Goal: Task Accomplishment & Management: Manage account settings

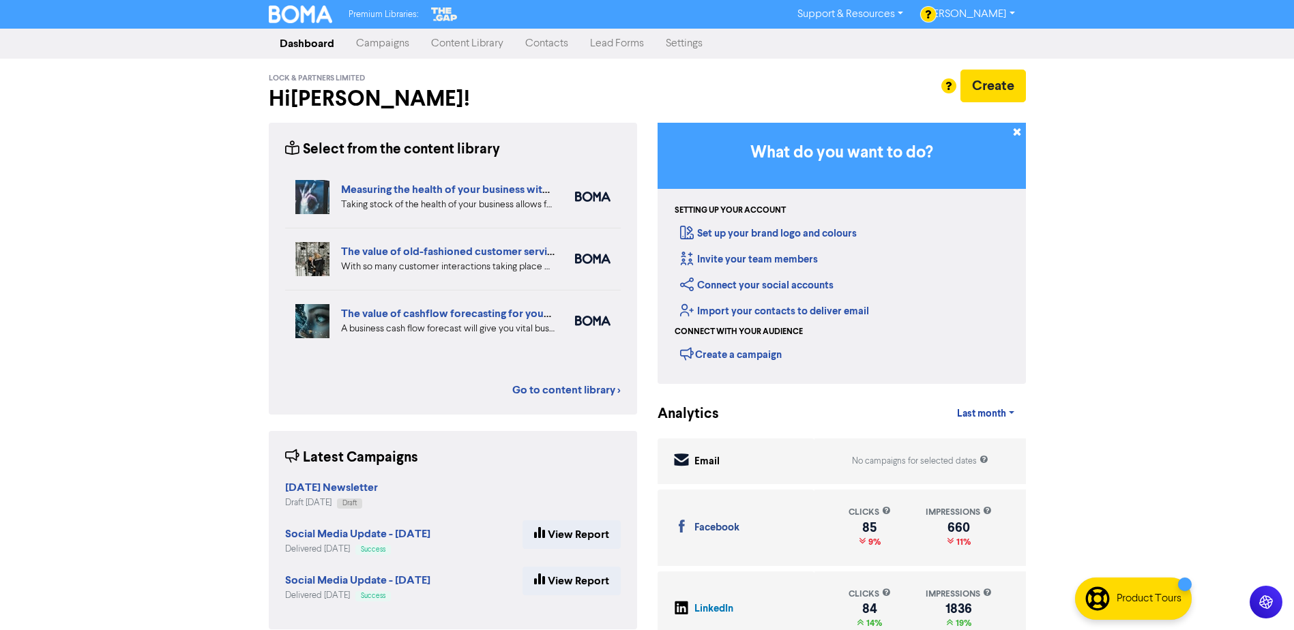
click at [546, 44] on link "Contacts" at bounding box center [546, 43] width 65 height 27
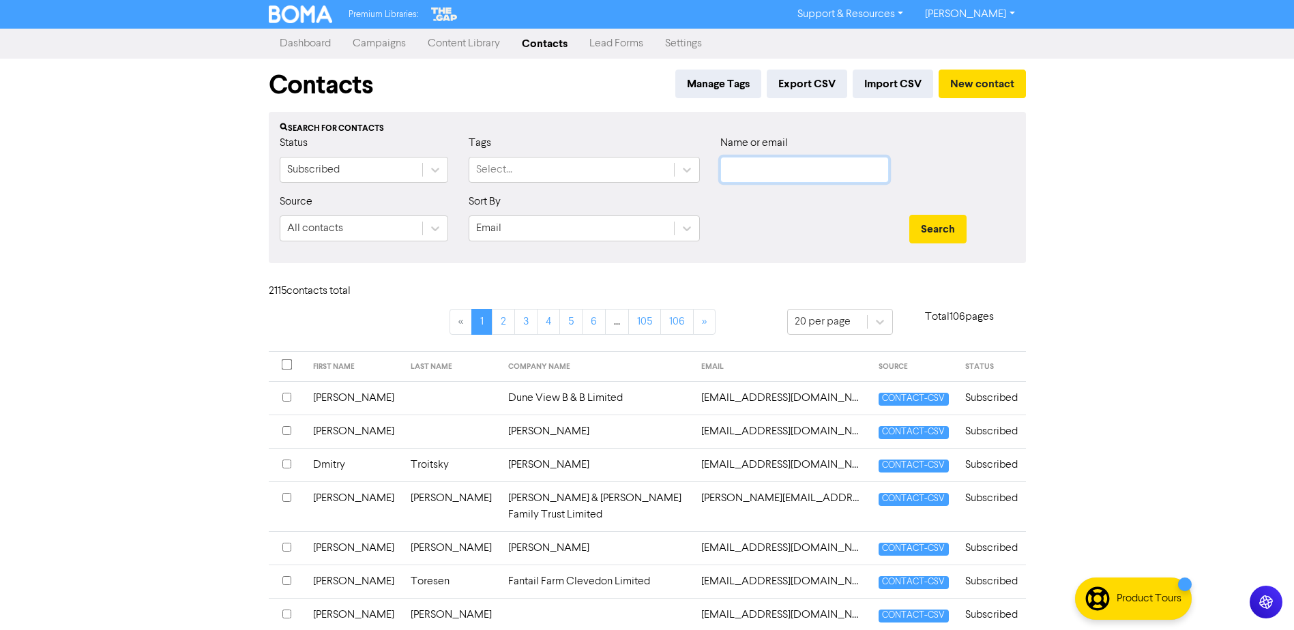
click at [777, 167] on input "text" at bounding box center [804, 170] width 168 height 26
paste input "[PERSON_NAME][EMAIL_ADDRESS][PERSON_NAME][DOMAIN_NAME]"
type input "[PERSON_NAME][EMAIL_ADDRESS][PERSON_NAME][DOMAIN_NAME]"
click at [924, 235] on button "Search" at bounding box center [937, 229] width 57 height 29
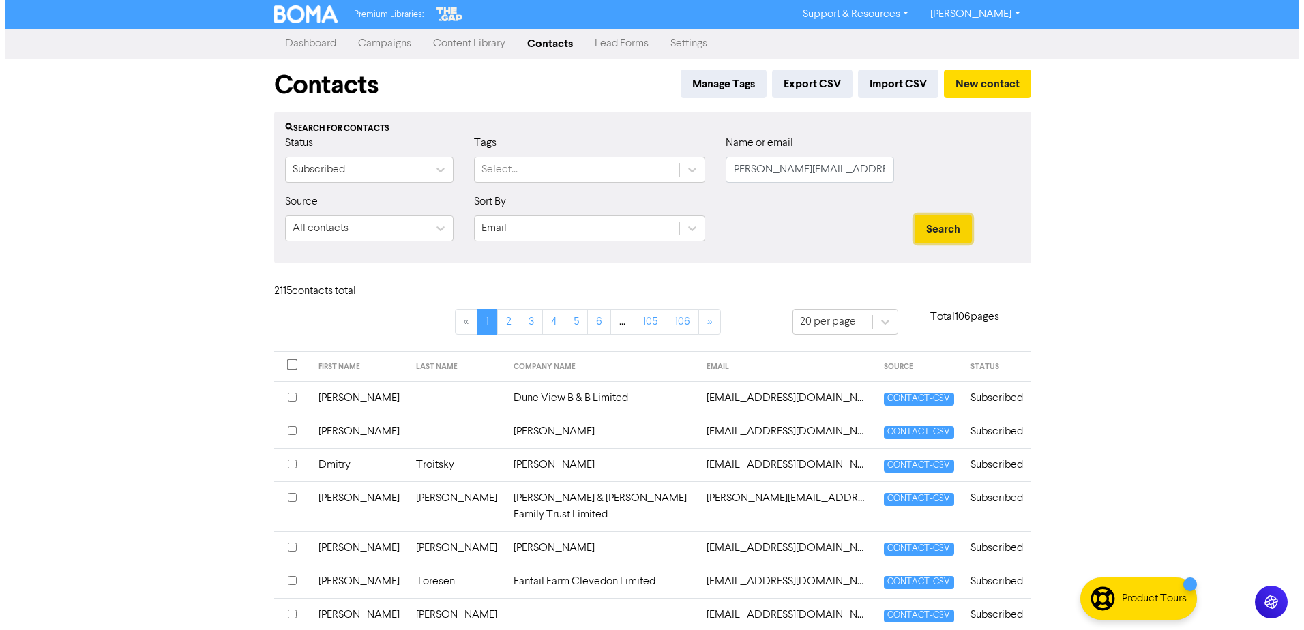
scroll to position [0, 0]
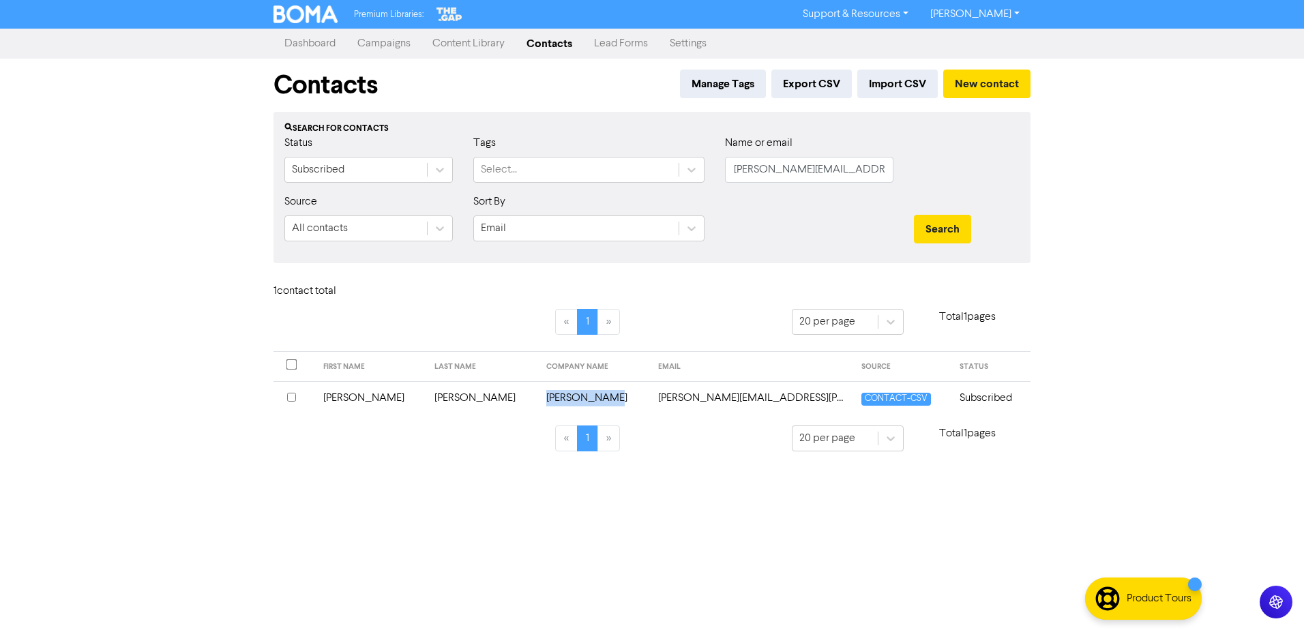
drag, startPoint x: 492, startPoint y: 395, endPoint x: 578, endPoint y: 394, distance: 85.9
click at [578, 394] on td "[PERSON_NAME]" at bounding box center [594, 397] width 112 height 33
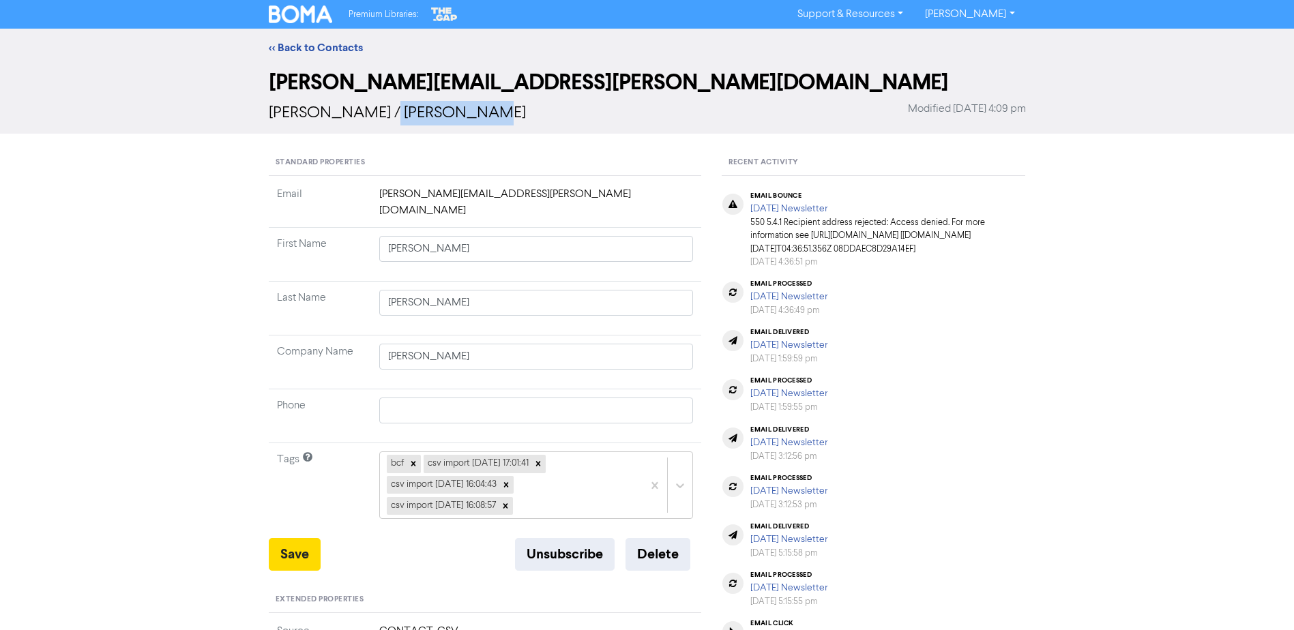
drag, startPoint x: 378, startPoint y: 110, endPoint x: 499, endPoint y: 110, distance: 121.4
click at [499, 110] on div "[PERSON_NAME] / [PERSON_NAME] Modified [DATE] 4:09 pm" at bounding box center [647, 113] width 757 height 25
copy span "[PERSON_NAME]"
click at [679, 538] on button "Delete" at bounding box center [657, 554] width 65 height 33
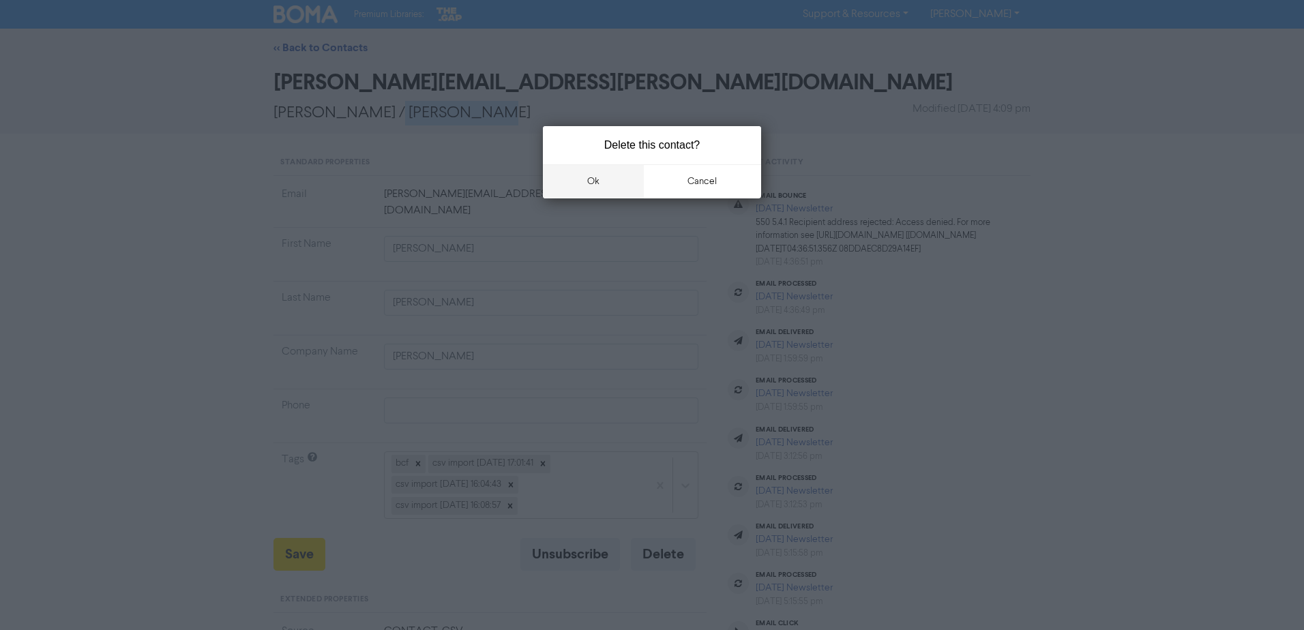
click at [599, 179] on button "ok" at bounding box center [593, 181] width 101 height 34
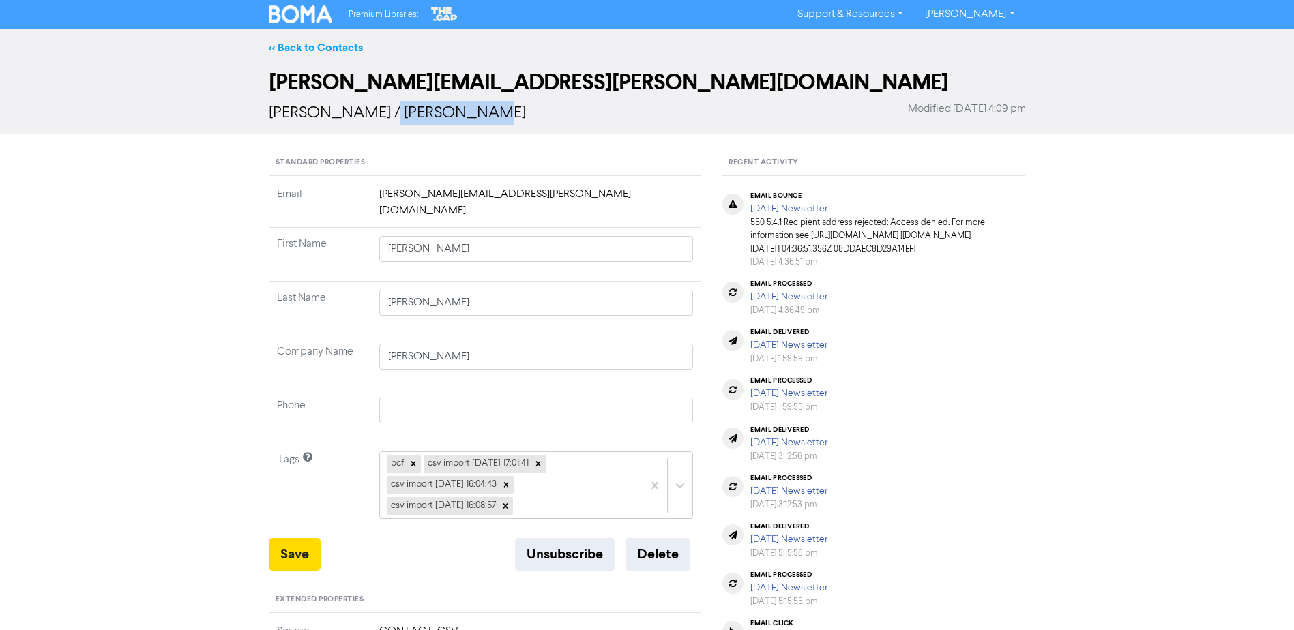
click at [310, 45] on link "<< Back to Contacts" at bounding box center [316, 48] width 94 height 14
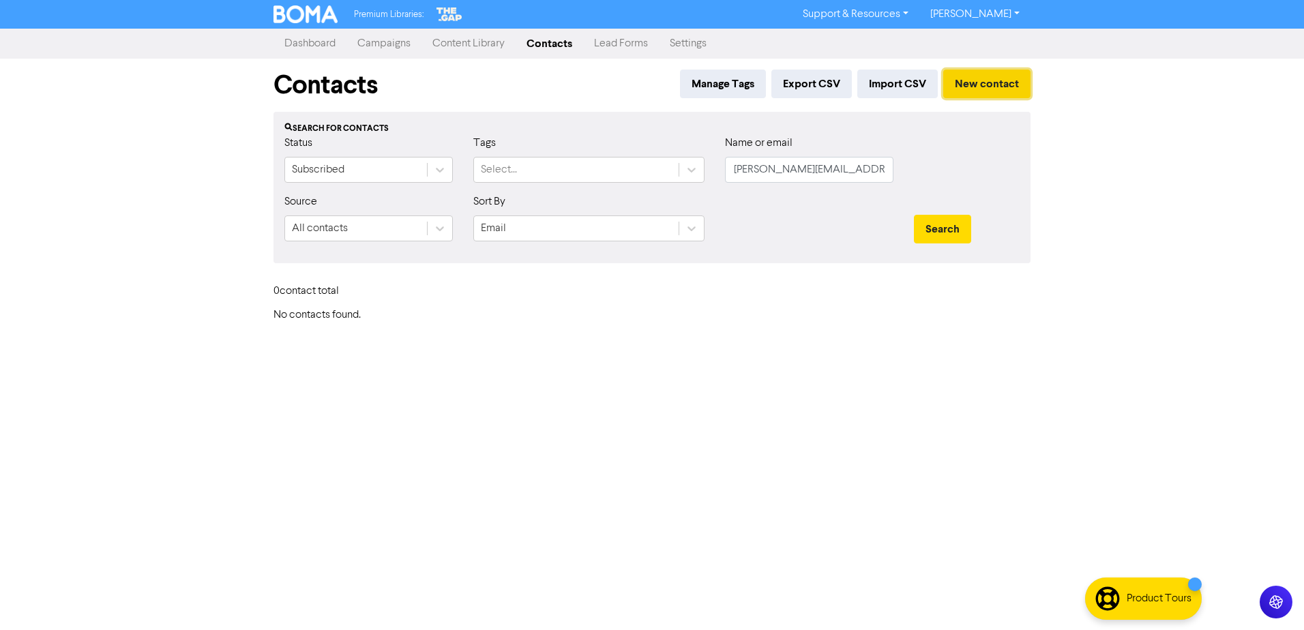
click at [983, 78] on button "New contact" at bounding box center [986, 84] width 87 height 29
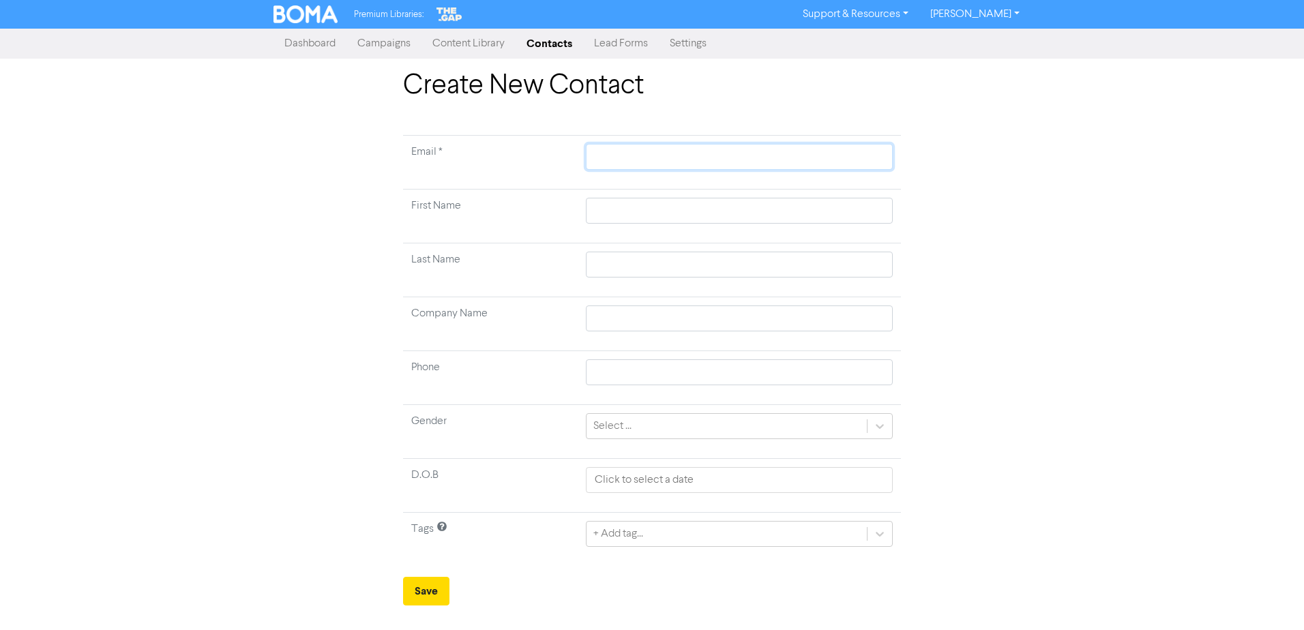
click at [702, 155] on input "text" at bounding box center [739, 157] width 307 height 26
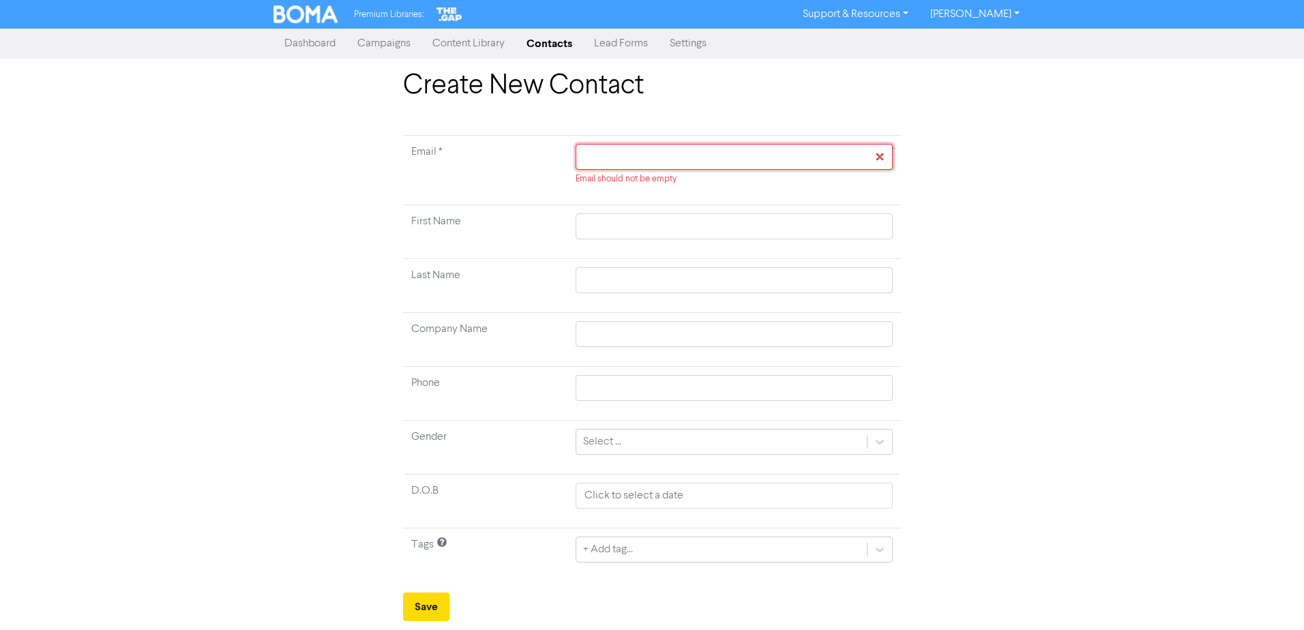
paste input "[EMAIL_ADDRESS][DOMAIN_NAME]"
type input "[EMAIL_ADDRESS][DOMAIN_NAME]"
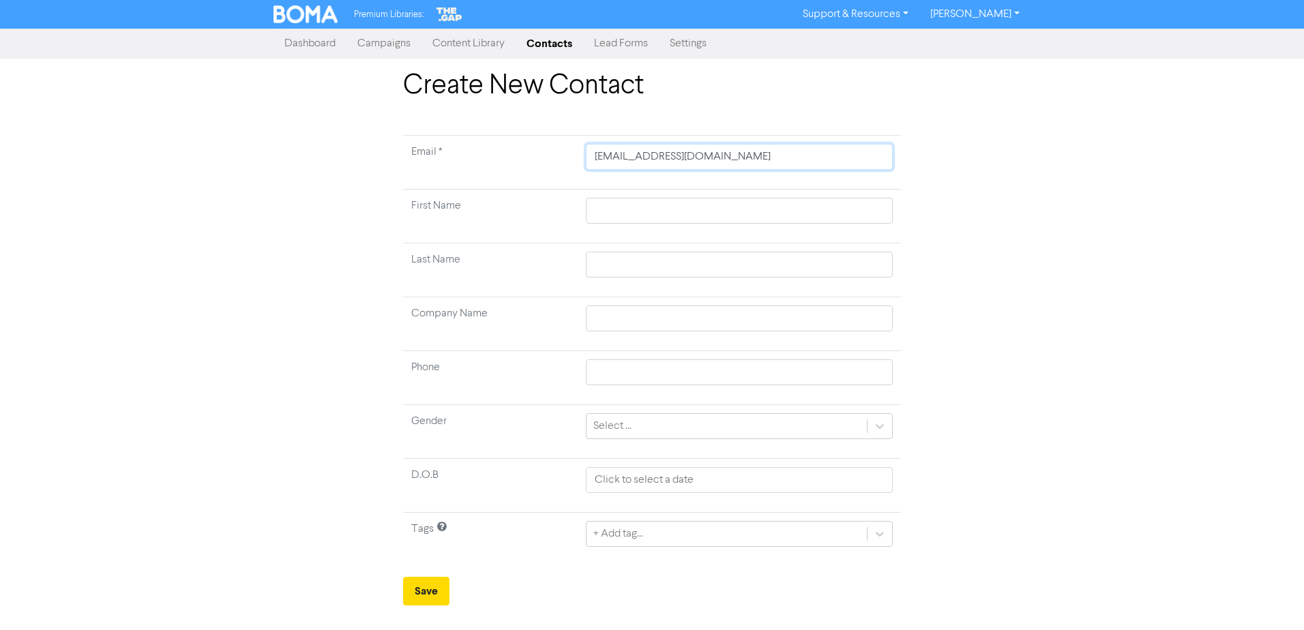
type input "[EMAIL_ADDRESS][DOMAIN_NAME]"
click at [703, 211] on input "text" at bounding box center [739, 211] width 307 height 26
click at [595, 156] on input "[EMAIL_ADDRESS][DOMAIN_NAME]" at bounding box center [739, 157] width 307 height 26
click at [619, 209] on input "text" at bounding box center [739, 211] width 307 height 26
type input "n"
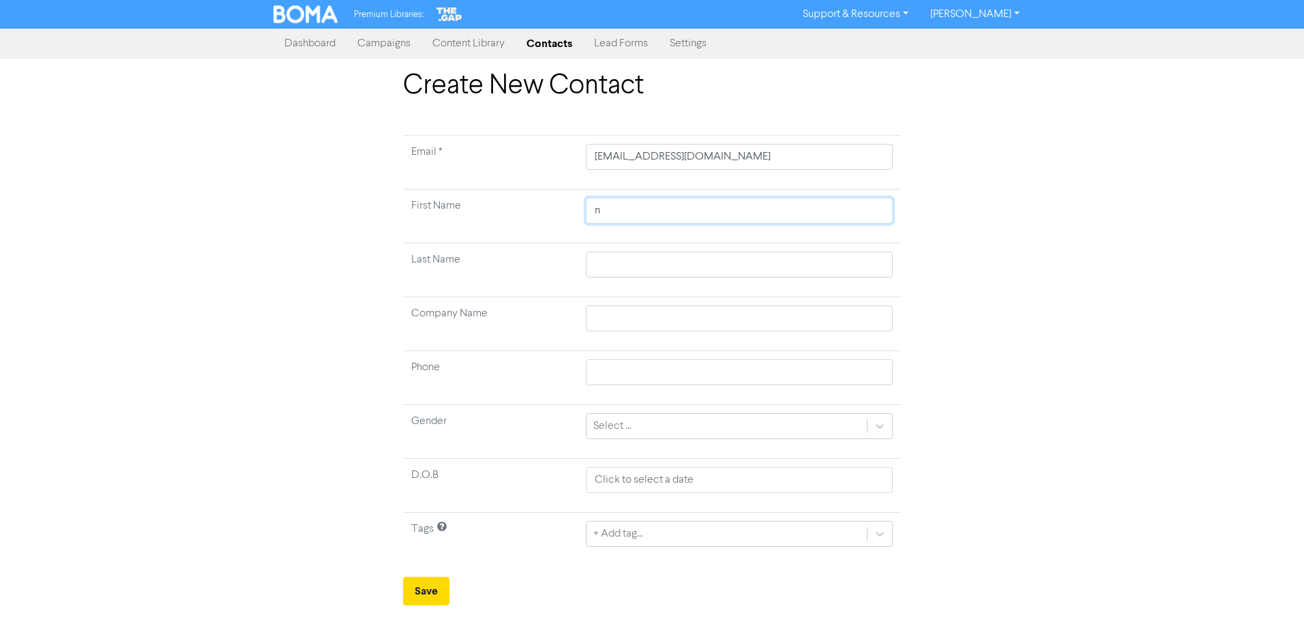
type input "nd"
type input "ndr"
type input "ndre"
type input "ndrew"
type input "ndre"
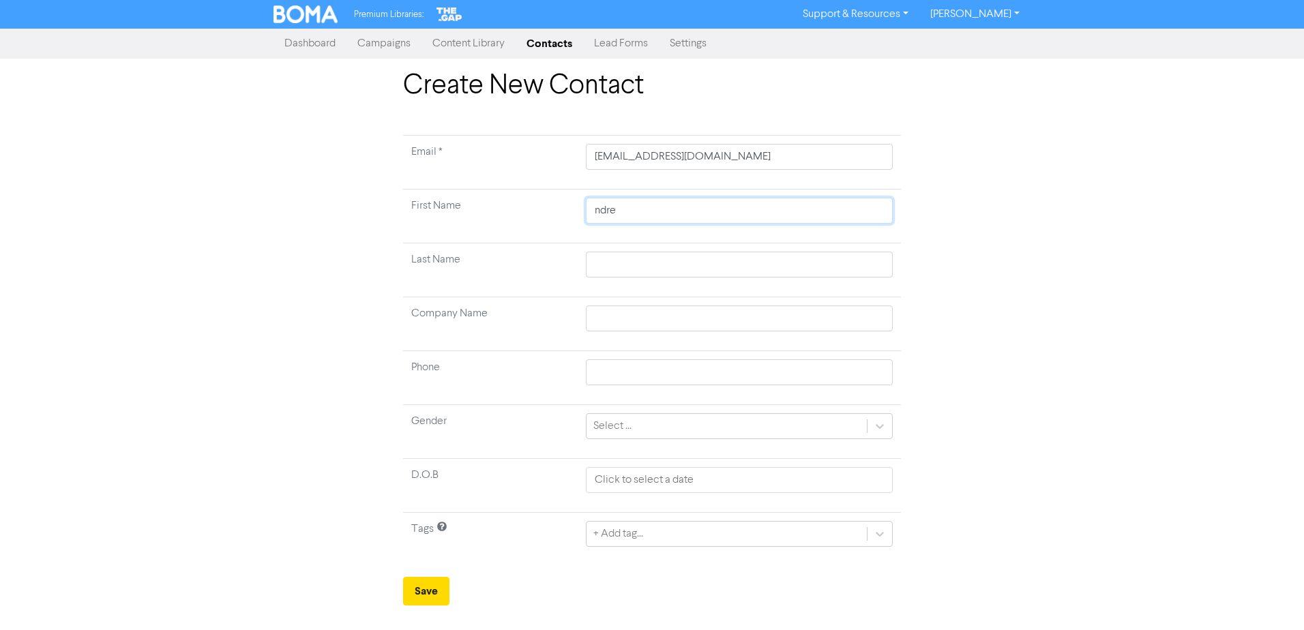
type input "ndr"
type input "nd"
type input "n"
type input "A"
type input "An"
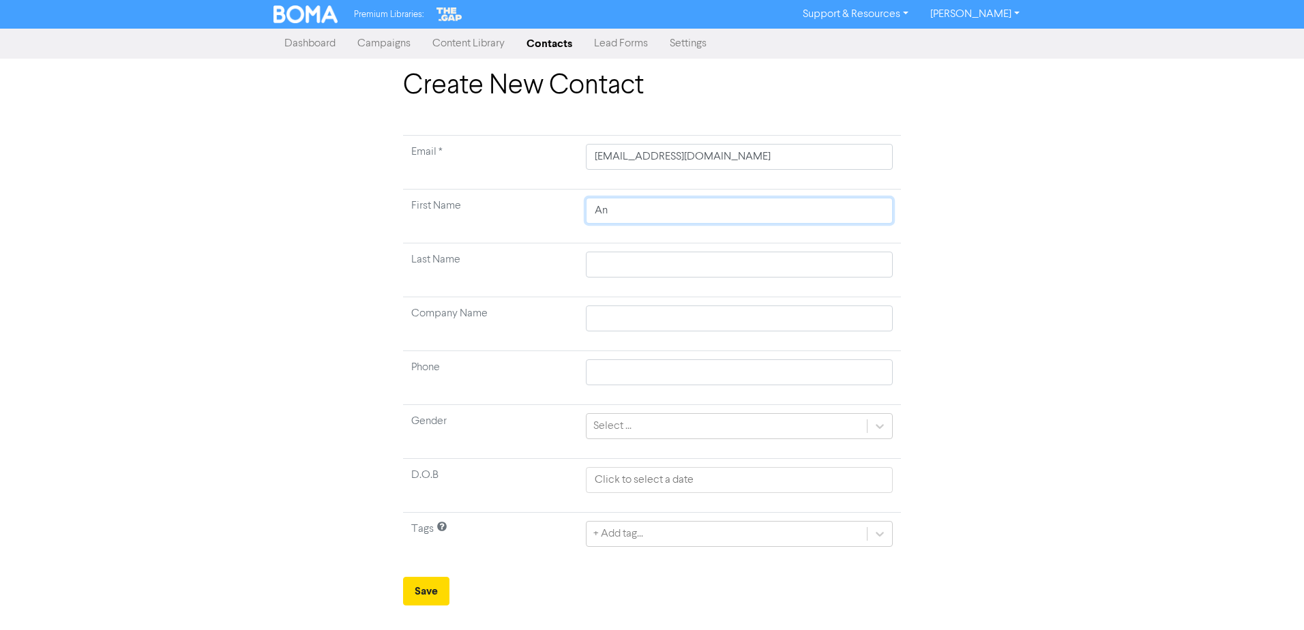
type input "And"
type input "Andr"
type input "Andrw"
type input "Andr"
type input "[PERSON_NAME]"
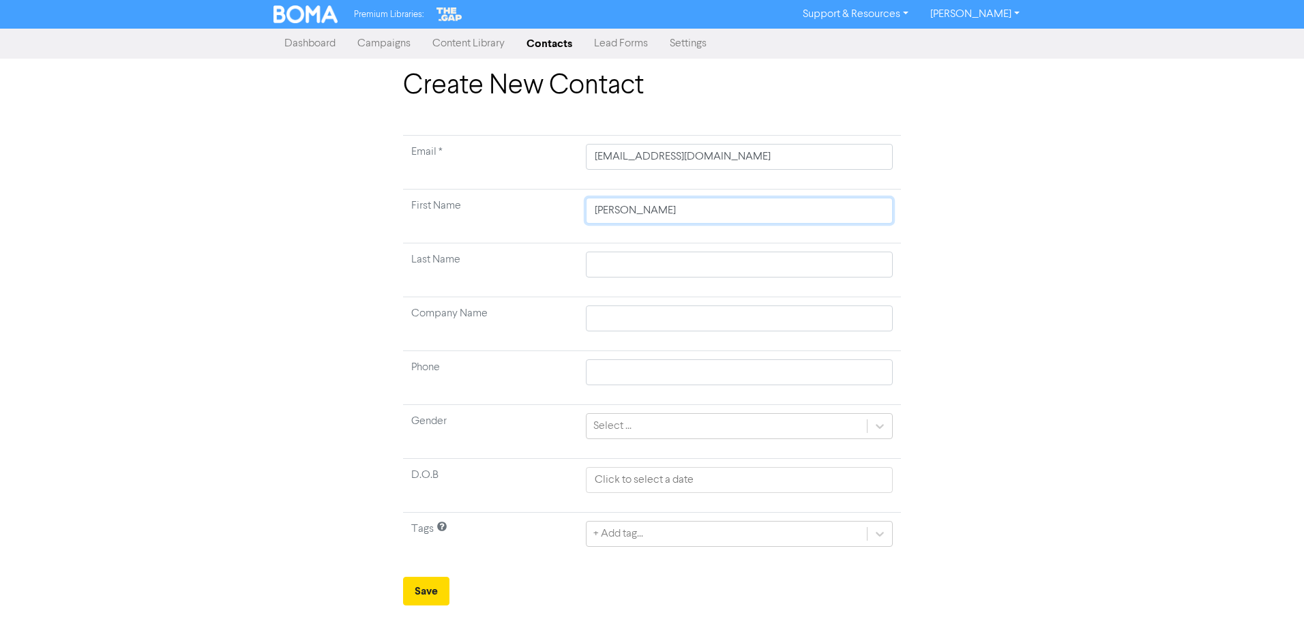
type input "[PERSON_NAME]"
click at [596, 273] on input "text" at bounding box center [739, 265] width 307 height 26
type input "C"
type input "Cl"
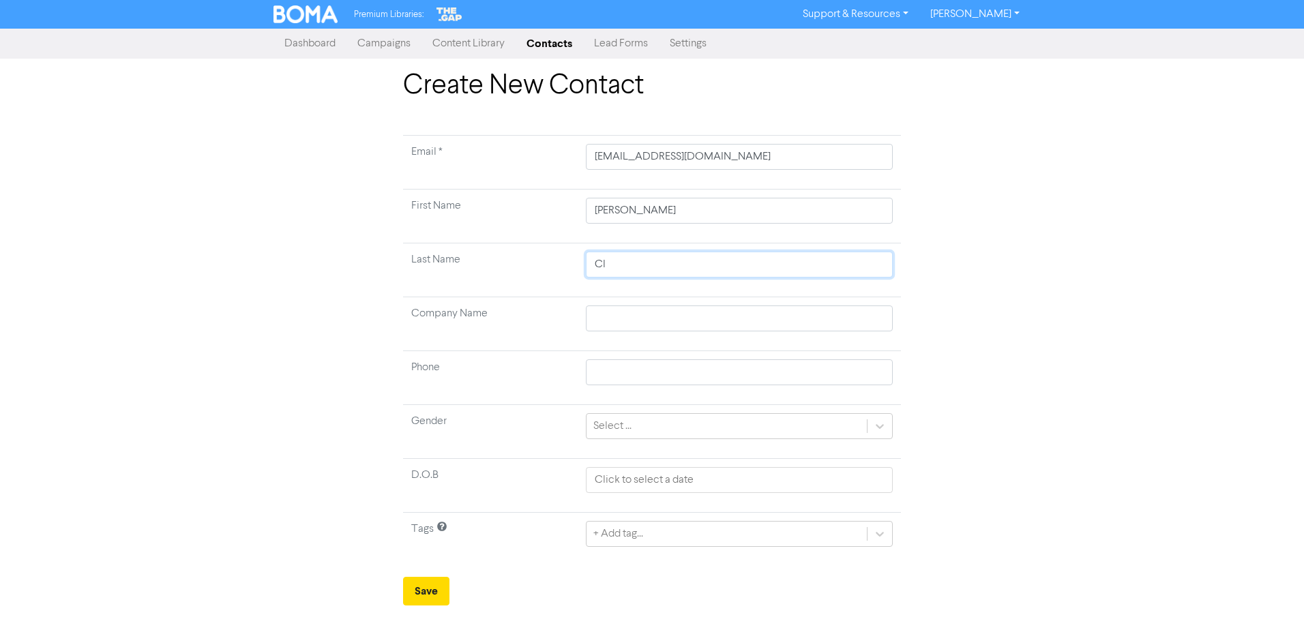
type input "Cla"
type input "Clar"
type input "[PERSON_NAME]"
click at [596, 316] on input "text" at bounding box center [739, 319] width 307 height 26
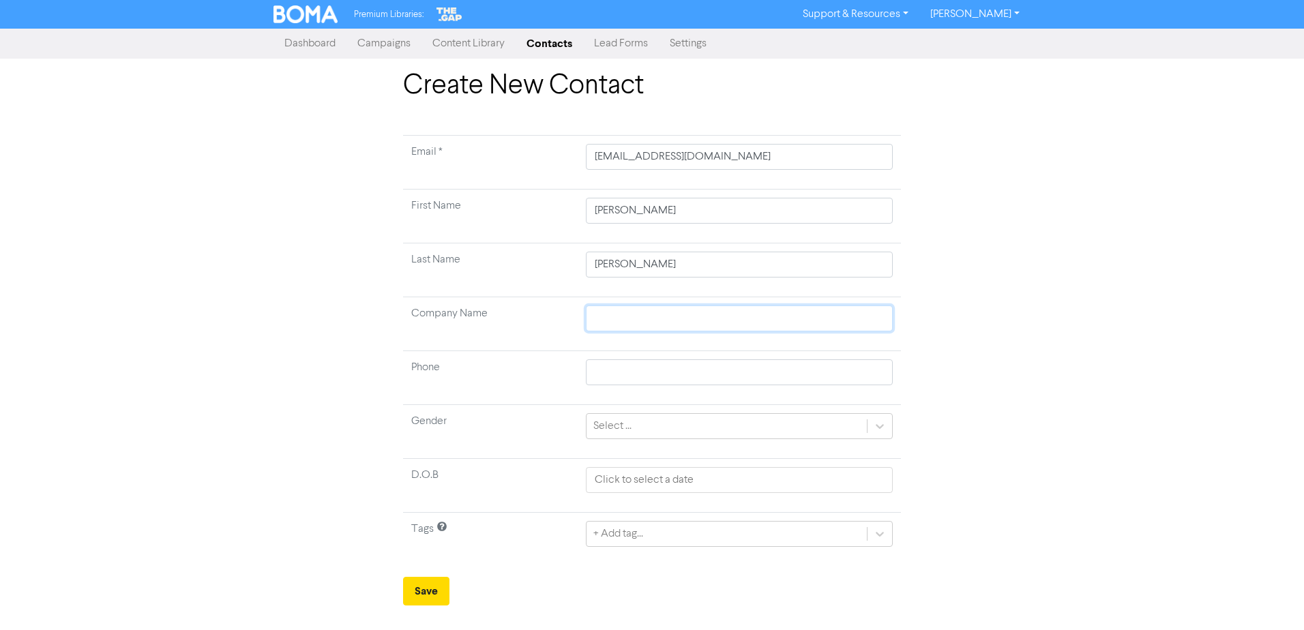
type input "L"
type input "La"
type input "Lar"
type input "Larw"
type input "Larwo"
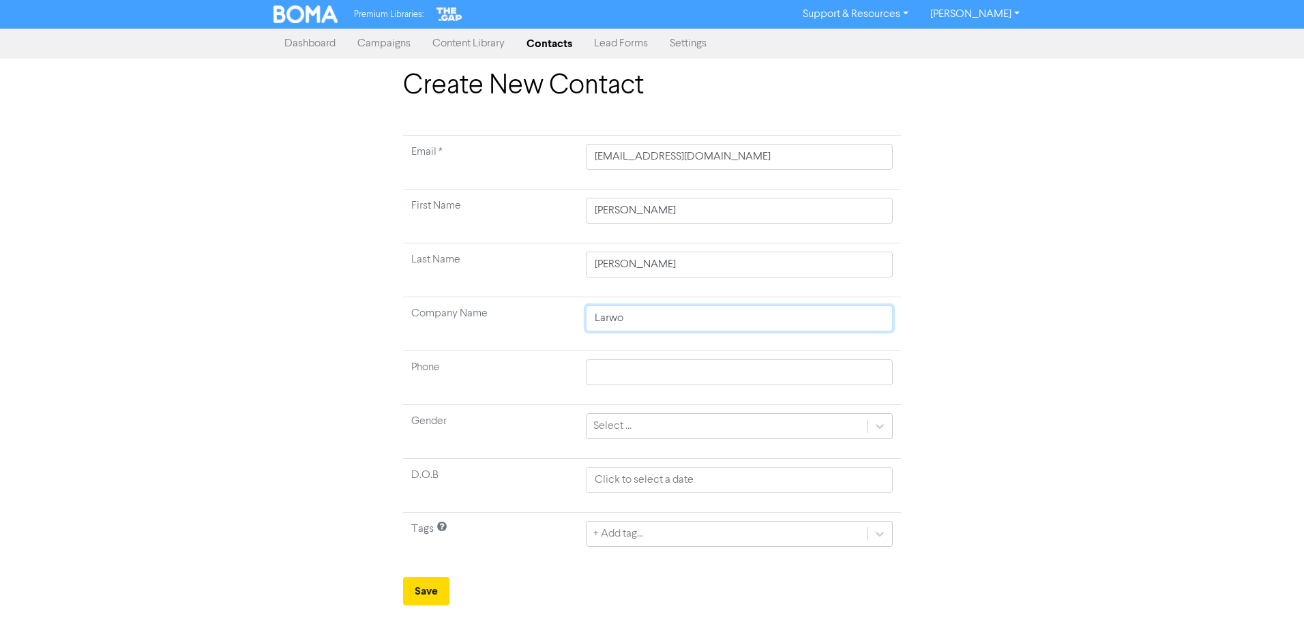
type input "Larwoo"
type input "Larwood"
type input "Larwood P"
type input "[PERSON_NAME]"
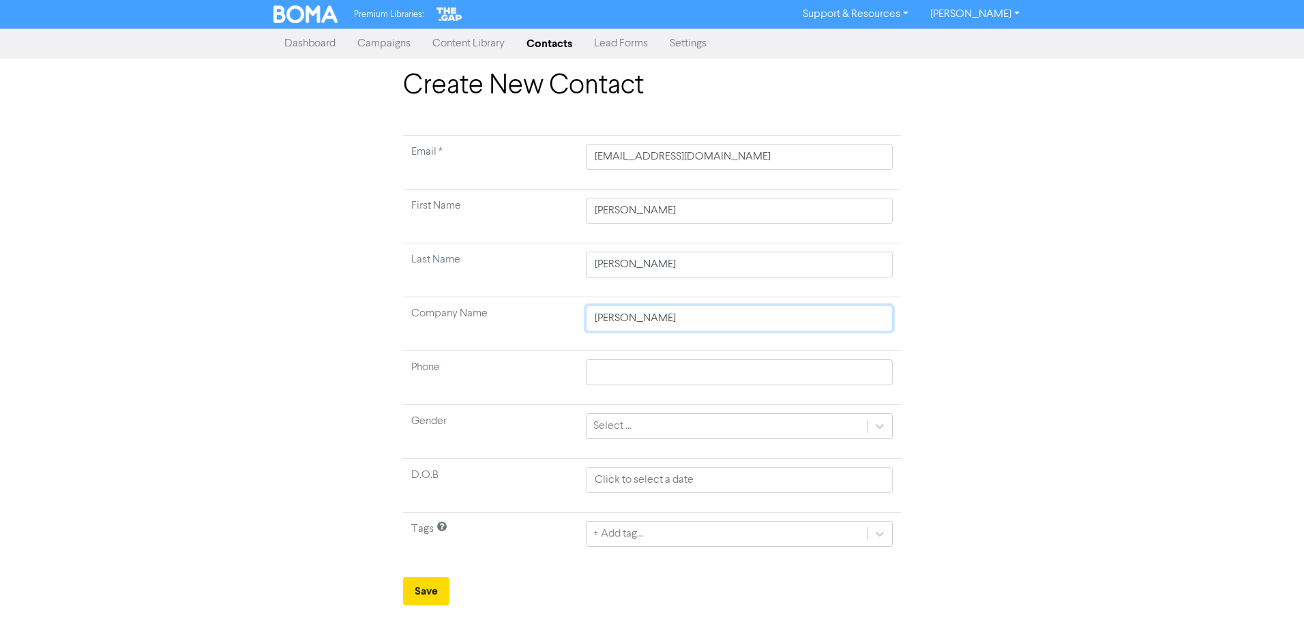
type input "Larwood Pro"
type input "Larwood Prop"
type input "Larwood Prope"
type input "Larwood Proper"
type input "Larwood Propert"
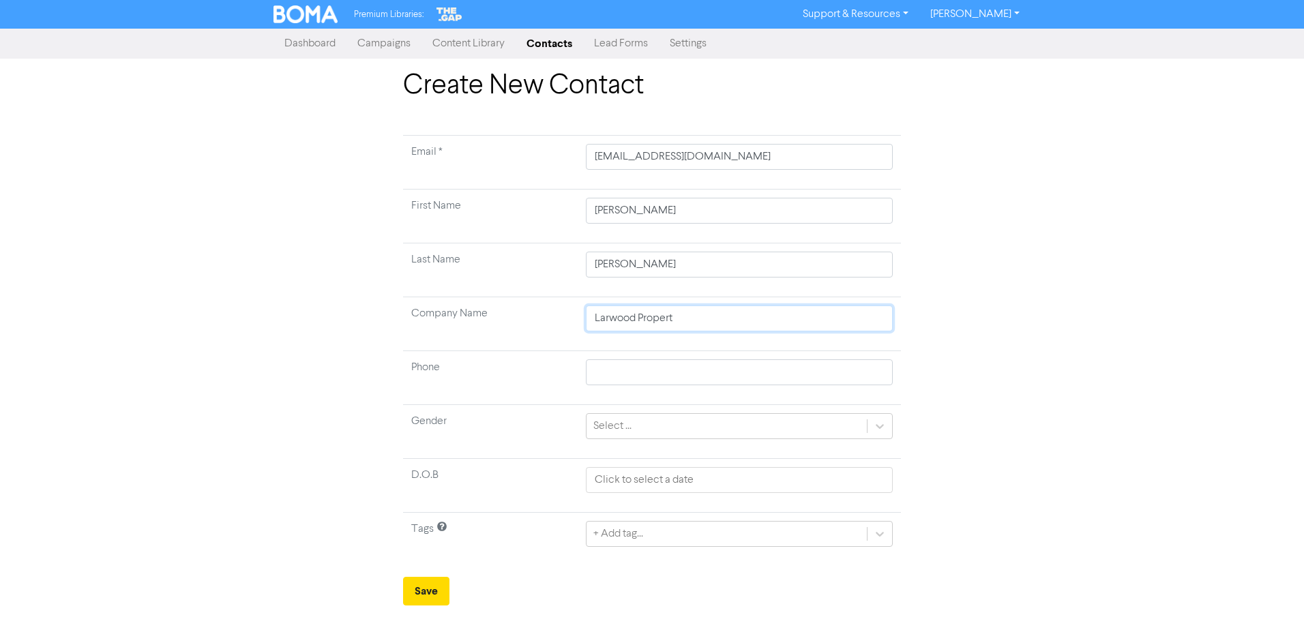
type input "Larwood Property"
type input "Larwood Property G"
type input "Larwood Property Gr"
type input "Larwood Property Gro"
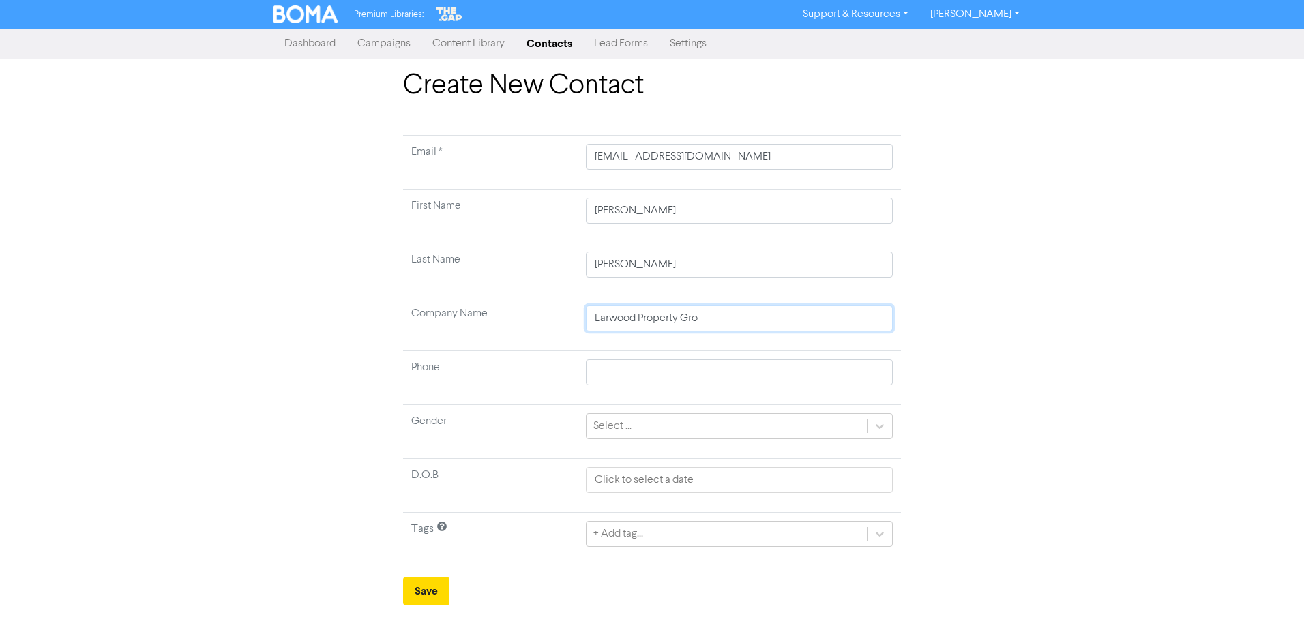
type input "Larwood Property Grou"
type input "Larwood Property Group"
type input "Larwood Property Group L"
type input "Larwood Property Group Li"
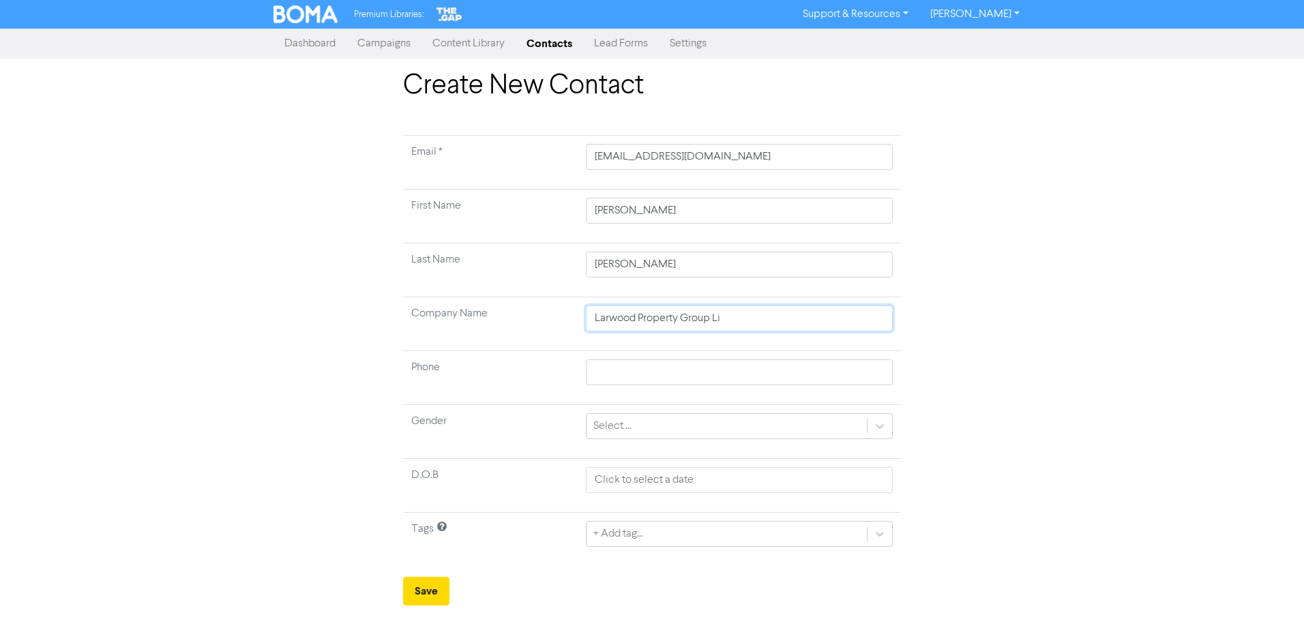
type input "Larwood Property Group Lim"
type input "Larwood Property Group Limi"
type input "Larwood Property Group Limit"
type input "Larwood Property Group Limite"
type input "Larwood Property Group Limited"
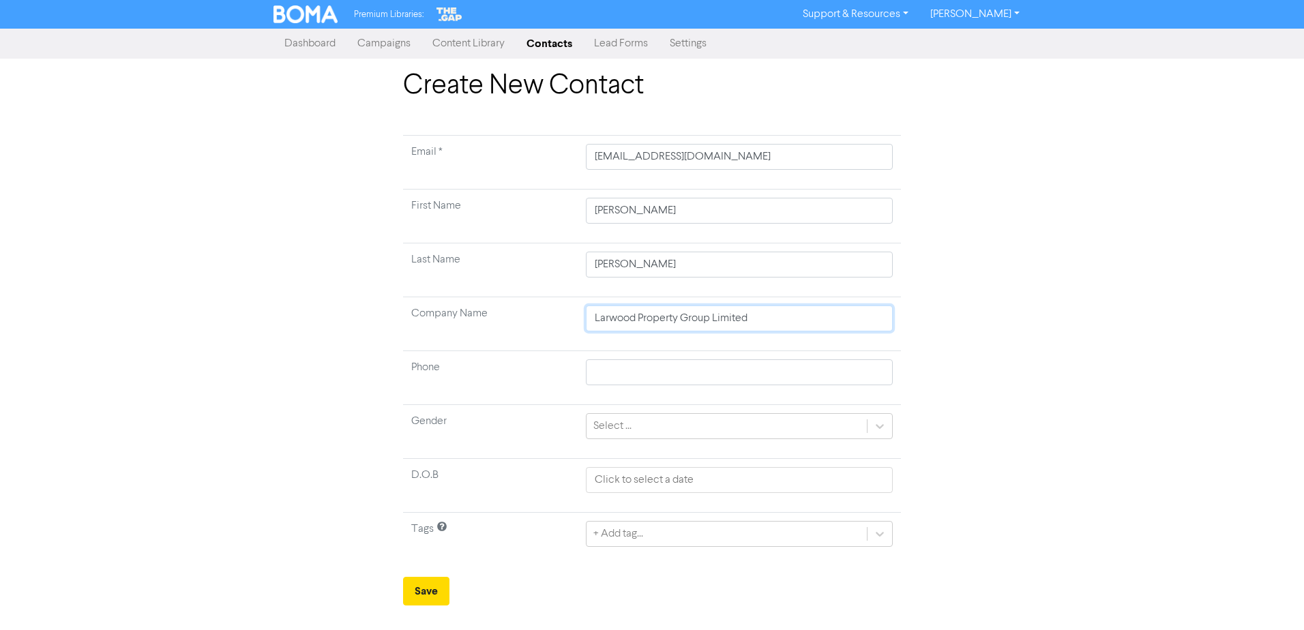
type input "Larwood Property Group Limited"
click at [662, 366] on input "text" at bounding box center [739, 372] width 307 height 26
click at [1137, 356] on div "Create New Contact Email * [EMAIL_ADDRESS][DOMAIN_NAME] First Name [PERSON_NAME…" at bounding box center [652, 338] width 1304 height 536
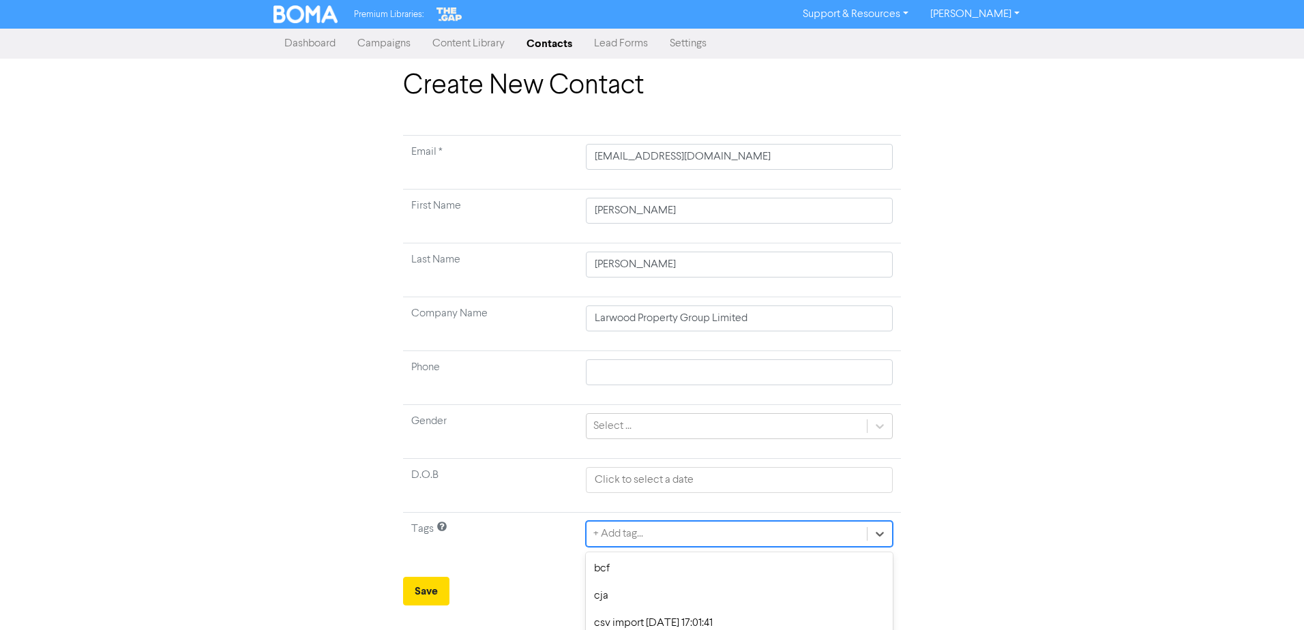
click at [696, 527] on div "option csv import [DATE] 17:03:07 focused, 4 of 23. 23 results available. Use U…" at bounding box center [739, 534] width 307 height 26
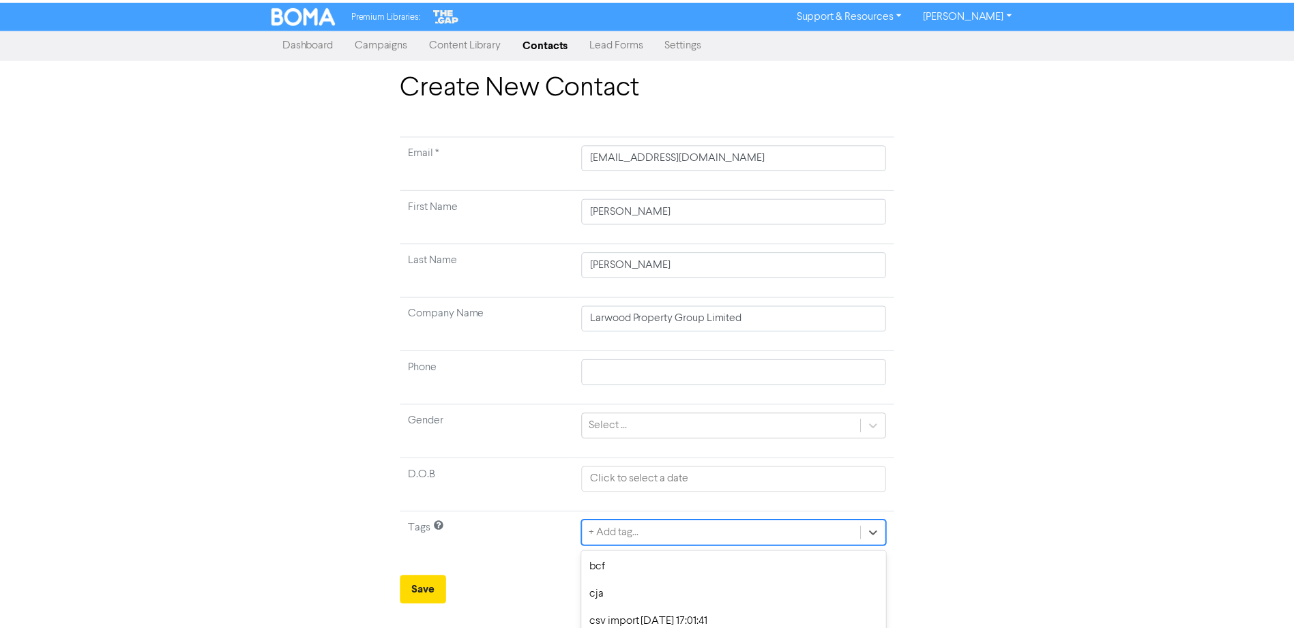
scroll to position [127, 0]
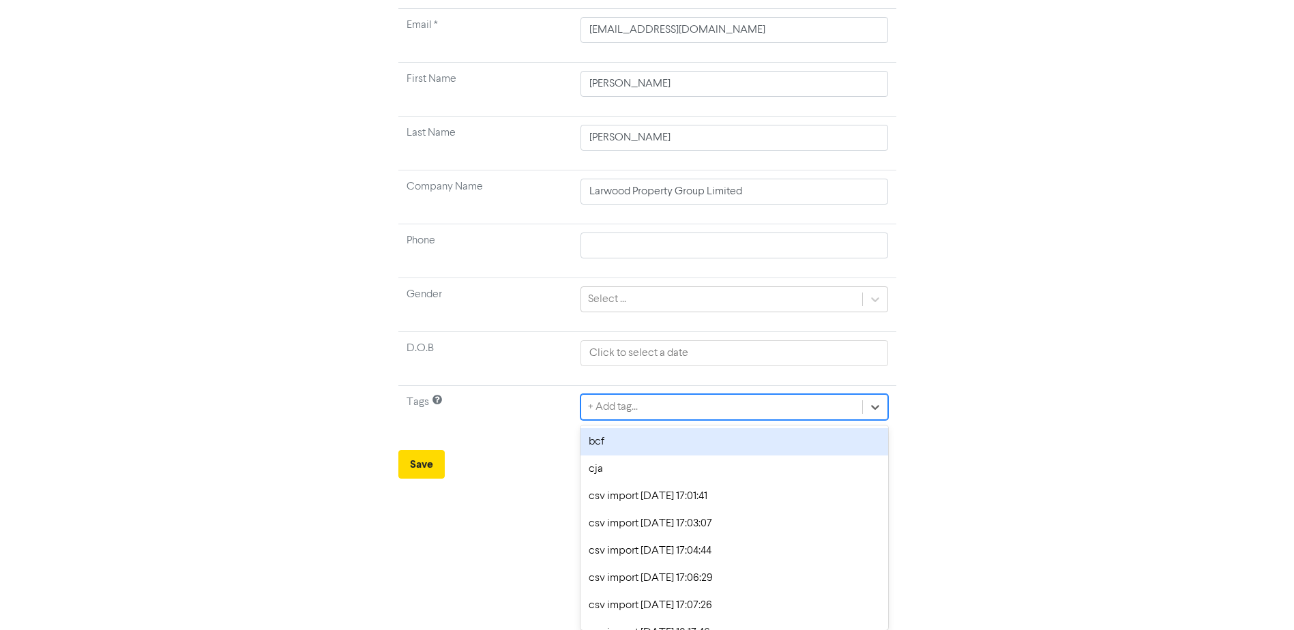
click at [608, 442] on div "bcf" at bounding box center [733, 441] width 307 height 27
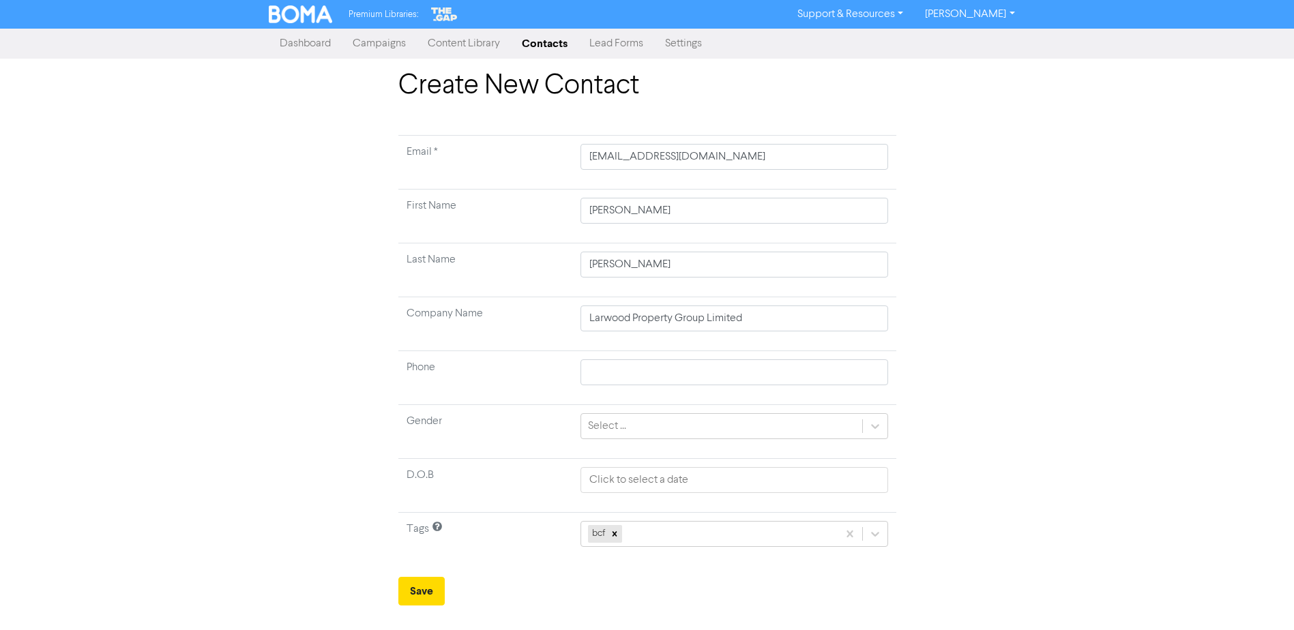
scroll to position [0, 0]
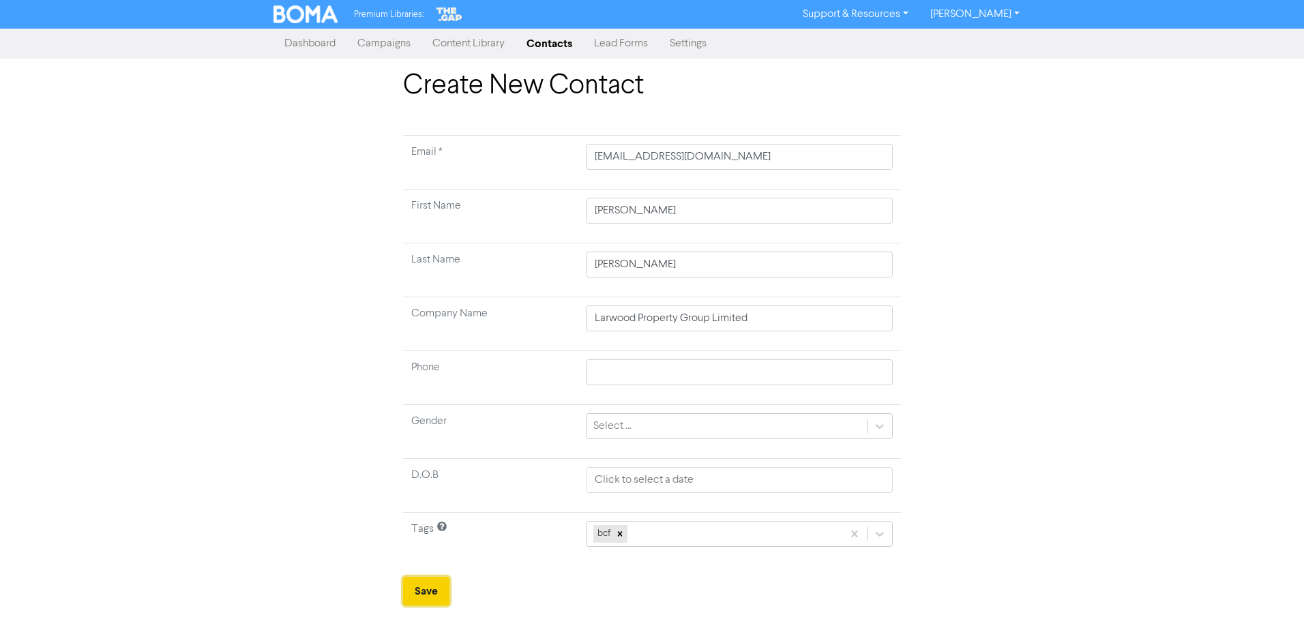
click at [440, 588] on button "Save" at bounding box center [426, 591] width 46 height 29
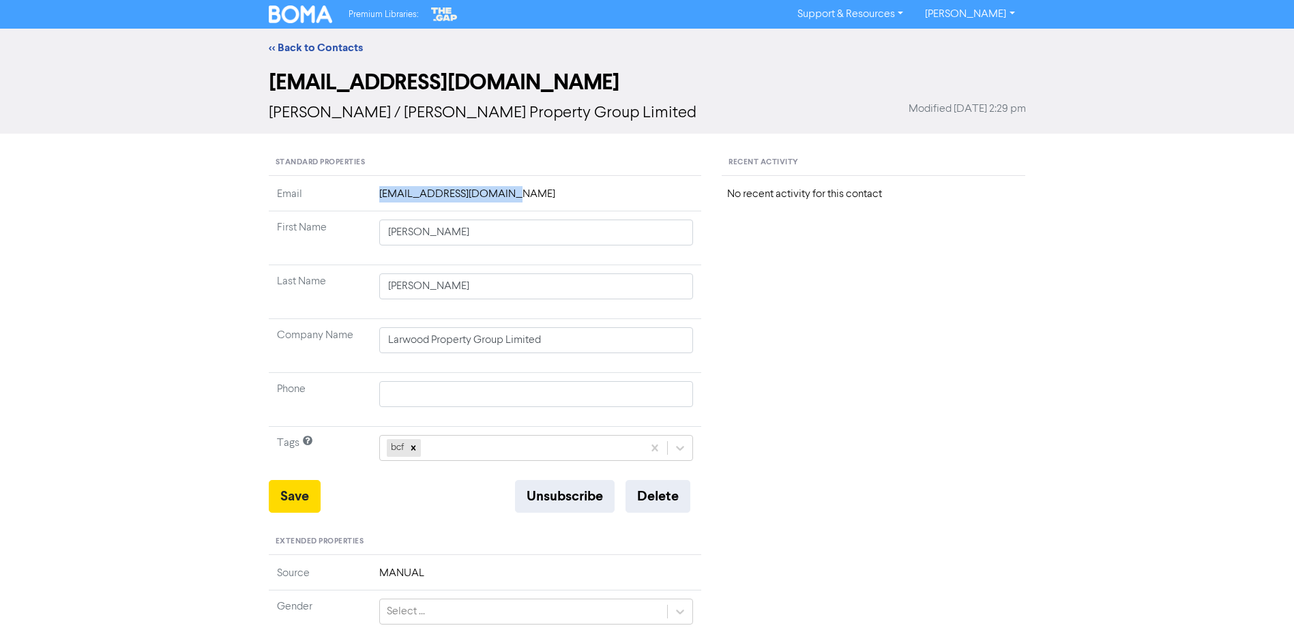
drag, startPoint x: 365, startPoint y: 196, endPoint x: 497, endPoint y: 196, distance: 131.6
click at [497, 196] on tr "Email [EMAIL_ADDRESS][DOMAIN_NAME]" at bounding box center [485, 198] width 433 height 25
copy tr "[EMAIL_ADDRESS][DOMAIN_NAME]"
click at [299, 501] on button "Save" at bounding box center [295, 496] width 52 height 33
click at [323, 53] on link "<< Back to Contacts" at bounding box center [316, 48] width 94 height 14
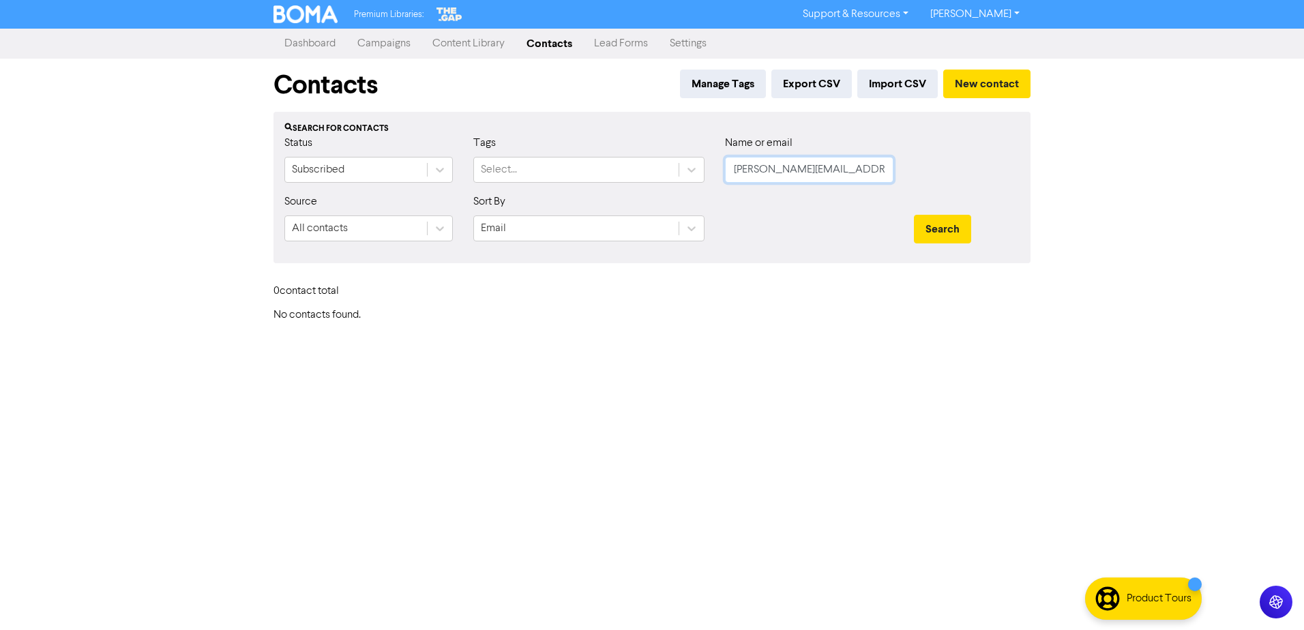
click at [833, 173] on input "[PERSON_NAME][EMAIL_ADDRESS][PERSON_NAME][DOMAIN_NAME]" at bounding box center [809, 170] width 168 height 26
paste input "[PERSON_NAME][EMAIL_ADDRESS][DOMAIN_NAME]"
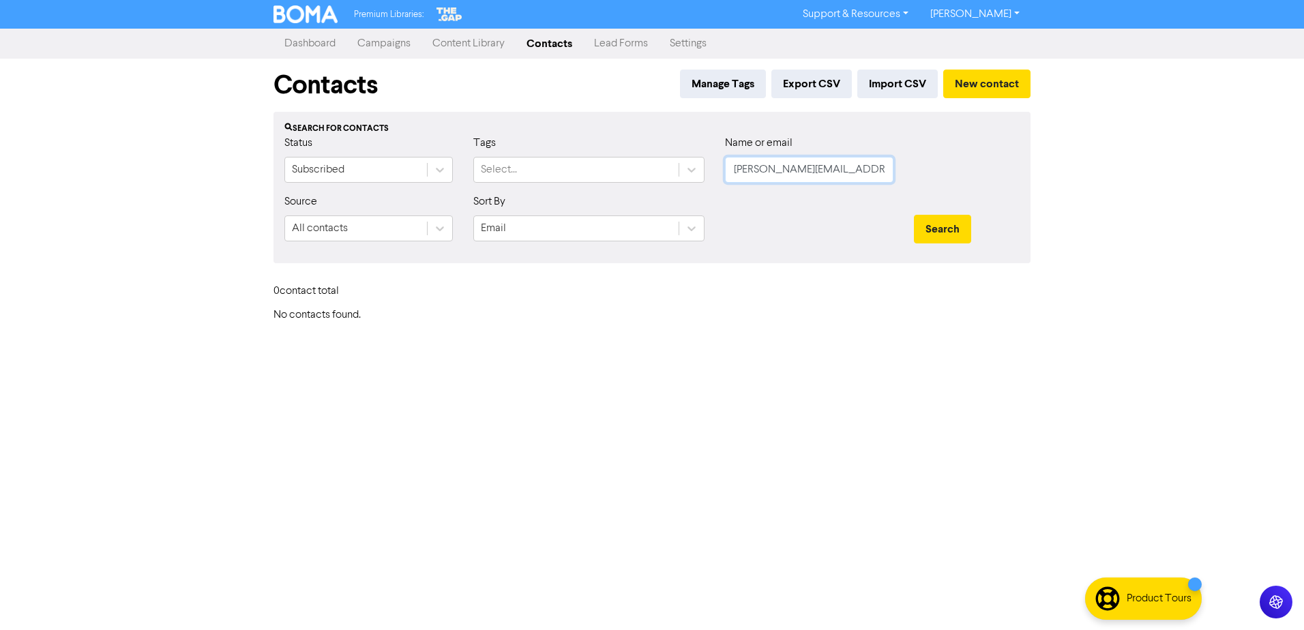
type input "[PERSON_NAME][EMAIL_ADDRESS][DOMAIN_NAME]"
click at [914, 215] on button "Search" at bounding box center [942, 229] width 57 height 29
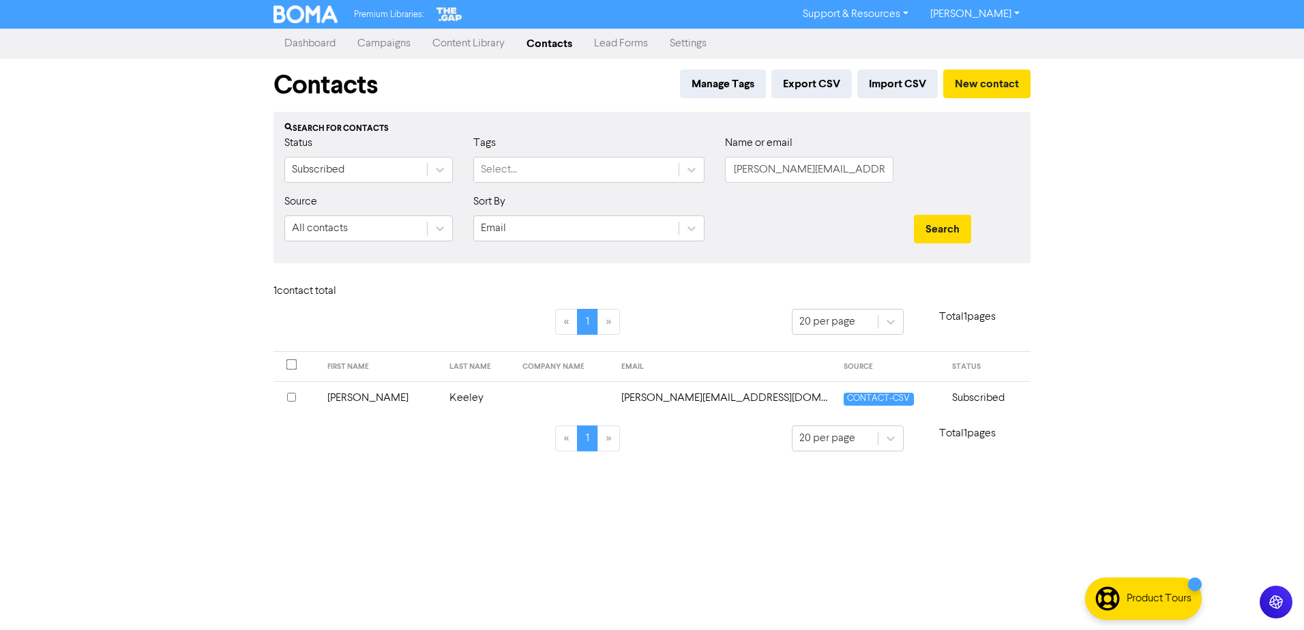
click at [376, 398] on td "[PERSON_NAME]" at bounding box center [380, 397] width 123 height 33
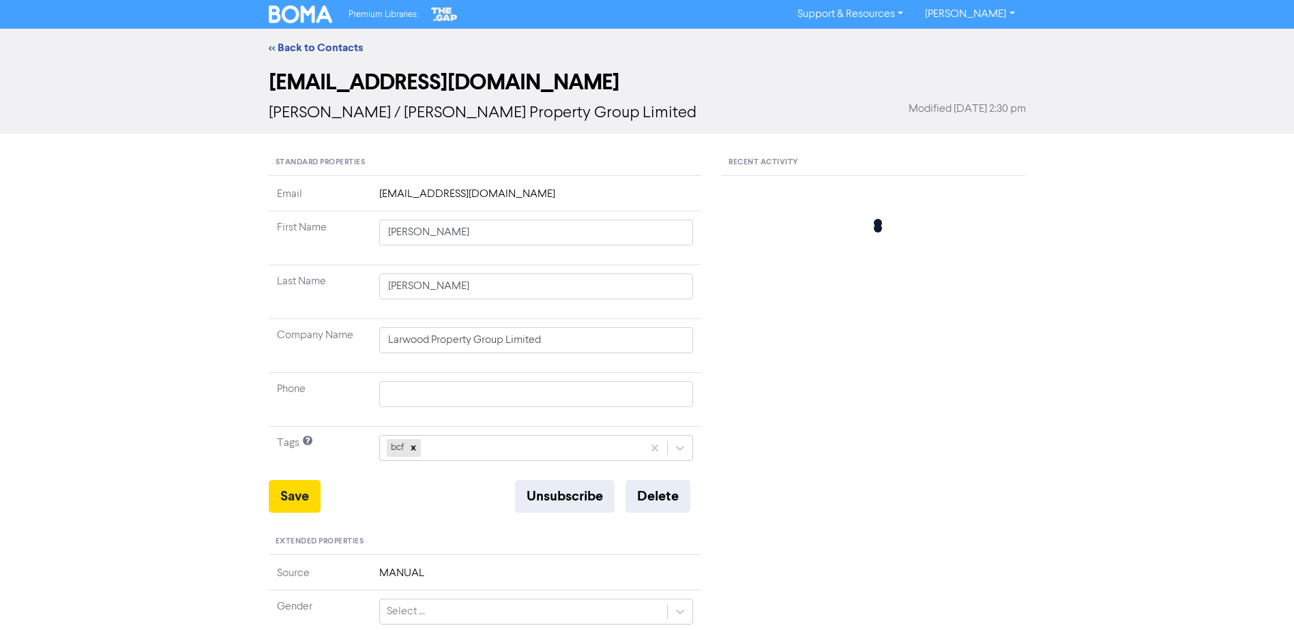
type input "Keeley"
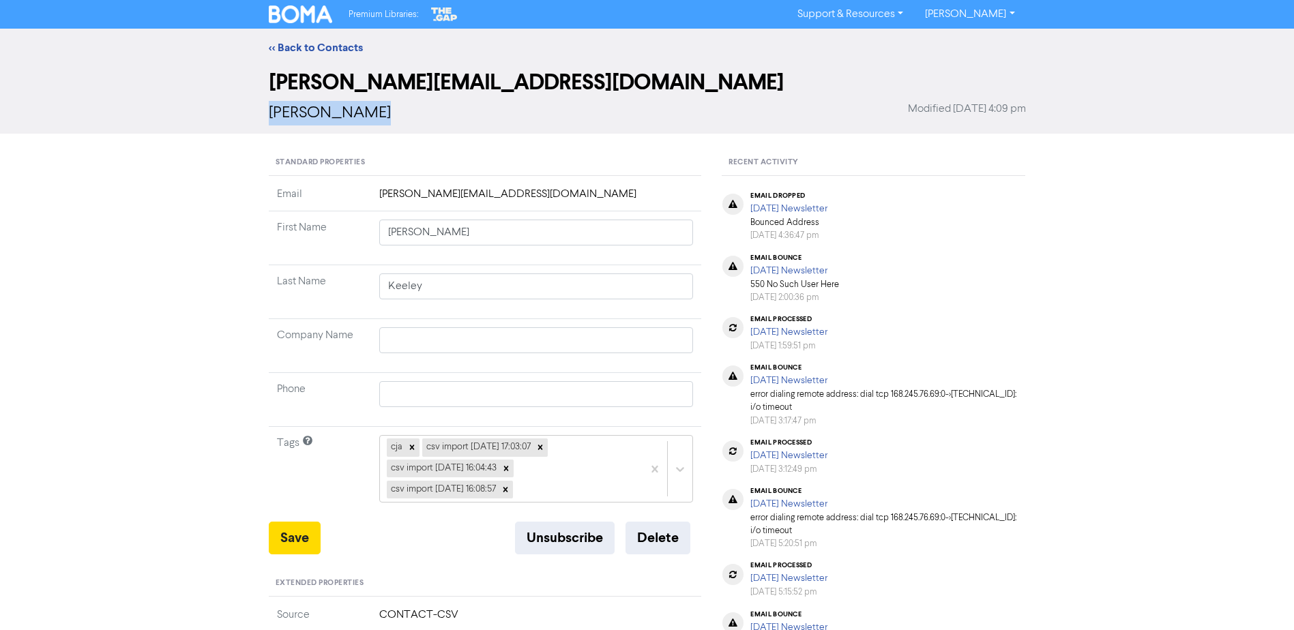
drag, startPoint x: 259, startPoint y: 112, endPoint x: 385, endPoint y: 104, distance: 126.4
click at [385, 104] on div "[PERSON_NAME][EMAIL_ADDRESS][DOMAIN_NAME] [PERSON_NAME] Modified [DATE] 4:09 pm" at bounding box center [646, 100] width 777 height 67
copy span "[PERSON_NAME]"
click at [663, 542] on button "Delete" at bounding box center [657, 538] width 65 height 33
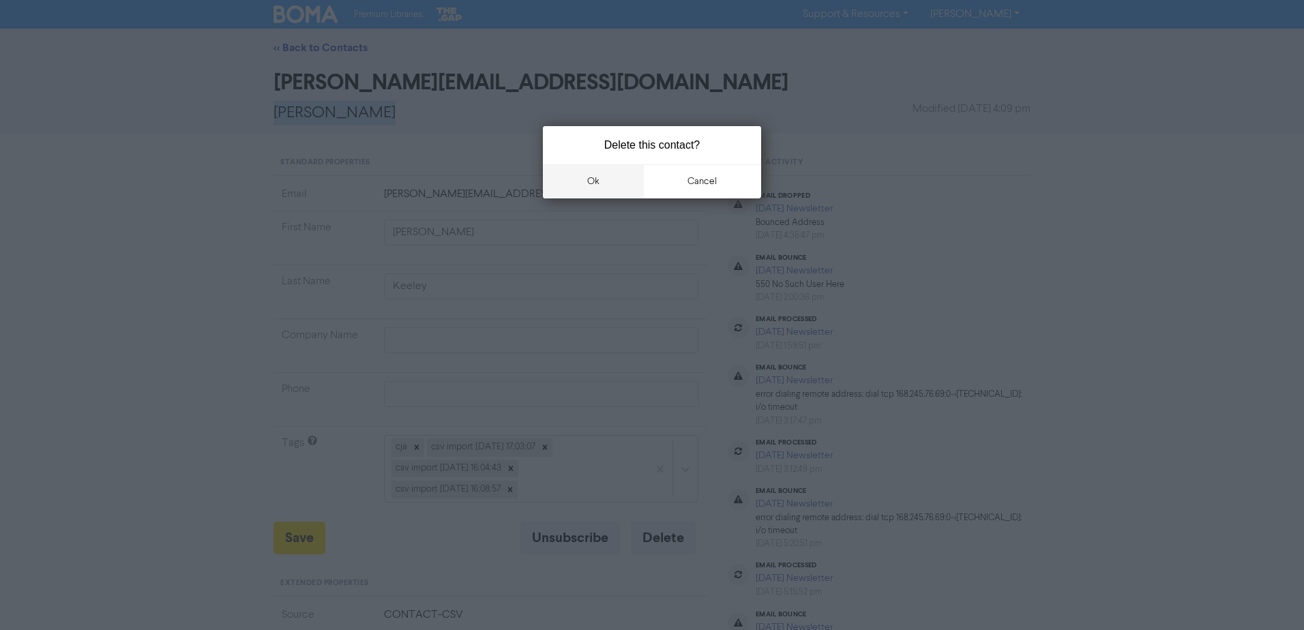
click at [615, 167] on button "ok" at bounding box center [593, 181] width 101 height 34
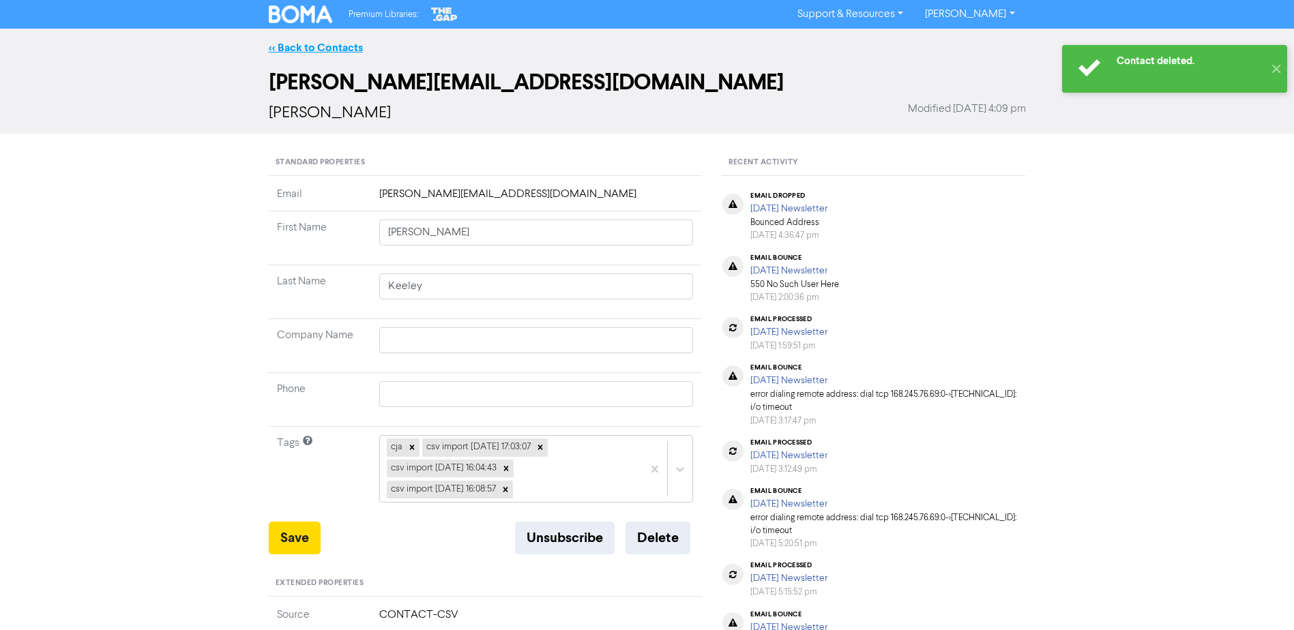
click at [319, 42] on div "<< Back to Contacts" at bounding box center [647, 48] width 1294 height 38
click at [317, 48] on link "<< Back to Contacts" at bounding box center [316, 48] width 94 height 14
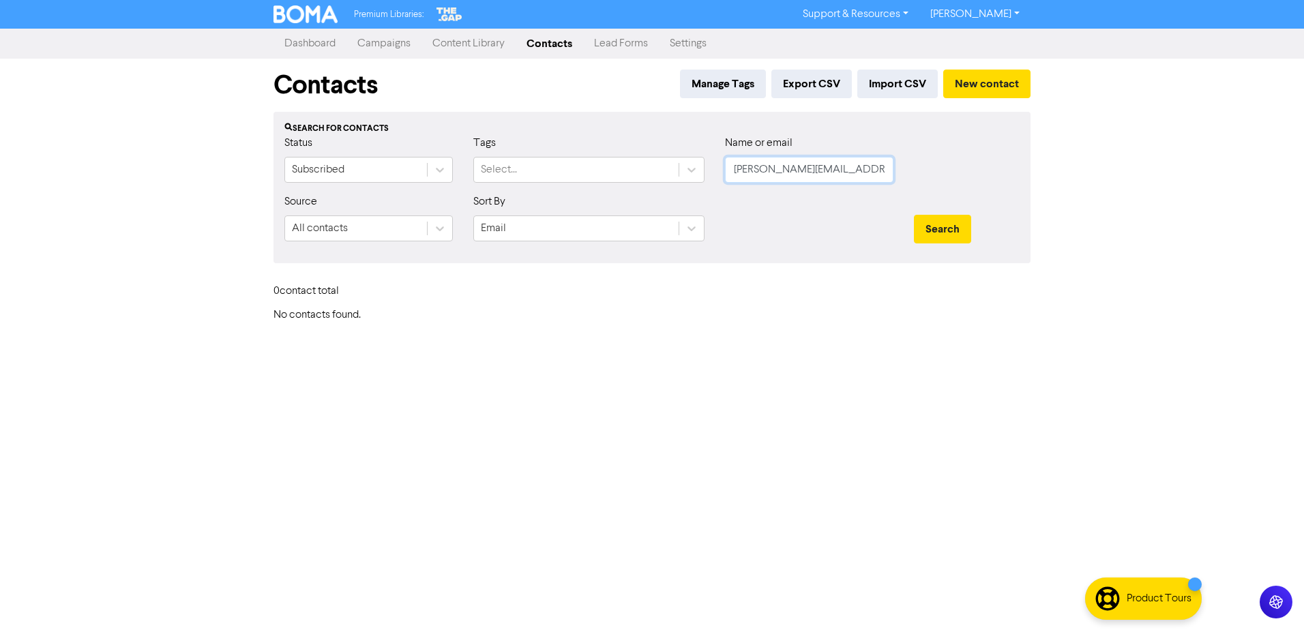
click at [811, 173] on input "[PERSON_NAME][EMAIL_ADDRESS][DOMAIN_NAME]" at bounding box center [809, 170] width 168 height 26
paste input "[PERSON_NAME][EMAIL_ADDRESS][DOMAIN_NAME]"
click at [956, 230] on button "Search" at bounding box center [942, 229] width 57 height 29
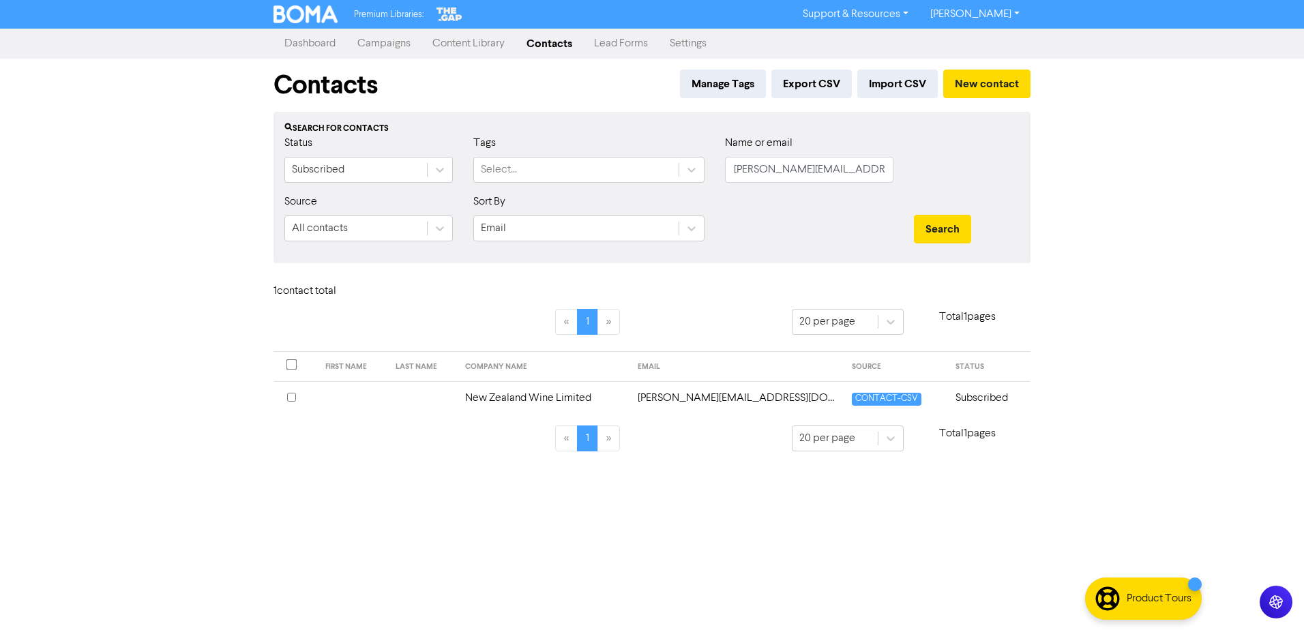
click at [499, 393] on td "New Zealand Wine Limited" at bounding box center [543, 397] width 172 height 33
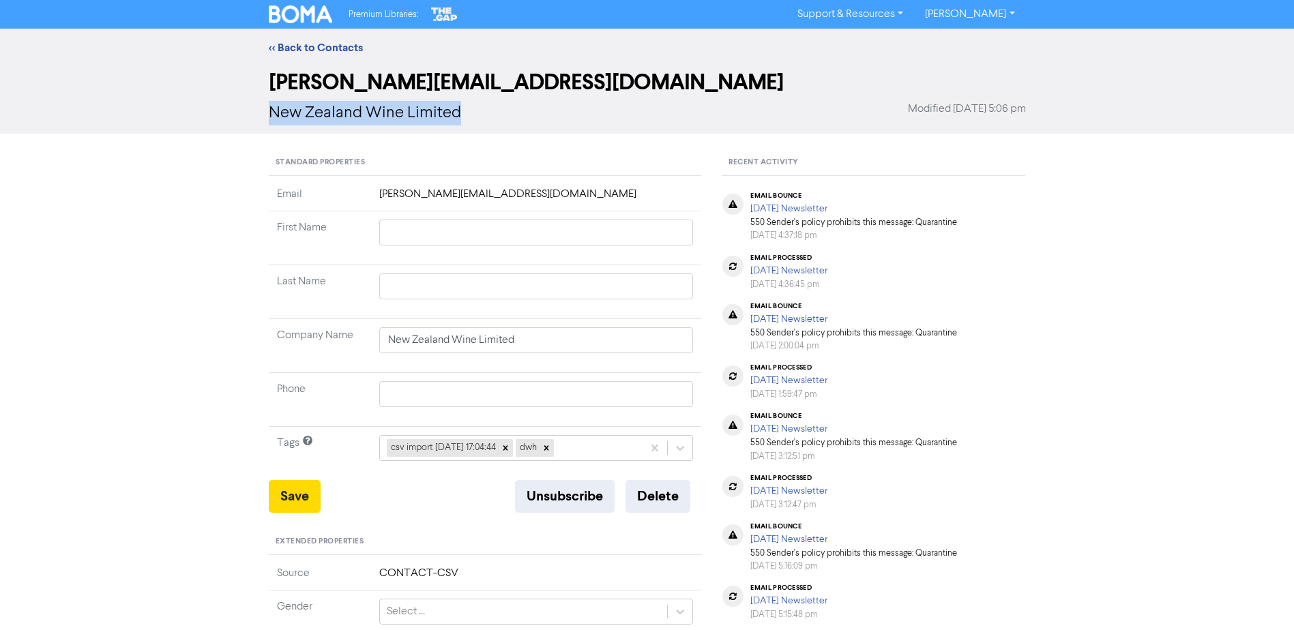
drag, startPoint x: 265, startPoint y: 108, endPoint x: 479, endPoint y: 113, distance: 214.2
click at [479, 113] on div "[PERSON_NAME][EMAIL_ADDRESS][DOMAIN_NAME] New Zealand Wine Limited Modified [DA…" at bounding box center [646, 100] width 777 height 67
copy span "New Zealand Wine Limited"
click at [660, 494] on button "Delete" at bounding box center [657, 496] width 65 height 33
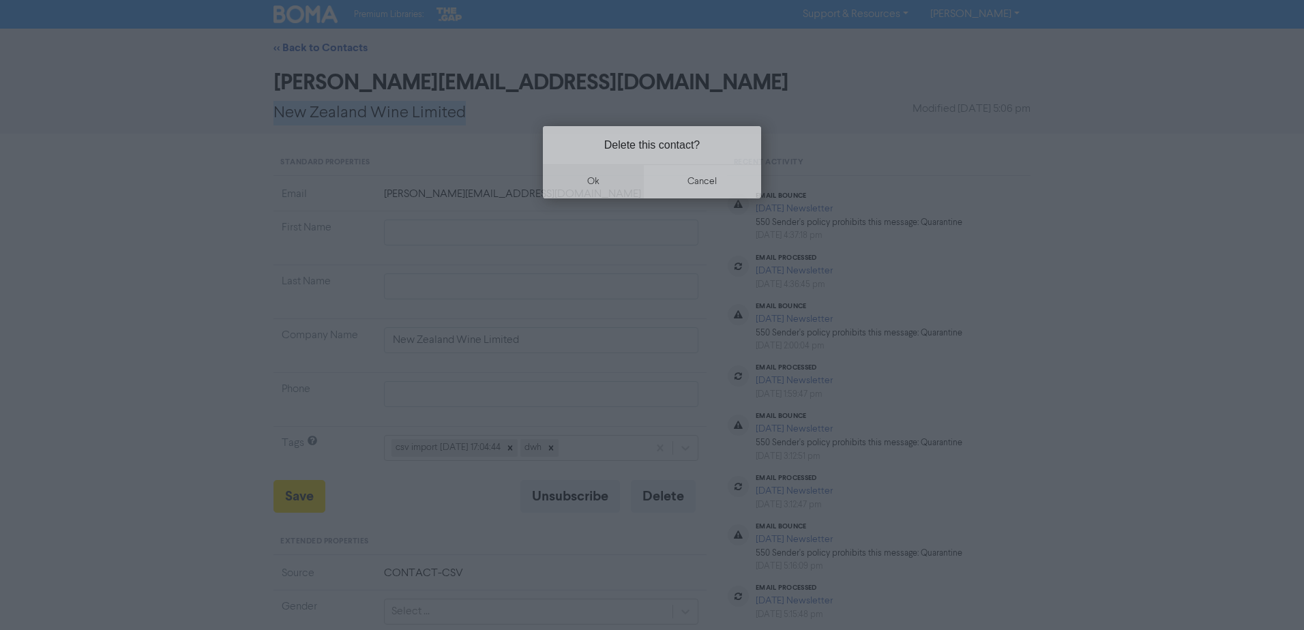
click at [590, 193] on button "ok" at bounding box center [593, 181] width 101 height 34
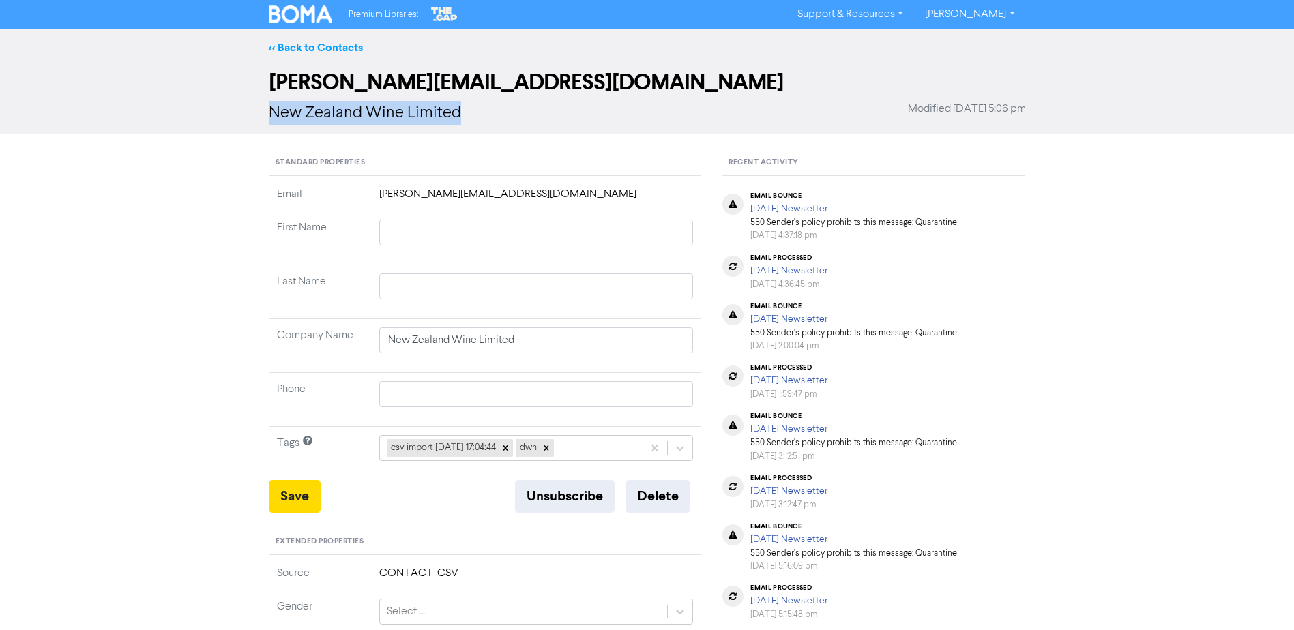
click at [293, 44] on link "<< Back to Contacts" at bounding box center [316, 48] width 94 height 14
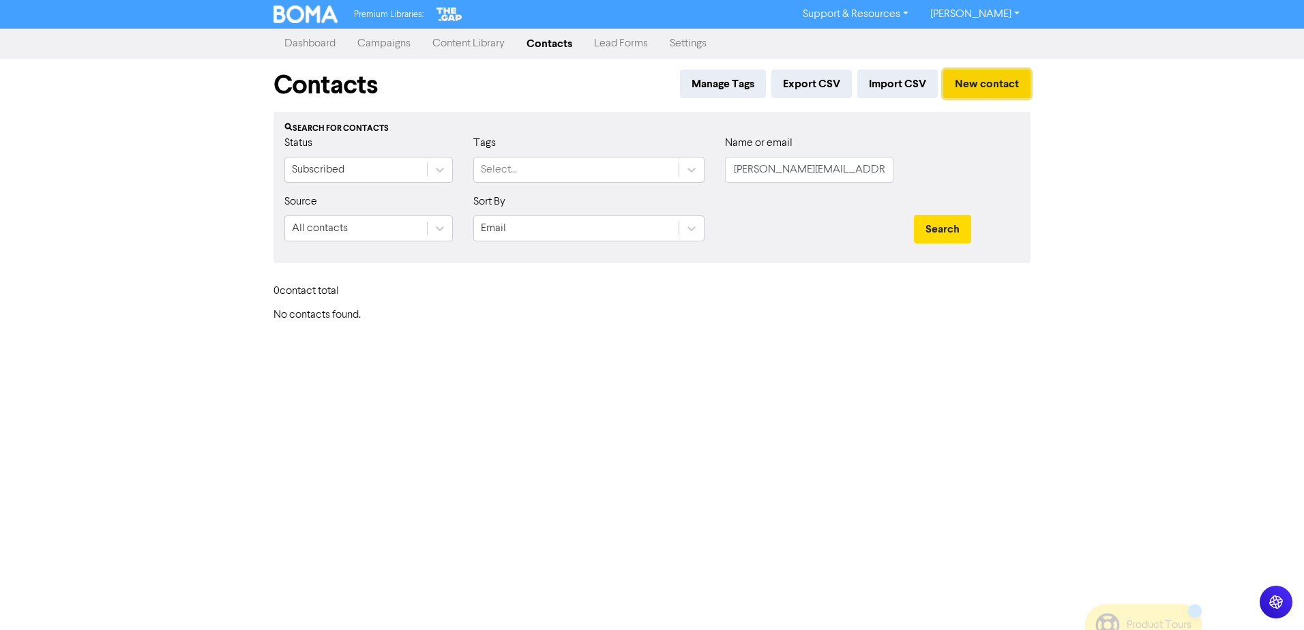
click at [1003, 79] on button "New contact" at bounding box center [986, 84] width 87 height 29
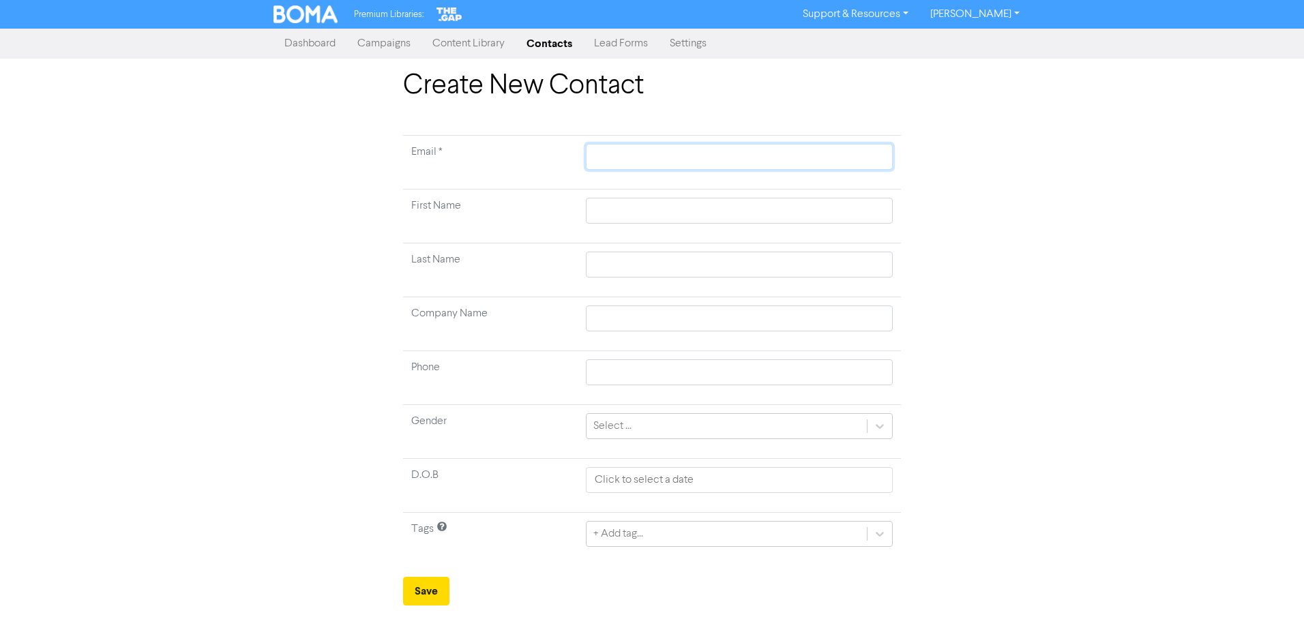
click at [635, 168] on input "text" at bounding box center [739, 157] width 307 height 26
paste input "[URL][DOMAIN_NAME]"
click at [846, 163] on input "[URL][DOMAIN_NAME]" at bounding box center [739, 157] width 307 height 26
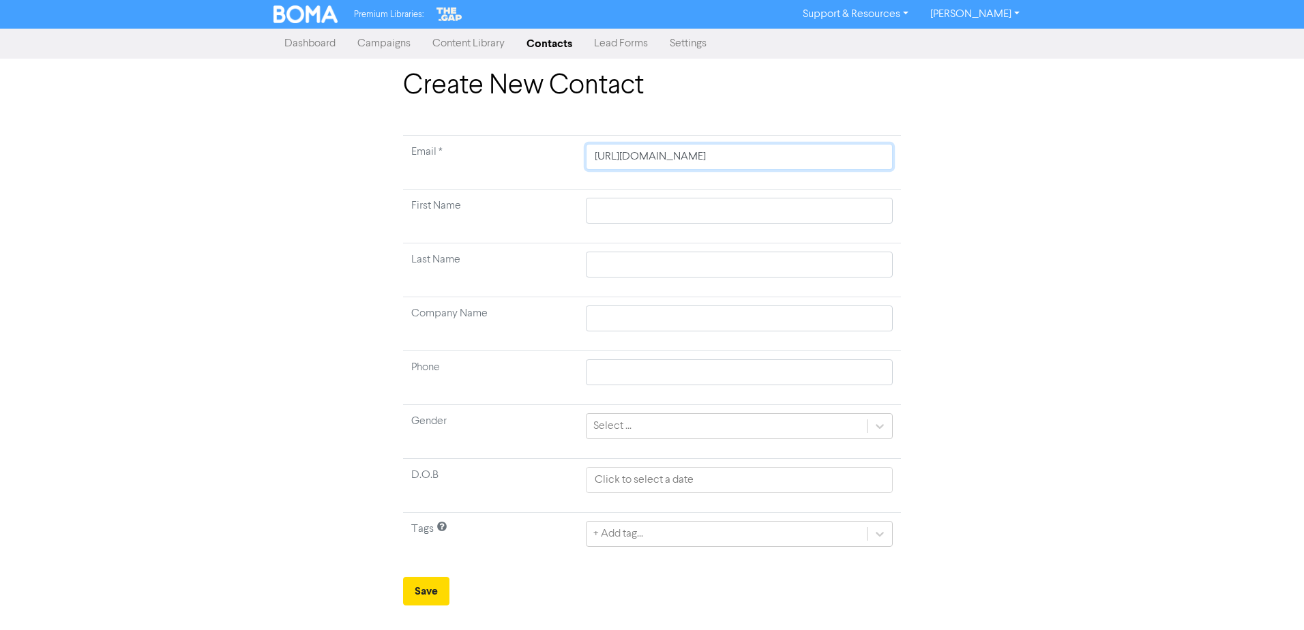
click at [846, 163] on input "[URL][DOMAIN_NAME]" at bounding box center [739, 157] width 307 height 26
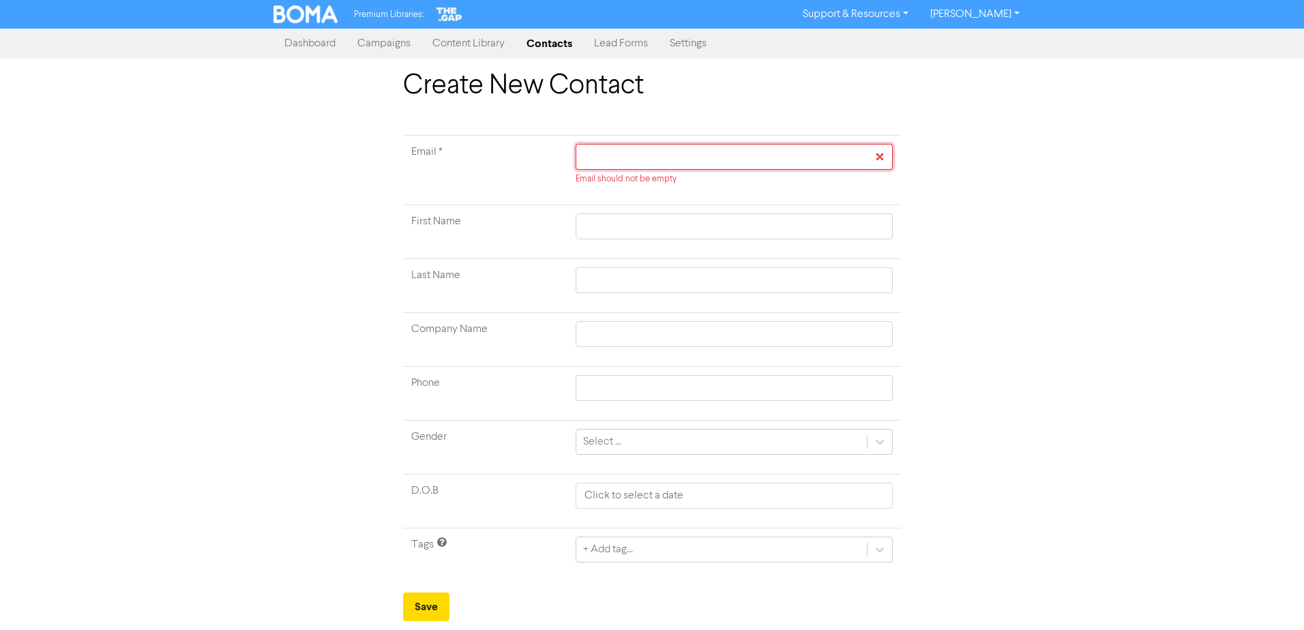
paste input "[PERSON_NAME][EMAIL_ADDRESS][DOMAIN_NAME]"
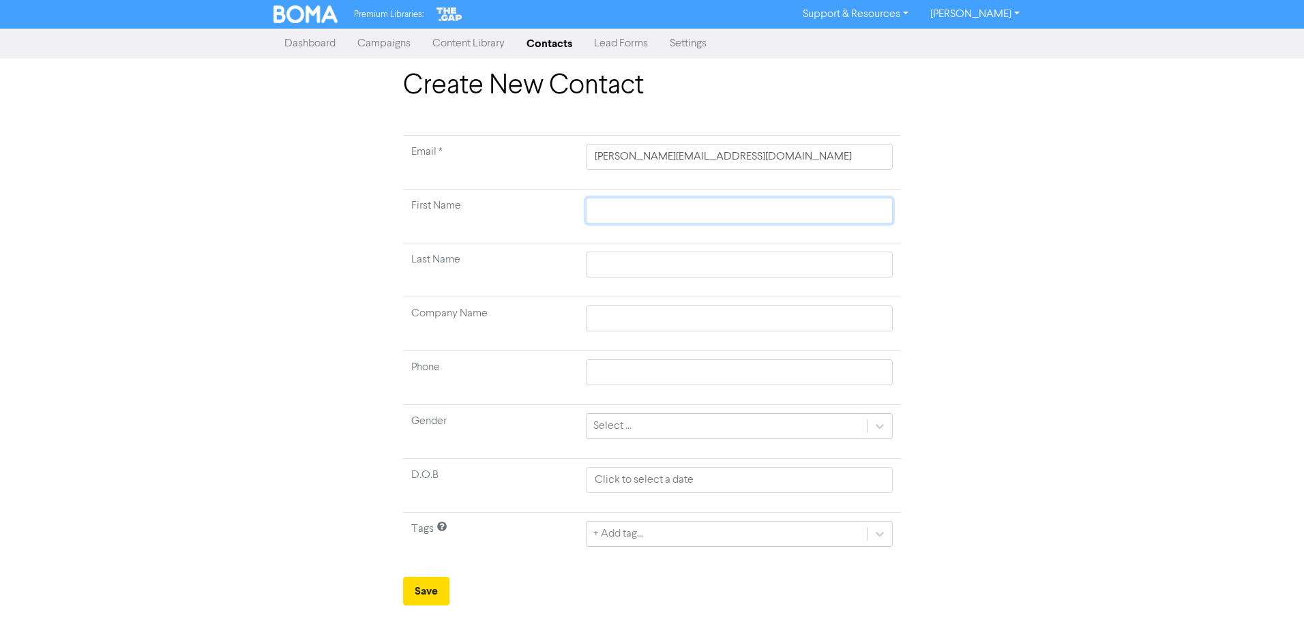
click at [654, 220] on input "text" at bounding box center [739, 211] width 307 height 26
click at [599, 321] on input "text" at bounding box center [739, 319] width 307 height 26
click at [615, 333] on td at bounding box center [739, 324] width 323 height 54
click at [614, 320] on input "text" at bounding box center [739, 319] width 307 height 26
click at [652, 209] on input "text" at bounding box center [739, 211] width 307 height 26
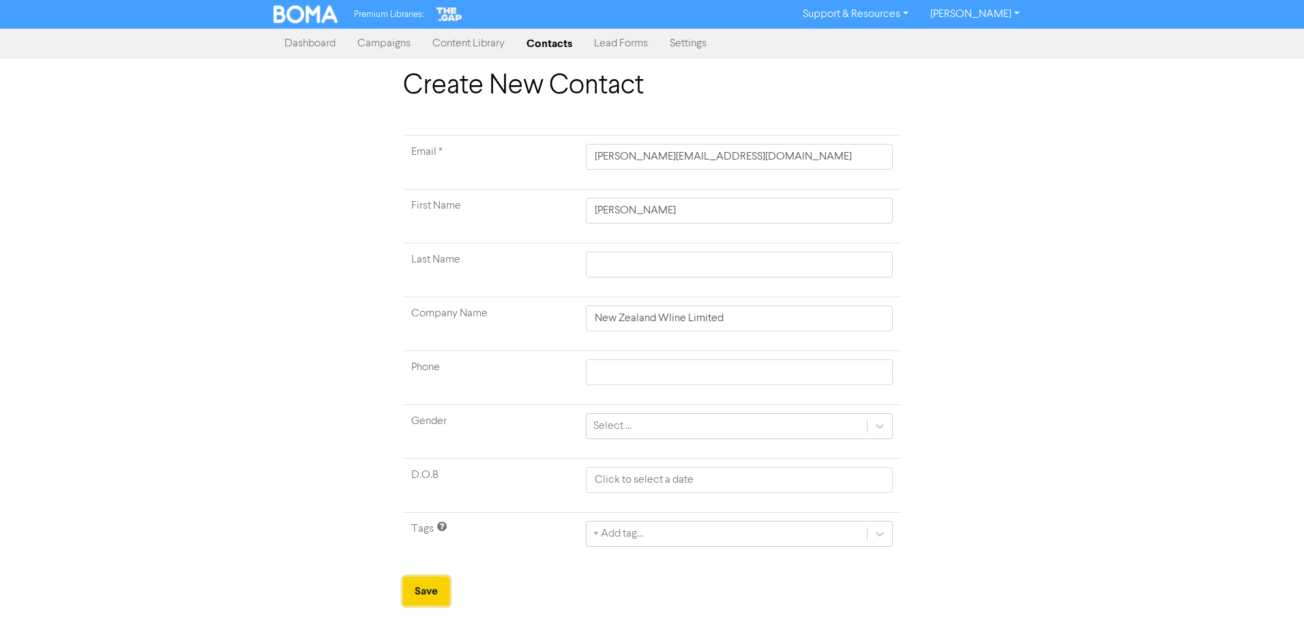
click at [430, 590] on button "Save" at bounding box center [426, 591] width 46 height 29
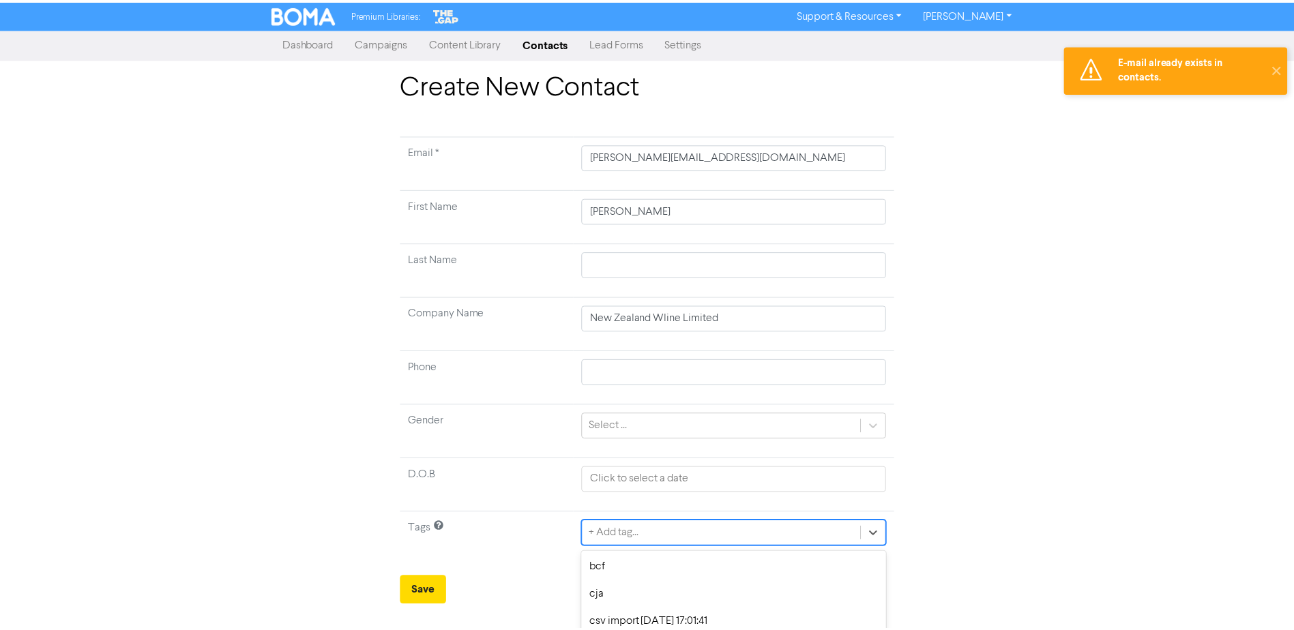
scroll to position [127, 0]
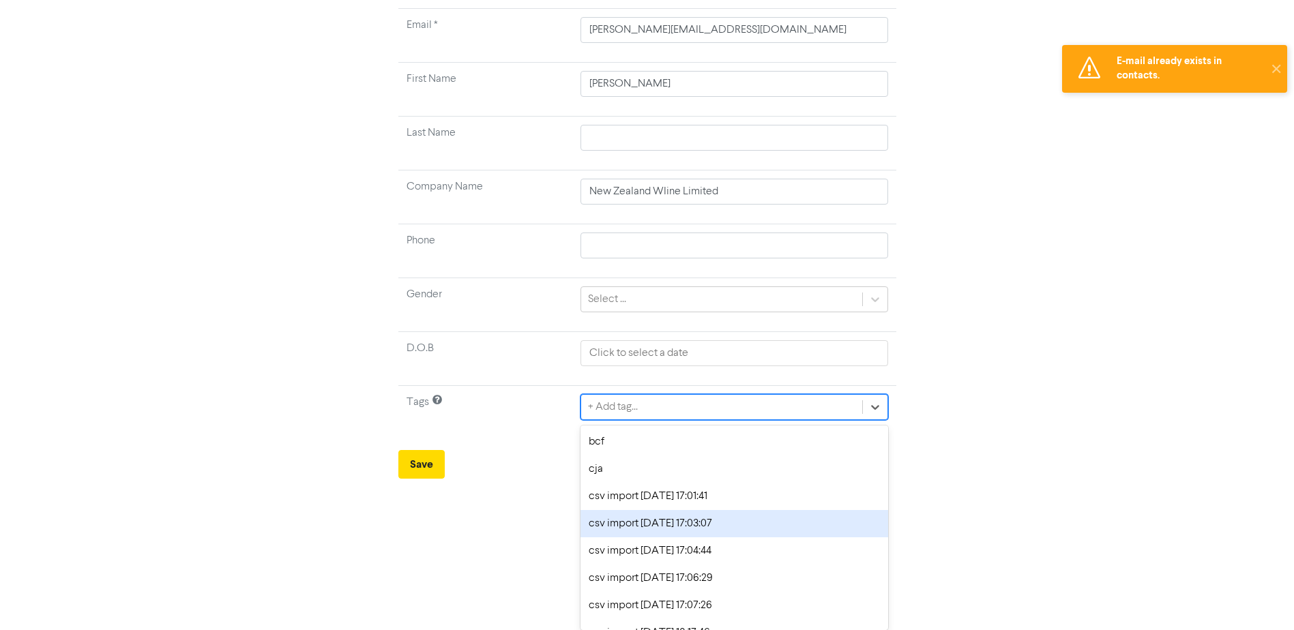
click at [675, 420] on div "option csv import [DATE] 17:03:07 focused, 4 of 23. 23 results available. Use U…" at bounding box center [733, 407] width 307 height 26
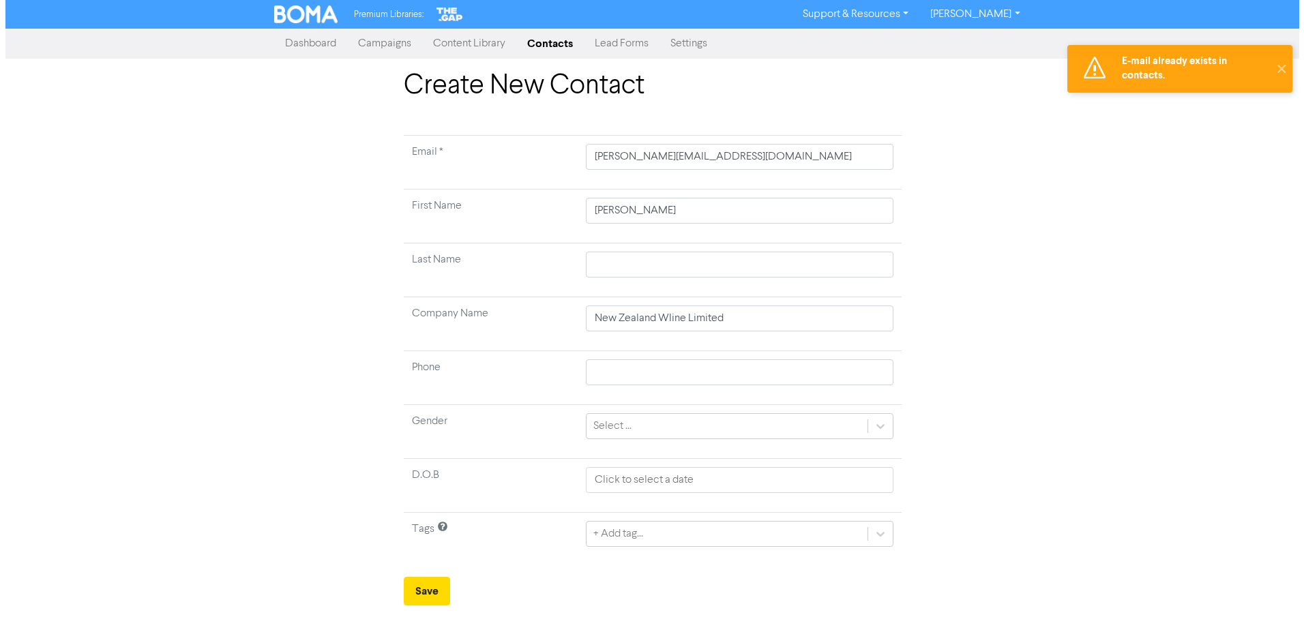
scroll to position [0, 0]
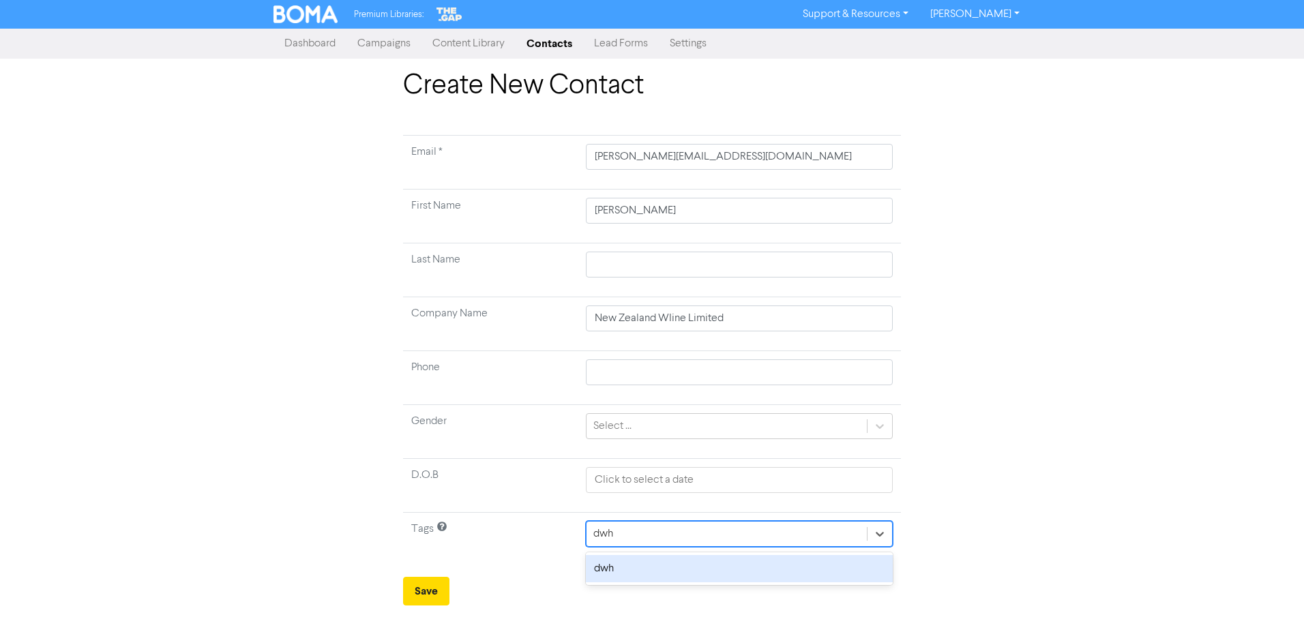
click at [626, 577] on div "dwh" at bounding box center [739, 568] width 307 height 27
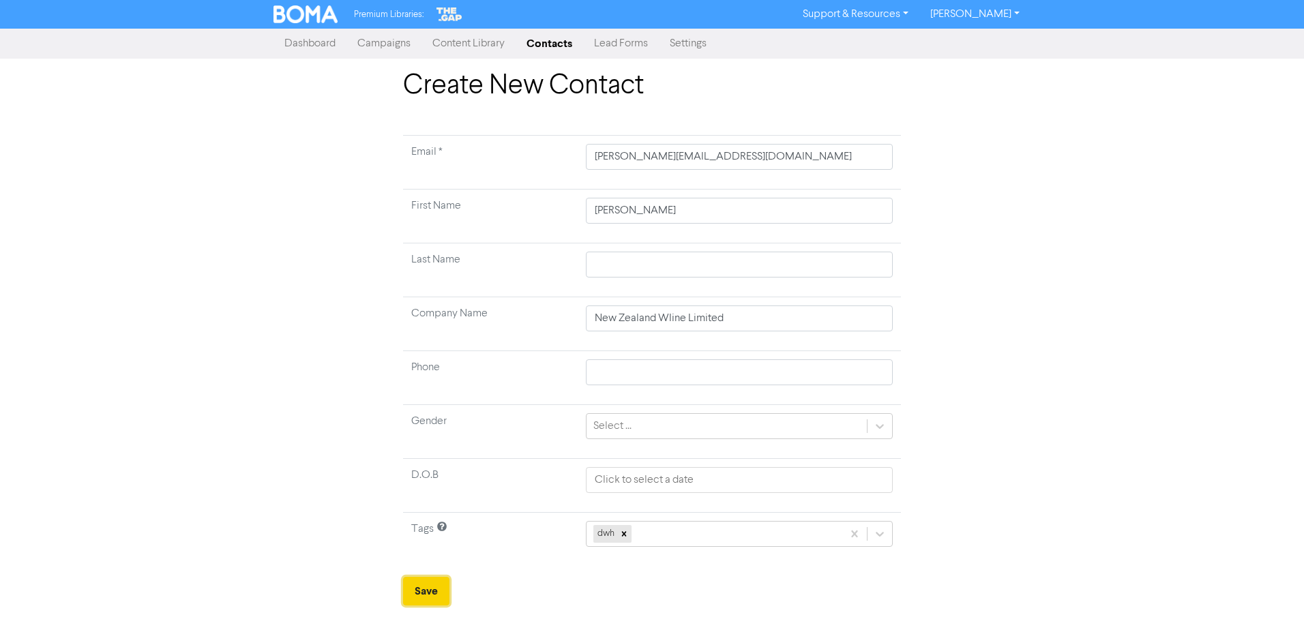
click at [424, 591] on button "Save" at bounding box center [426, 591] width 46 height 29
click at [552, 41] on link "Contacts" at bounding box center [550, 43] width 68 height 27
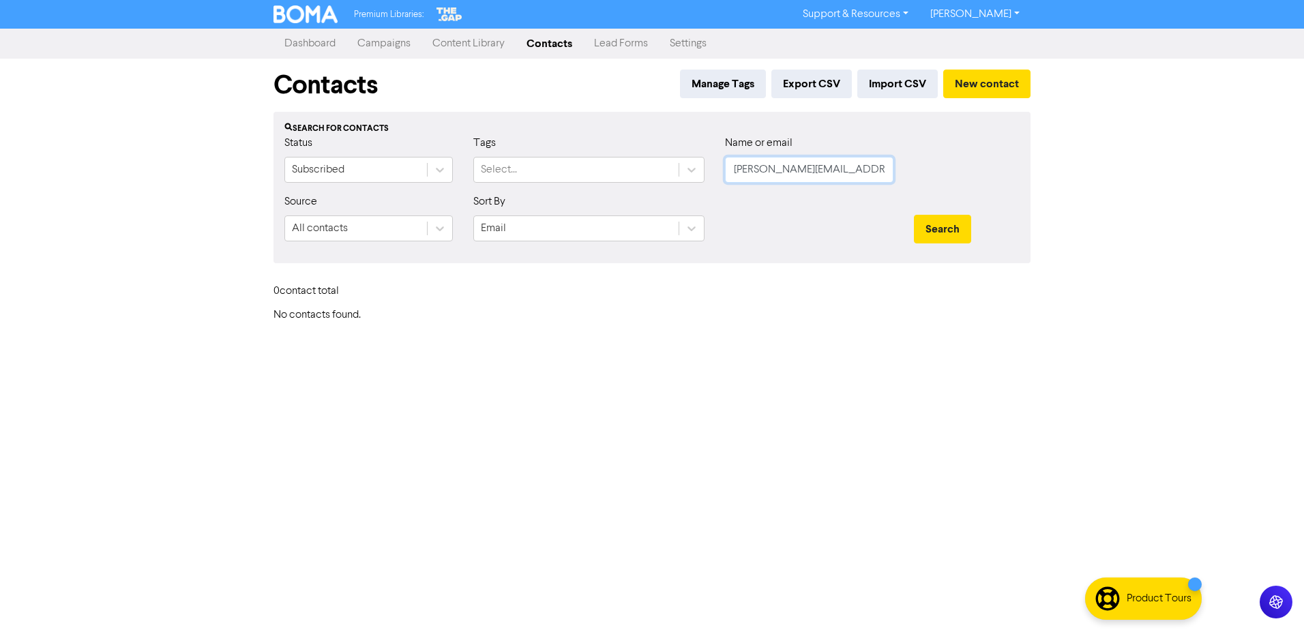
click at [770, 172] on input "[PERSON_NAME][EMAIL_ADDRESS][DOMAIN_NAME]" at bounding box center [809, 170] width 168 height 26
paste input "[PERSON_NAME][EMAIL_ADDRESS][PERSON_NAME][DOMAIN_NAME]"
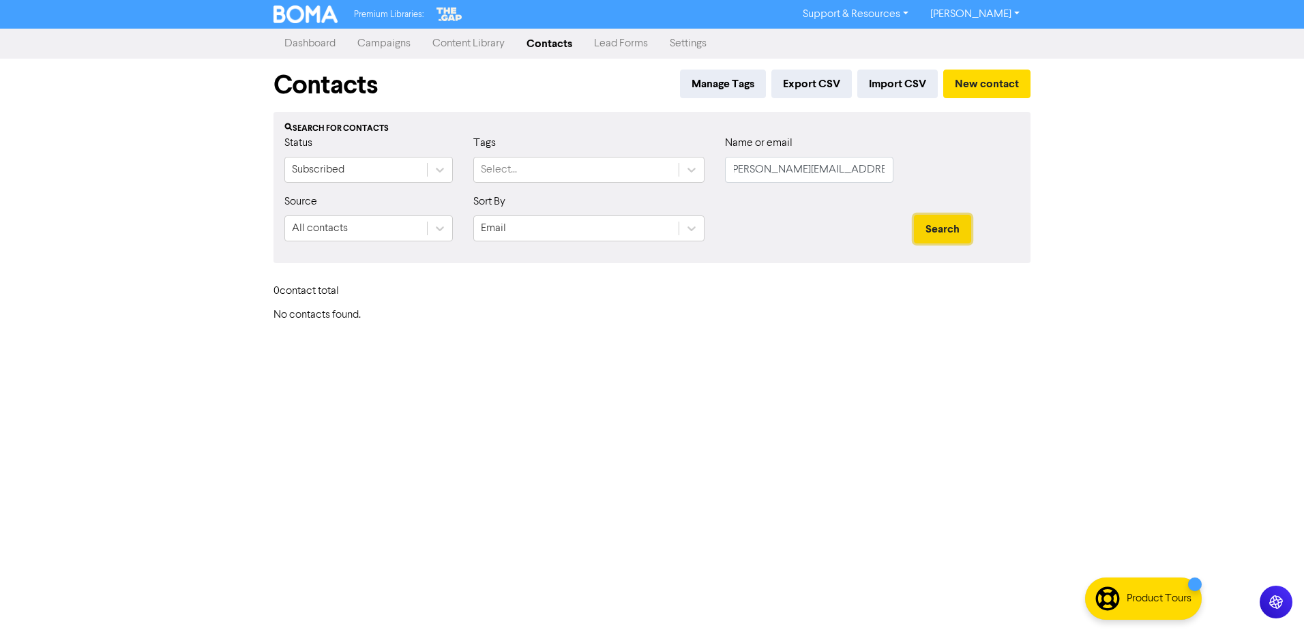
click at [943, 228] on button "Search" at bounding box center [942, 229] width 57 height 29
click at [942, 232] on button "Search" at bounding box center [942, 229] width 57 height 29
click at [825, 174] on input "[PERSON_NAME][EMAIL_ADDRESS][PERSON_NAME][DOMAIN_NAME]" at bounding box center [809, 170] width 168 height 26
click at [854, 171] on input "[PERSON_NAME][EMAIL_ADDRESS][PERSON_NAME][DOMAIN_NAME]" at bounding box center [809, 170] width 168 height 26
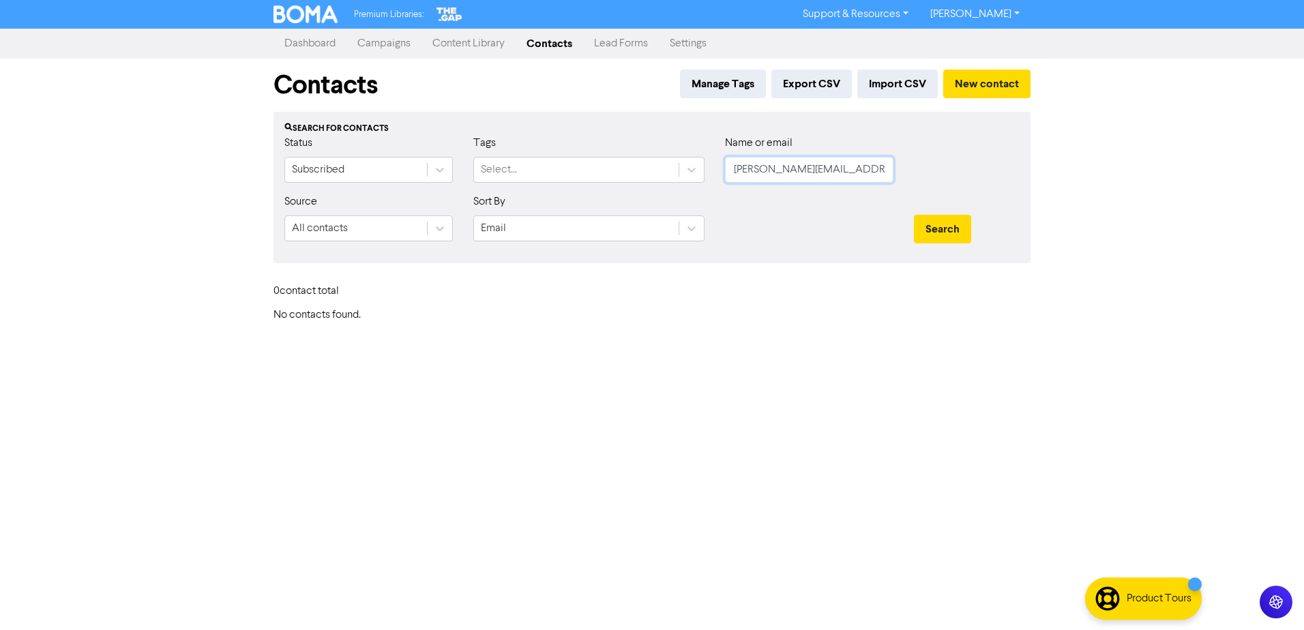
click at [854, 171] on input "[PERSON_NAME][EMAIL_ADDRESS][PERSON_NAME][DOMAIN_NAME]" at bounding box center [809, 170] width 168 height 26
click at [773, 148] on label "Name or email" at bounding box center [759, 143] width 68 height 16
click at [767, 168] on input "text" at bounding box center [809, 170] width 168 height 26
paste input "[PERSON_NAME][EMAIL_ADDRESS][PERSON_NAME][DOMAIN_NAME]"
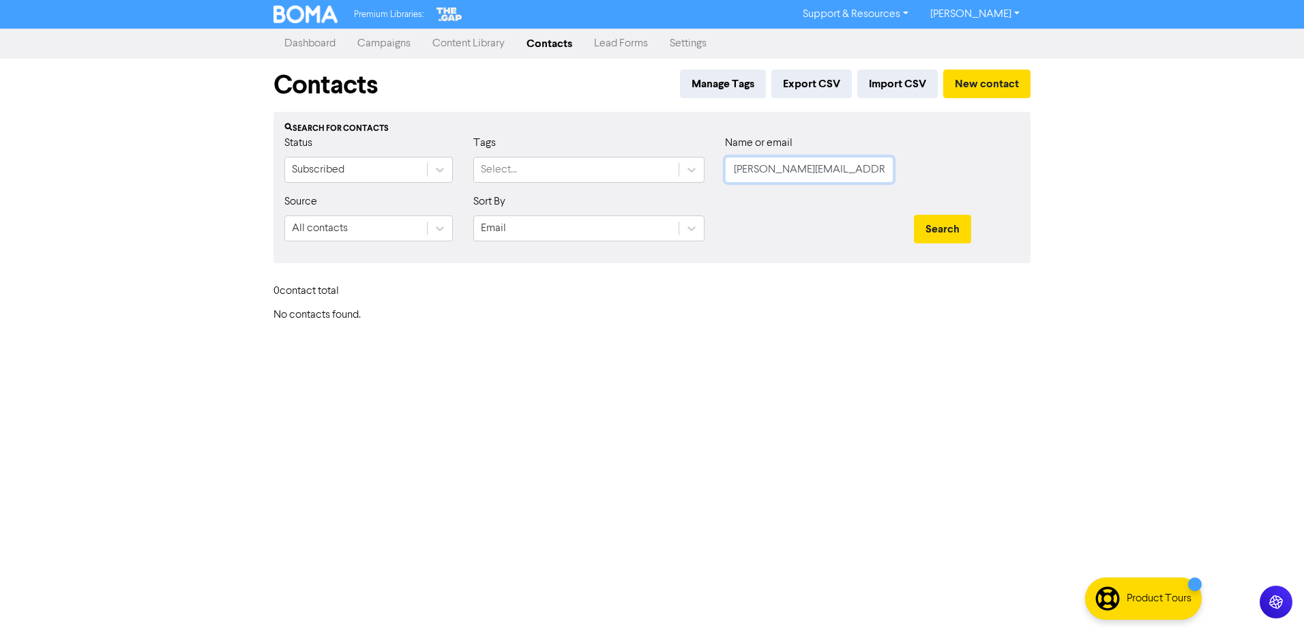
scroll to position [0, 4]
click at [914, 215] on button "Search" at bounding box center [942, 229] width 57 height 29
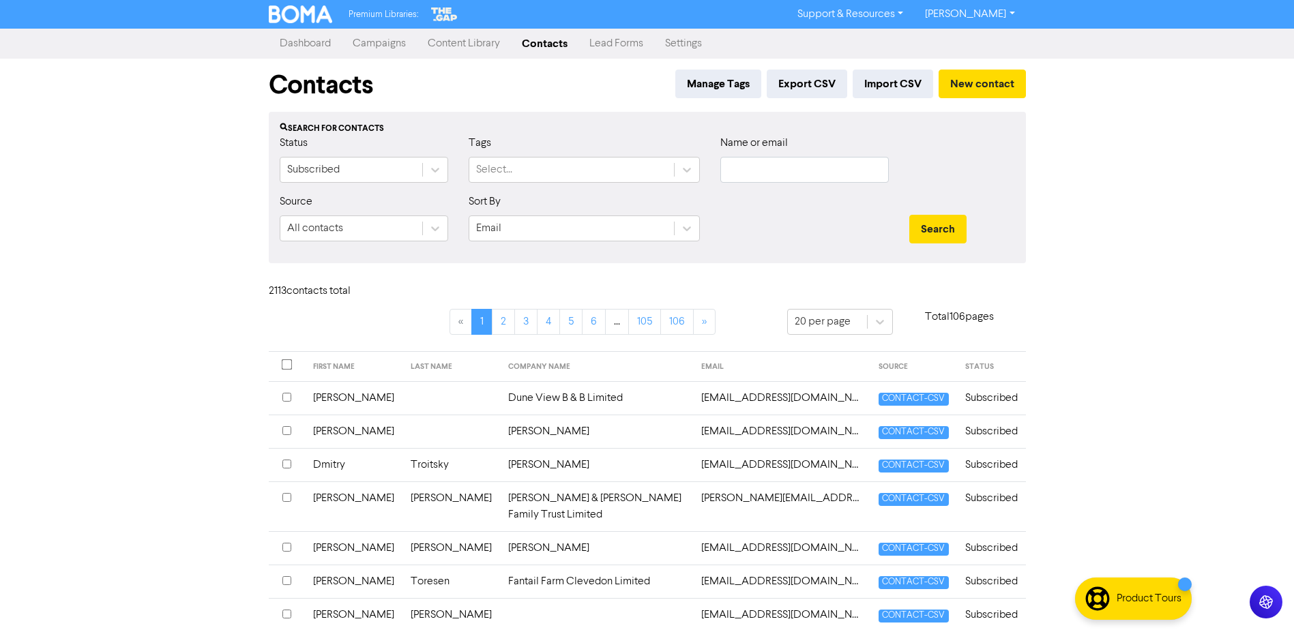
click at [753, 152] on div "Name or email" at bounding box center [804, 159] width 168 height 48
click at [761, 169] on input "text" at bounding box center [804, 170] width 168 height 26
paste input "anita.munro@groupmlatelier.com"
type input "anita.munro@groupmlatelier.com"
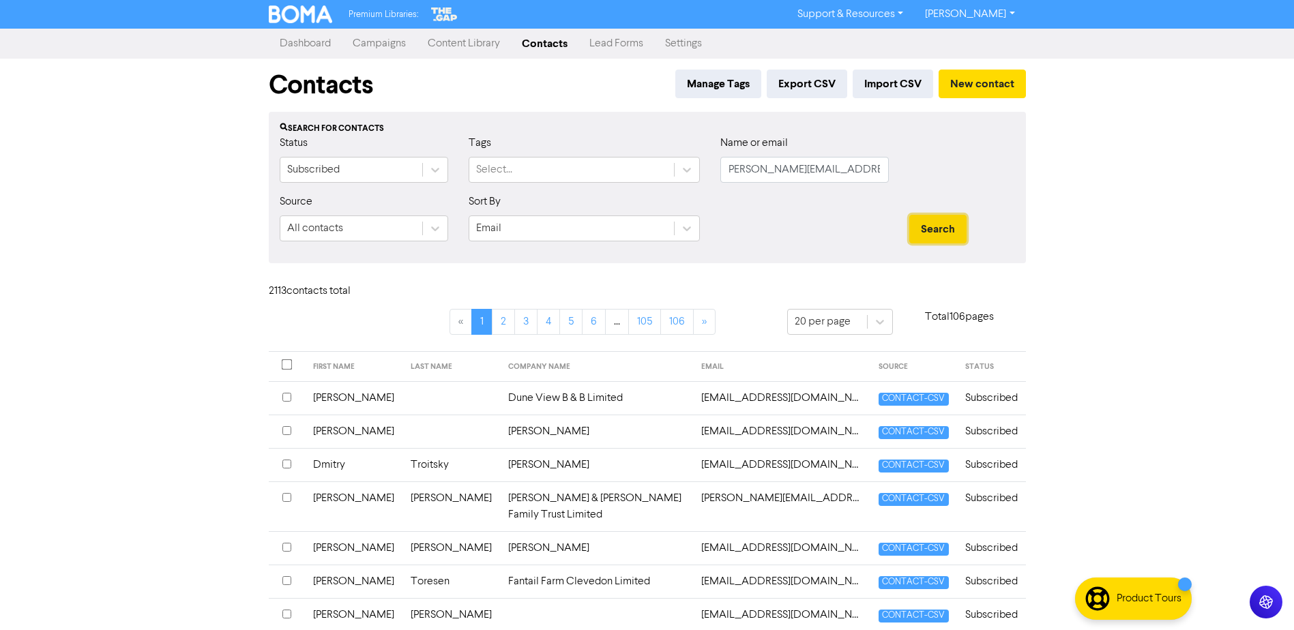
click at [928, 228] on button "Search" at bounding box center [937, 229] width 57 height 29
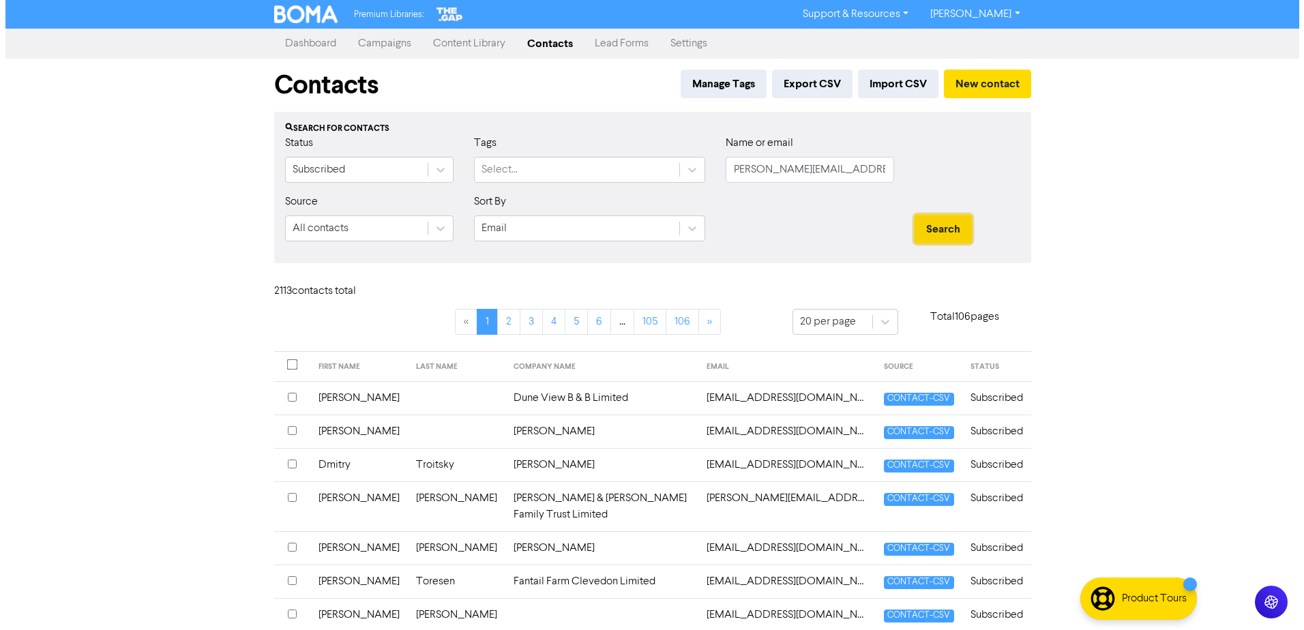
scroll to position [0, 0]
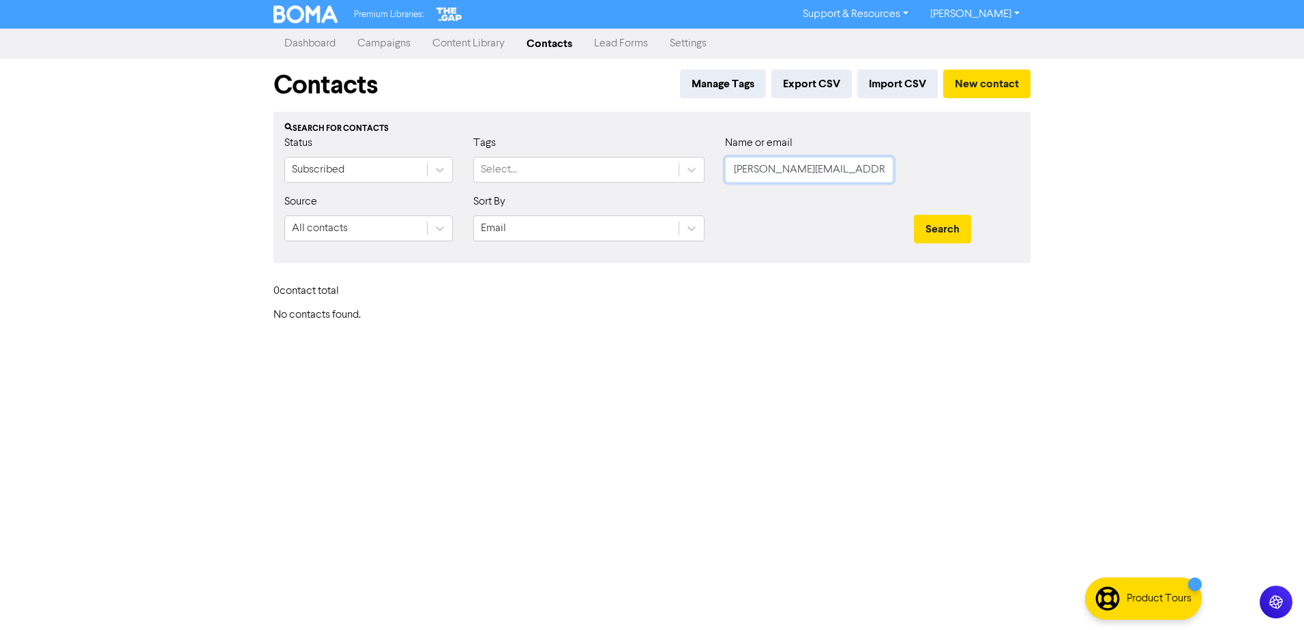
click at [829, 165] on input "[PERSON_NAME][EMAIL_ADDRESS][PERSON_NAME][DOMAIN_NAME]" at bounding box center [809, 170] width 168 height 26
click at [881, 161] on input "[PERSON_NAME][EMAIL_ADDRESS][PERSON_NAME][DOMAIN_NAME]" at bounding box center [809, 170] width 168 height 26
click at [879, 166] on input "[PERSON_NAME][EMAIL_ADDRESS][PERSON_NAME][DOMAIN_NAME]" at bounding box center [809, 170] width 168 height 26
click at [861, 173] on input "[PERSON_NAME][EMAIL_ADDRESS][PERSON_NAME][DOMAIN_NAME]" at bounding box center [809, 170] width 168 height 26
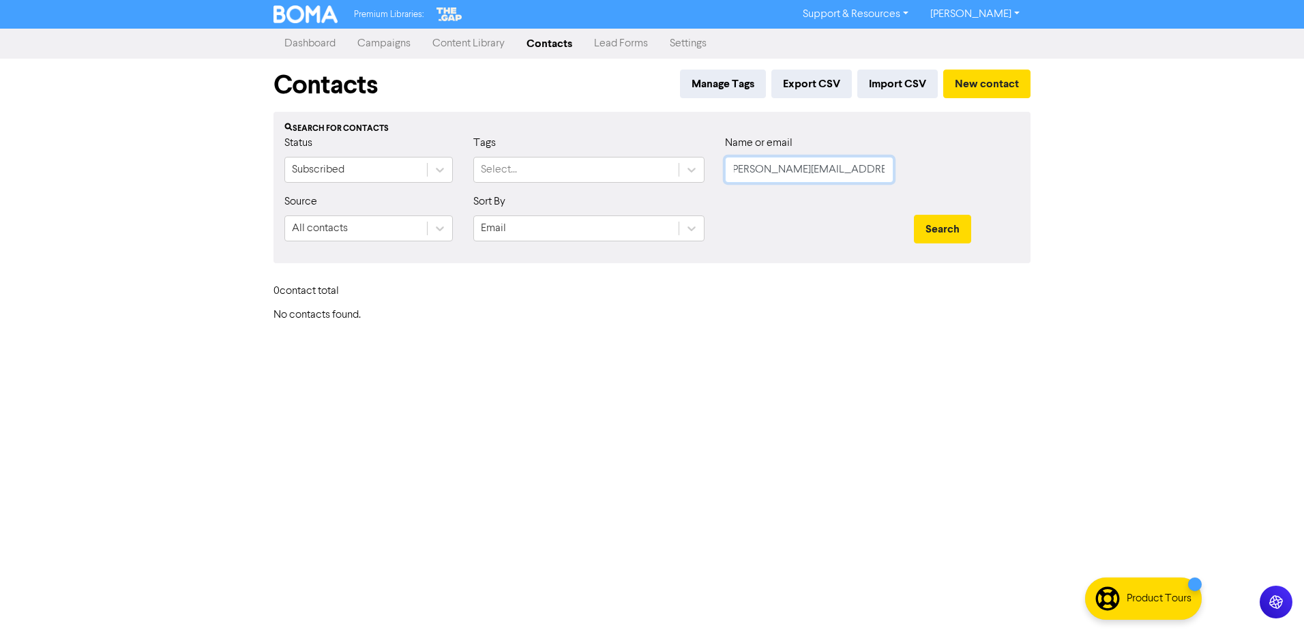
click at [861, 173] on input "[PERSON_NAME][EMAIL_ADDRESS][PERSON_NAME][DOMAIN_NAME]" at bounding box center [809, 170] width 168 height 26
click at [750, 175] on input "text" at bounding box center [809, 170] width 168 height 26
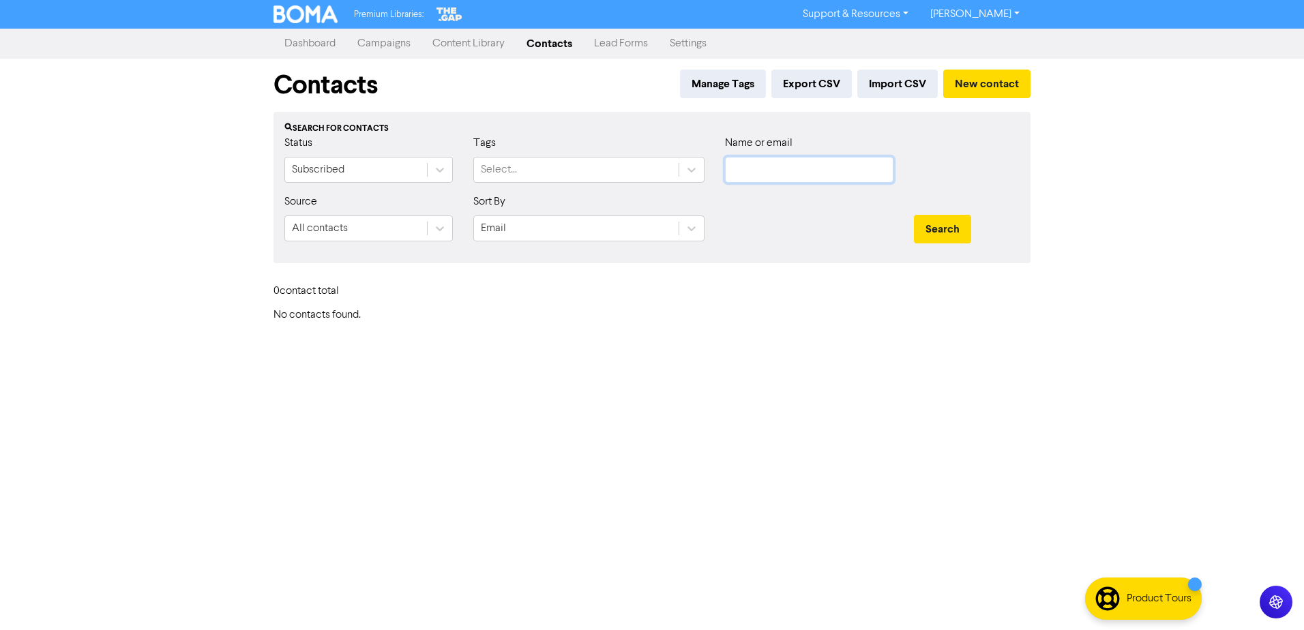
paste input "anthony@artiison.co.nz"
type input "anthony@artiison.co.nz"
click at [914, 215] on button "Search" at bounding box center [942, 229] width 57 height 29
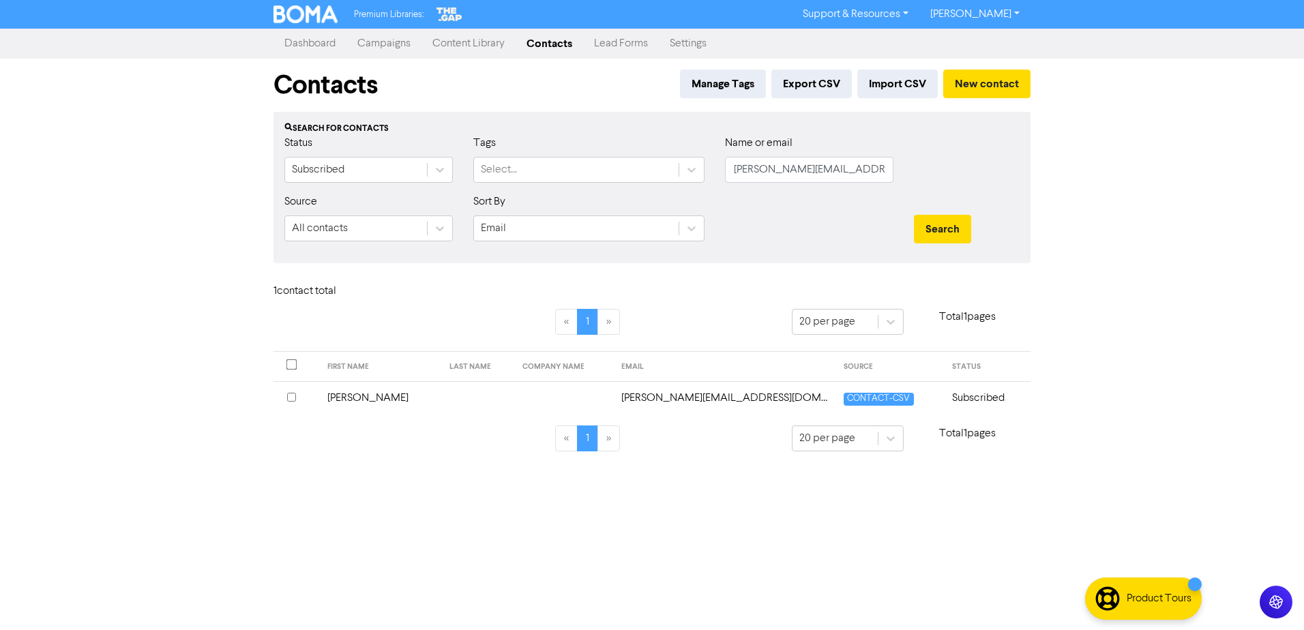
click at [471, 412] on td at bounding box center [477, 397] width 73 height 33
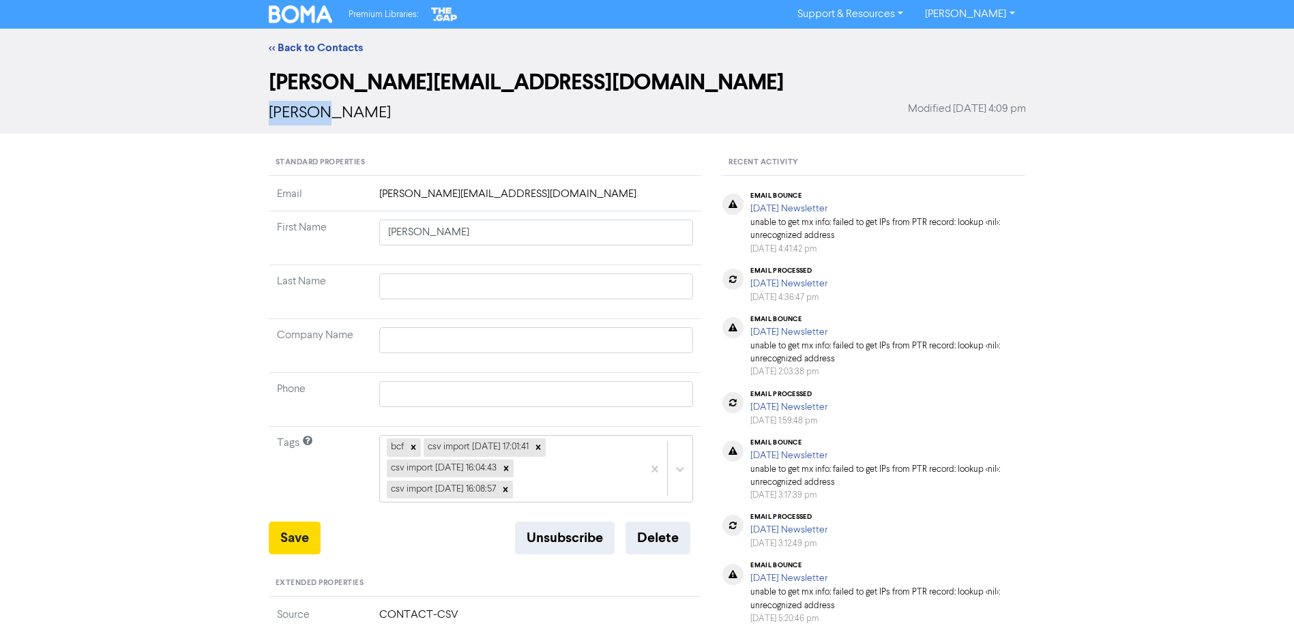
drag, startPoint x: 270, startPoint y: 115, endPoint x: 384, endPoint y: 117, distance: 113.9
click at [384, 117] on div "Anthony Modified March 25th 2025, 4:09 pm" at bounding box center [647, 113] width 757 height 25
click at [616, 91] on h2 "anthony@artiison.co.nz" at bounding box center [647, 83] width 757 height 26
click at [653, 546] on button "Delete" at bounding box center [657, 538] width 65 height 33
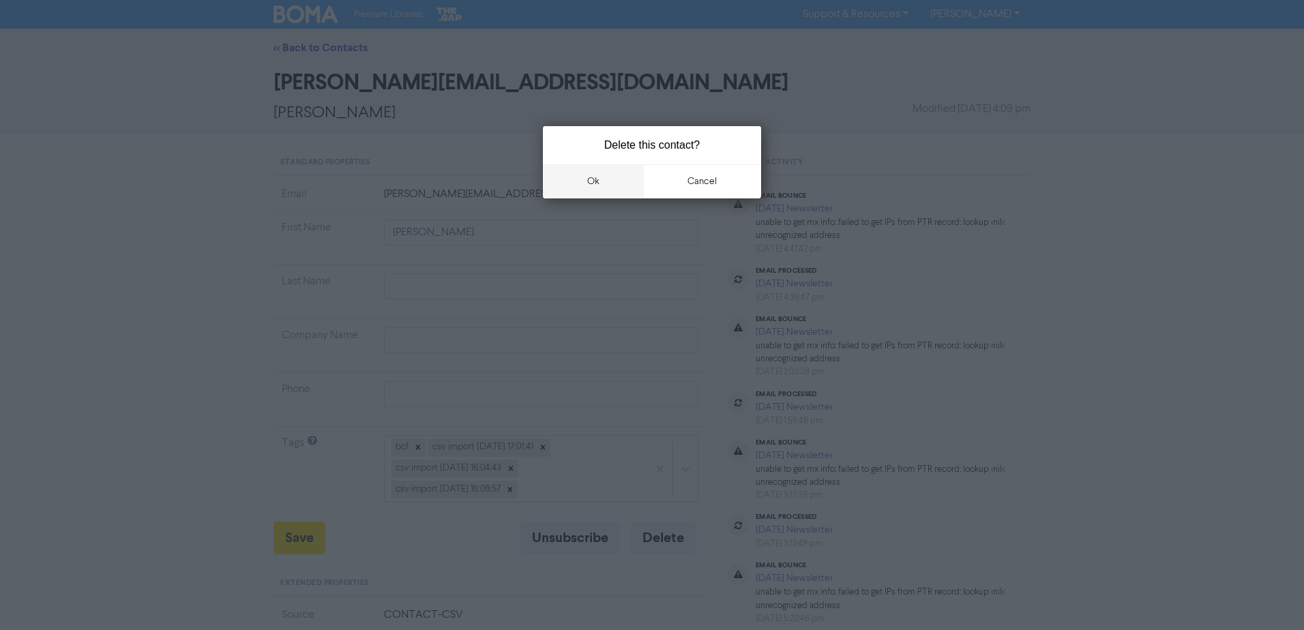
click at [599, 173] on button "ok" at bounding box center [593, 181] width 101 height 34
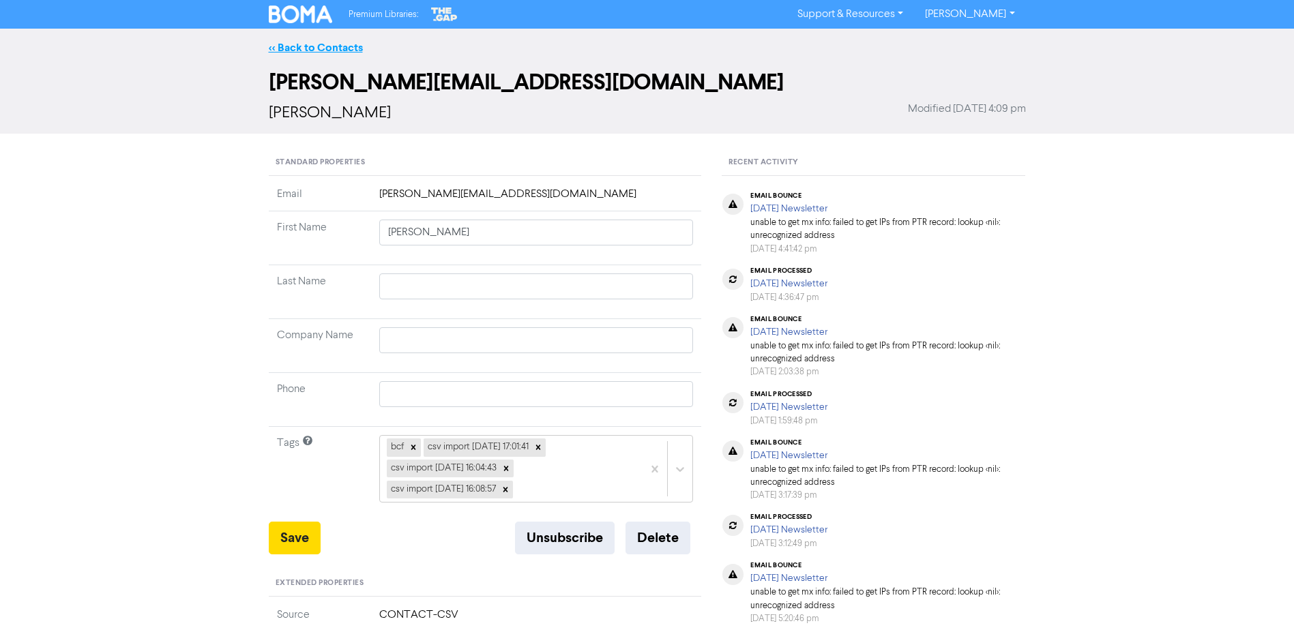
click at [322, 44] on link "<< Back to Contacts" at bounding box center [316, 48] width 94 height 14
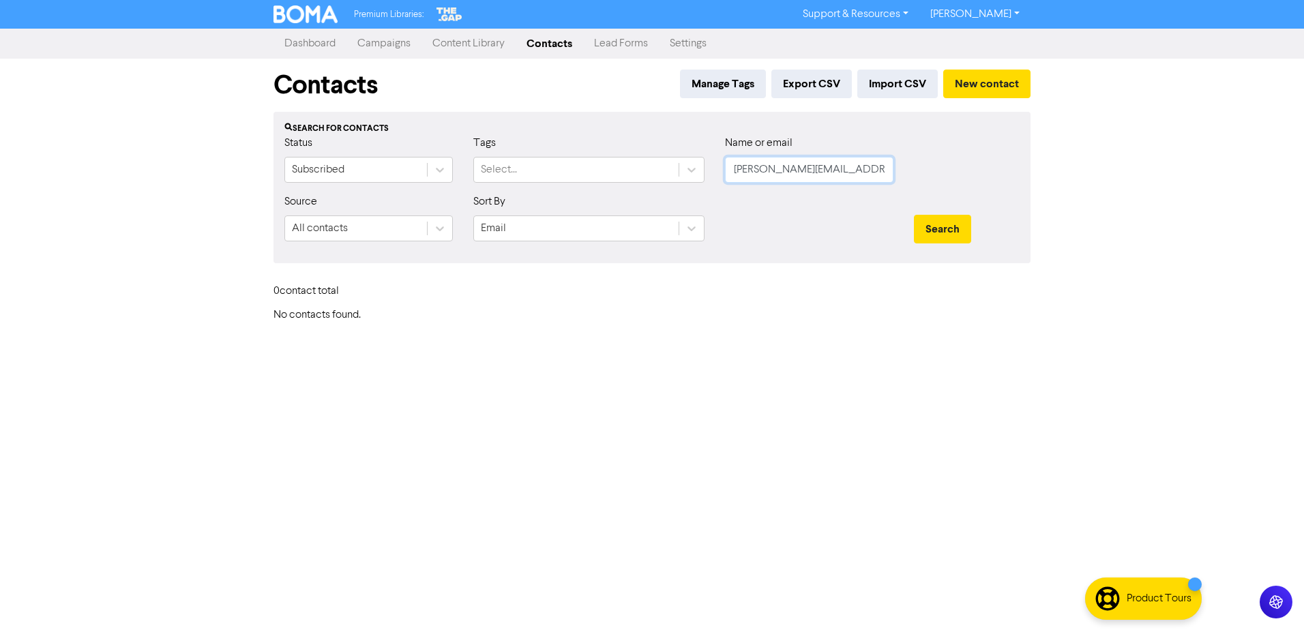
click at [827, 166] on input "anthony@artiison.co.nz" at bounding box center [809, 170] width 168 height 26
click at [831, 171] on input "anthony@artiison.co.nz" at bounding box center [809, 170] width 168 height 26
click at [827, 166] on input "anthony@artiison.co.nz" at bounding box center [809, 170] width 168 height 26
click at [820, 160] on input "anthony@artiison.co.nz" at bounding box center [809, 170] width 168 height 26
click at [820, 164] on input "anthony@artiison.co.nz" at bounding box center [809, 170] width 168 height 26
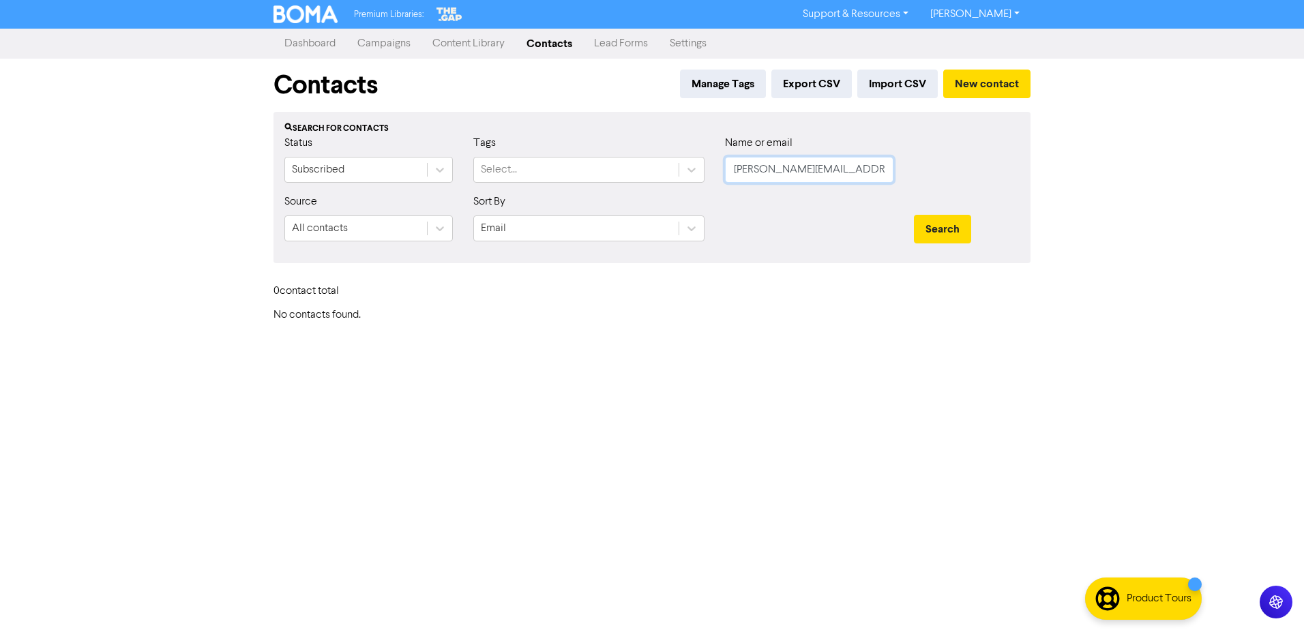
click at [820, 166] on input "anthony@artiison.co.nz" at bounding box center [809, 170] width 168 height 26
click at [822, 169] on input "anthony@artiison.co.nz" at bounding box center [809, 170] width 168 height 26
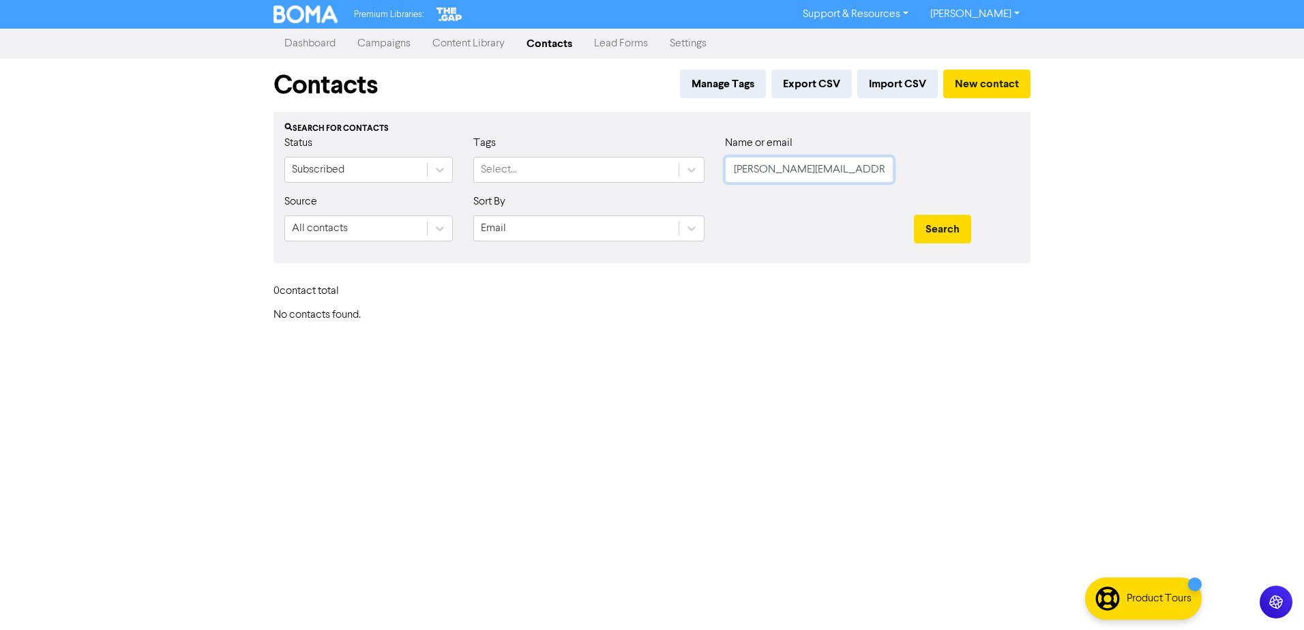
click at [822, 169] on input "anthony@artiison.co.nz" at bounding box center [809, 170] width 168 height 26
paste input "astewart@hotshotmedia.co.nz"
type input "astewart@hotshotmedia.co.nz"
click at [914, 215] on button "Search" at bounding box center [942, 229] width 57 height 29
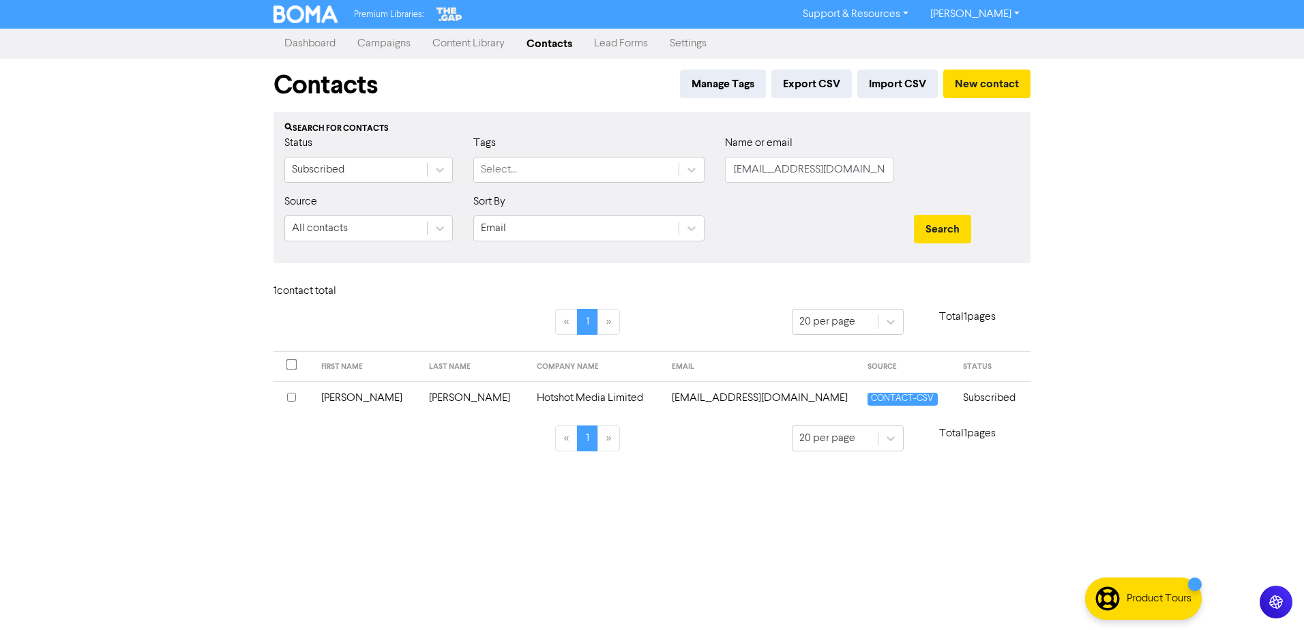
click at [451, 412] on td "[PERSON_NAME]" at bounding box center [475, 397] width 108 height 33
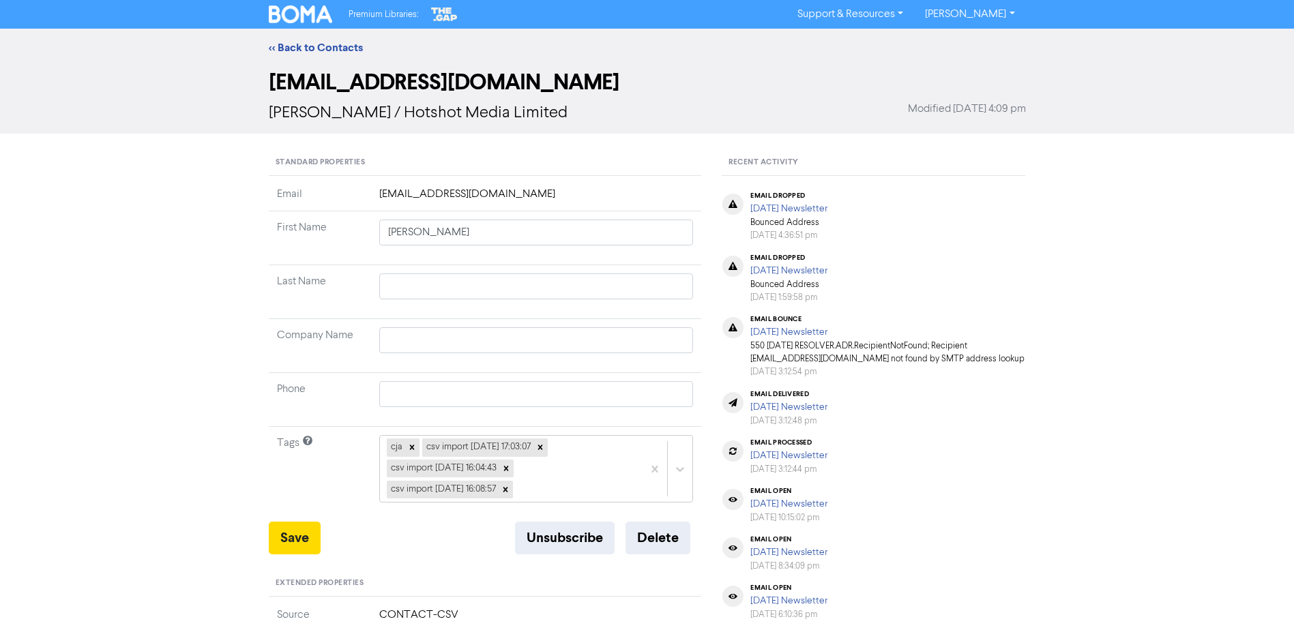
type input "Ashley"
type input "[PERSON_NAME]"
type input "Hotshot Media Limited"
drag, startPoint x: 373, startPoint y: 113, endPoint x: 262, endPoint y: 125, distance: 111.8
click at [262, 125] on div "astewart@hotshotmedia.co.nz Ashley Stewart / Hotshot Media Limited Modified Mar…" at bounding box center [646, 100] width 777 height 67
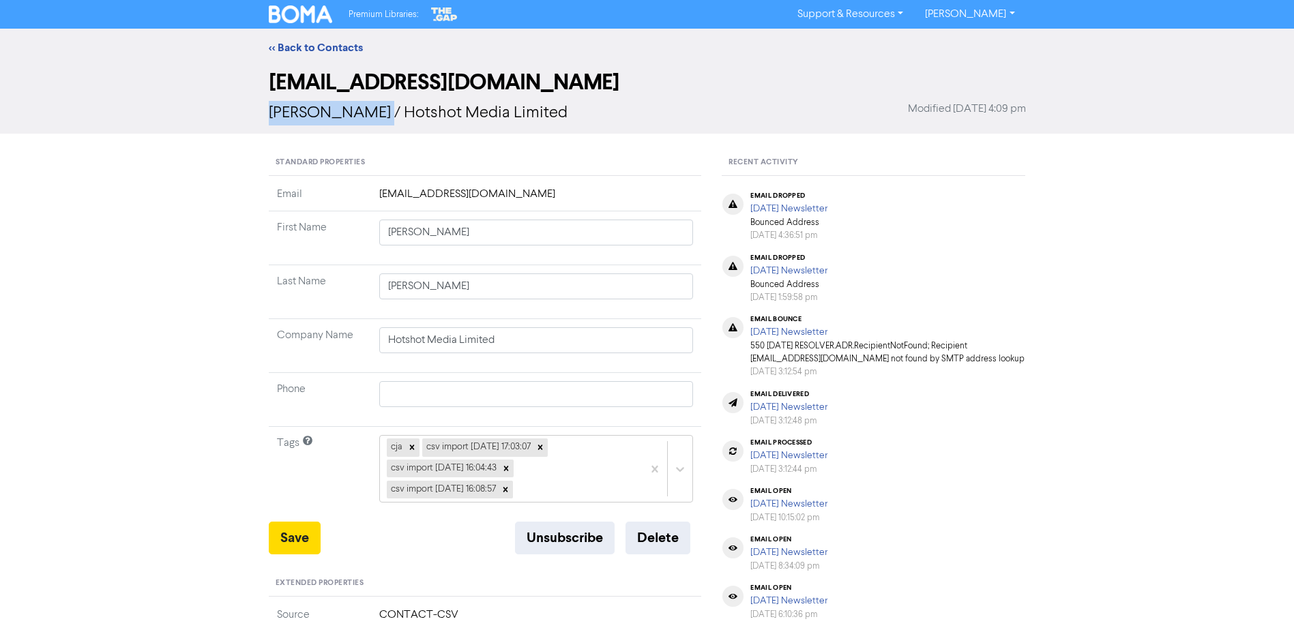
copy span "Ashley Stewart"
click at [651, 529] on button "Delete" at bounding box center [657, 538] width 65 height 33
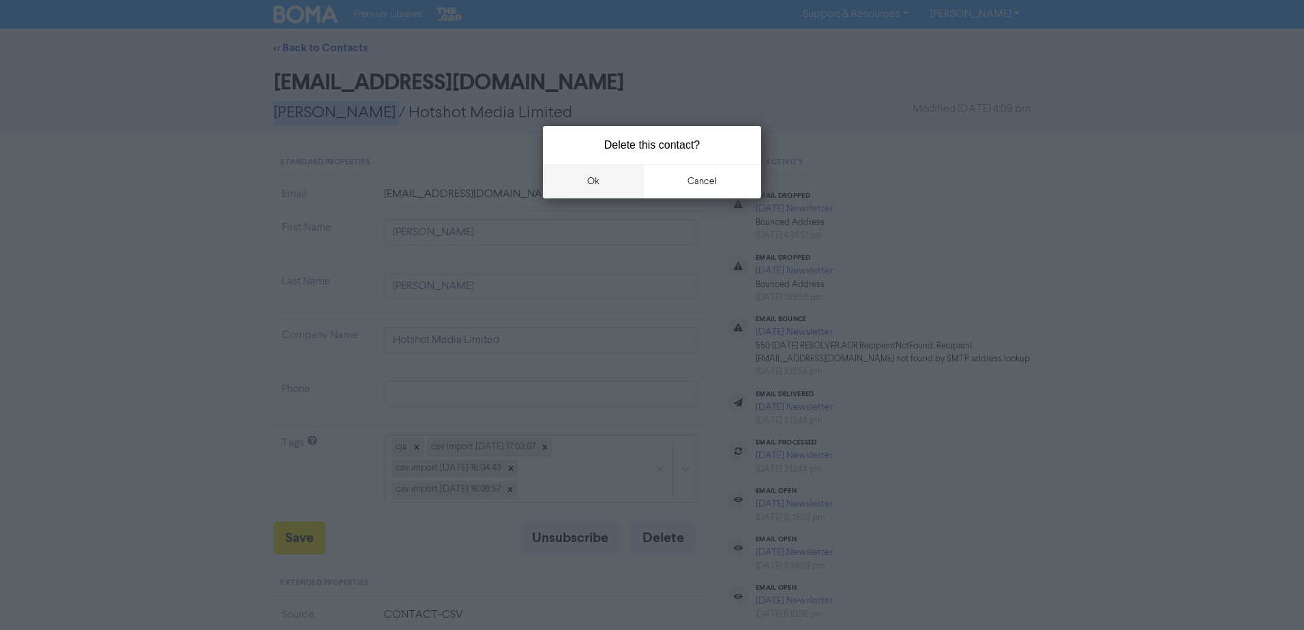
click at [595, 187] on button "ok" at bounding box center [593, 181] width 101 height 34
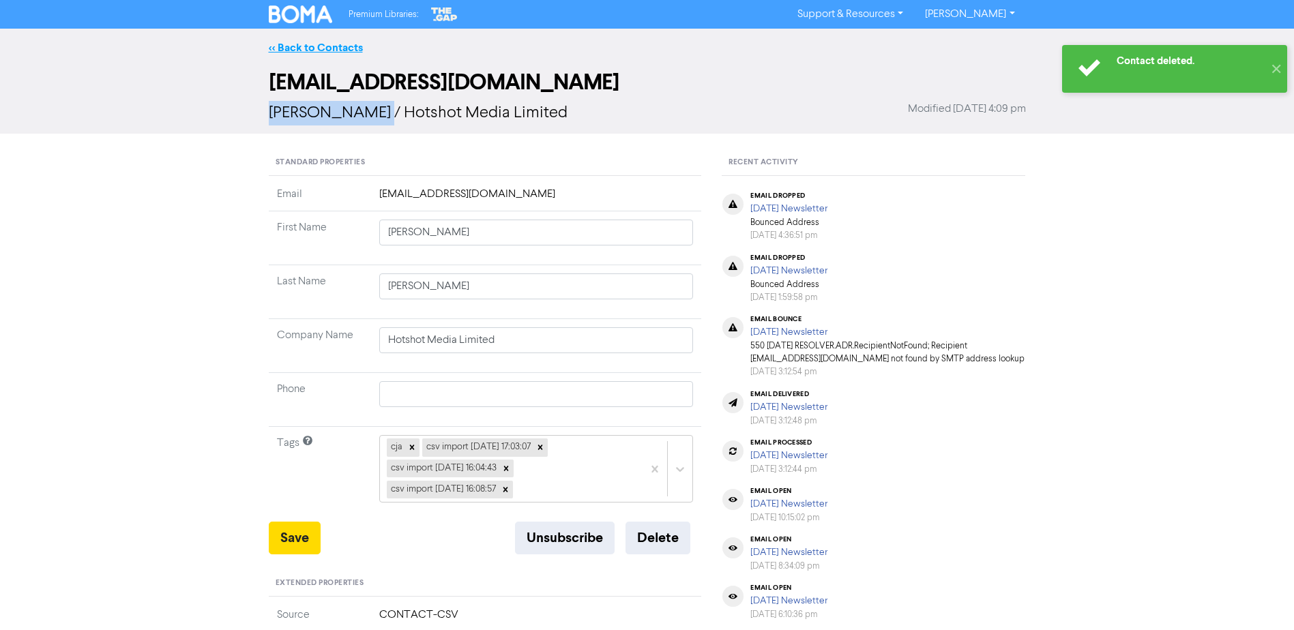
click at [311, 42] on link "<< Back to Contacts" at bounding box center [316, 48] width 94 height 14
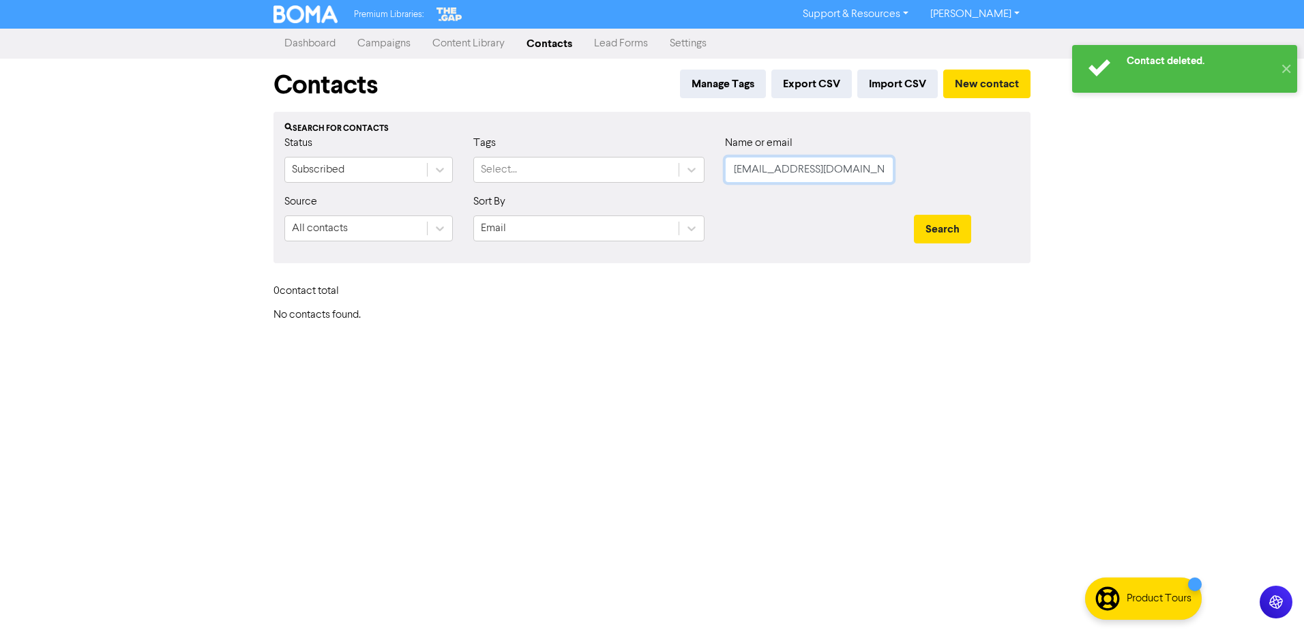
click at [771, 172] on input "astewart@hotshotmedia.co.nz" at bounding box center [809, 170] width 168 height 26
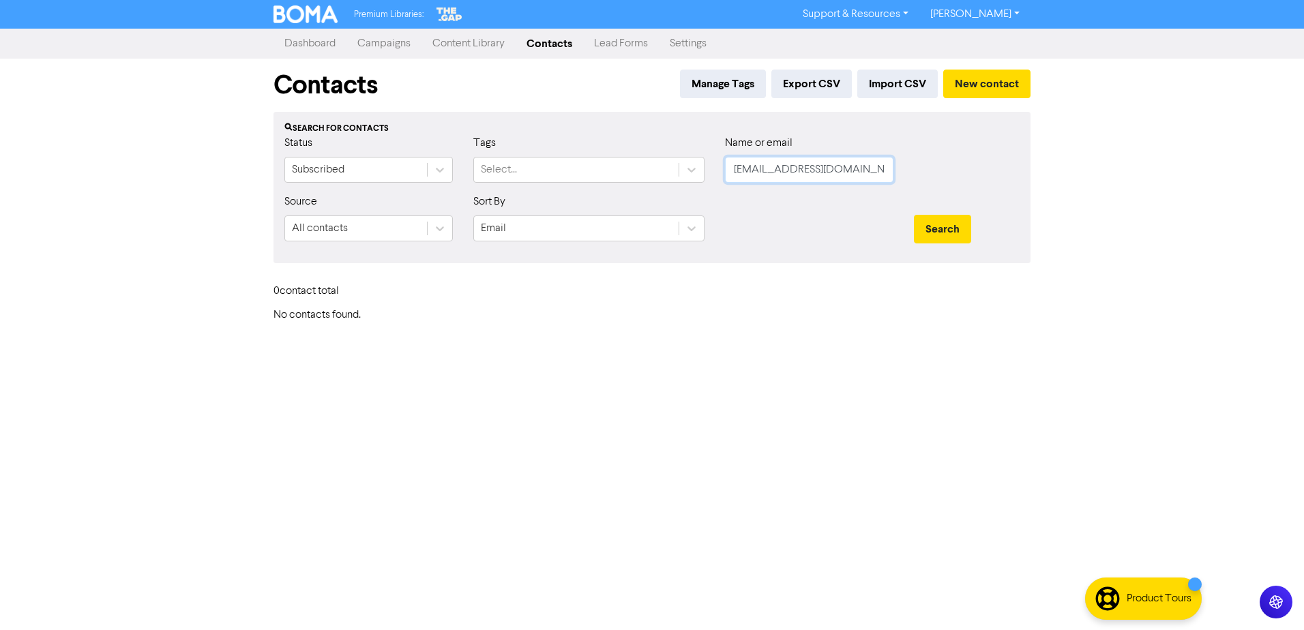
click at [771, 172] on input "astewart@hotshotmedia.co.nz" at bounding box center [809, 170] width 168 height 26
click at [771, 171] on input "astewart@hotshotmedia.co.nz" at bounding box center [809, 170] width 168 height 26
paste input "benjohnrobinson@me.com"
type input "benjohnrobinson@me.com"
click at [914, 215] on button "Search" at bounding box center [942, 229] width 57 height 29
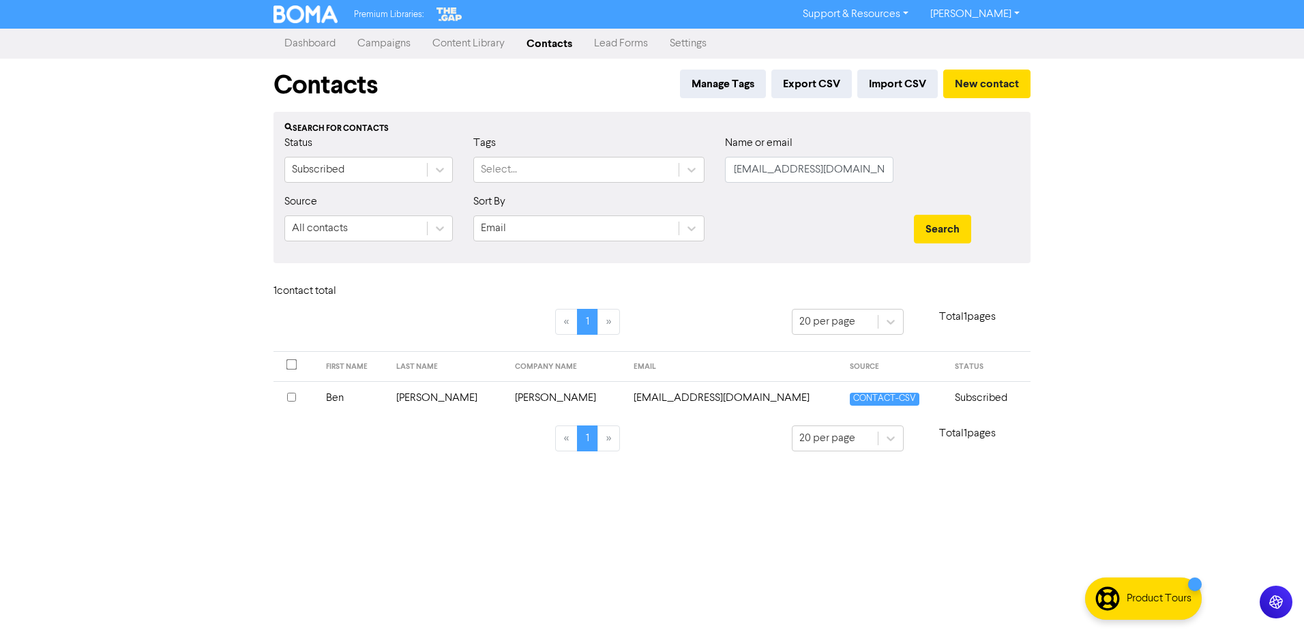
click at [473, 412] on td "Robinson" at bounding box center [447, 397] width 119 height 33
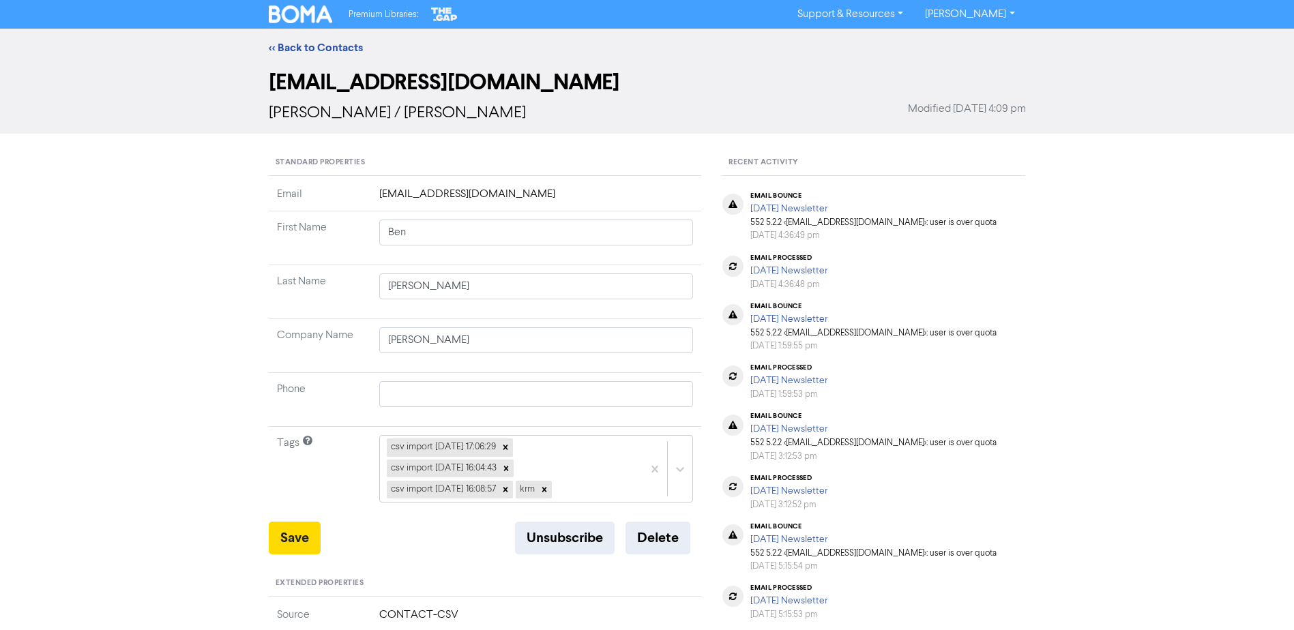
type input "Ben"
type input "Robinson"
type input "Ben Robinson"
drag, startPoint x: 366, startPoint y: 110, endPoint x: 271, endPoint y: 119, distance: 94.5
click at [271, 119] on span "Ben Robinson / Ben Robinson" at bounding box center [397, 113] width 257 height 16
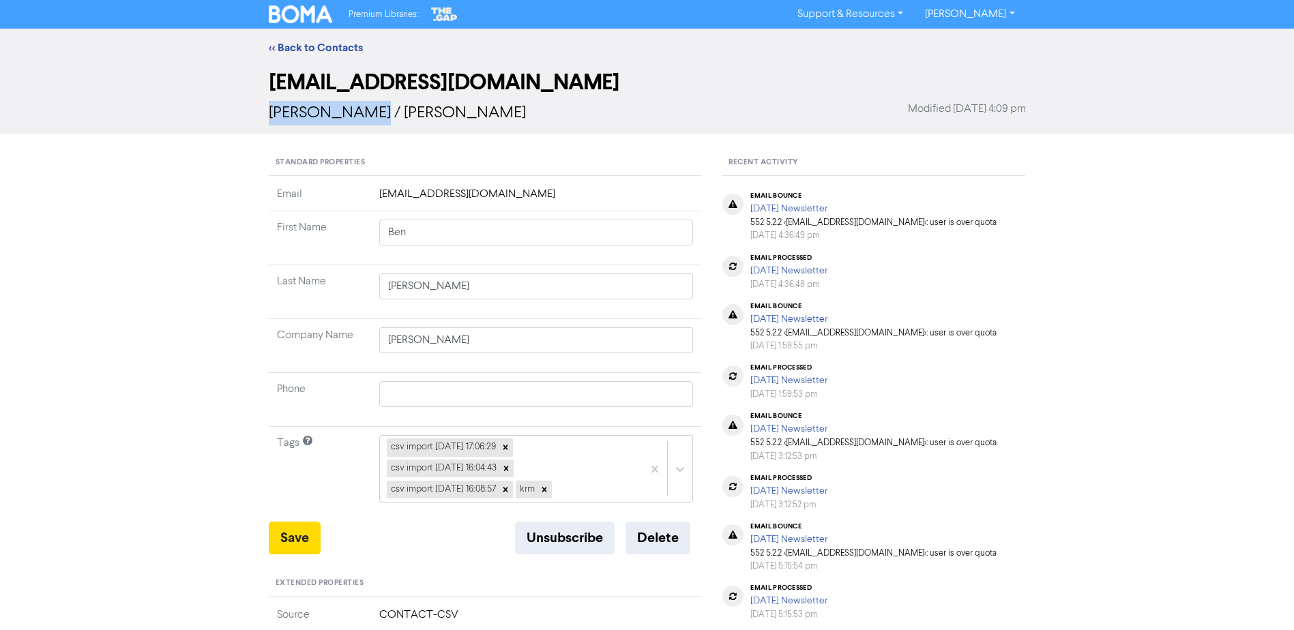
copy span "Ben Robinson"
click at [316, 45] on link "<< Back to Contacts" at bounding box center [316, 48] width 94 height 14
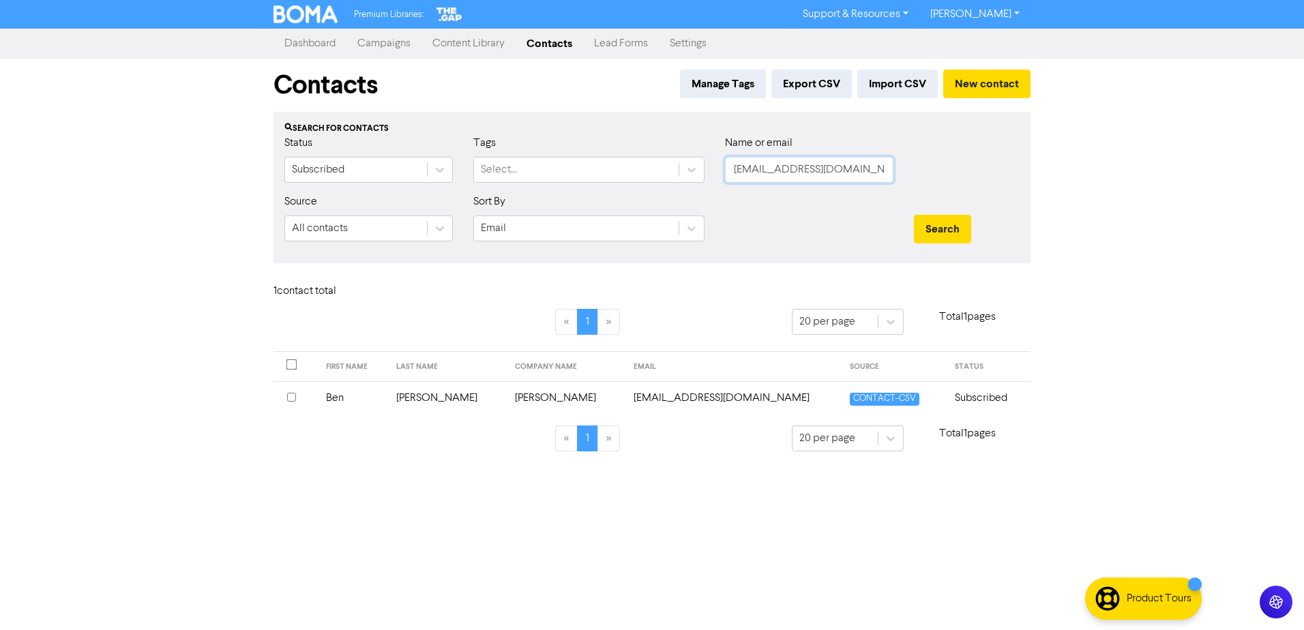
click at [812, 173] on input "benjohnrobinson@me.com" at bounding box center [809, 170] width 168 height 26
click at [812, 168] on input "benjohnrobinson@me.com" at bounding box center [809, 170] width 168 height 26
type input "ben robinson"
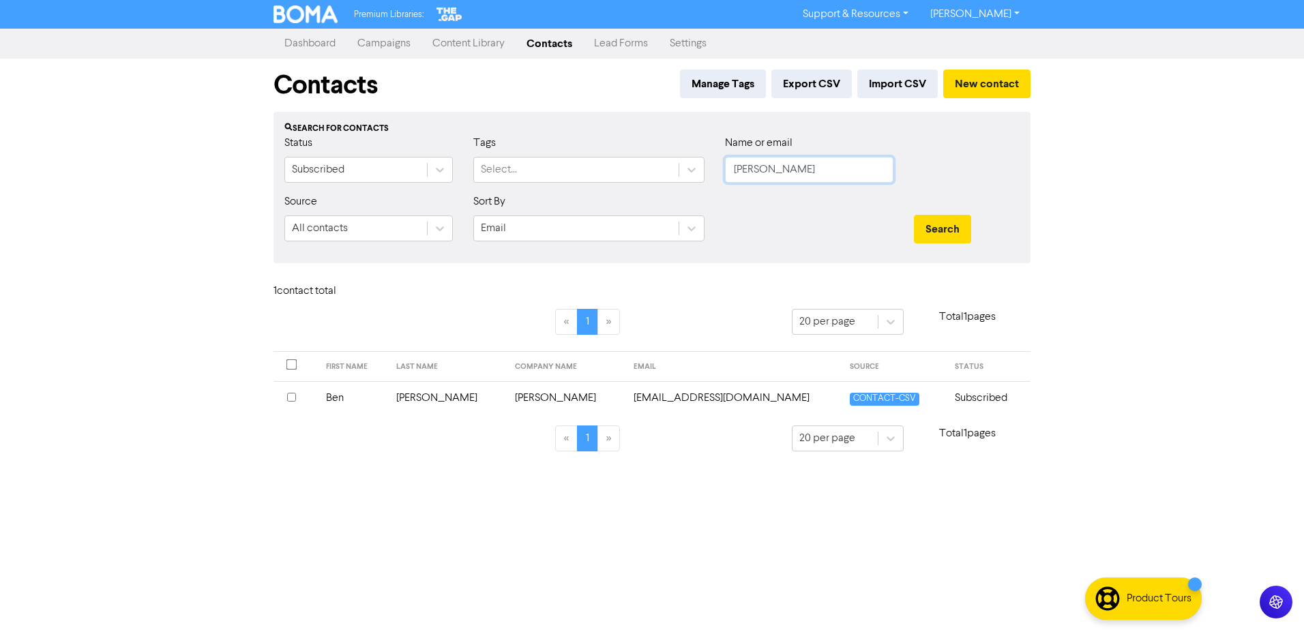
click at [914, 215] on button "Search" at bounding box center [942, 229] width 57 height 29
click at [779, 168] on input "ben robinson" at bounding box center [809, 170] width 168 height 26
paste input "bob.buskin@nz.rlb.com"
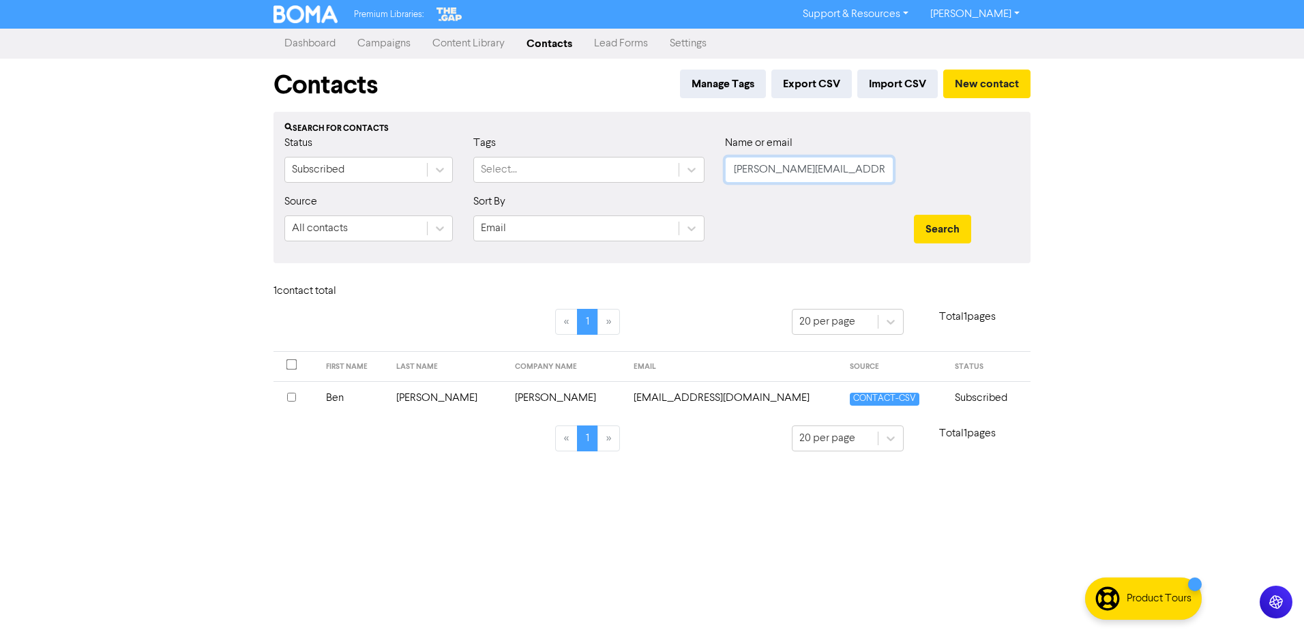
type input "bob.buskin@nz.rlb.com"
click at [914, 215] on button "Search" at bounding box center [942, 229] width 57 height 29
click at [442, 396] on td "Buskin" at bounding box center [477, 397] width 73 height 33
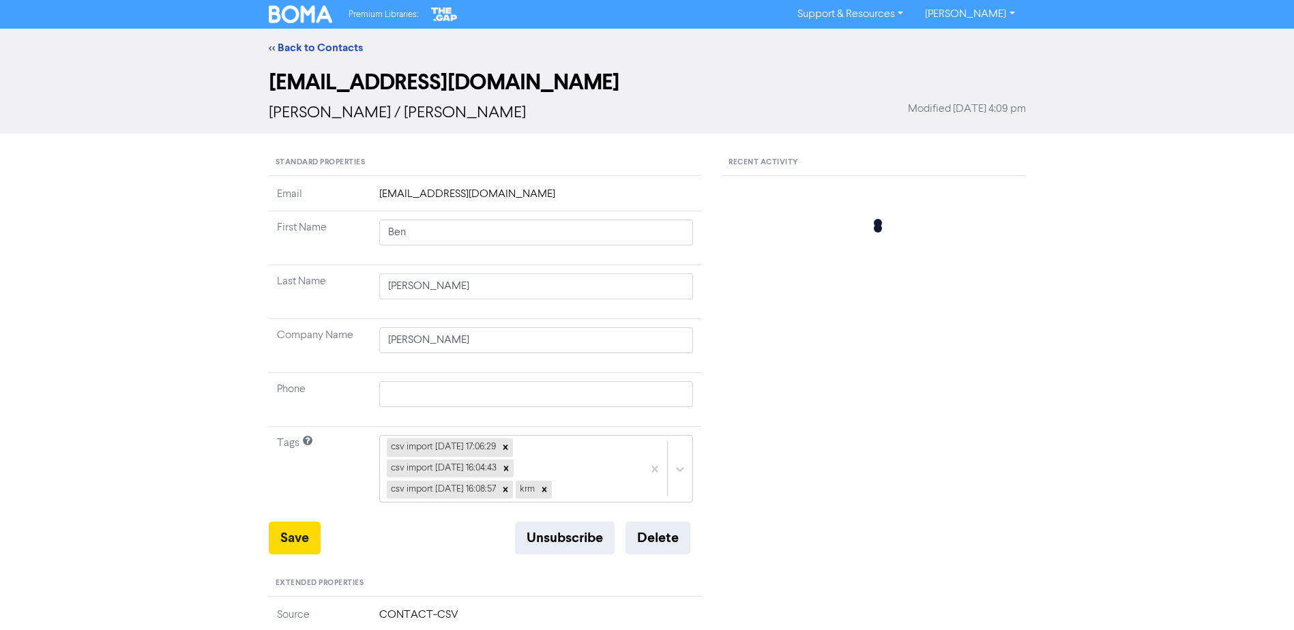
type input "Robert"
type input "Buskin"
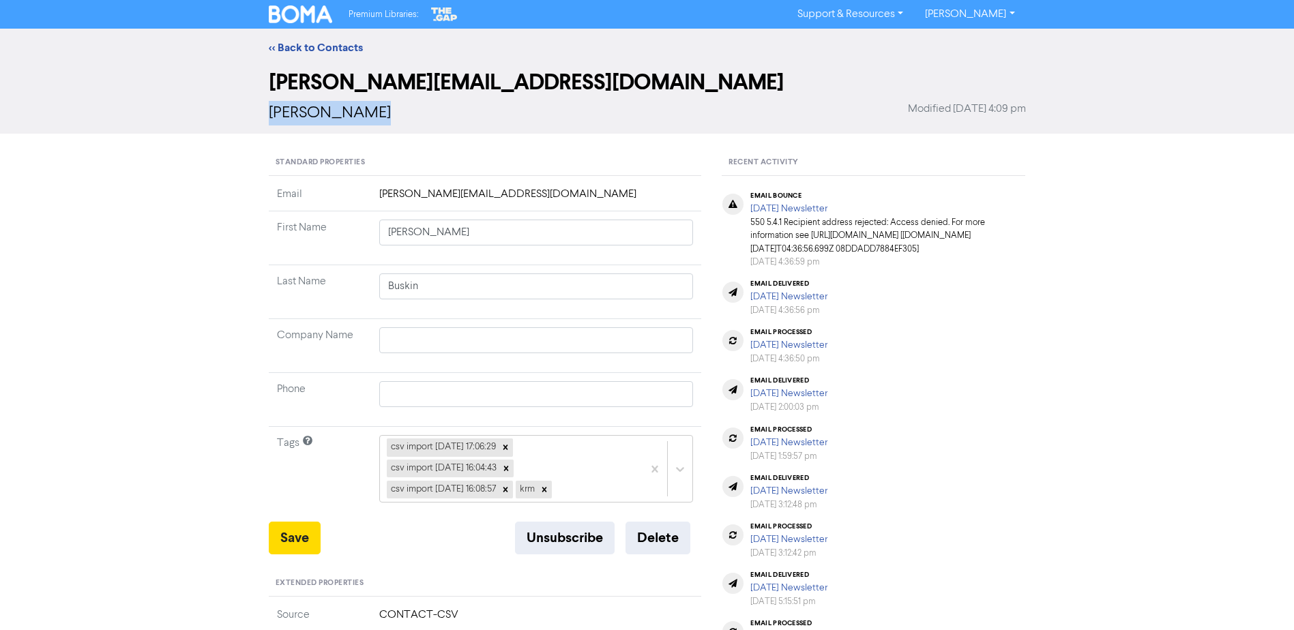
drag, startPoint x: 385, startPoint y: 119, endPoint x: 257, endPoint y: 116, distance: 128.2
click at [257, 116] on div "bob.buskin@nz.rlb.com Robert Buskin Modified March 25th 2025, 4:09 pm" at bounding box center [647, 100] width 1294 height 67
drag, startPoint x: 257, startPoint y: 116, endPoint x: 314, endPoint y: 115, distance: 56.6
copy span "Robert Buskin"
click at [653, 544] on button "Delete" at bounding box center [657, 538] width 65 height 33
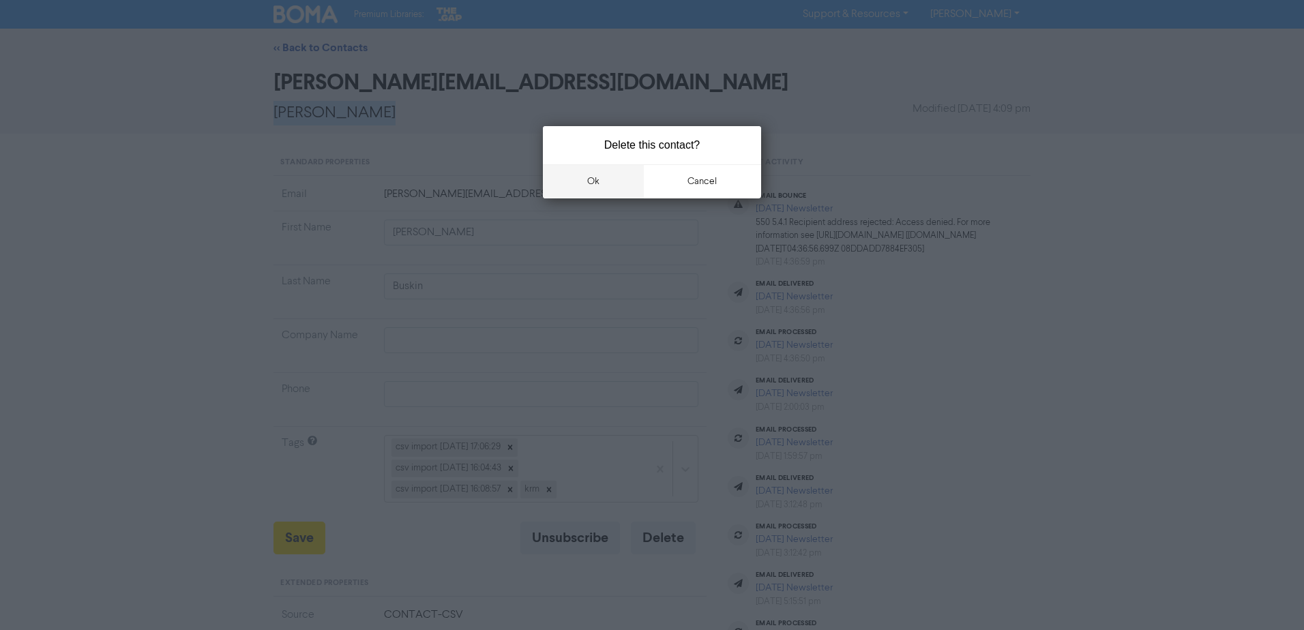
click at [601, 179] on button "ok" at bounding box center [593, 181] width 101 height 34
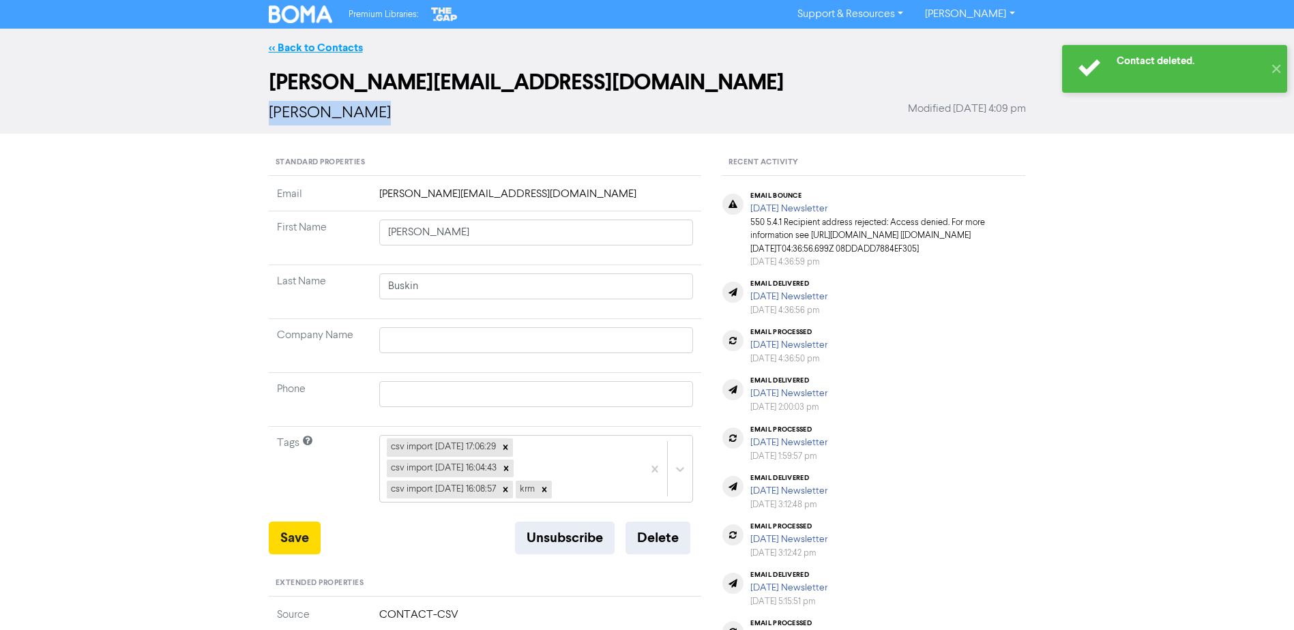
click at [323, 50] on link "<< Back to Contacts" at bounding box center [316, 48] width 94 height 14
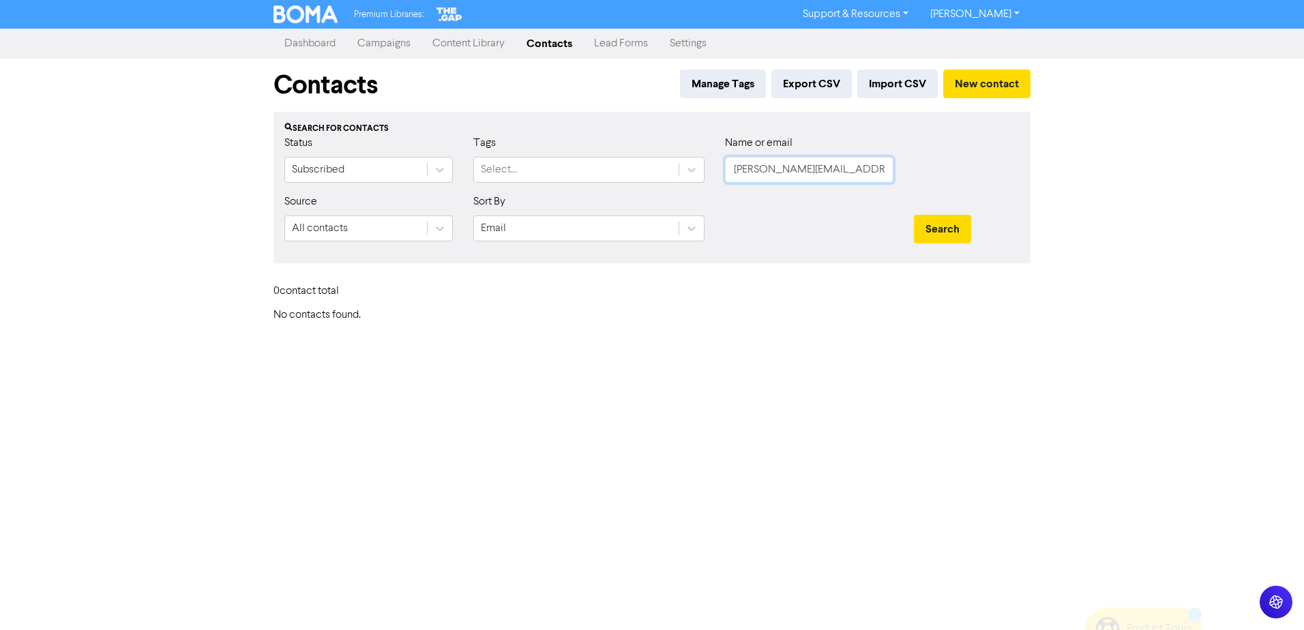
click at [838, 172] on input "bob.buskin@nz.rlb.com" at bounding box center [809, 170] width 168 height 26
click at [837, 170] on input "bob.buskin@nz.rlb.com" at bounding box center [809, 170] width 168 height 26
paste input "bob@nbisys.co.nz"
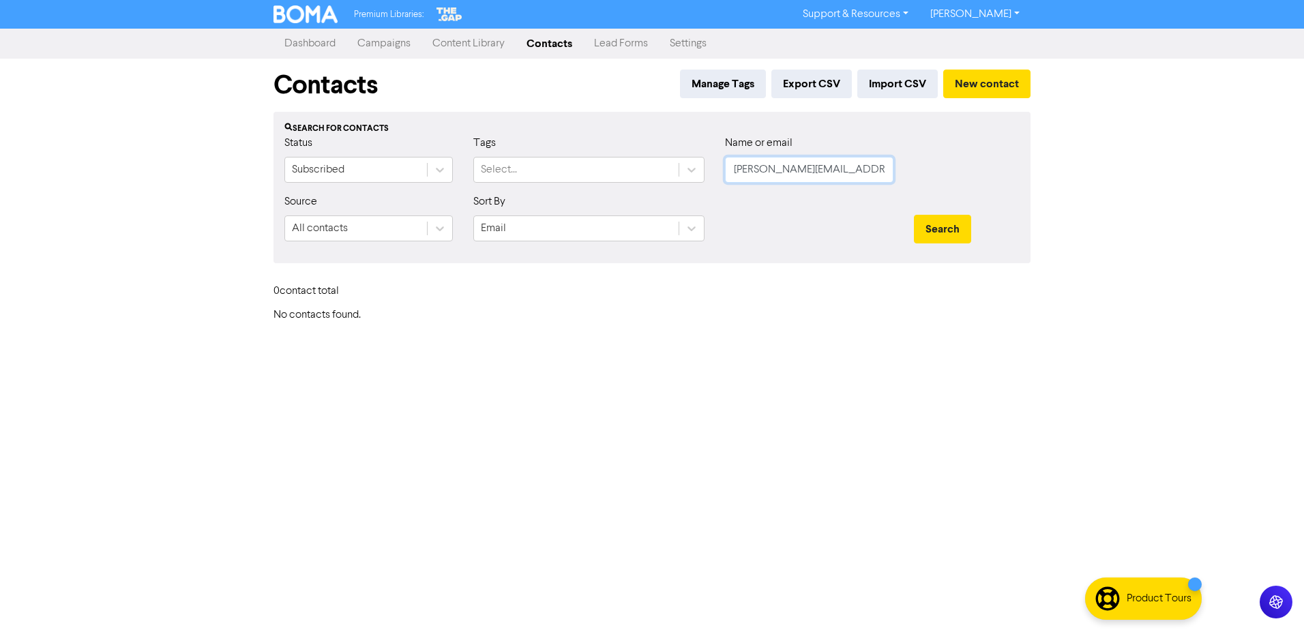
type input "bob@nbisys.co.nz"
click at [914, 215] on button "Search" at bounding box center [942, 229] width 57 height 29
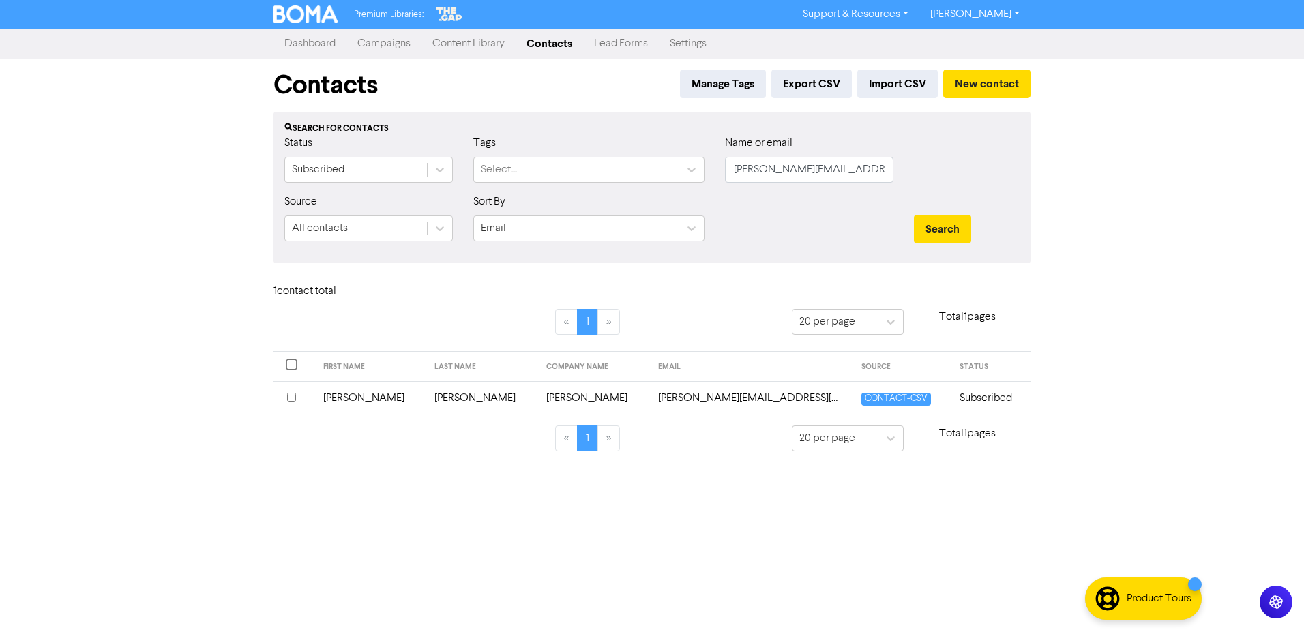
click at [386, 402] on td "Bob" at bounding box center [371, 397] width 112 height 33
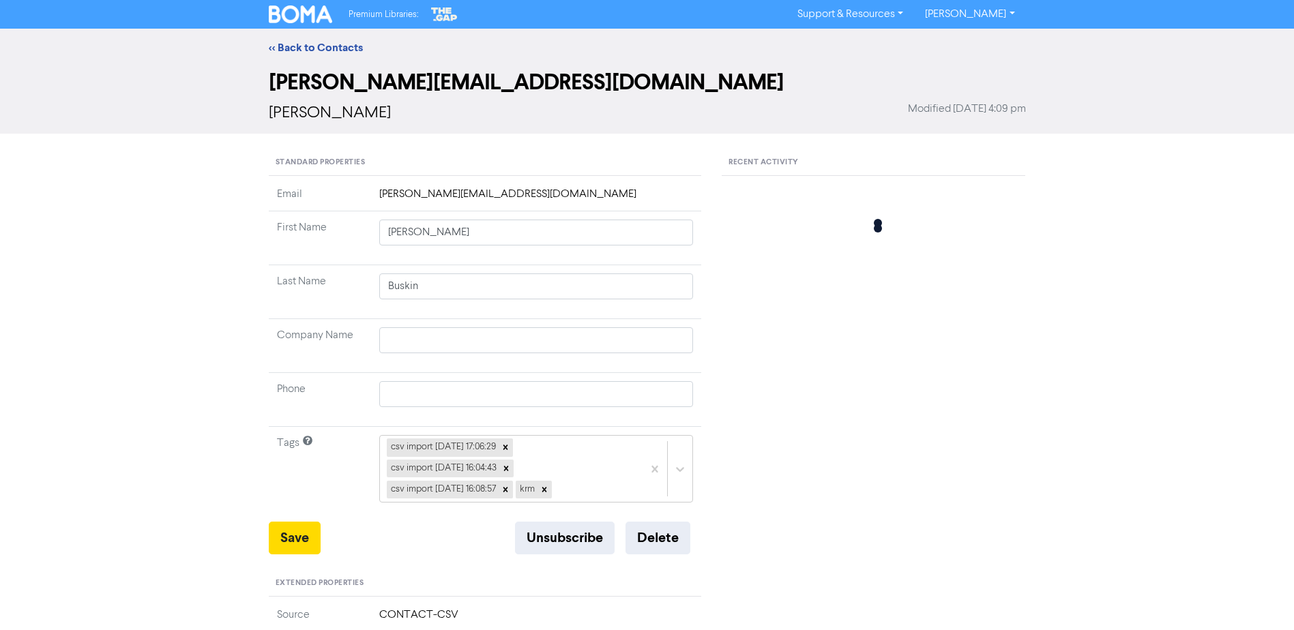
type input "Bob"
type input "Wilkinson"
type input "Elizabeth Wilkinson"
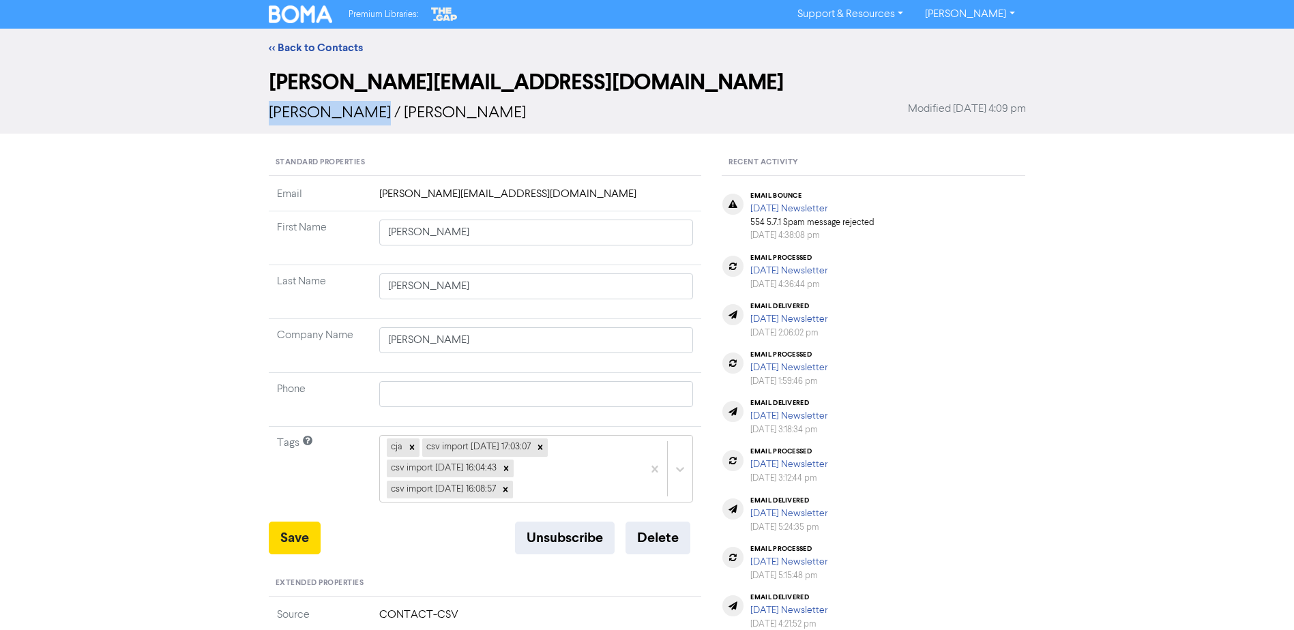
drag, startPoint x: 370, startPoint y: 110, endPoint x: 267, endPoint y: 119, distance: 104.0
click at [267, 119] on div "bob@nbisys.co.nz Bob Wilkinson / Elizabeth Wilkinson Modified March 25th 2025, …" at bounding box center [646, 100] width 777 height 67
copy span "Bob Wilkinson"
click at [648, 537] on button "Delete" at bounding box center [657, 538] width 65 height 33
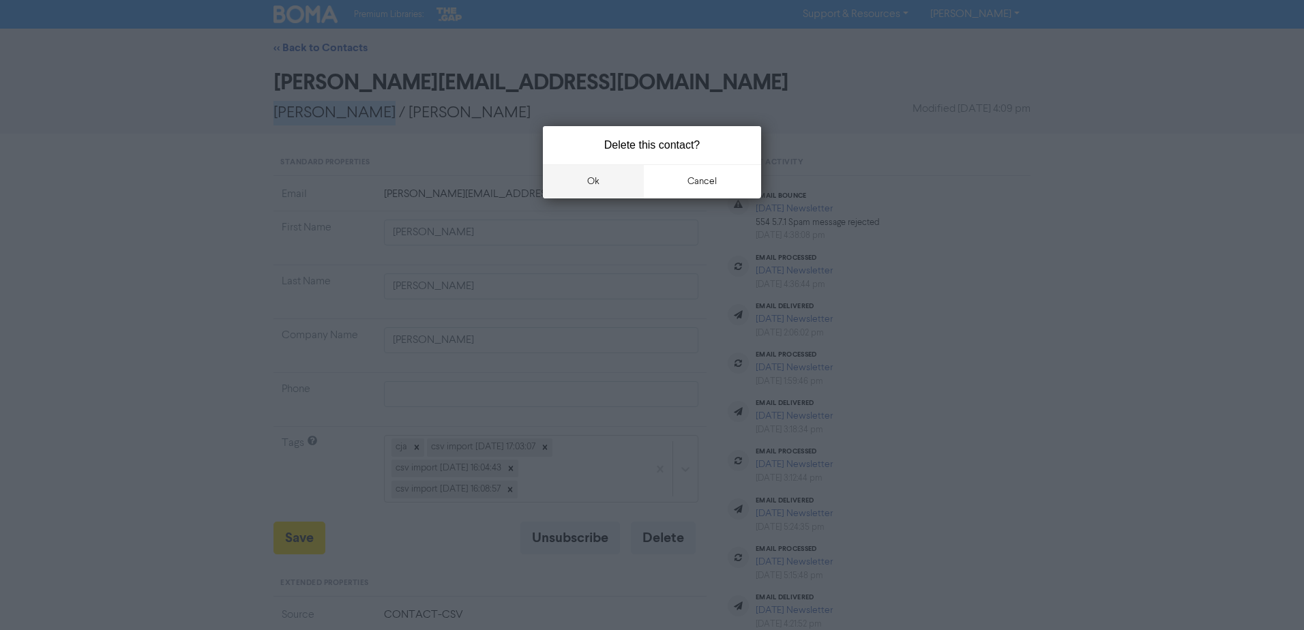
click at [580, 177] on button "ok" at bounding box center [593, 181] width 101 height 34
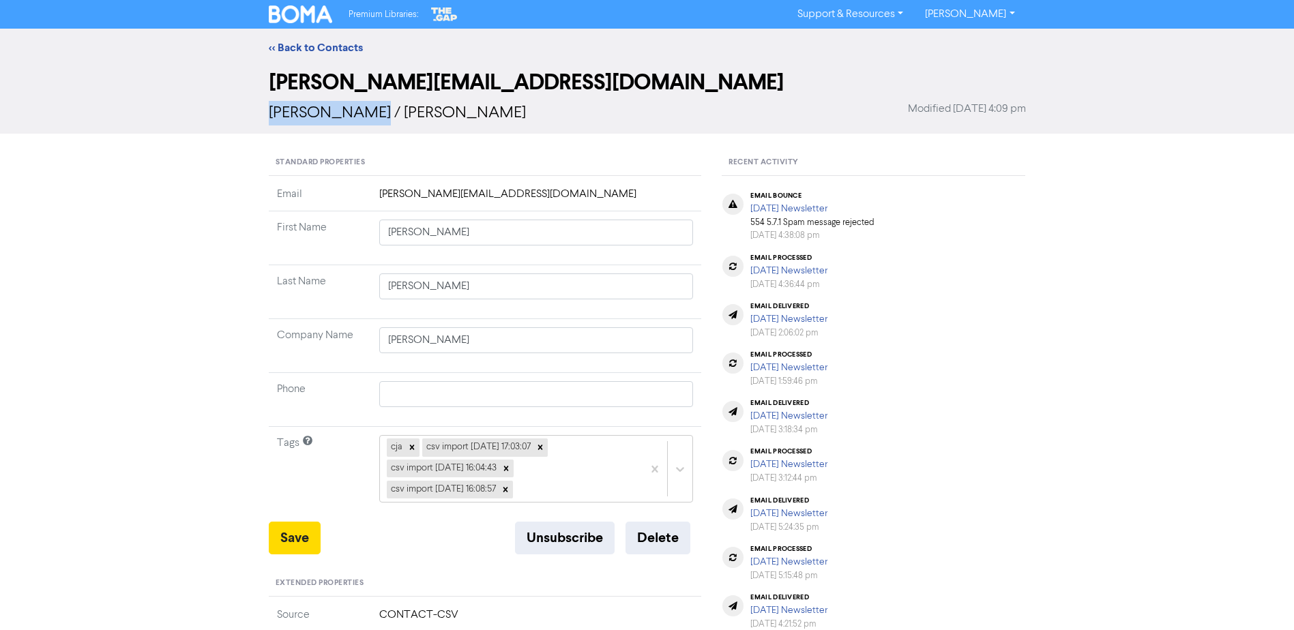
copy span "Bob Wilkinson"
click at [320, 45] on link "<< Back to Contacts" at bounding box center [316, 48] width 94 height 14
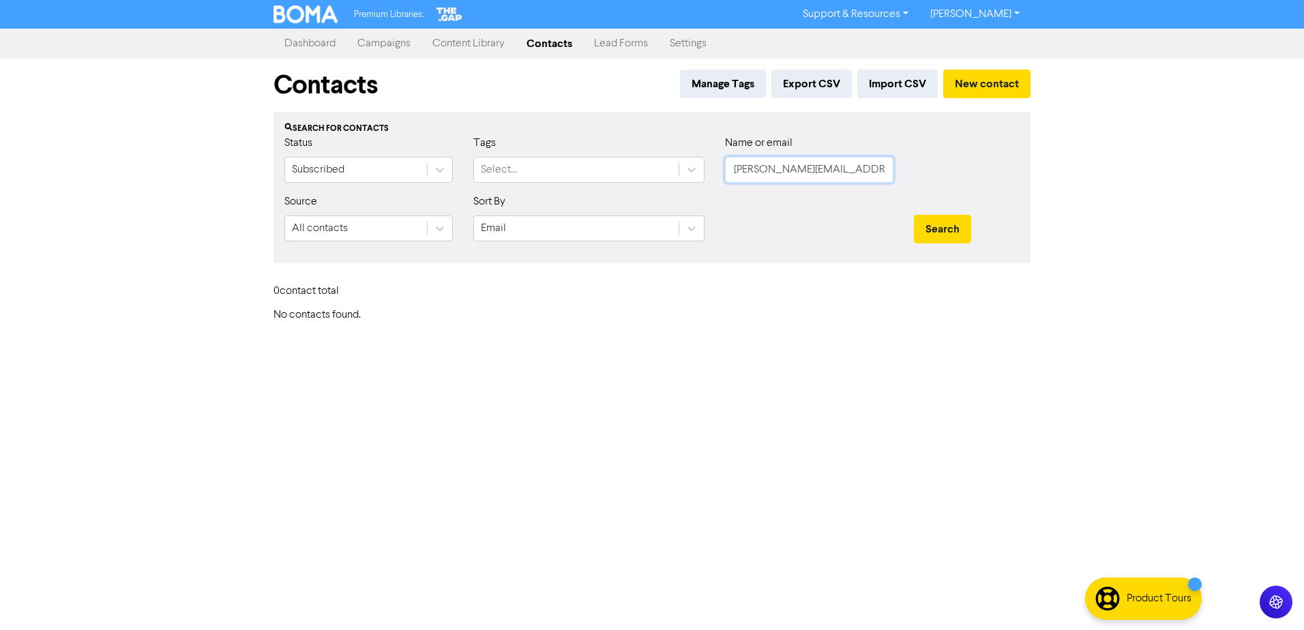
click at [830, 168] on input "bob@nbisys.co.nz" at bounding box center [809, 170] width 168 height 26
click at [829, 169] on input "bob@nbisys.co.nz" at bounding box center [809, 170] width 168 height 26
paste input "Bob Wilkinson"
click at [914, 215] on button "Search" at bounding box center [942, 229] width 57 height 29
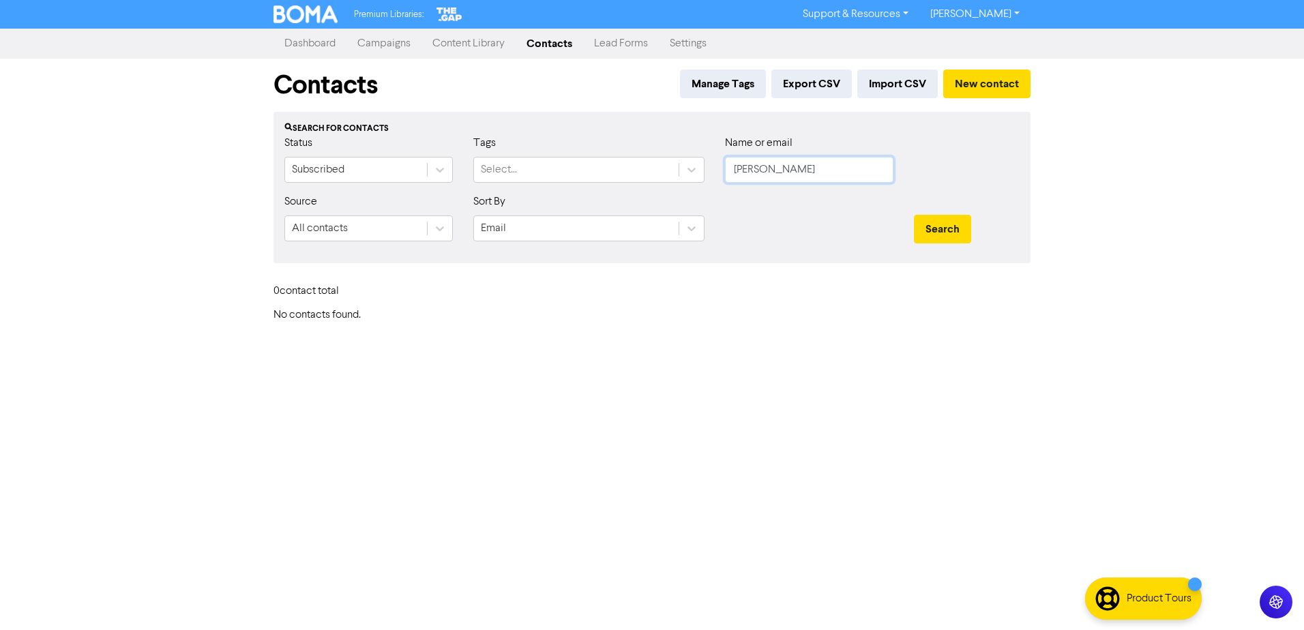
drag, startPoint x: 802, startPoint y: 171, endPoint x: 715, endPoint y: 168, distance: 86.6
click at [715, 168] on div "Name or email Bob Wilkinson" at bounding box center [809, 164] width 189 height 59
click at [812, 179] on input "Bob Wilkinson" at bounding box center [809, 170] width 168 height 26
click at [812, 177] on input "Bob Wilkinson" at bounding box center [809, 170] width 168 height 26
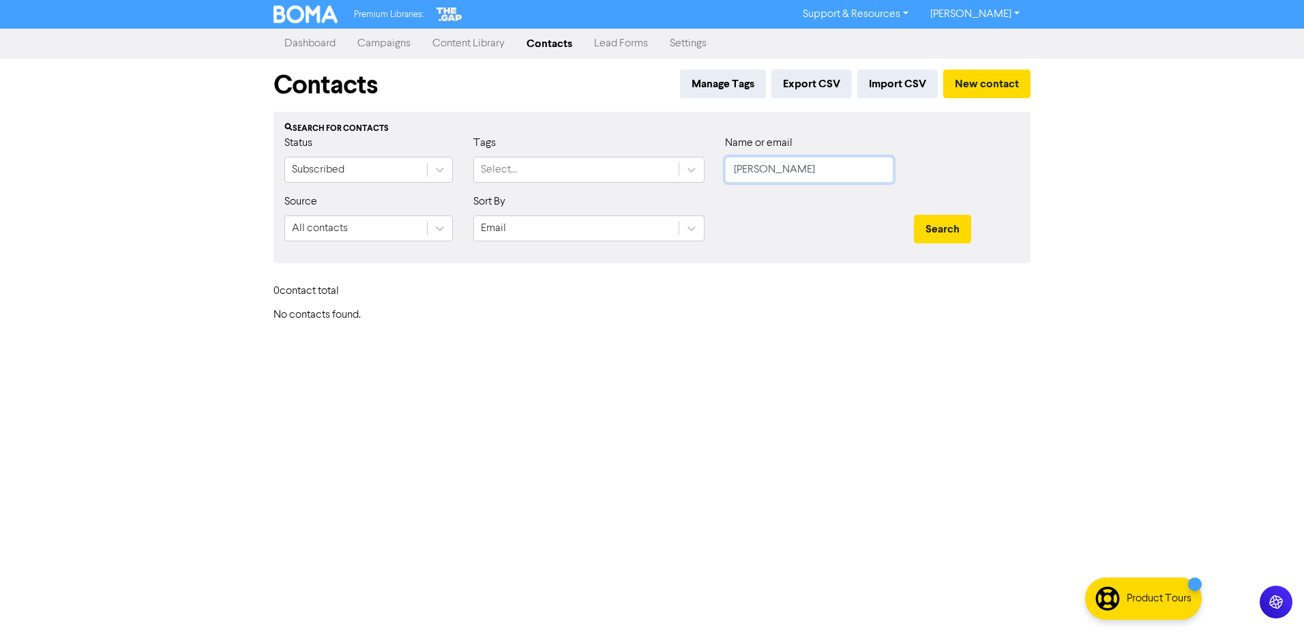
click at [812, 177] on input "Bob Wilkinson" at bounding box center [809, 170] width 168 height 26
paste input "brent@5days.co.nz"
type input "brent@5days.co.nz"
click at [957, 237] on button "Search" at bounding box center [942, 229] width 57 height 29
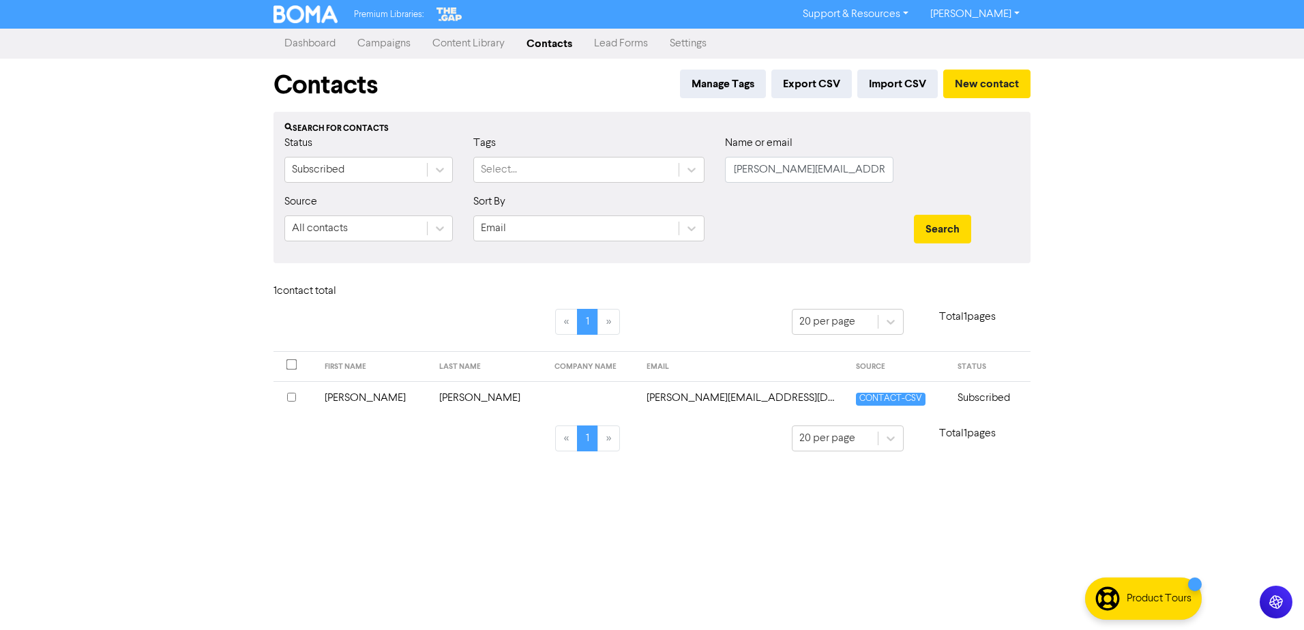
click at [471, 396] on td "De Jongh" at bounding box center [488, 397] width 115 height 33
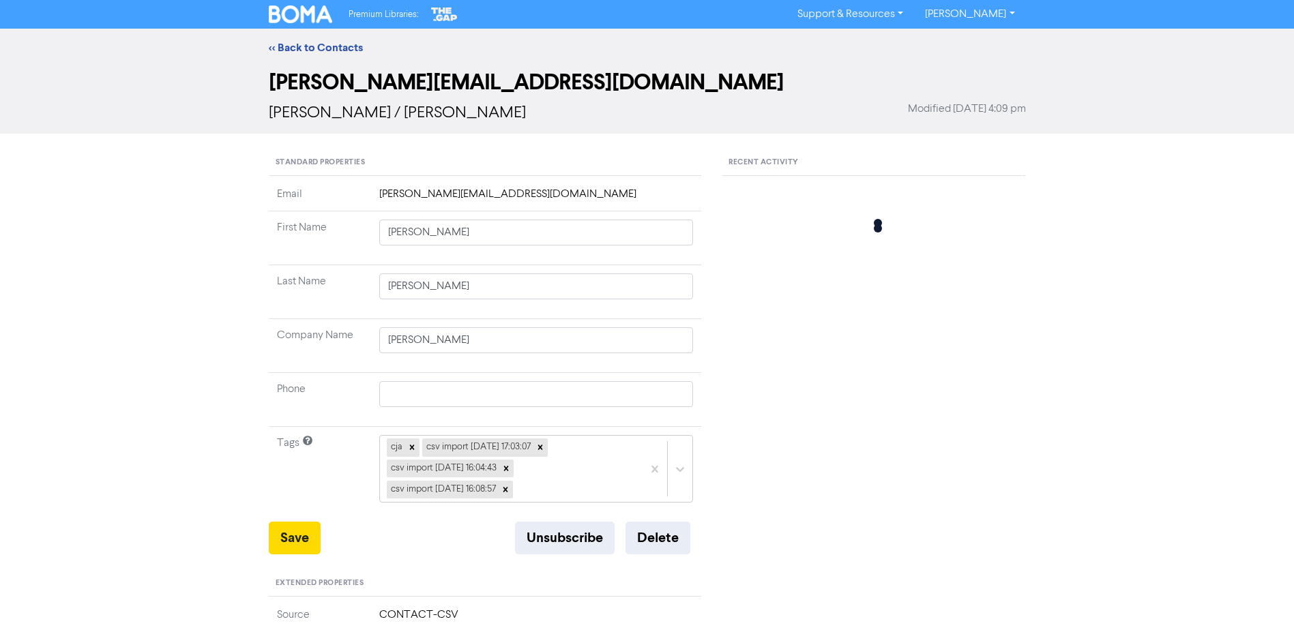
type input "Brent"
type input "De Jongh"
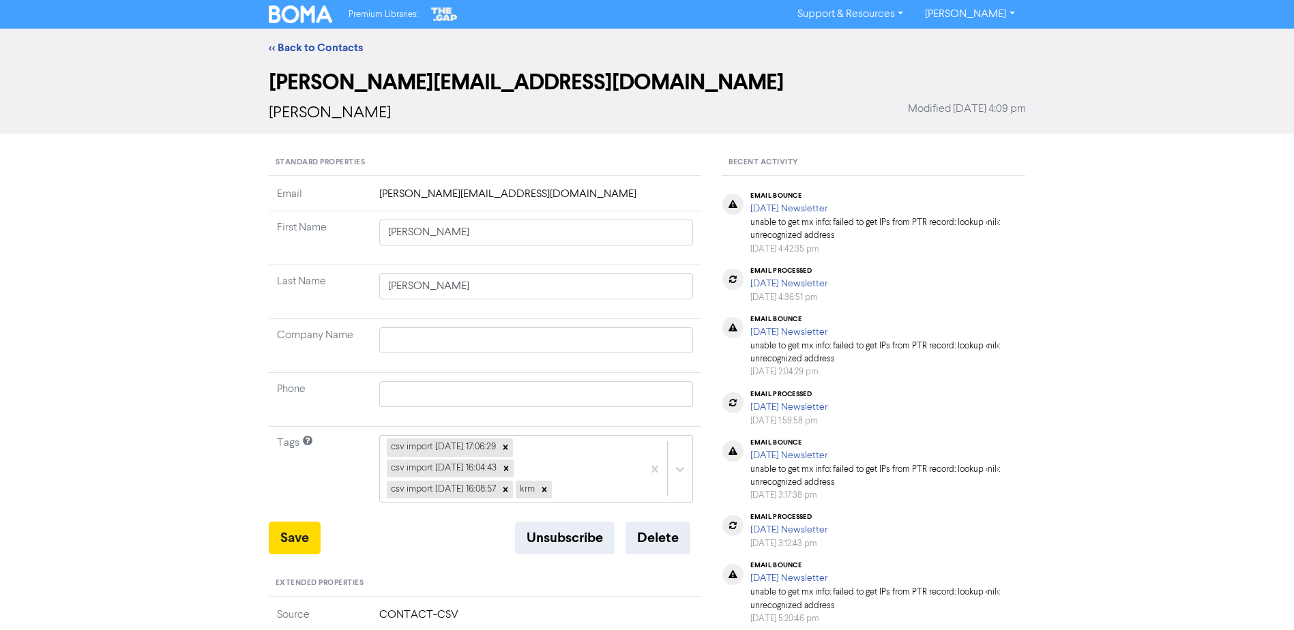
drag, startPoint x: 381, startPoint y: 110, endPoint x: 257, endPoint y: 119, distance: 123.7
click at [257, 119] on div "brent@5days.co.nz Brent De Jongh Modified March 25th 2025, 4:09 pm" at bounding box center [647, 100] width 1294 height 67
drag, startPoint x: 257, startPoint y: 119, endPoint x: 321, endPoint y: 112, distance: 64.5
copy span "Brent De Jongh"
click at [638, 535] on button "Delete" at bounding box center [657, 538] width 65 height 33
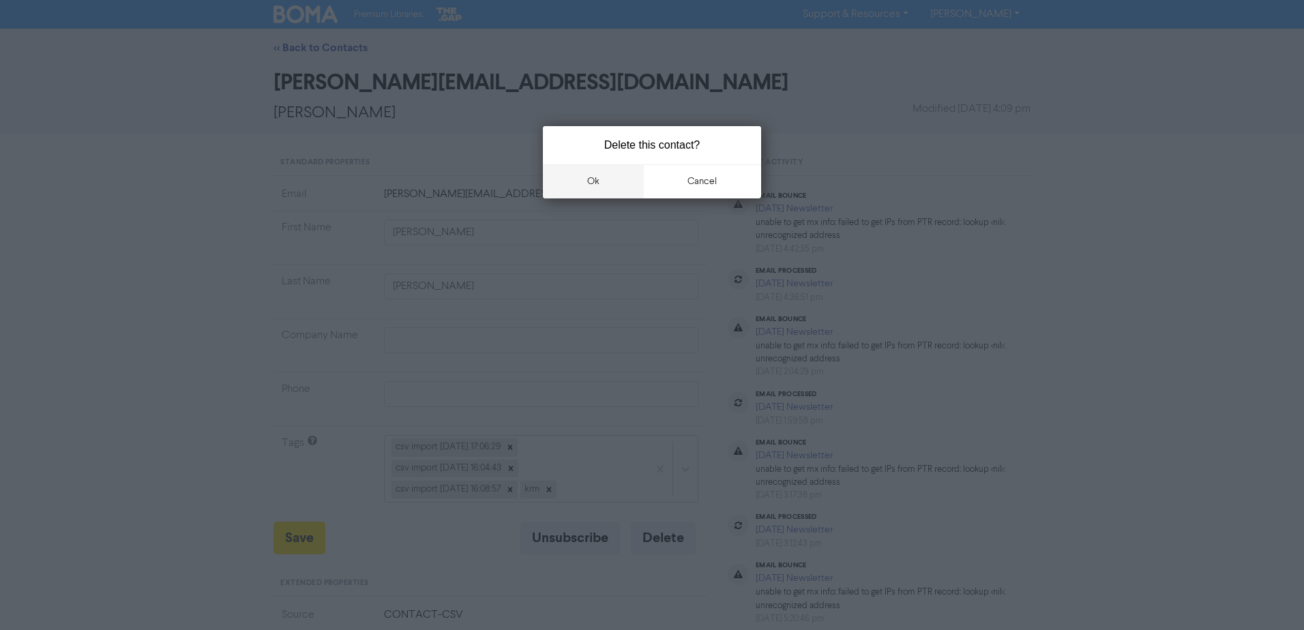
click at [591, 180] on button "ok" at bounding box center [593, 181] width 101 height 34
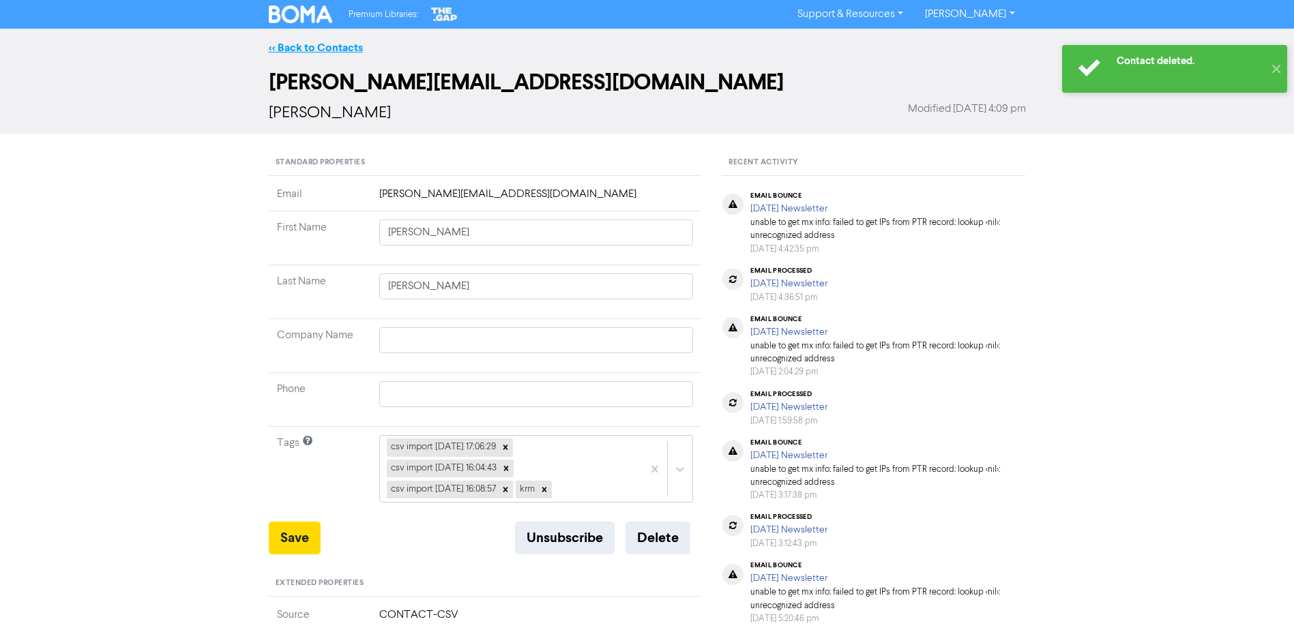
click at [330, 46] on link "<< Back to Contacts" at bounding box center [316, 48] width 94 height 14
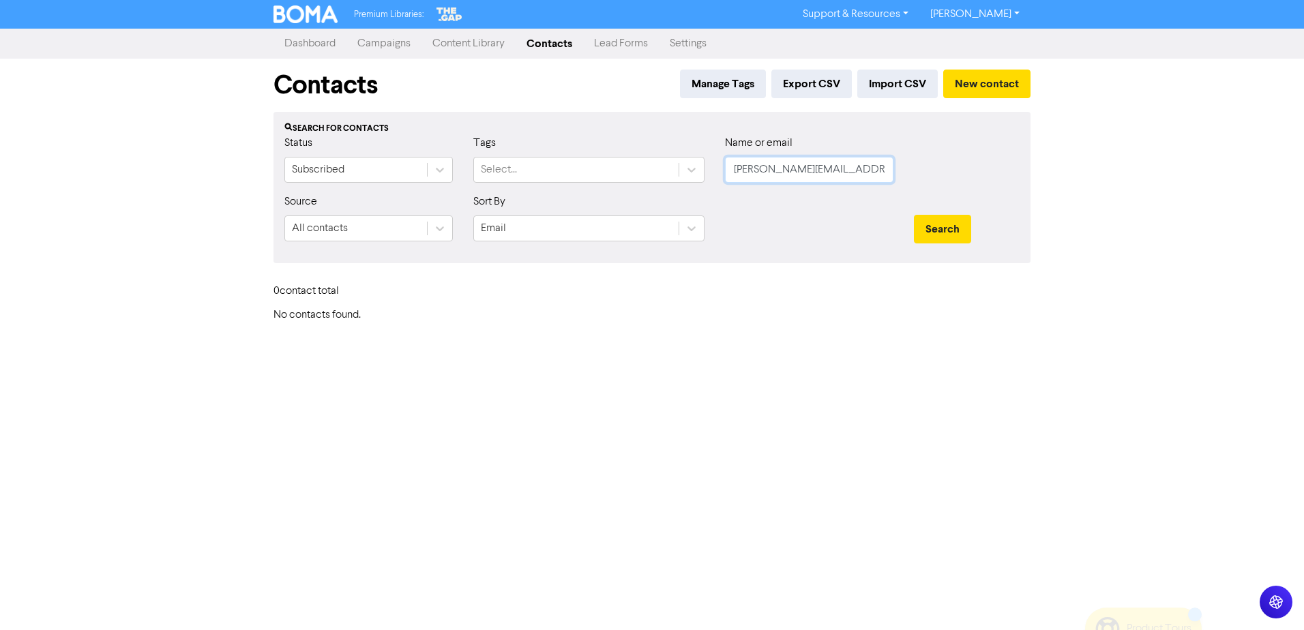
click at [784, 171] on input "brent@5days.co.nz" at bounding box center [809, 170] width 168 height 26
click at [786, 171] on input "brent@5days.co.nz" at bounding box center [809, 170] width 168 height 26
click at [787, 171] on input "brent@5days.co.nz" at bounding box center [809, 170] width 168 height 26
click at [833, 172] on input "brent@5days.co.nz" at bounding box center [809, 170] width 168 height 26
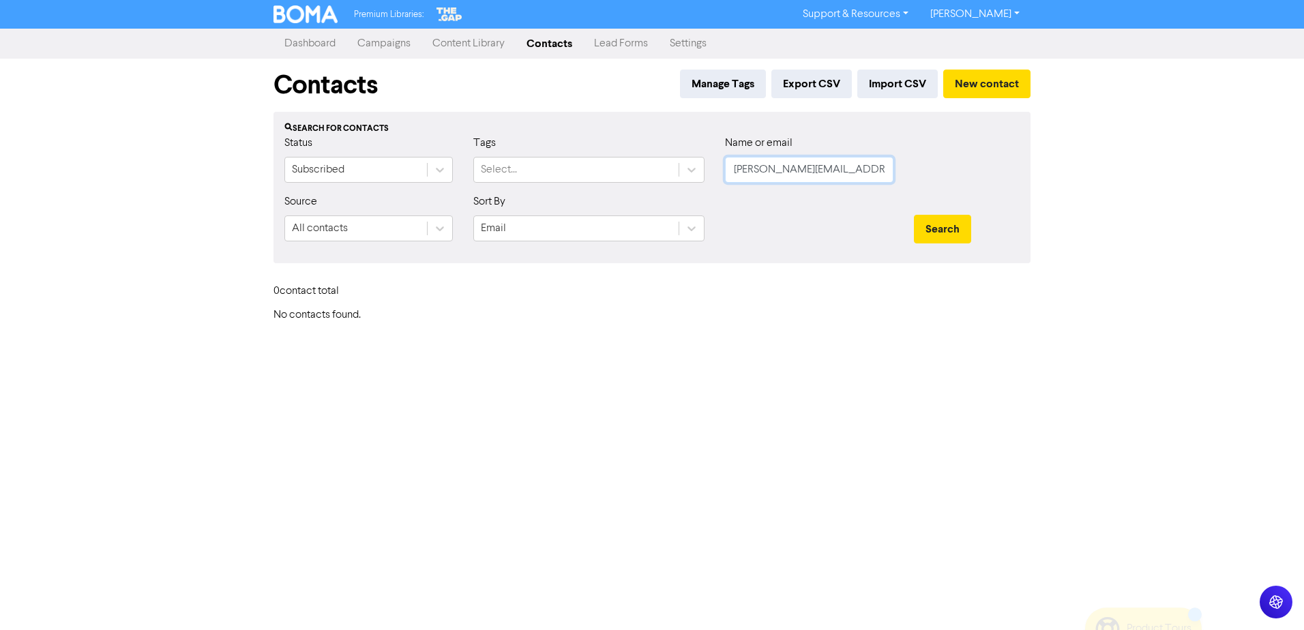
click at [833, 172] on input "brent@5days.co.nz" at bounding box center [809, 170] width 168 height 26
paste input "brent.dejongh@gmail.com"
type input "brent.dejongh@gmail.com"
click at [828, 175] on input "brent.dejongh@gmail.com" at bounding box center [809, 170] width 168 height 26
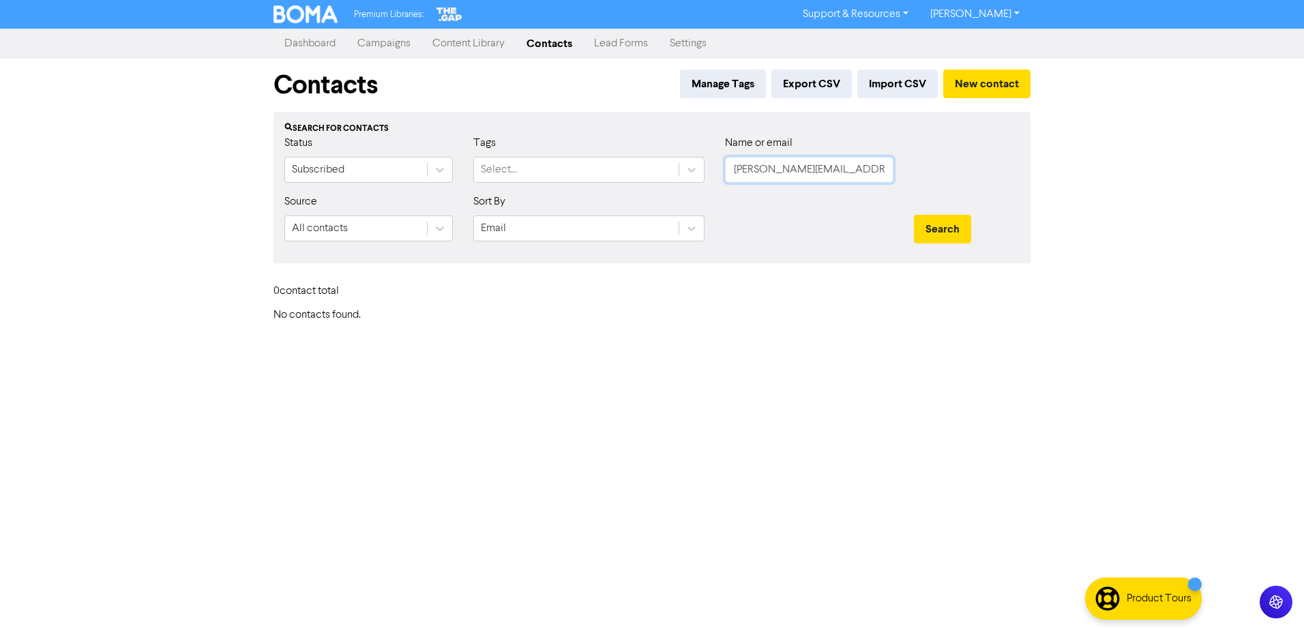
click at [828, 175] on input "brent.dejongh@gmail.com" at bounding box center [809, 170] width 168 height 26
paste input "bridget@creatingwhatmatters.co.nz"
type input "bridget@creatingwhatmatters.co.nz"
click at [914, 215] on button "Search" at bounding box center [942, 229] width 57 height 29
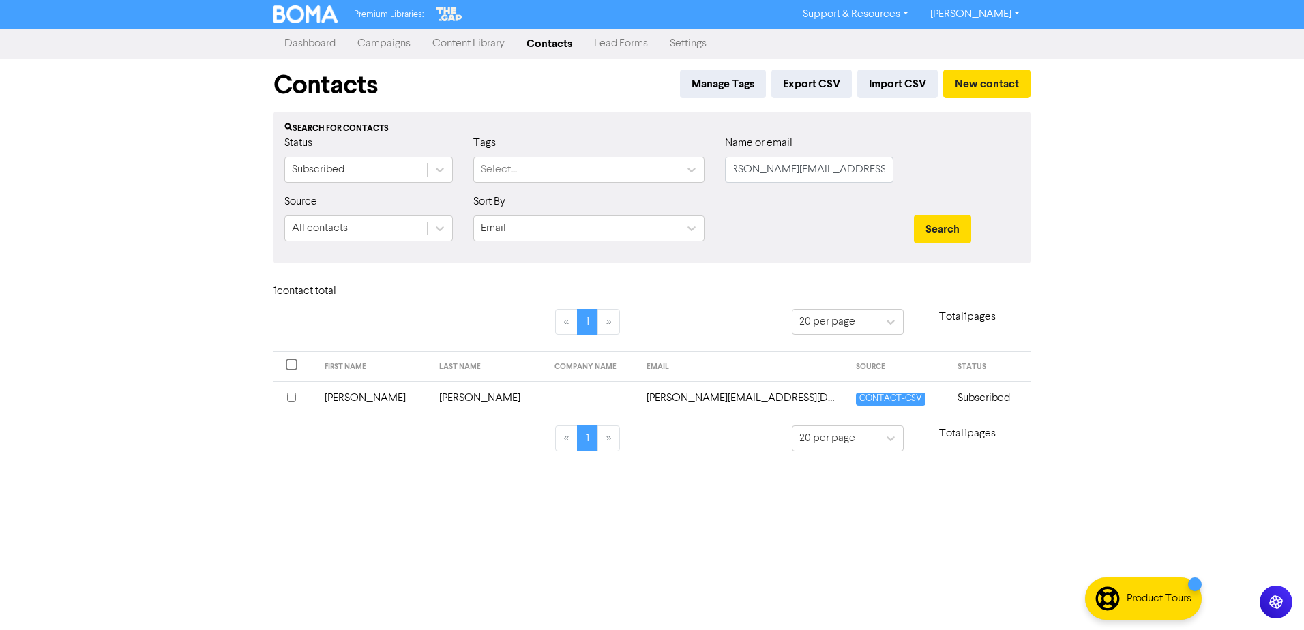
click at [396, 401] on td "Bridget" at bounding box center [373, 397] width 115 height 33
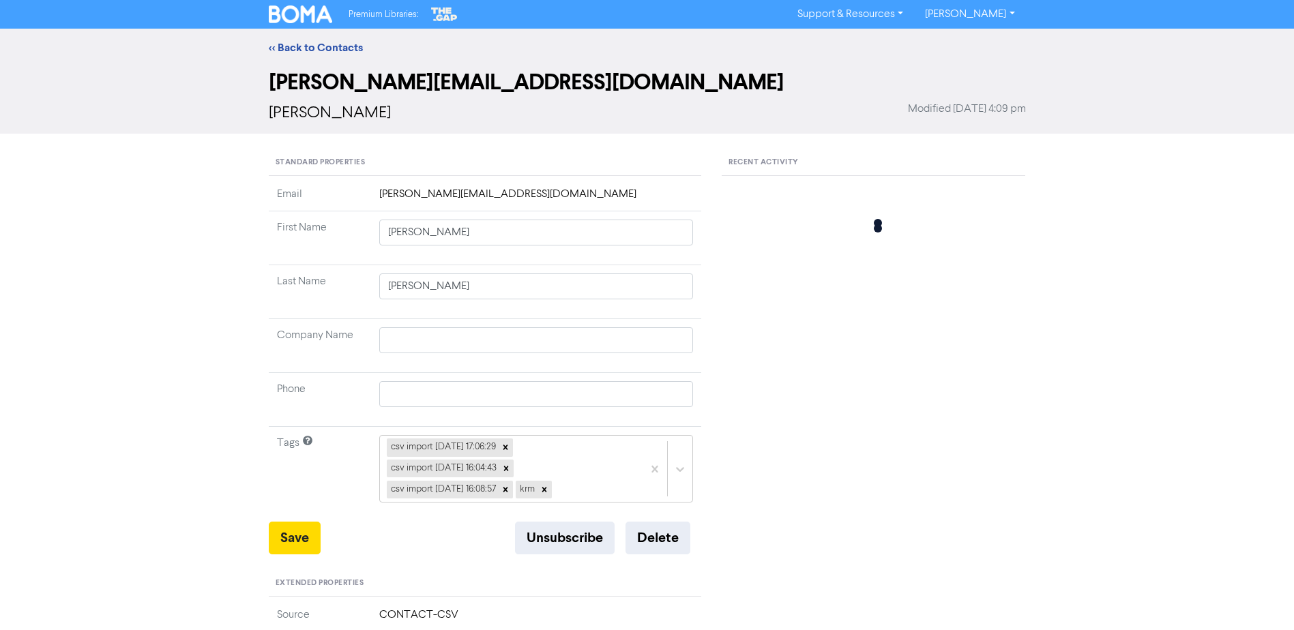
type input "Bridget"
type input "Marsh"
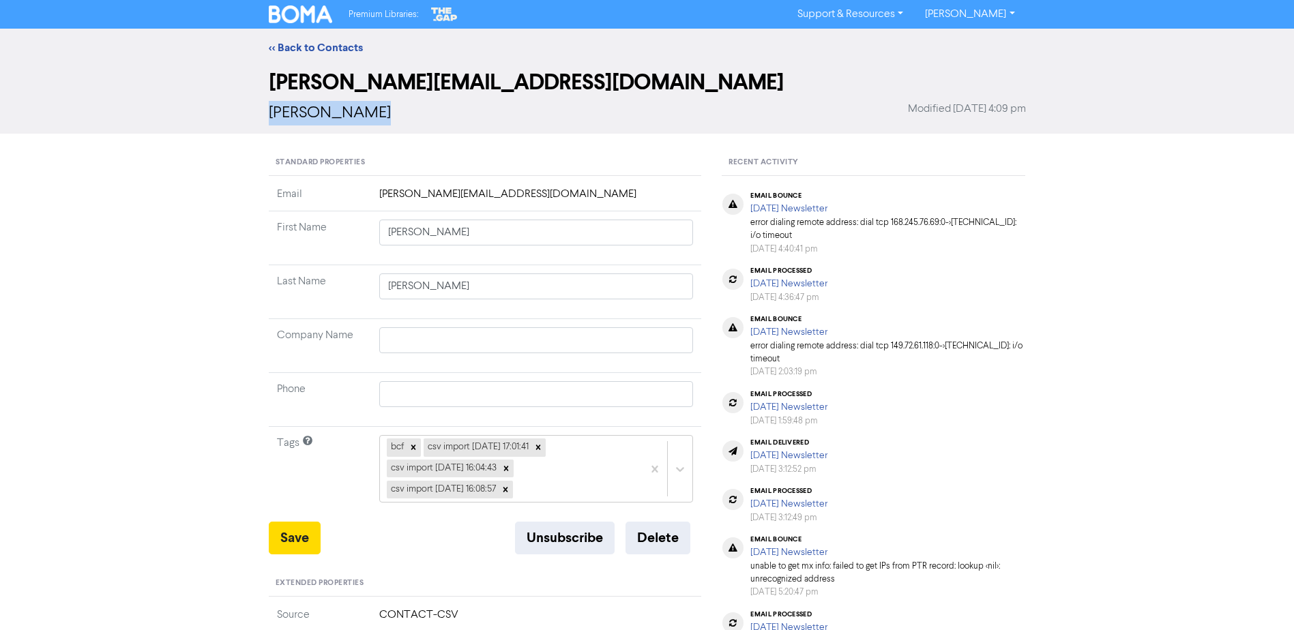
drag, startPoint x: 368, startPoint y: 118, endPoint x: 264, endPoint y: 113, distance: 103.8
click at [264, 113] on div "bridget@creatingwhatmatters.co.nz Bridget Marsh Modified March 25th 2025, 4:09 …" at bounding box center [646, 100] width 777 height 67
copy span "Bridget Marsh"
click at [650, 536] on button "Delete" at bounding box center [657, 538] width 65 height 33
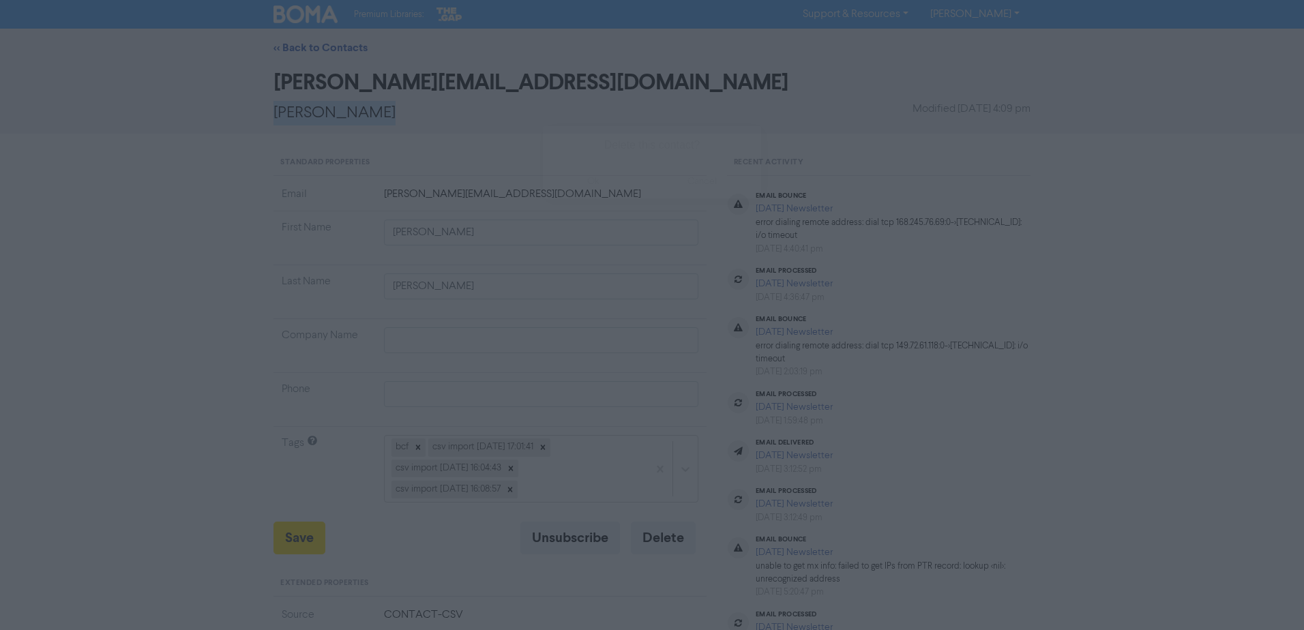
click at [572, 184] on button "ok" at bounding box center [593, 181] width 101 height 34
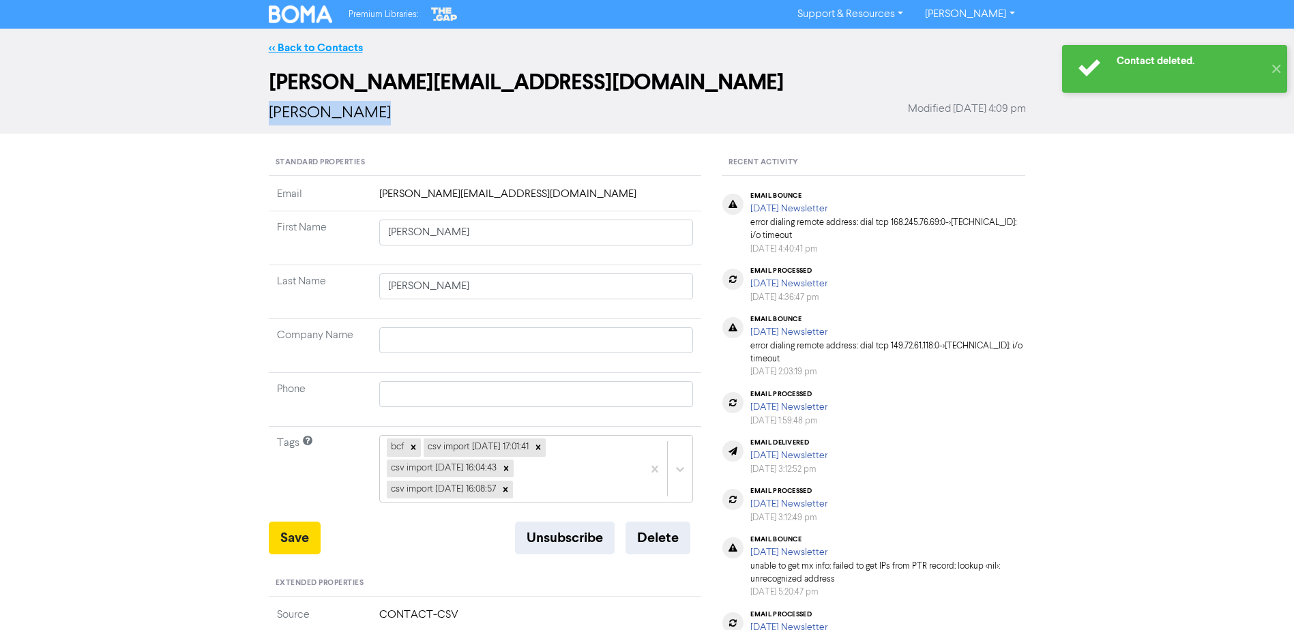
click at [293, 46] on link "<< Back to Contacts" at bounding box center [316, 48] width 94 height 14
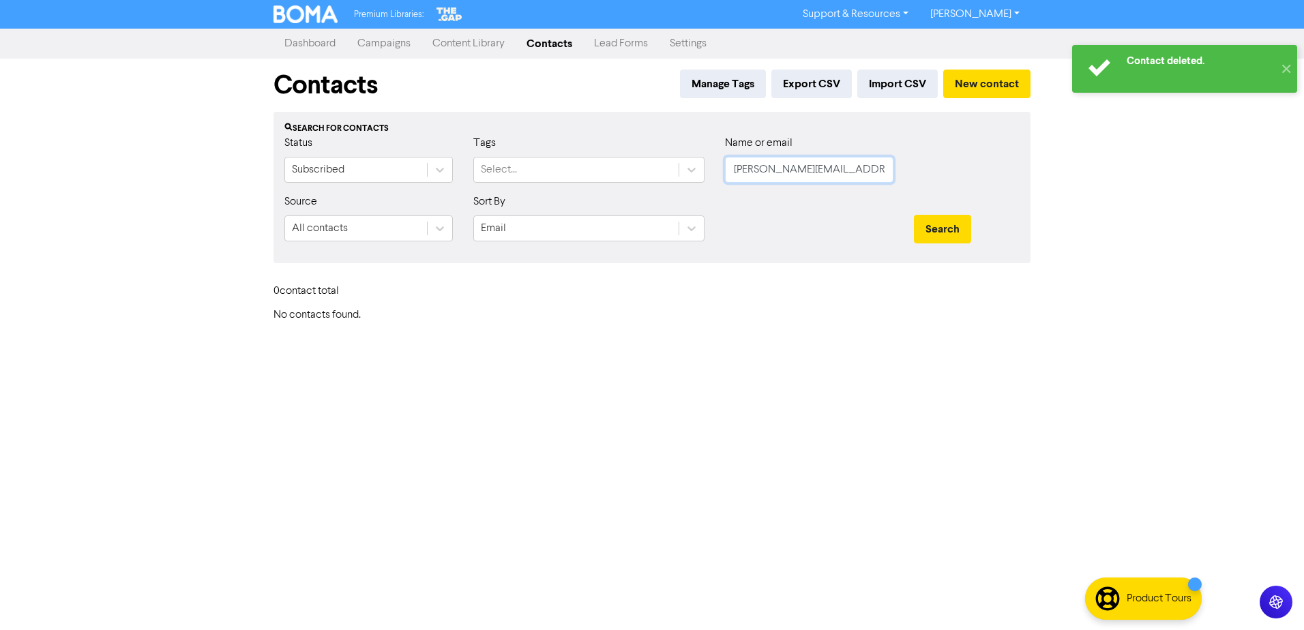
click at [774, 173] on input "bridget@creatingwhatmatters.co.nz" at bounding box center [809, 170] width 168 height 26
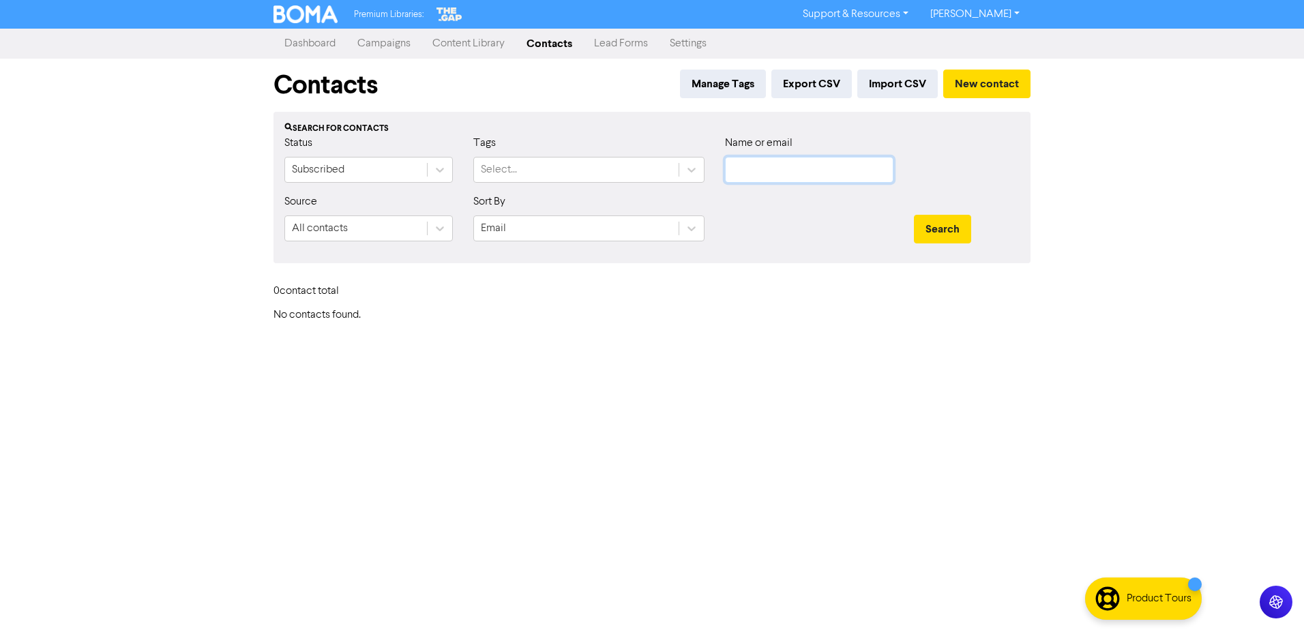
paste input "bryan@robinrive.com"
type input "bryan@robinrive.com"
click at [914, 215] on button "Search" at bounding box center [942, 229] width 57 height 29
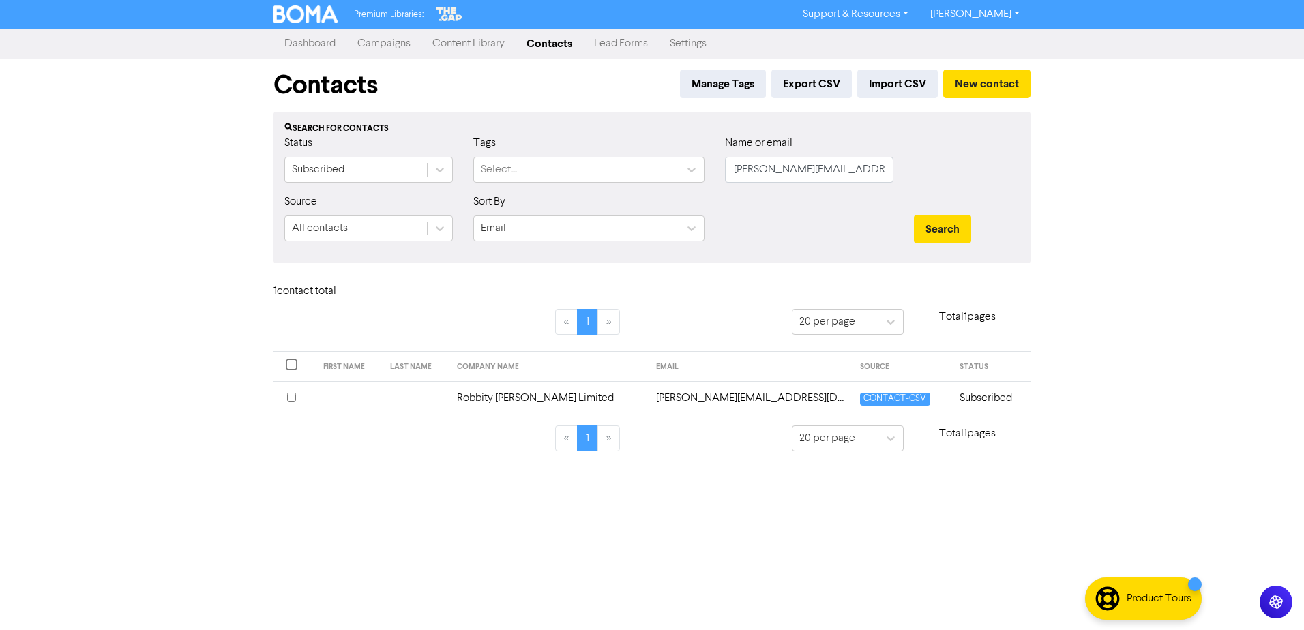
click at [527, 398] on td "Robbity Bob Limited" at bounding box center [548, 397] width 199 height 33
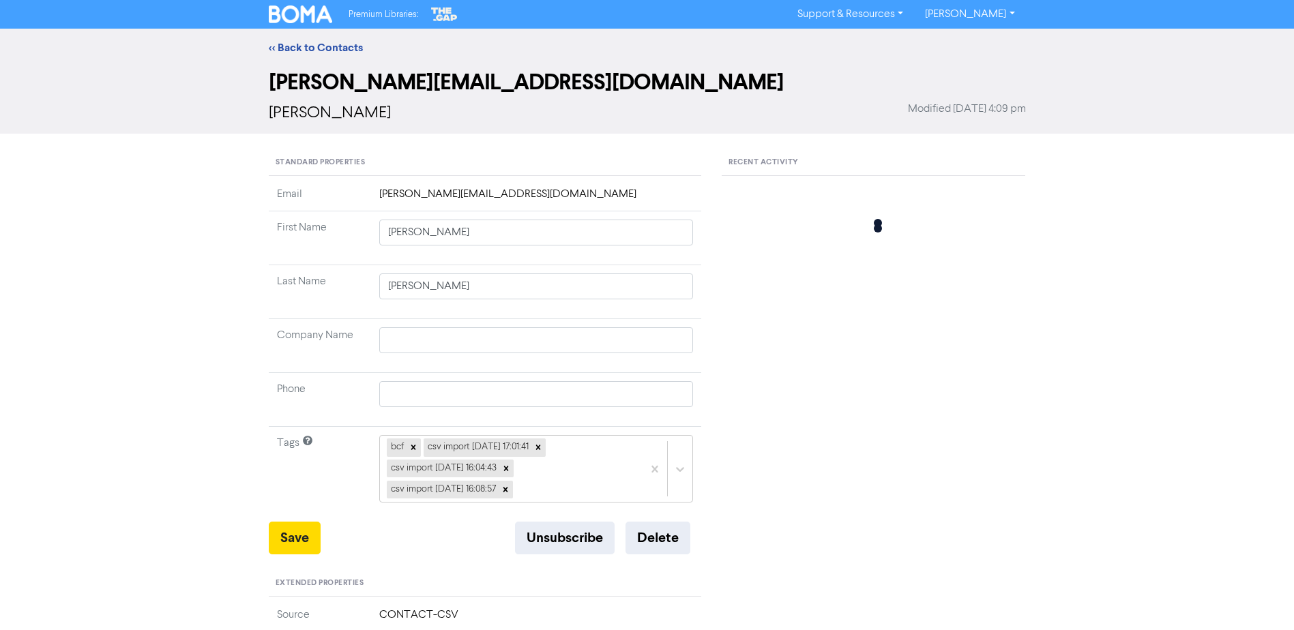
type input "Robbity Bob Limited"
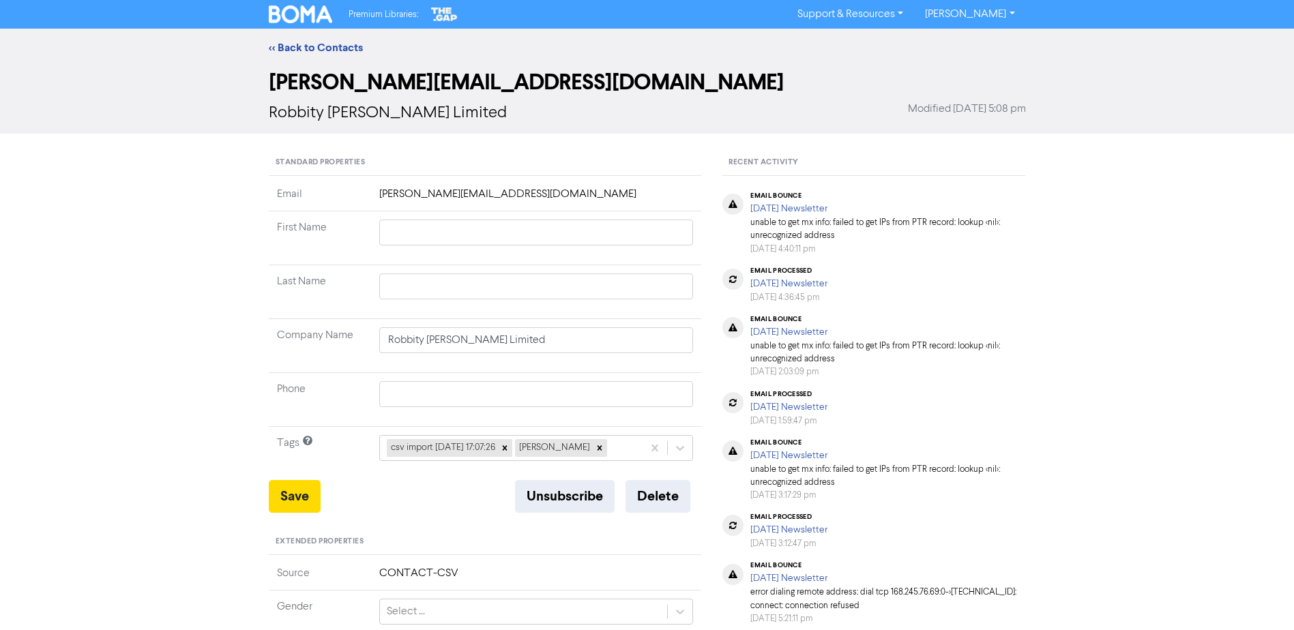
click at [408, 102] on div "Robbity Bob Limited Modified August 25th 2023, 5:08 pm" at bounding box center [647, 113] width 757 height 25
drag, startPoint x: 420, startPoint y: 113, endPoint x: 268, endPoint y: 125, distance: 152.5
click at [269, 125] on div "Robbity Bob Limited Modified August 25th 2023, 5:08 pm" at bounding box center [647, 113] width 757 height 25
drag, startPoint x: 268, startPoint y: 125, endPoint x: 337, endPoint y: 110, distance: 70.4
copy span "Robbity Bob Limited"
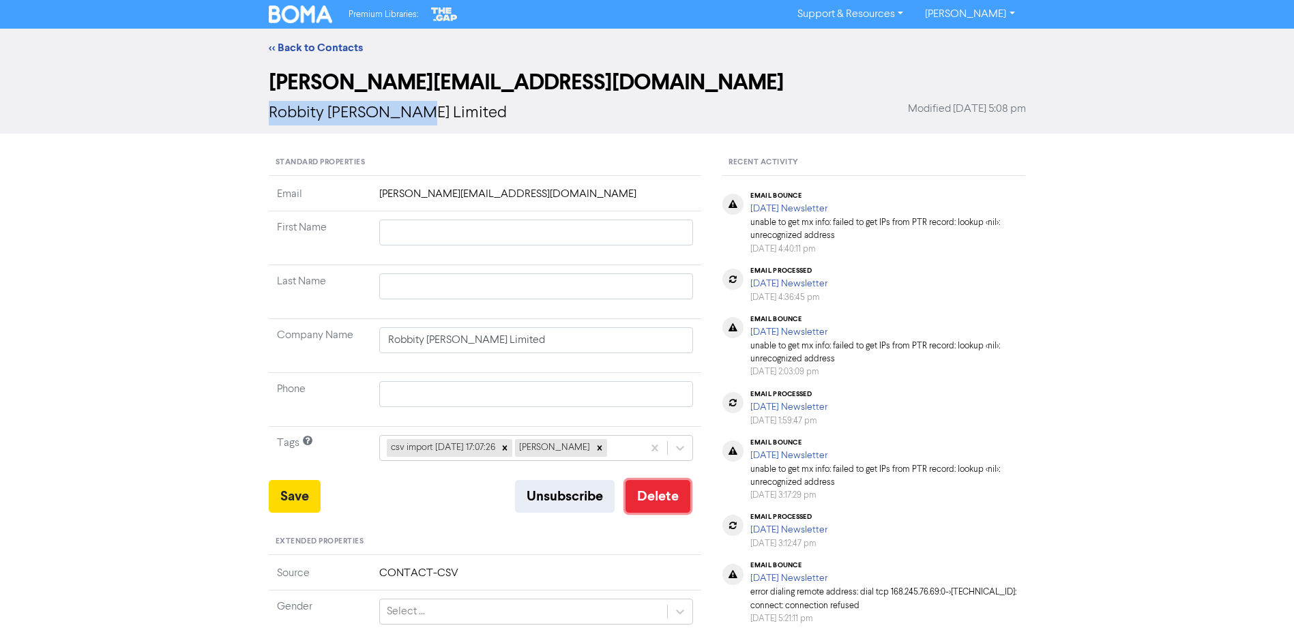
click at [662, 503] on button "Delete" at bounding box center [657, 496] width 65 height 33
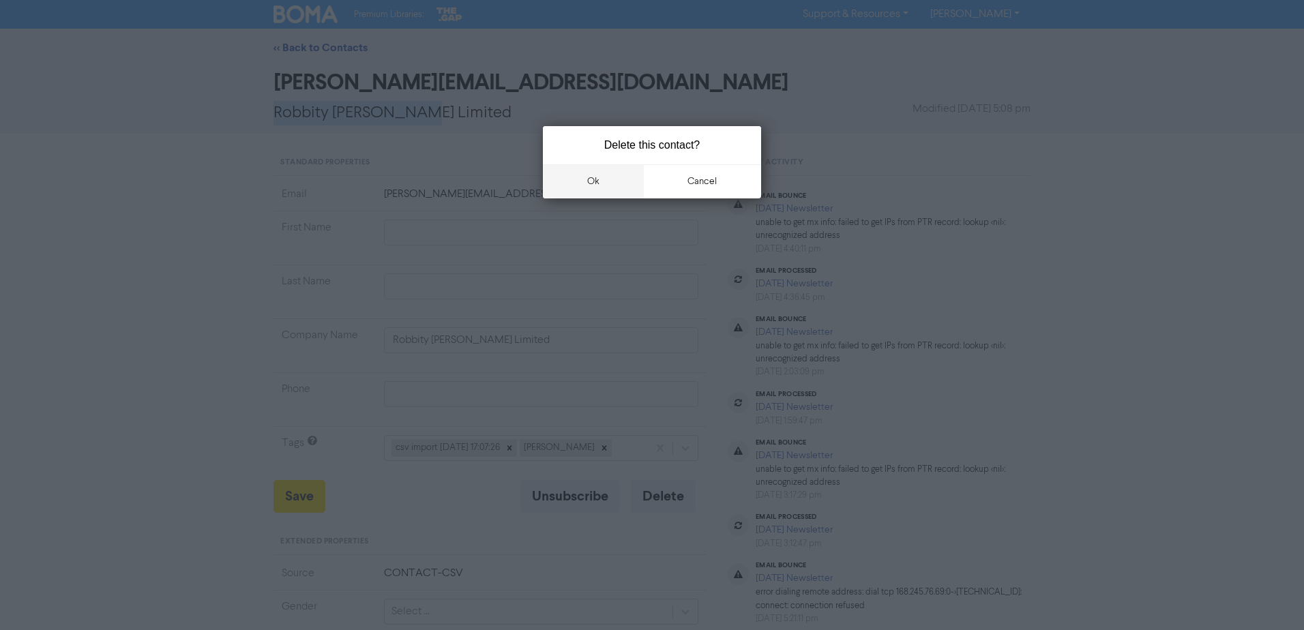
click at [599, 173] on button "ok" at bounding box center [593, 181] width 101 height 34
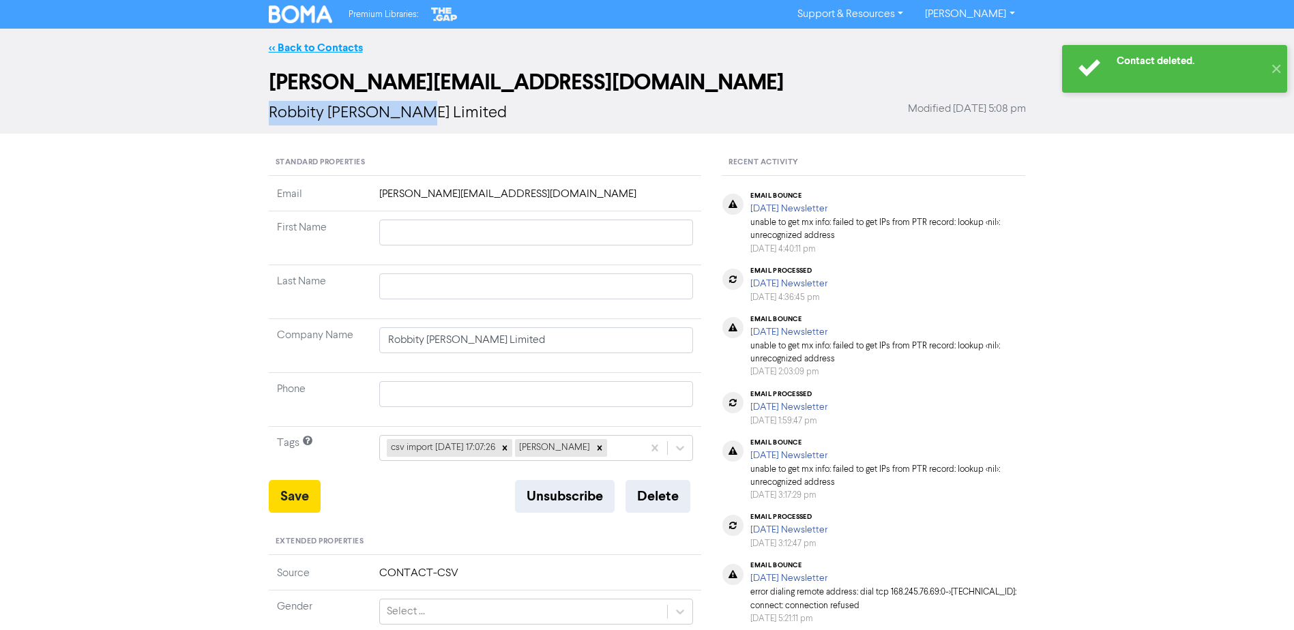
click at [329, 54] on link "<< Back to Contacts" at bounding box center [316, 48] width 94 height 14
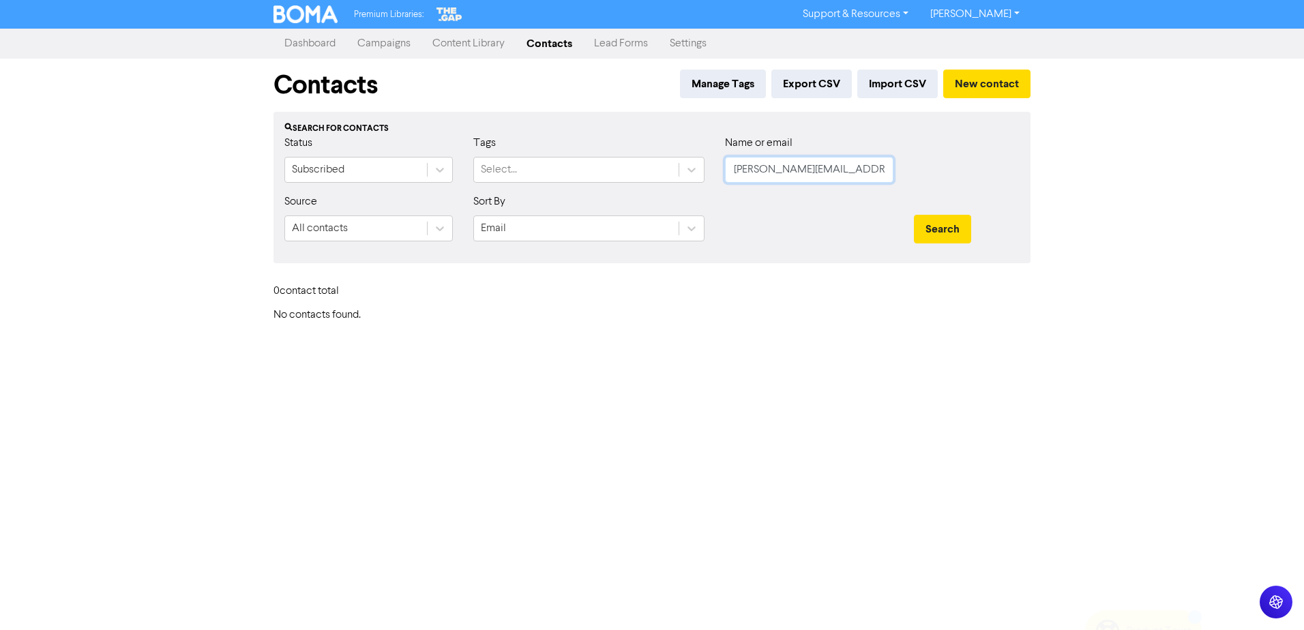
click at [855, 169] on input "bryan@robinrive.com" at bounding box center [809, 170] width 168 height 26
paste input "carringtonclub@netscape.net"
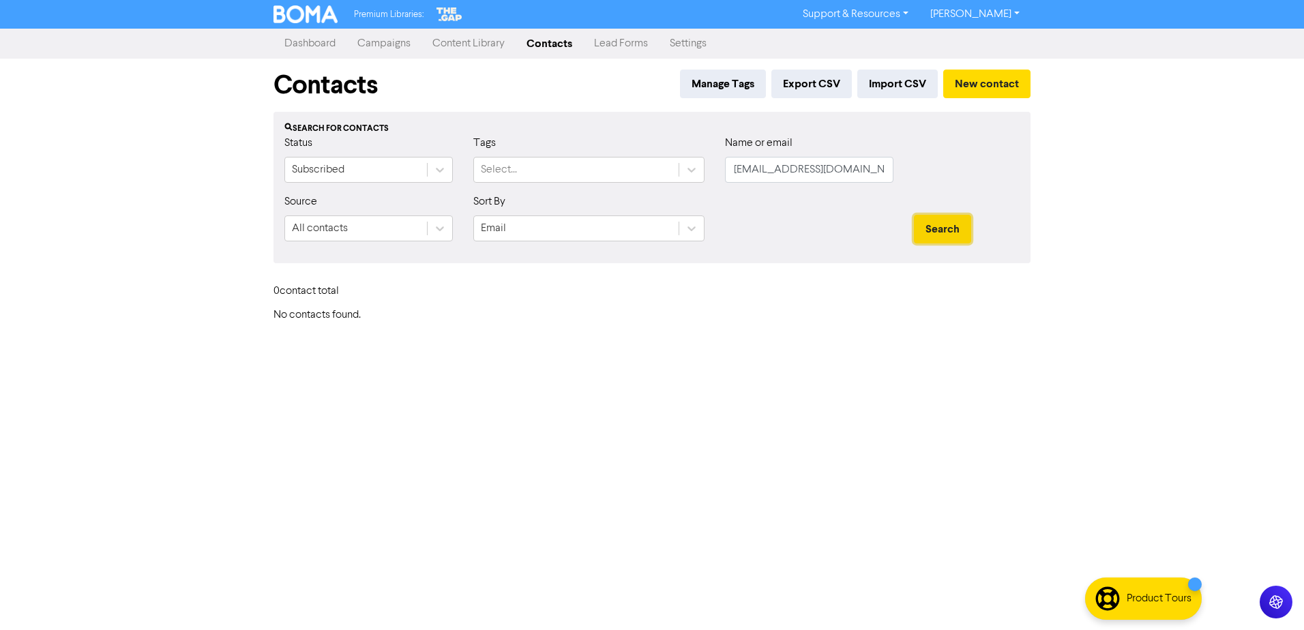
click at [946, 239] on button "Search" at bounding box center [942, 229] width 57 height 29
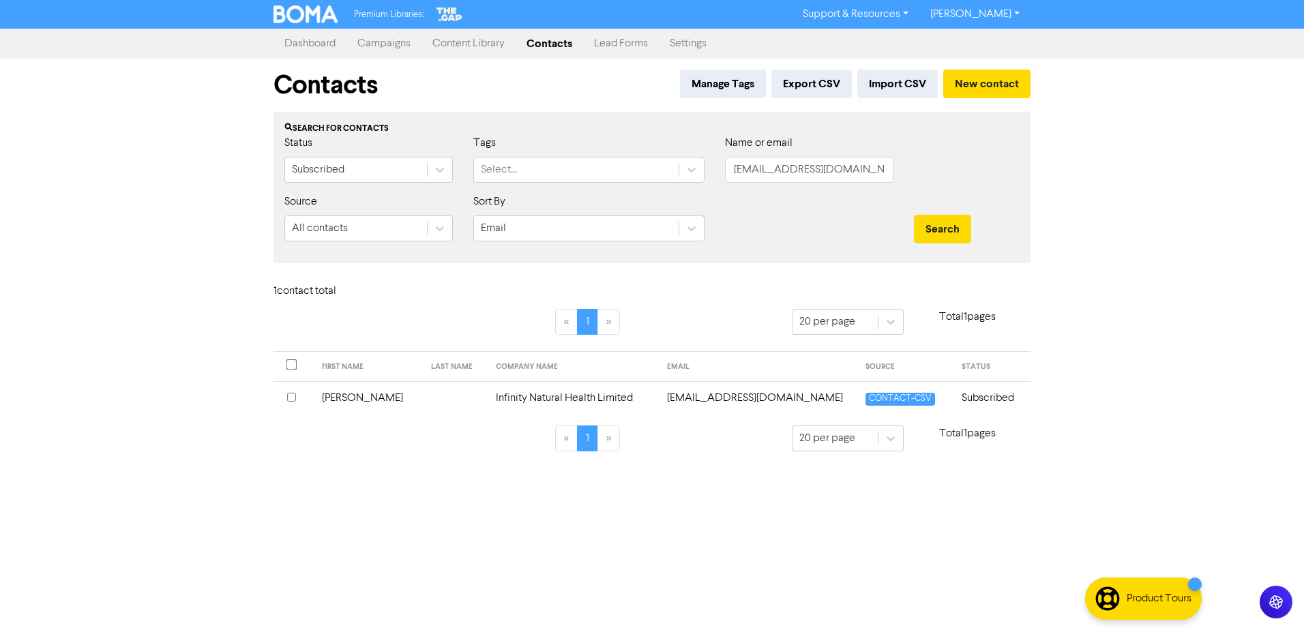
click at [423, 403] on td at bounding box center [455, 397] width 65 height 33
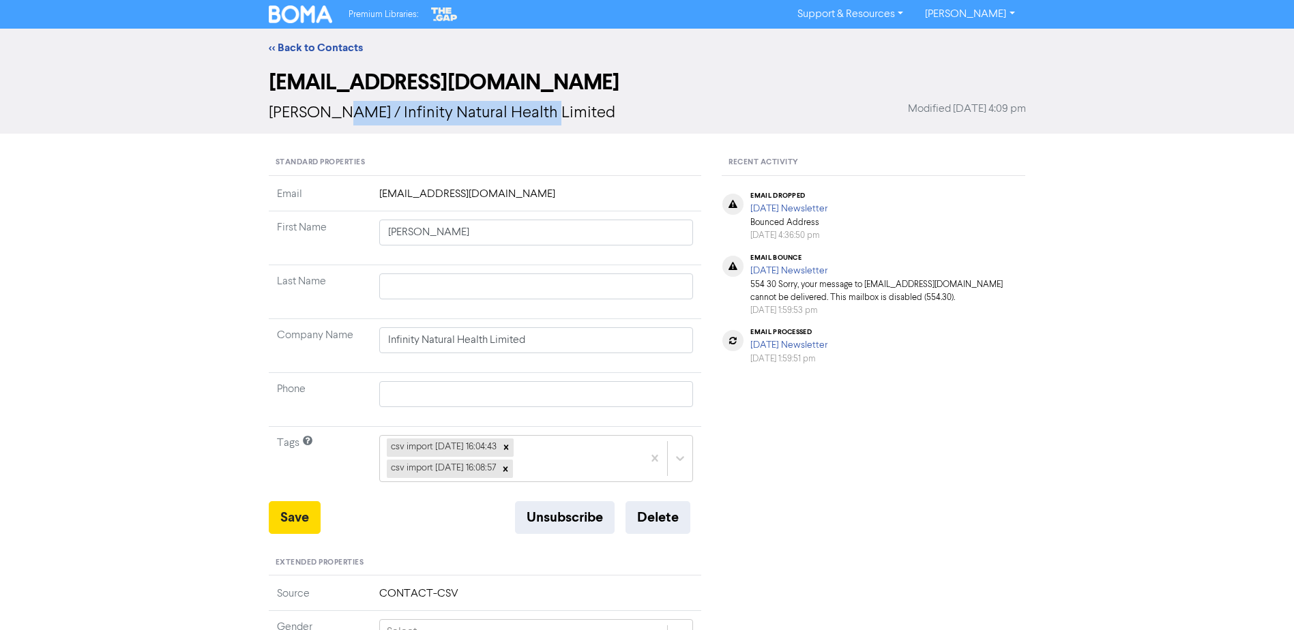
drag, startPoint x: 530, startPoint y: 116, endPoint x: 320, endPoint y: 121, distance: 210.1
click at [320, 121] on span "Alison / Infinity Natural Health Limited" at bounding box center [442, 113] width 346 height 16
copy span "Infinity Natural Health Limited"
click at [341, 55] on div "<< Back to Contacts" at bounding box center [646, 48] width 777 height 16
click at [334, 42] on link "<< Back to Contacts" at bounding box center [316, 48] width 94 height 14
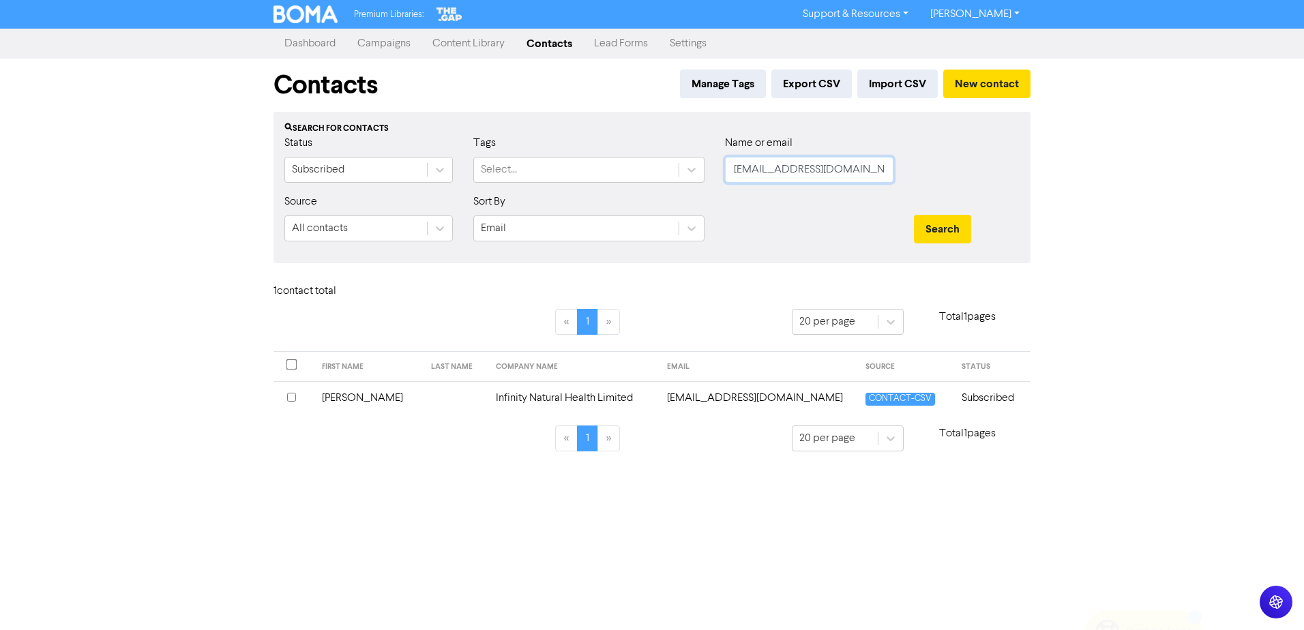
click at [797, 177] on input "carringtonclub@netscape.net" at bounding box center [809, 170] width 168 height 26
click at [760, 172] on input "text" at bounding box center [809, 170] width 168 height 26
paste input "celeste@leadlalways.com"
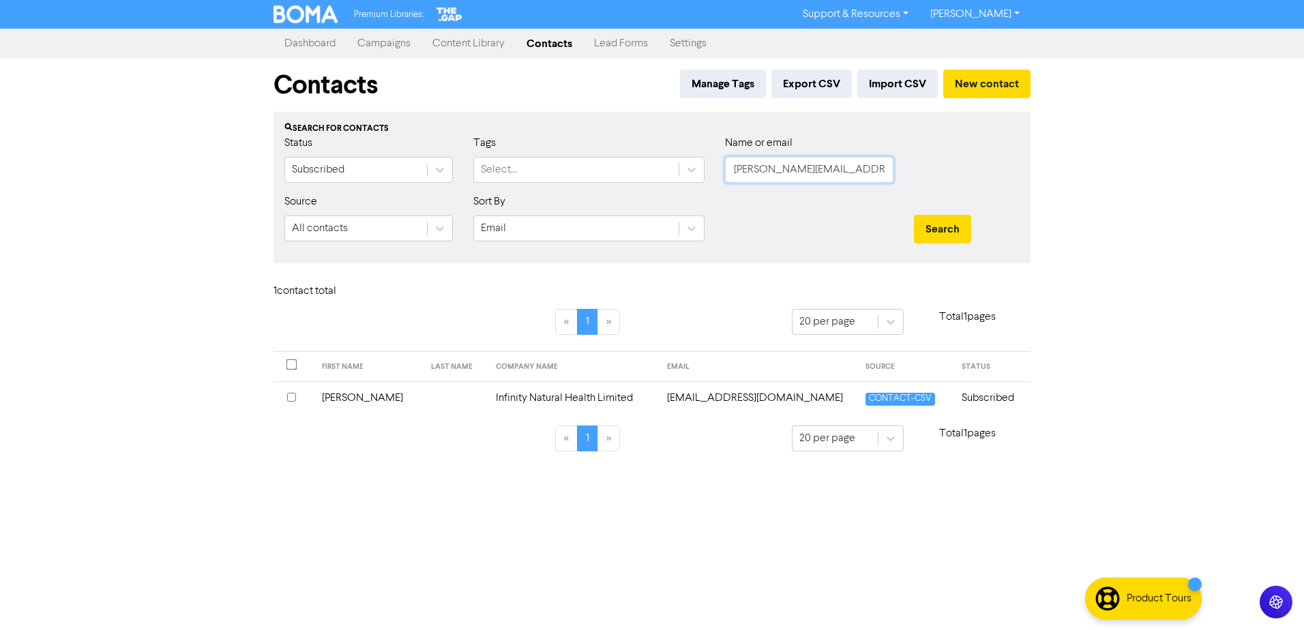
click at [914, 215] on button "Search" at bounding box center [942, 229] width 57 height 29
click at [456, 410] on td "Lye" at bounding box center [471, 397] width 71 height 33
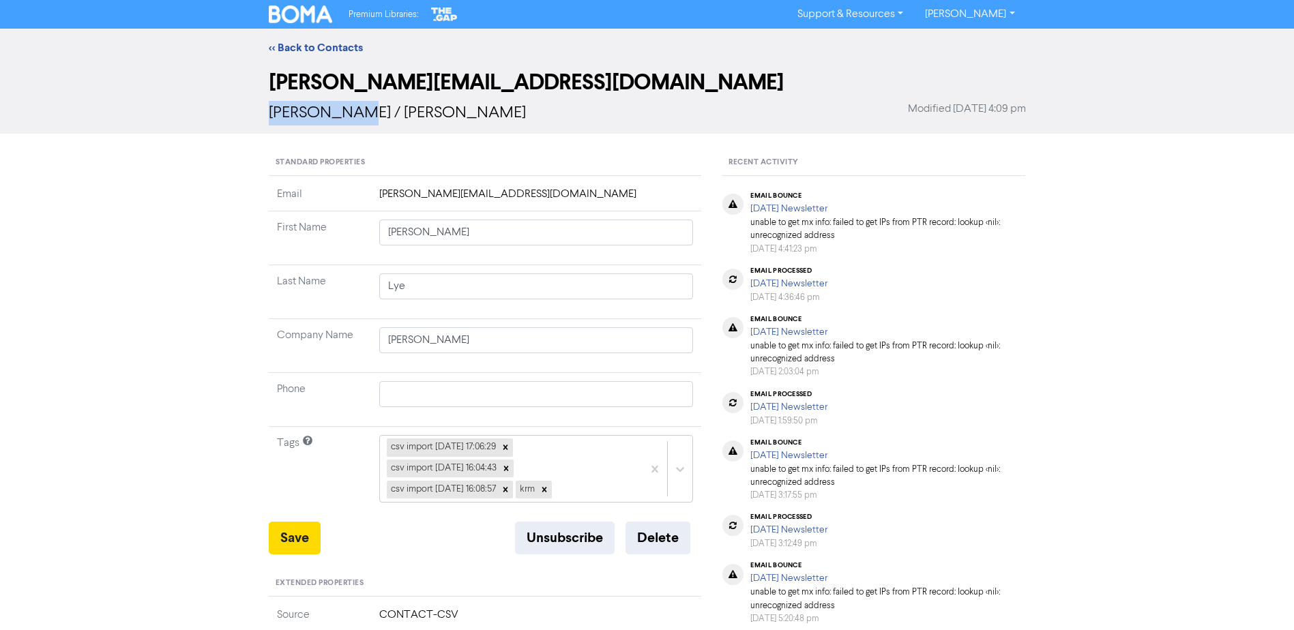
drag, startPoint x: 350, startPoint y: 110, endPoint x: 265, endPoint y: 113, distance: 85.3
click at [265, 113] on div "celeste@leadlalways.com Celeste Lye / Celeste Lye Modified March 25th 2025, 4:0…" at bounding box center [646, 100] width 777 height 67
copy span "Celeste Lye"
click at [643, 546] on button "Delete" at bounding box center [657, 538] width 65 height 33
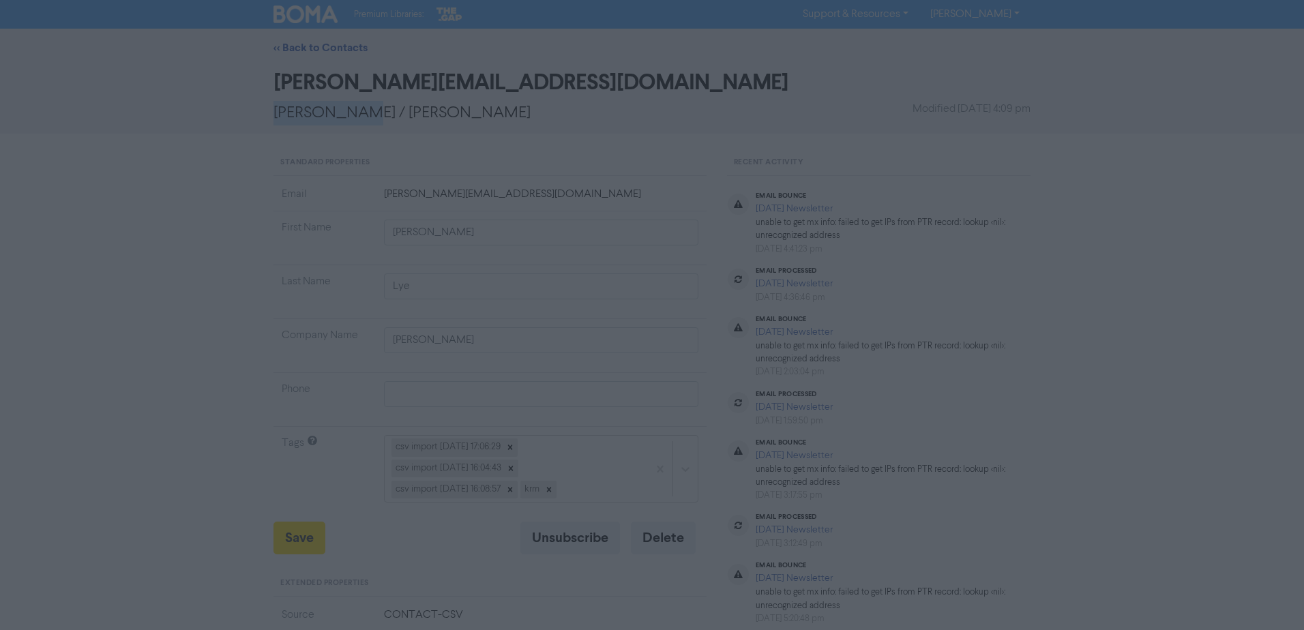
click at [591, 176] on button "ok" at bounding box center [593, 181] width 101 height 34
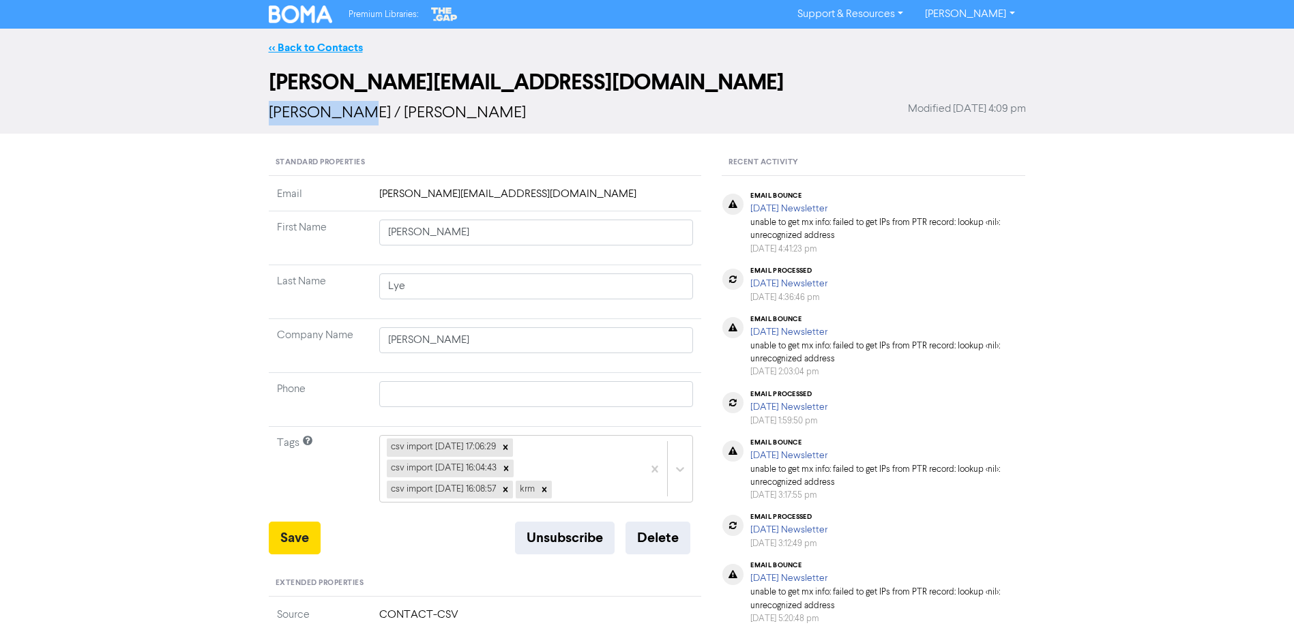
click at [341, 46] on link "<< Back to Contacts" at bounding box center [316, 48] width 94 height 14
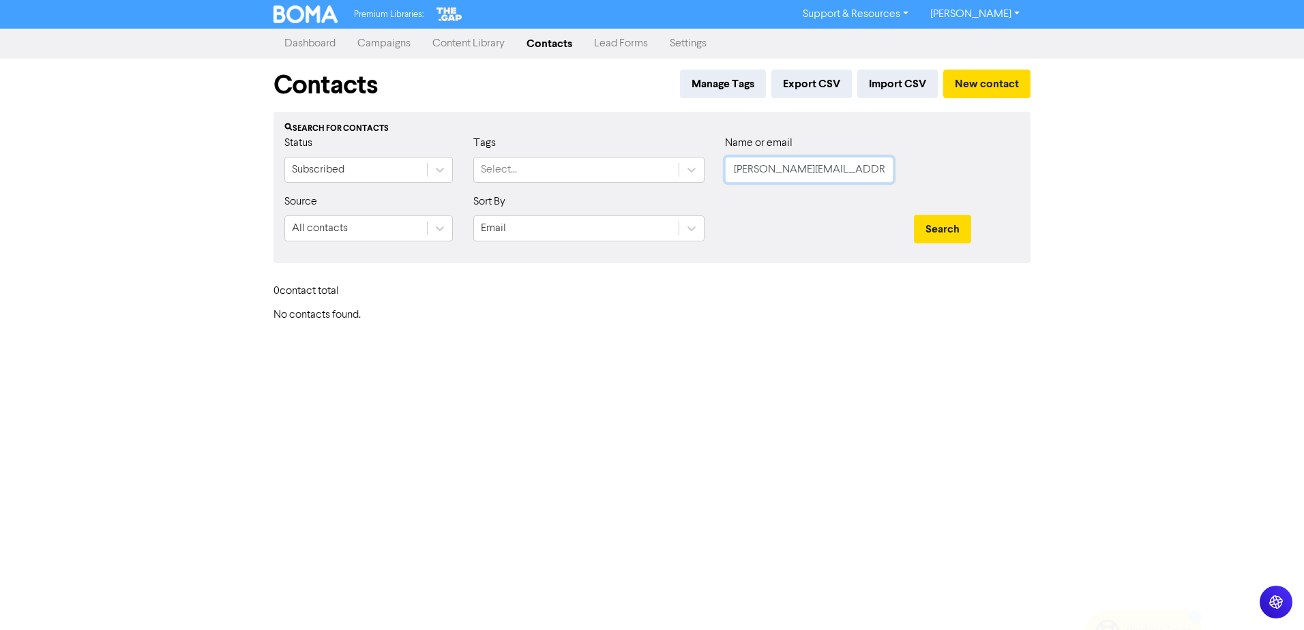
click at [844, 177] on input "celeste@leadlalways.com" at bounding box center [809, 170] width 168 height 26
paste input ".lye@gmail"
click at [914, 215] on button "Search" at bounding box center [942, 229] width 57 height 29
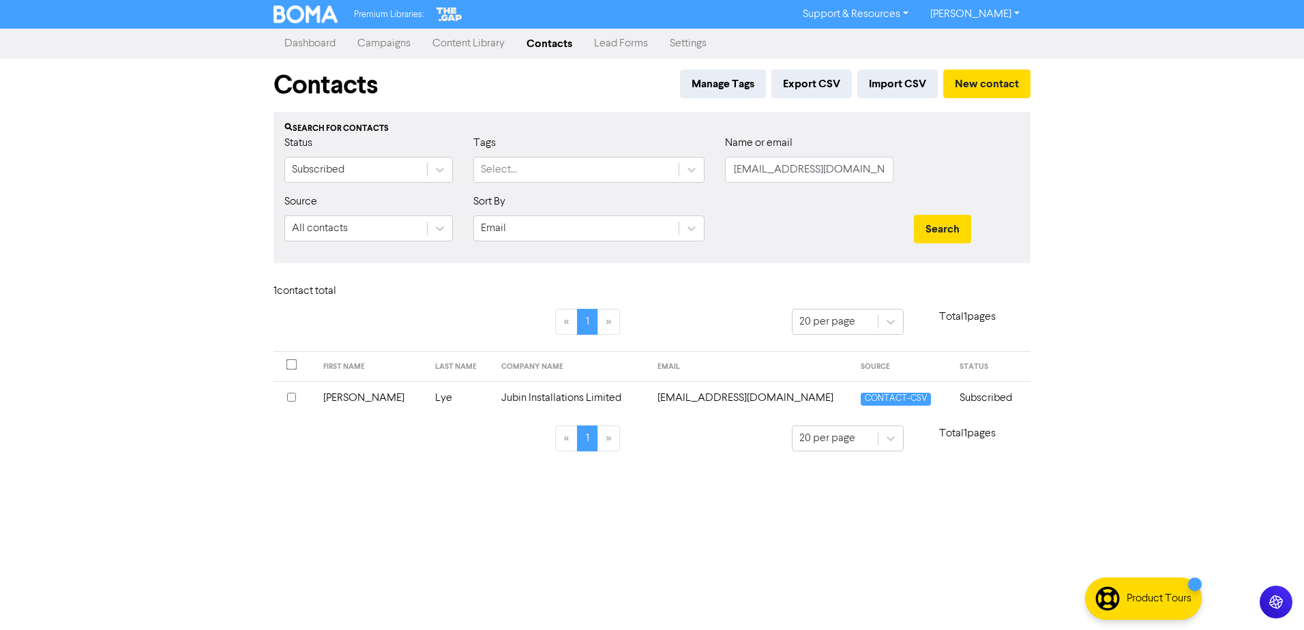
click at [799, 183] on div "Name or email cel.lye@gmail.com" at bounding box center [809, 164] width 189 height 59
click at [799, 173] on input "cel.lye@gmail.com" at bounding box center [809, 170] width 168 height 26
paste input "harlotte@ceimah"
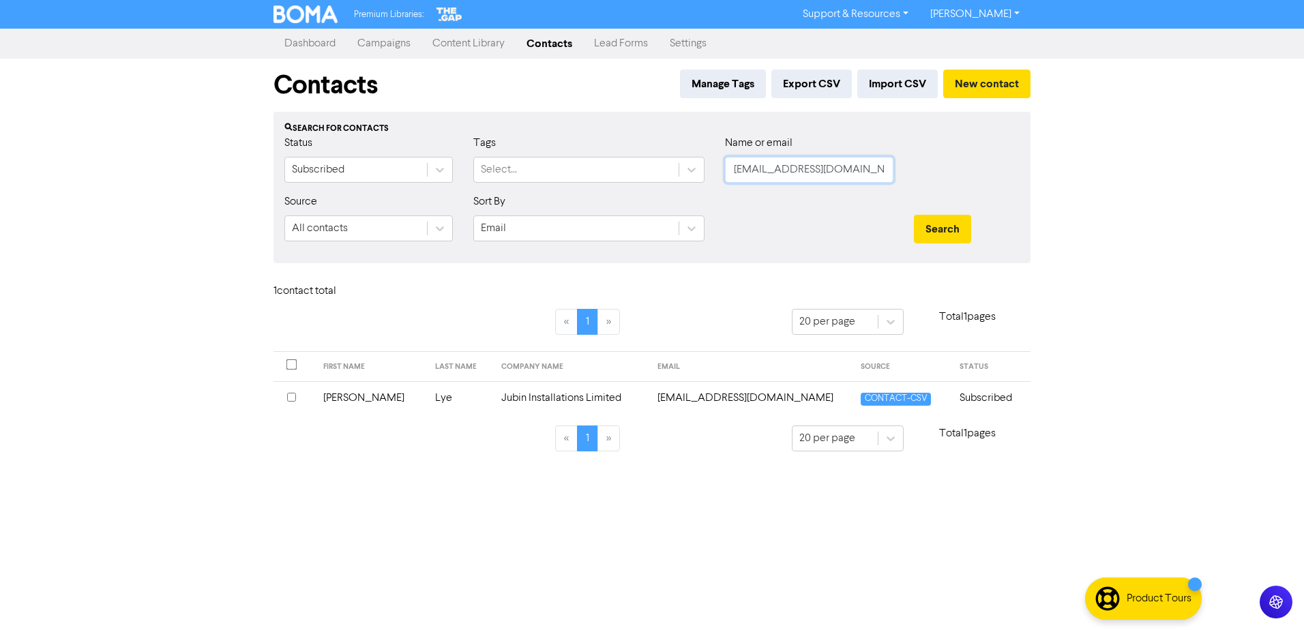
click at [914, 215] on button "Search" at bounding box center [942, 229] width 57 height 29
click at [403, 405] on td "Charlotte" at bounding box center [362, 397] width 81 height 33
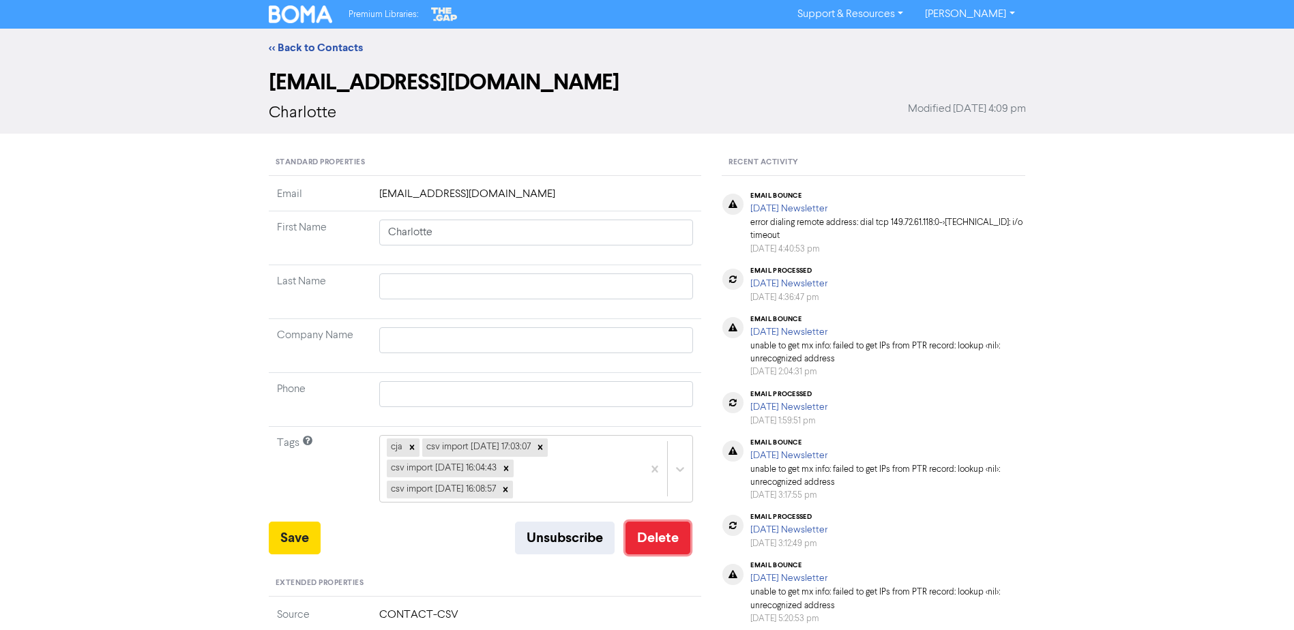
click at [653, 532] on button "Delete" at bounding box center [657, 538] width 65 height 33
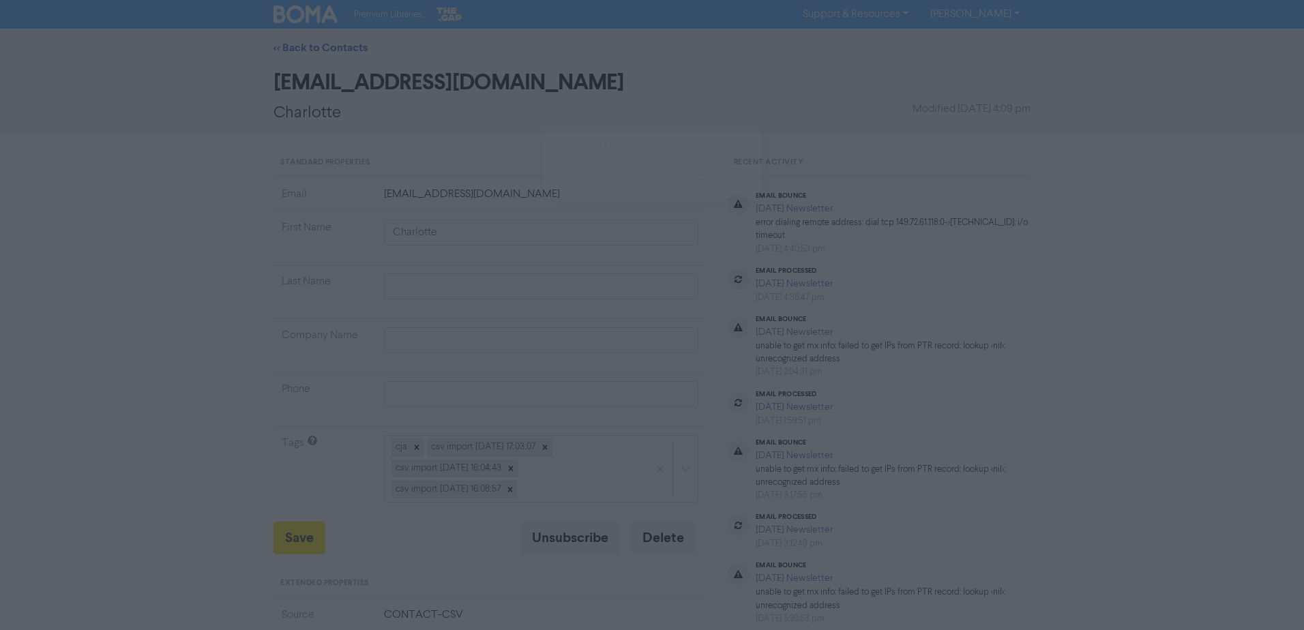
click at [580, 189] on button "ok" at bounding box center [593, 181] width 101 height 34
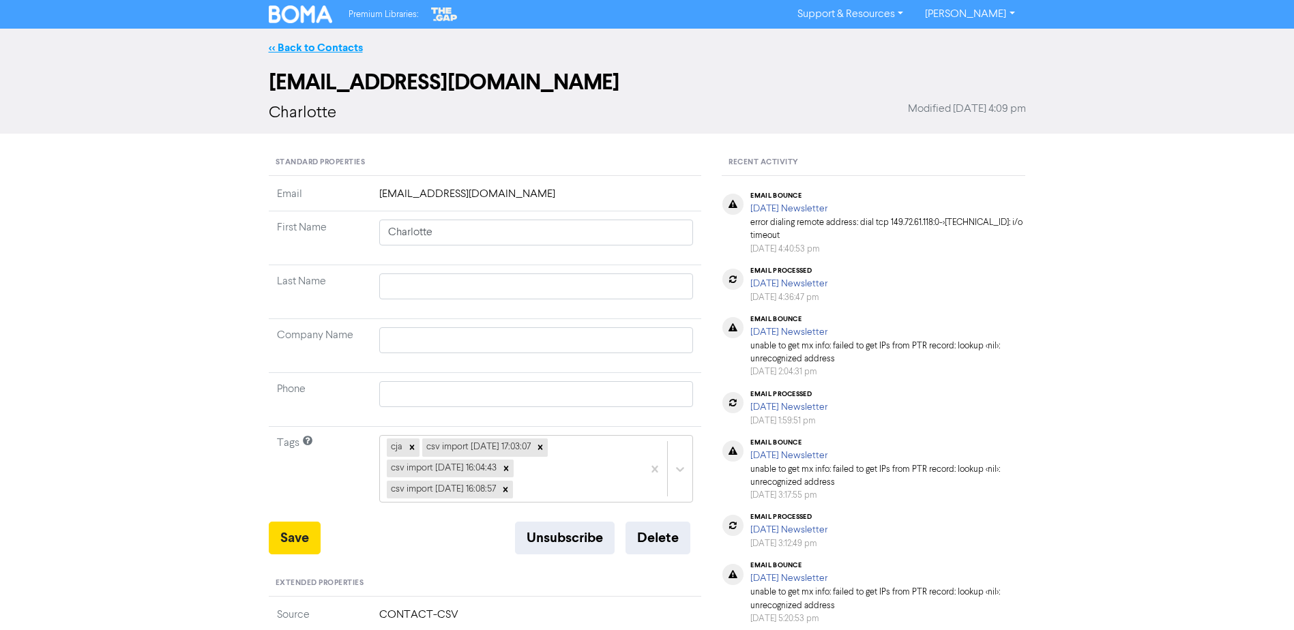
click at [295, 48] on link "<< Back to Contacts" at bounding box center [316, 48] width 94 height 14
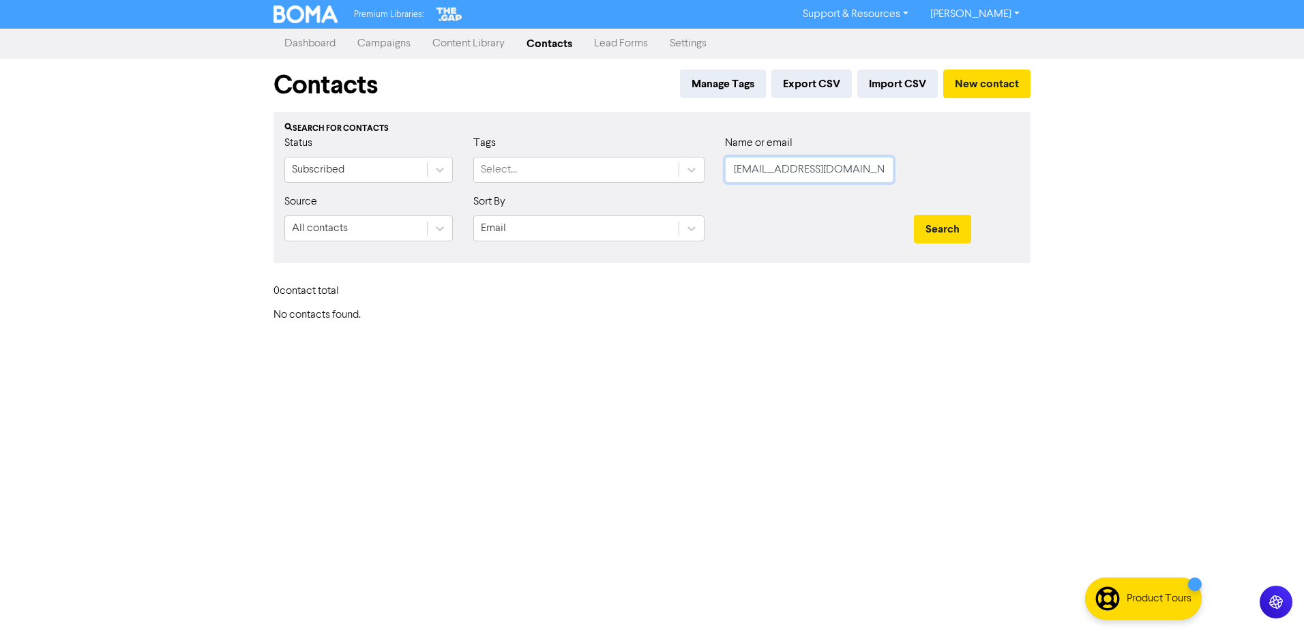
click at [814, 180] on input "charlotte@ceimah.com" at bounding box center [809, 170] width 168 height 26
paste input "chris@homeandinteriors.nz"
click at [914, 215] on button "Search" at bounding box center [942, 229] width 57 height 29
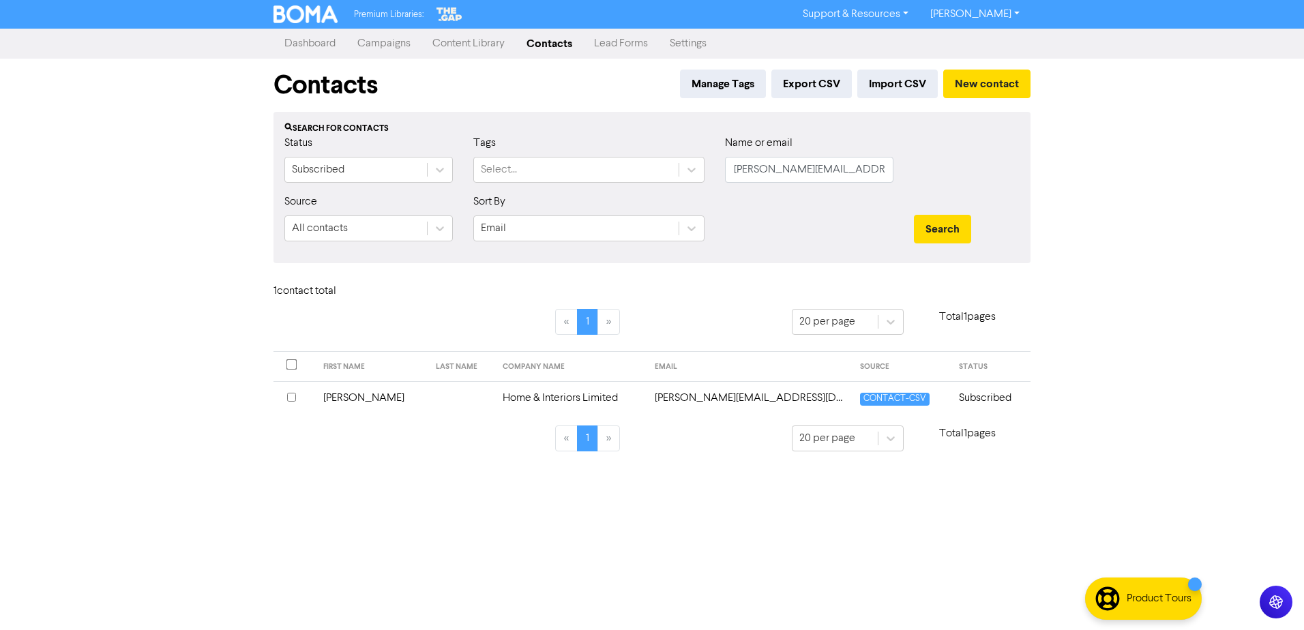
click at [428, 397] on td at bounding box center [461, 397] width 67 height 33
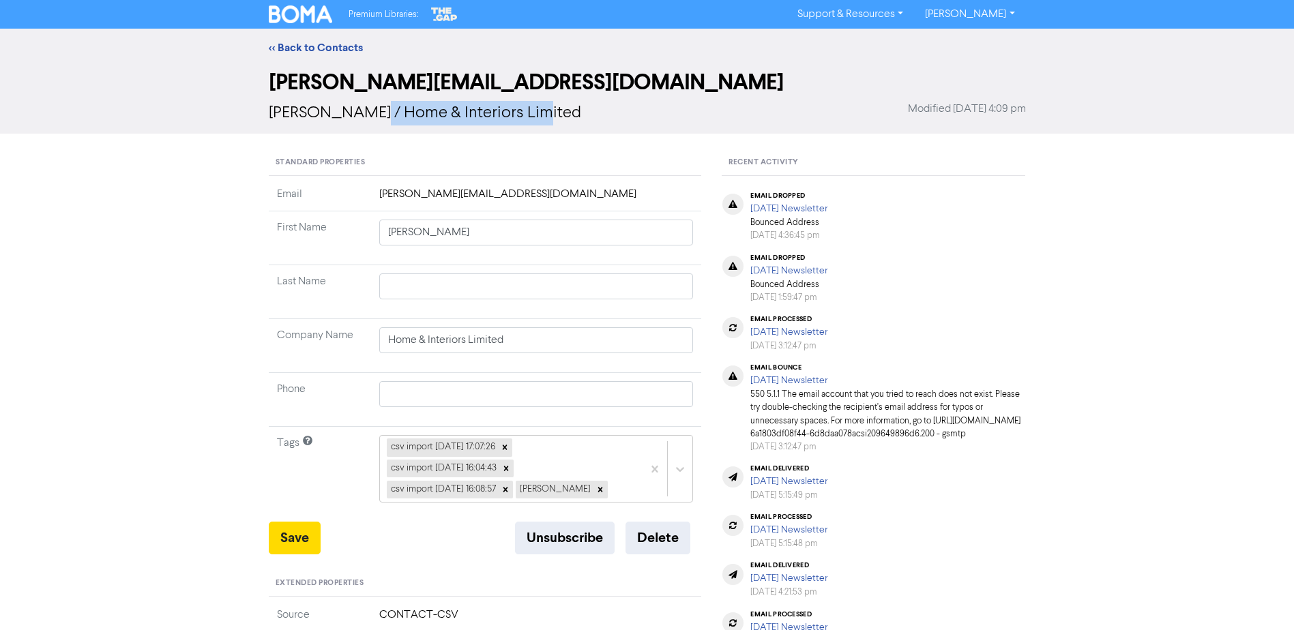
drag, startPoint x: 512, startPoint y: 113, endPoint x: 345, endPoint y: 123, distance: 167.4
click at [345, 123] on div "Christine / Home & Interiors Limited Modified March 25th 2025, 4:09 pm" at bounding box center [647, 113] width 757 height 25
click at [315, 33] on div "<< Back to Contacts" at bounding box center [647, 48] width 1294 height 38
click at [308, 48] on link "<< Back to Contacts" at bounding box center [316, 48] width 94 height 14
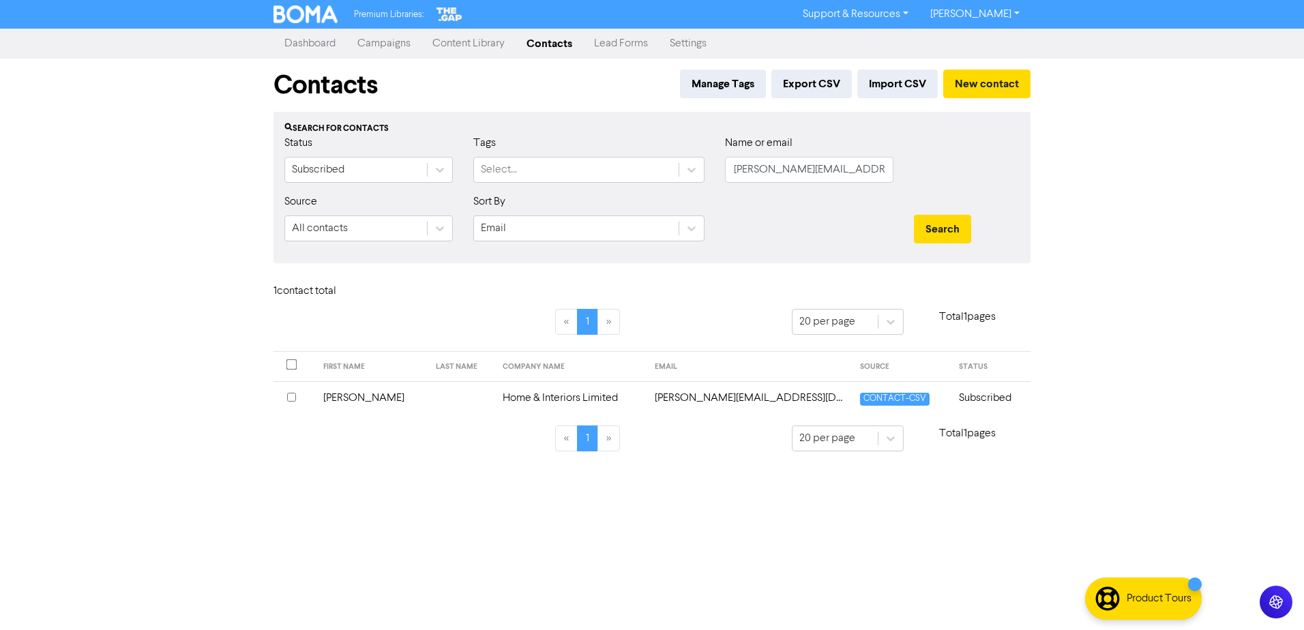
click at [831, 157] on div "Name or email chris@homeandinteriors.nz" at bounding box center [809, 159] width 168 height 48
click at [797, 172] on input "chris@homeandinteriors.nz" at bounding box center [809, 170] width 168 height 26
click at [830, 178] on input "chris@homeandinteriors.nz" at bounding box center [809, 170] width 168 height 26
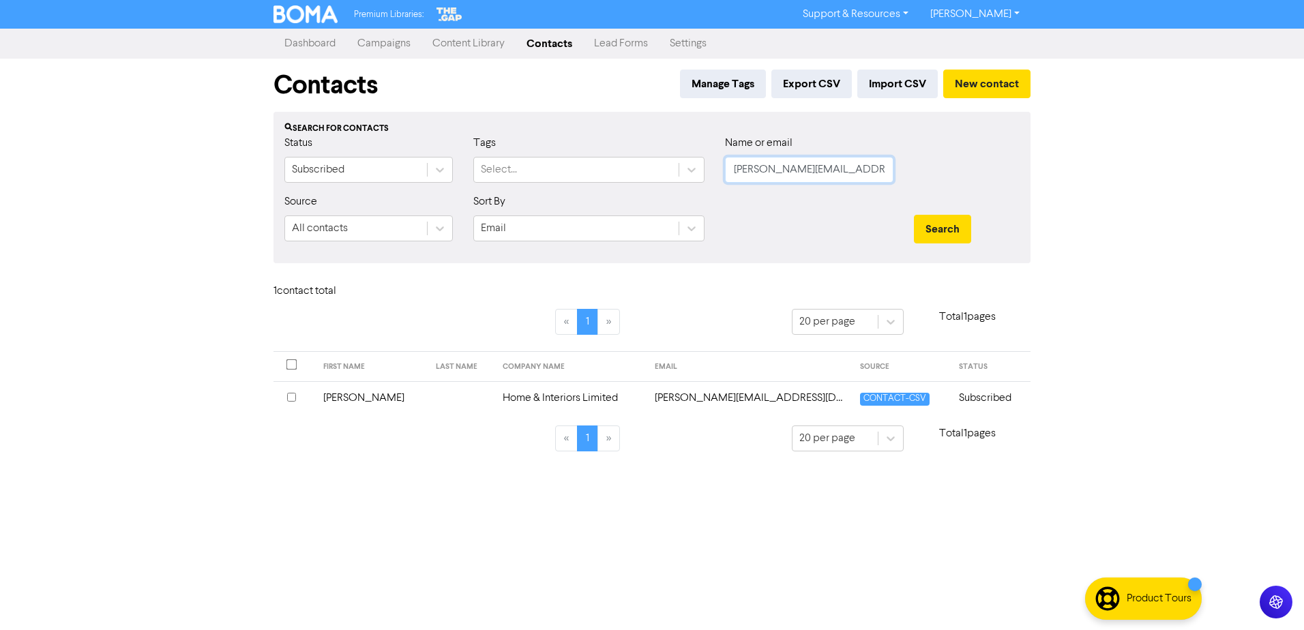
click at [830, 178] on input "chris@homeandinteriors.nz" at bounding box center [809, 170] width 168 height 26
paste input "lare.dan@xtra.co"
click at [914, 215] on button "Search" at bounding box center [942, 229] width 57 height 29
click at [361, 401] on td "Clare & Dan" at bounding box center [381, 397] width 140 height 33
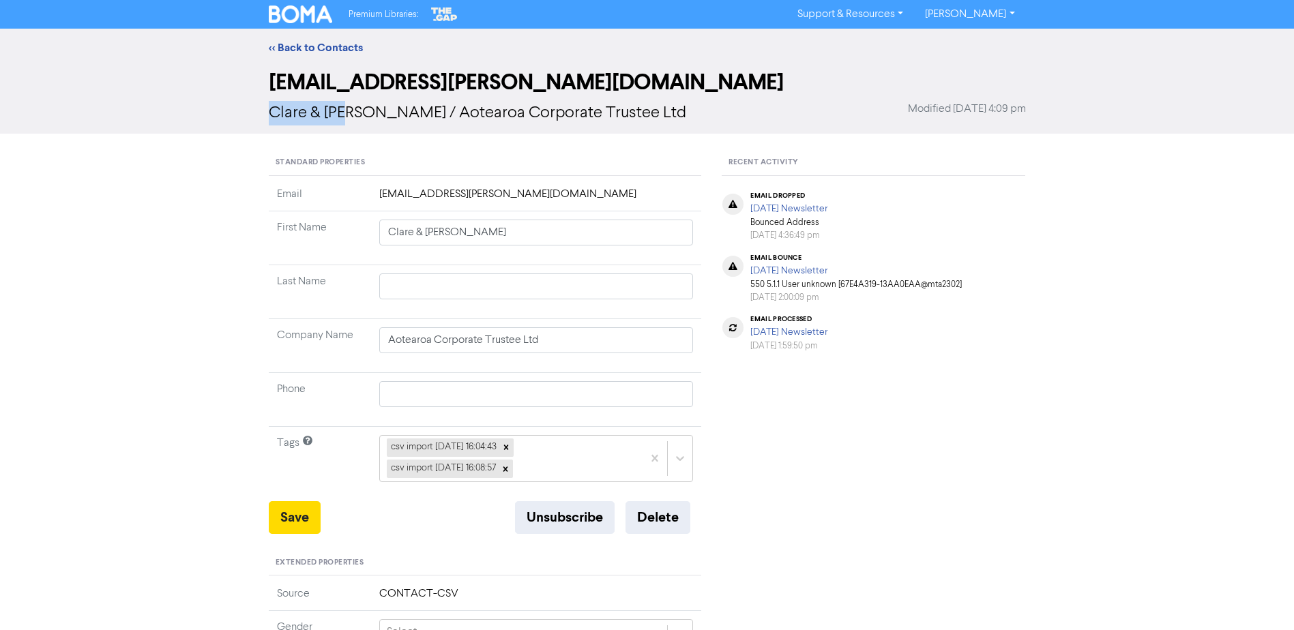
drag, startPoint x: 353, startPoint y: 114, endPoint x: 259, endPoint y: 115, distance: 93.4
click at [259, 115] on div "clare.dan@xtra.co.nz Clare & Dan / Aotearoa Corporate Trustee Ltd Modified Marc…" at bounding box center [646, 100] width 777 height 67
click at [289, 56] on div "<< Back to Contacts" at bounding box center [647, 48] width 1294 height 38
click at [295, 50] on link "<< Back to Contacts" at bounding box center [316, 48] width 94 height 14
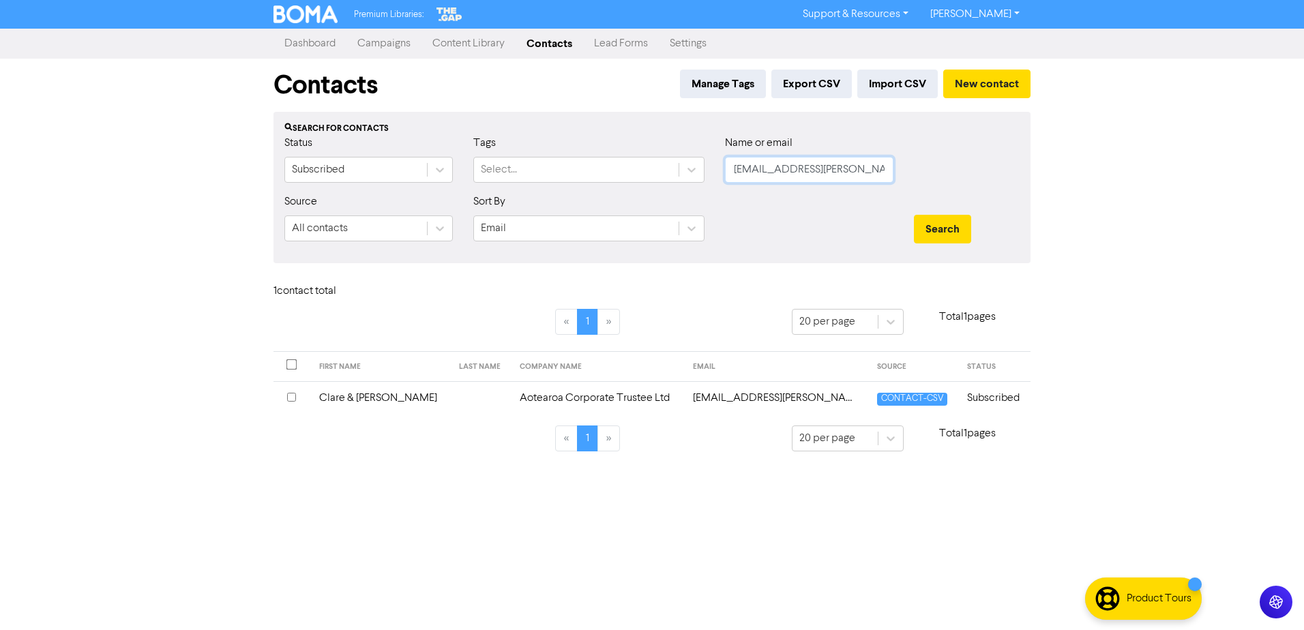
click at [822, 168] on input "clare.dan@xtra.co.nz" at bounding box center [809, 170] width 168 height 26
paste input "rystal@northshoregolfcentre"
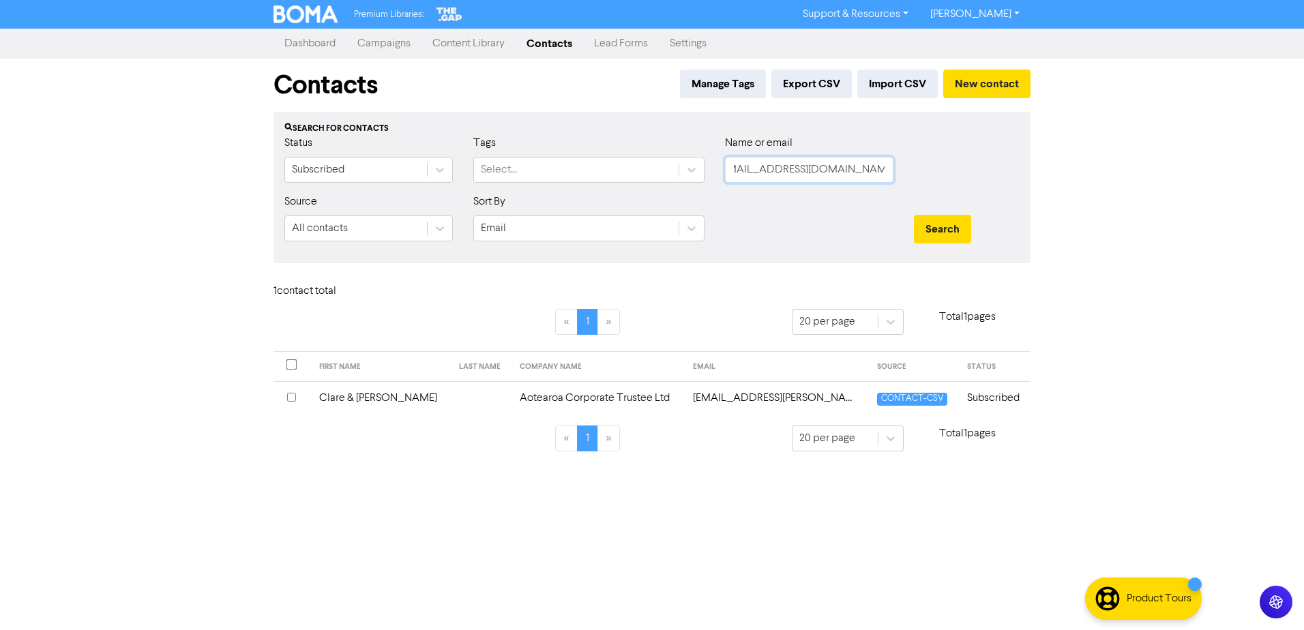
click at [914, 215] on button "Search" at bounding box center [942, 229] width 57 height 29
click at [440, 399] on td "O Sullivan" at bounding box center [447, 397] width 119 height 33
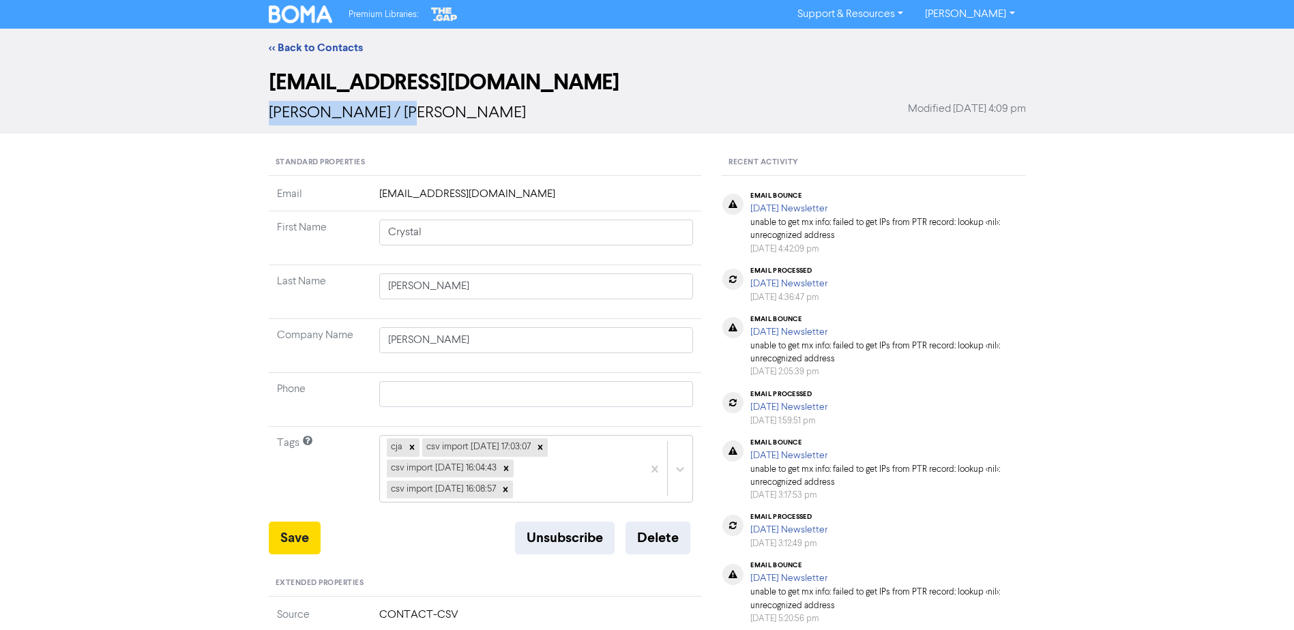
drag, startPoint x: 391, startPoint y: 109, endPoint x: 229, endPoint y: 119, distance: 161.9
click at [229, 119] on div "crystal@northshoregolfcentre.co.nz Crystal O Sullivan / Crystal O'Sullivan Modi…" at bounding box center [647, 100] width 1294 height 67
click at [672, 542] on button "Delete" at bounding box center [657, 538] width 65 height 33
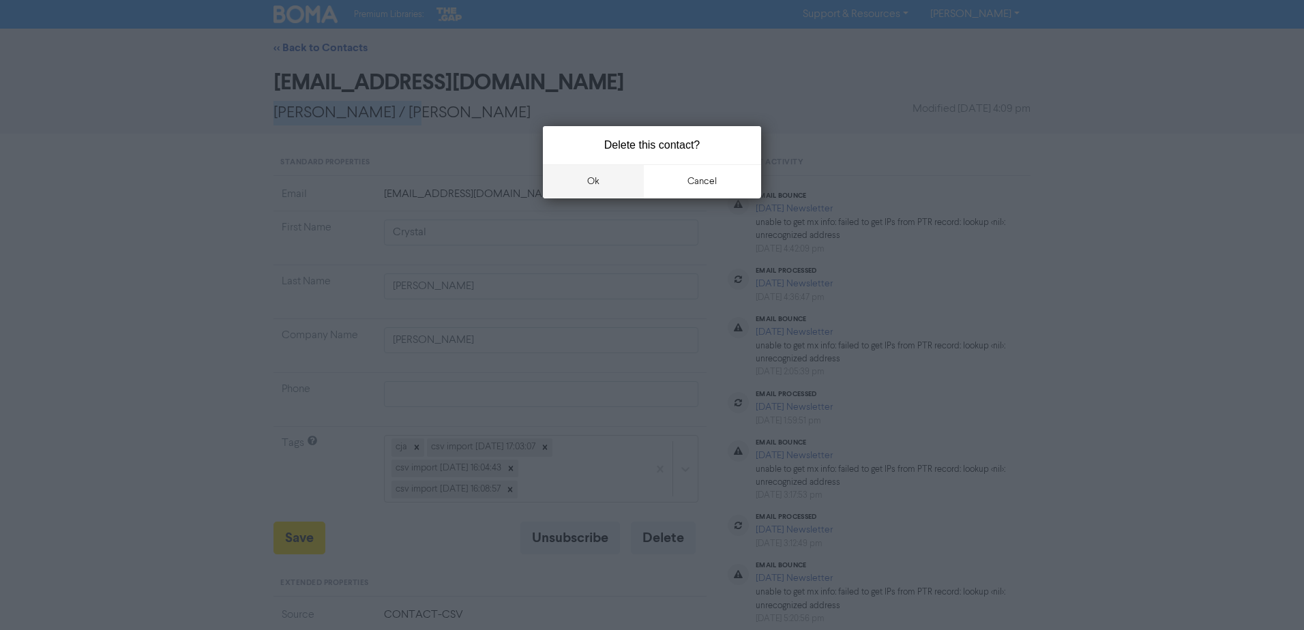
click at [628, 185] on button "ok" at bounding box center [593, 181] width 101 height 34
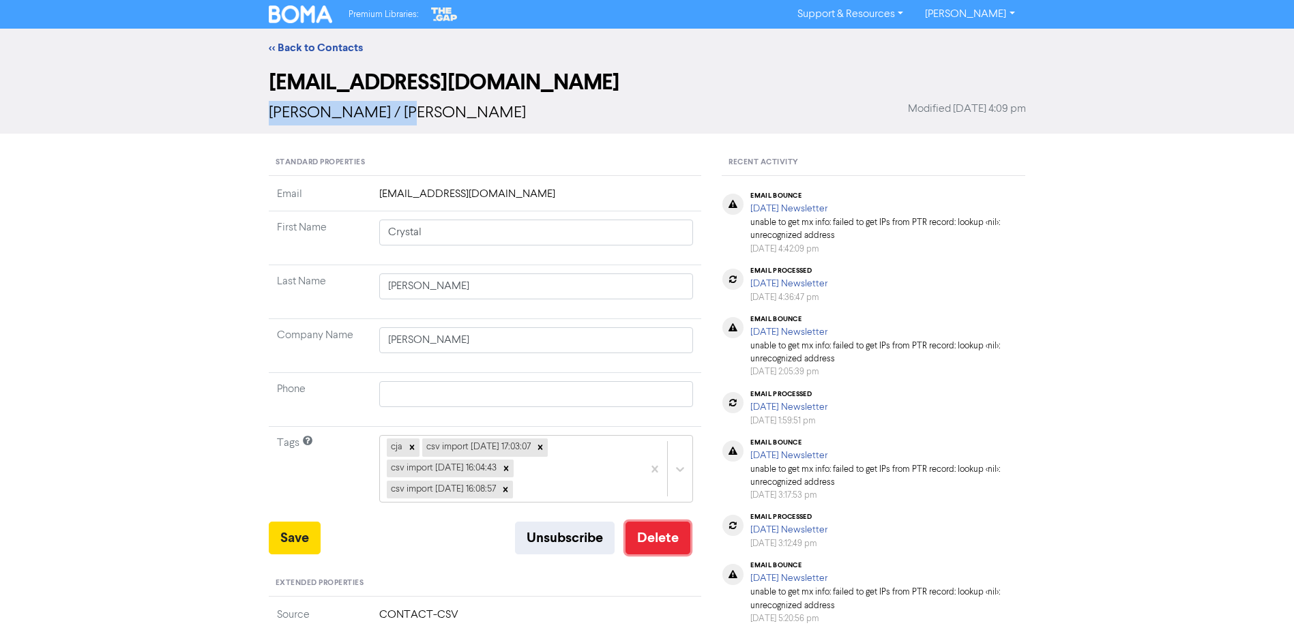
click at [637, 535] on button "Delete" at bounding box center [657, 538] width 65 height 33
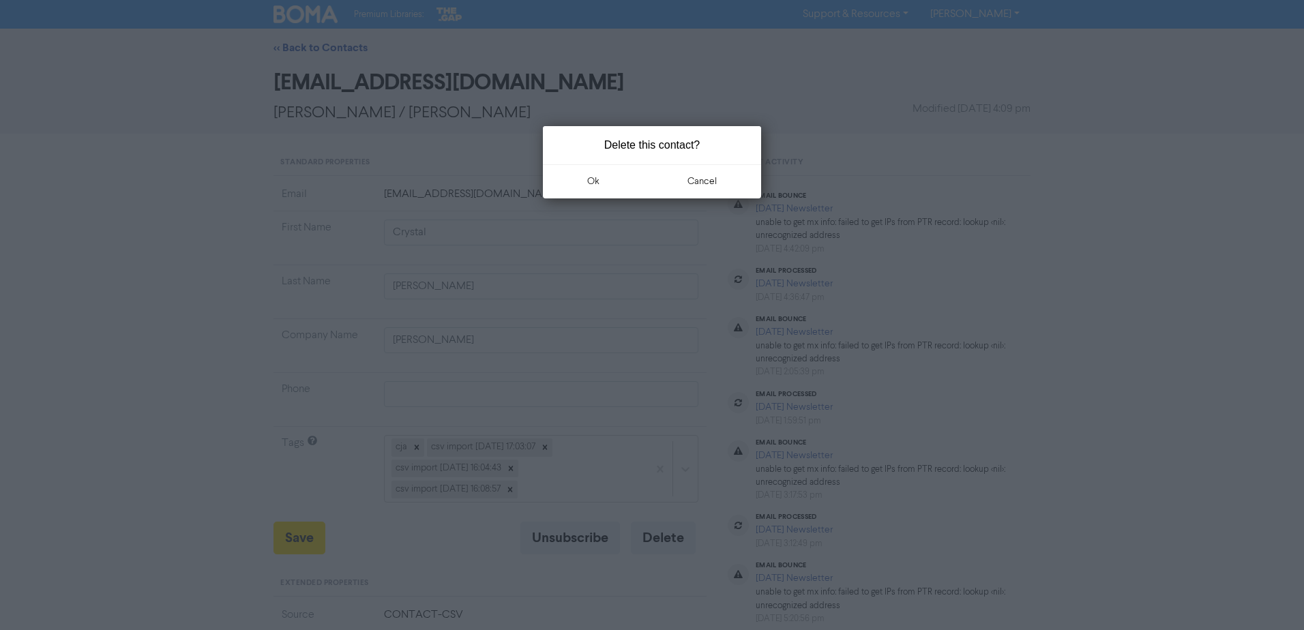
click at [605, 208] on div at bounding box center [652, 315] width 1304 height 630
click at [600, 183] on button "ok" at bounding box center [593, 181] width 101 height 34
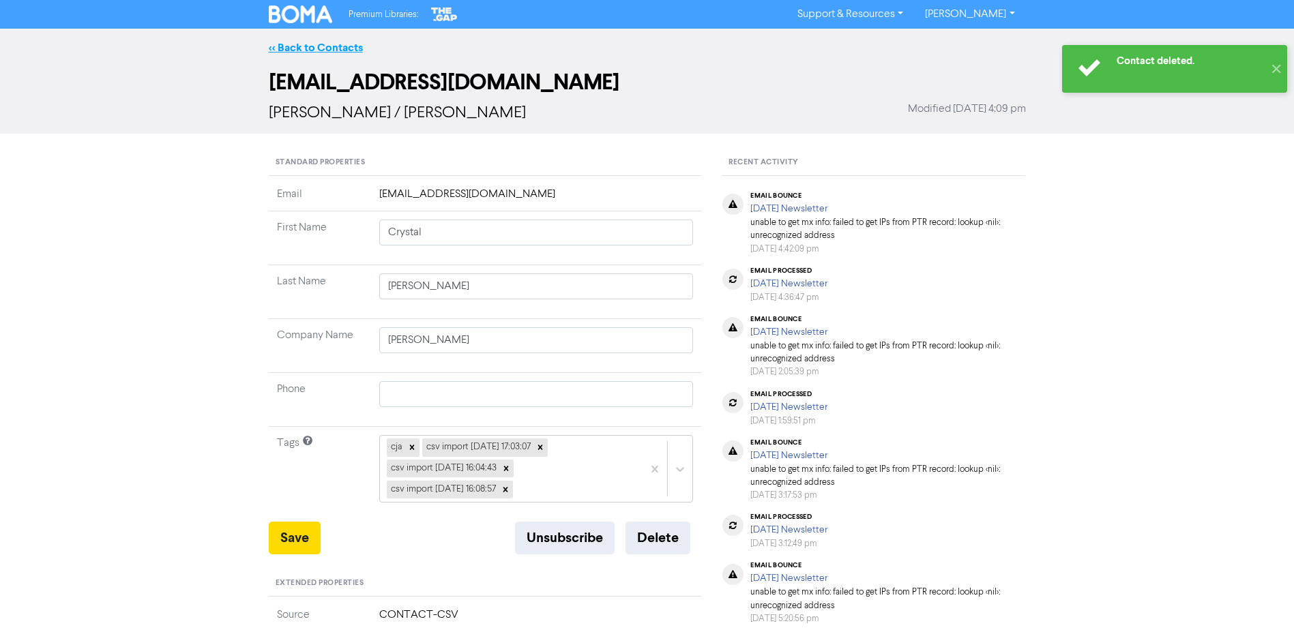
click at [324, 48] on link "<< Back to Contacts" at bounding box center [316, 48] width 94 height 14
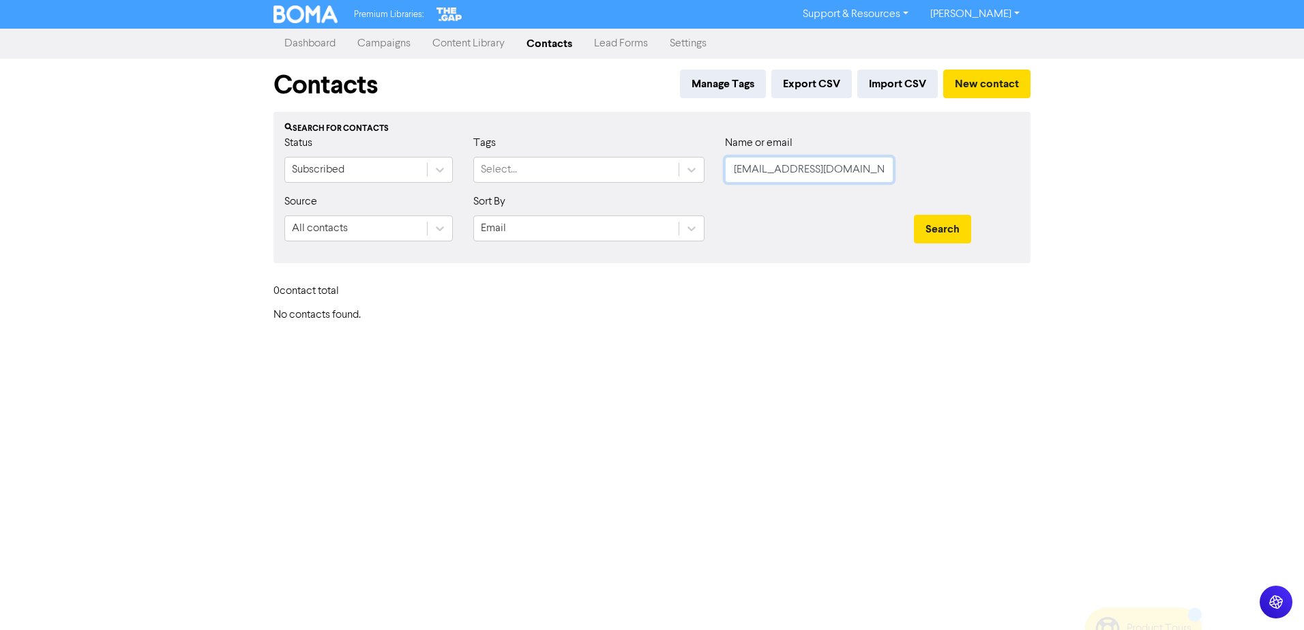
click at [838, 174] on input "crystal@northshoregolfcentre.co.nz" at bounding box center [809, 170] width 168 height 26
paste input "d.huxtable@barfoot"
click at [924, 222] on button "Search" at bounding box center [942, 229] width 57 height 29
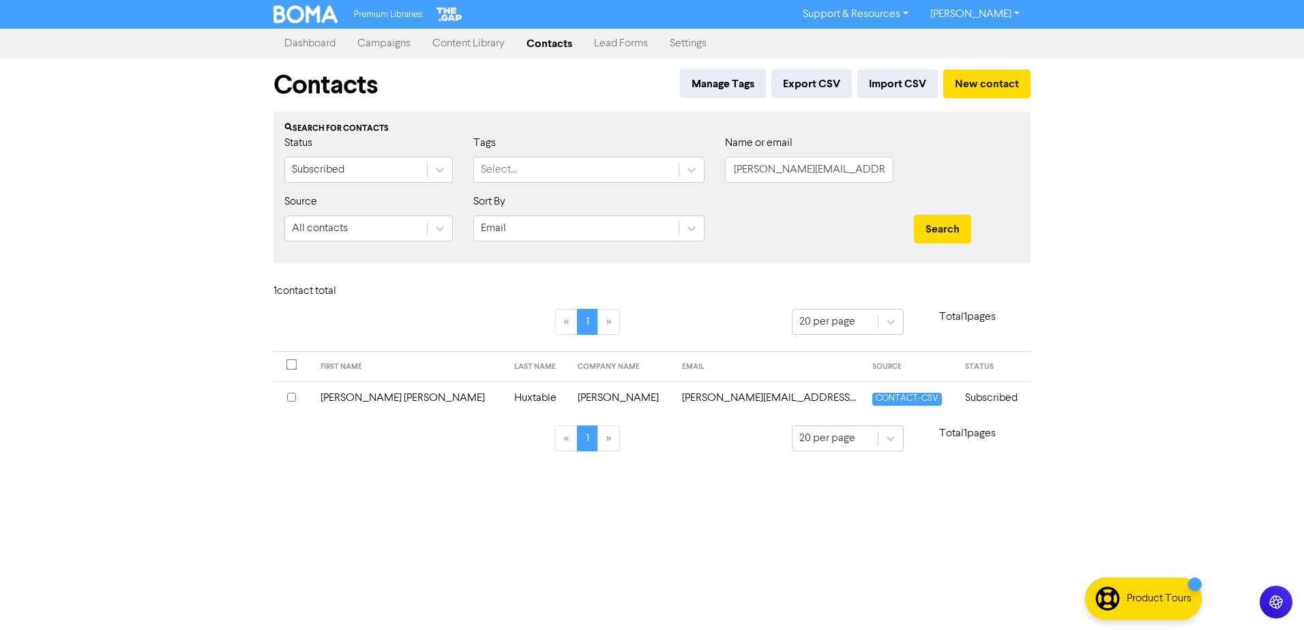
click at [369, 403] on td "Deidre Ann" at bounding box center [409, 397] width 194 height 33
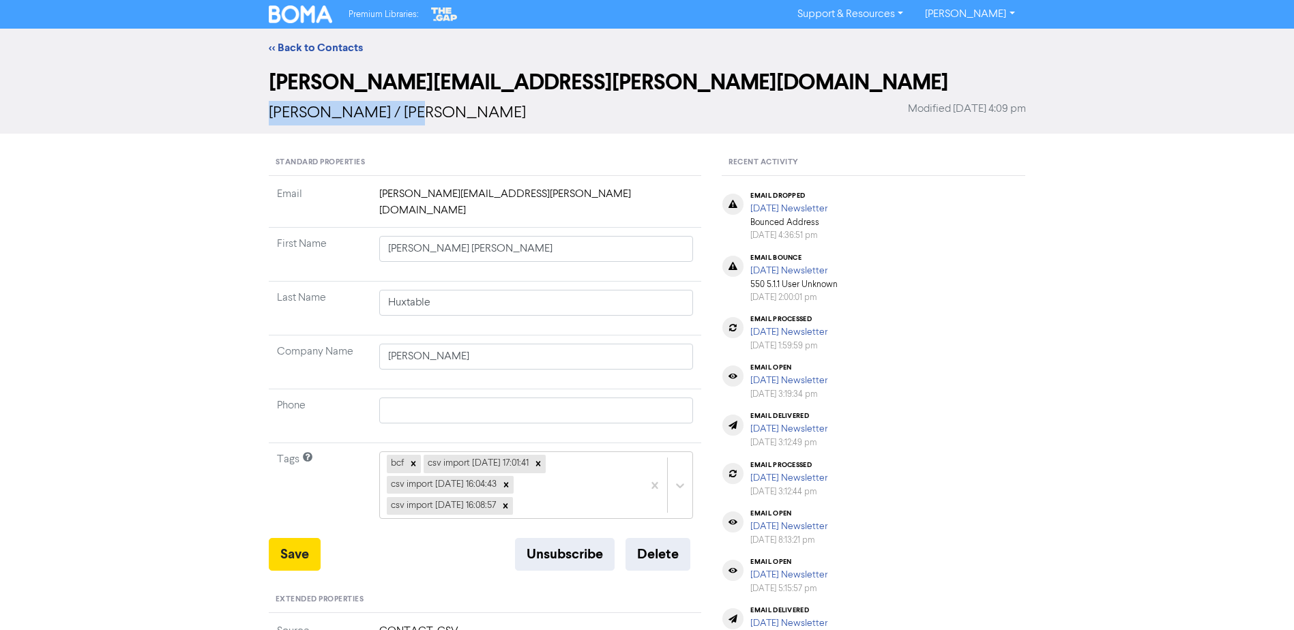
drag, startPoint x: 416, startPoint y: 117, endPoint x: 268, endPoint y: 120, distance: 148.0
click at [269, 120] on span "Deidre Ann Huxtable / Deidre Ann Huxtable" at bounding box center [397, 113] width 257 height 16
click at [647, 545] on button "Delete" at bounding box center [657, 554] width 65 height 33
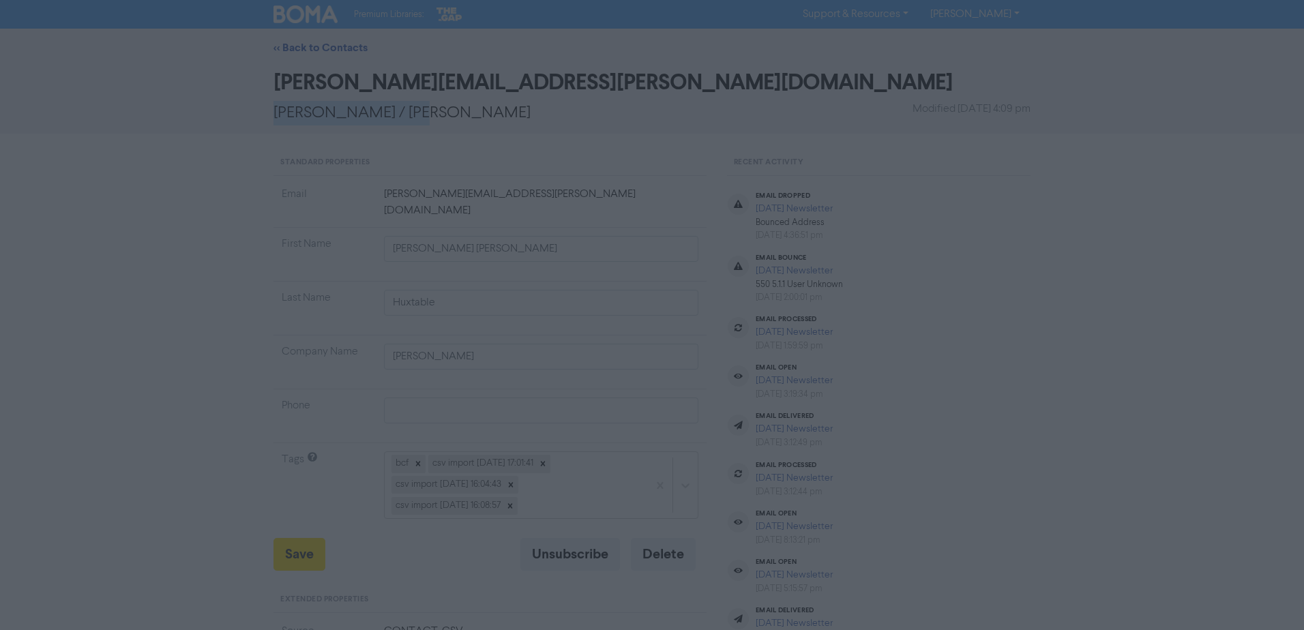
click at [578, 188] on button "ok" at bounding box center [593, 181] width 101 height 34
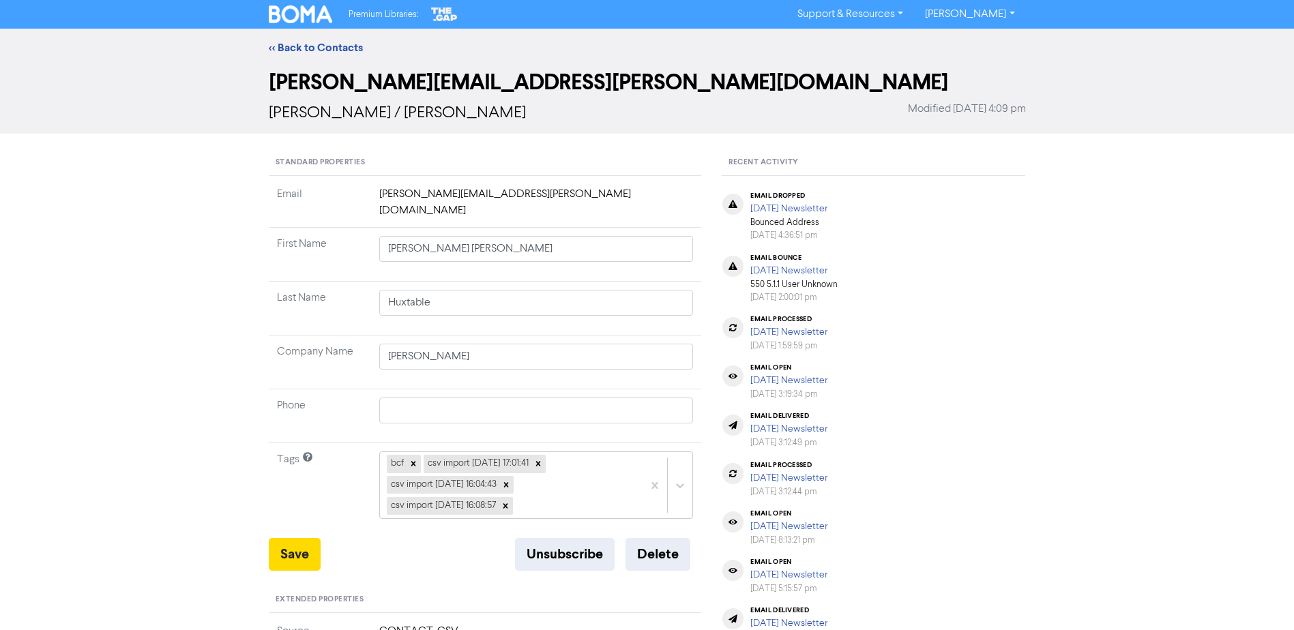
click at [298, 29] on div "<< Back to Contacts" at bounding box center [647, 48] width 1294 height 38
click at [303, 46] on link "<< Back to Contacts" at bounding box center [316, 48] width 94 height 14
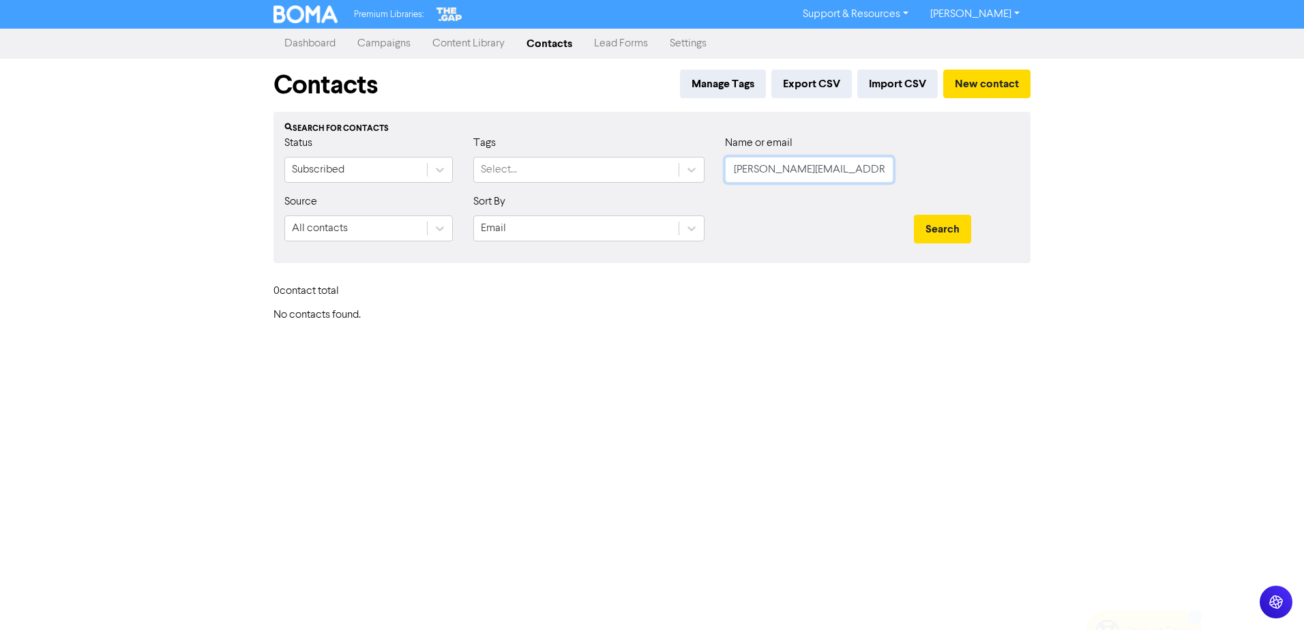
click at [774, 174] on input "d.huxtable@barfoot.co.nz" at bounding box center [809, 170] width 168 height 26
paste input "anielt@collinshouse.com"
click at [914, 215] on button "Search" at bounding box center [942, 229] width 57 height 29
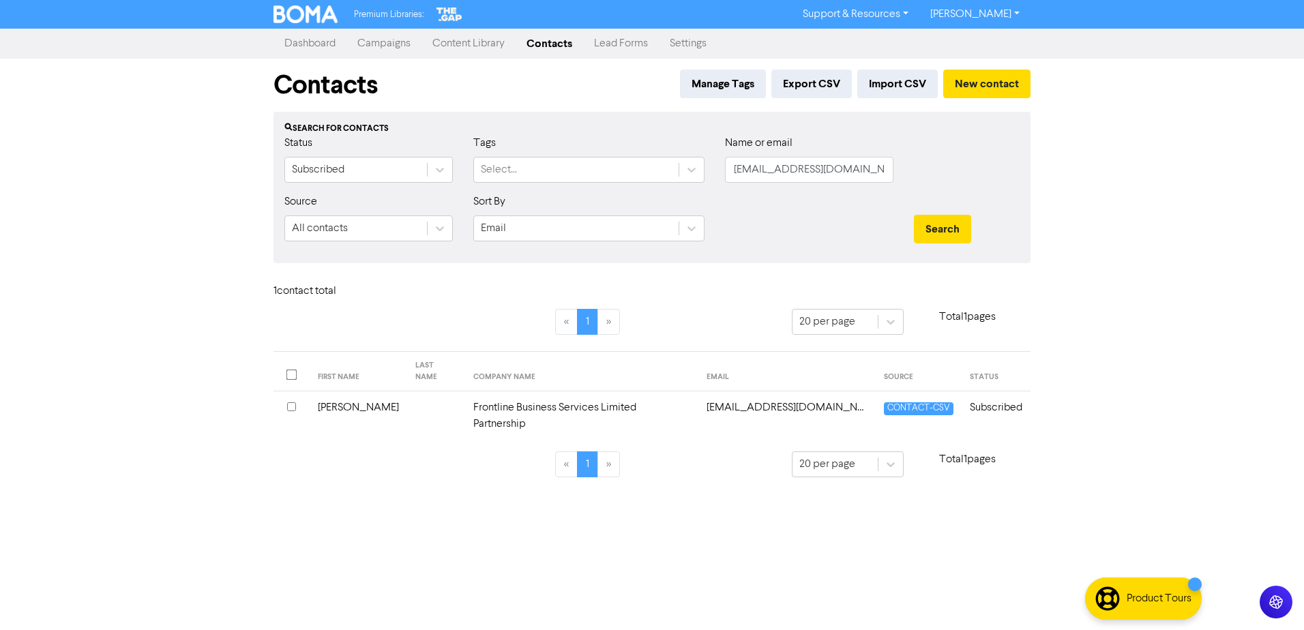
click at [334, 400] on td "Daniel" at bounding box center [359, 416] width 98 height 50
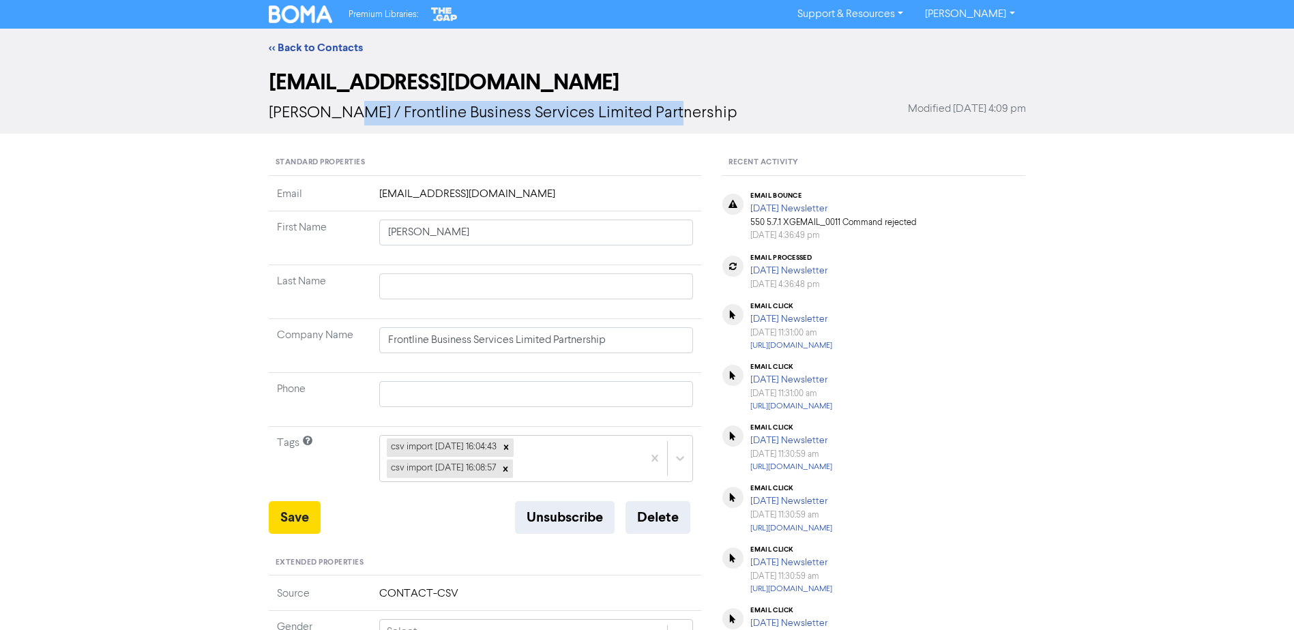
drag, startPoint x: 325, startPoint y: 115, endPoint x: 724, endPoint y: 112, distance: 399.0
click at [724, 112] on div "Daniel / Frontline Business Services Limited Partnership Modified March 25th 20…" at bounding box center [647, 113] width 757 height 25
click at [327, 48] on link "<< Back to Contacts" at bounding box center [316, 48] width 94 height 14
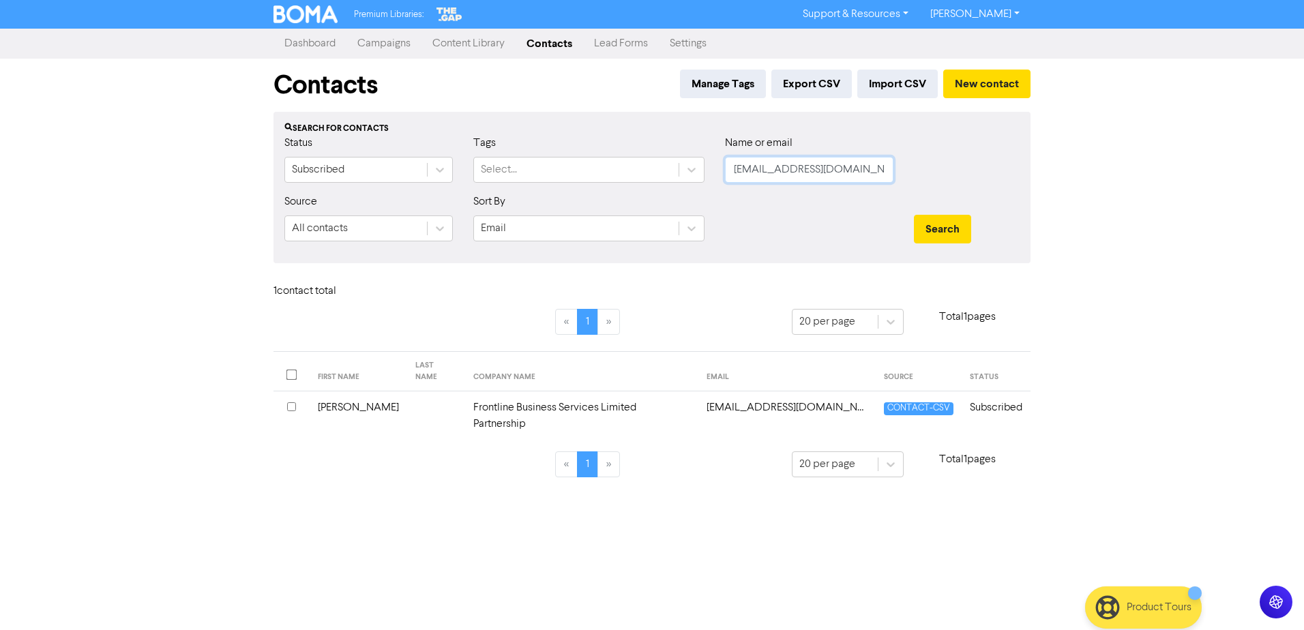
click at [797, 163] on input "danielt@collinshouse.com" at bounding box center [809, 170] width 168 height 26
paste input "ragh@noirevents.co.nz"
click at [914, 215] on button "Search" at bounding box center [942, 229] width 57 height 29
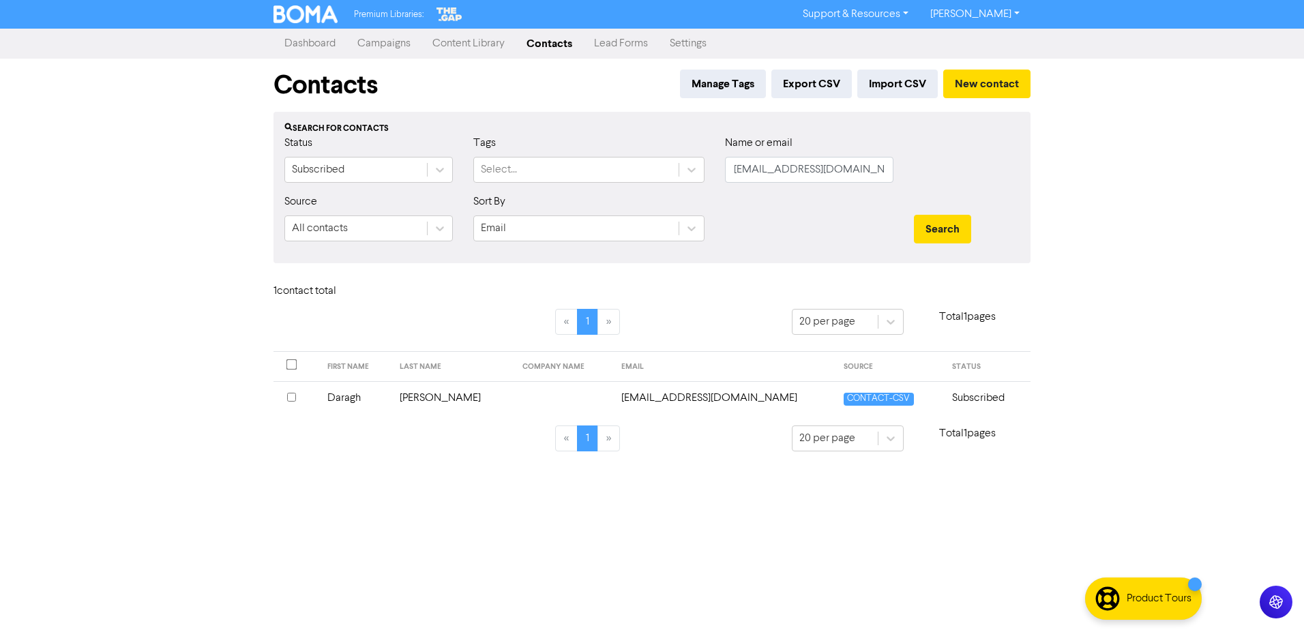
click at [457, 398] on td "Pendergrast-Manning" at bounding box center [452, 397] width 123 height 33
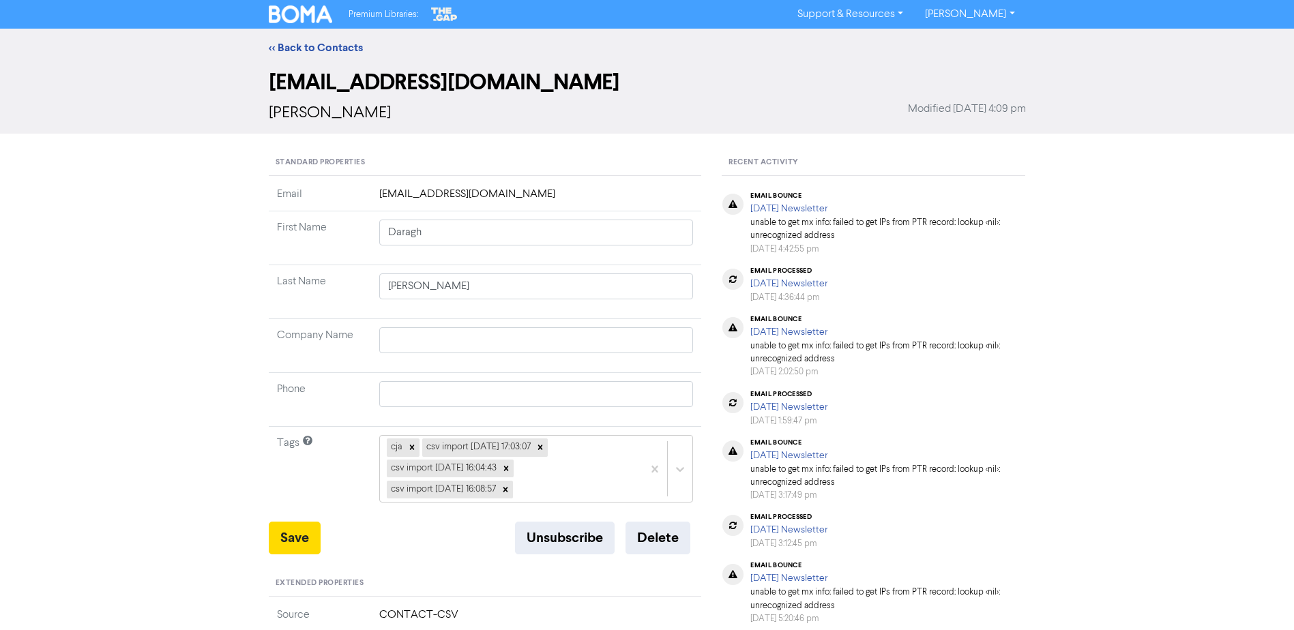
drag, startPoint x: 470, startPoint y: 114, endPoint x: 256, endPoint y: 116, distance: 214.2
click at [256, 116] on div "daragh@noirevents.co.nz Daragh Pendergrast-Manning Modified March 25th 2025, 4:…" at bounding box center [647, 100] width 1294 height 67
click at [638, 545] on button "Delete" at bounding box center [657, 538] width 65 height 33
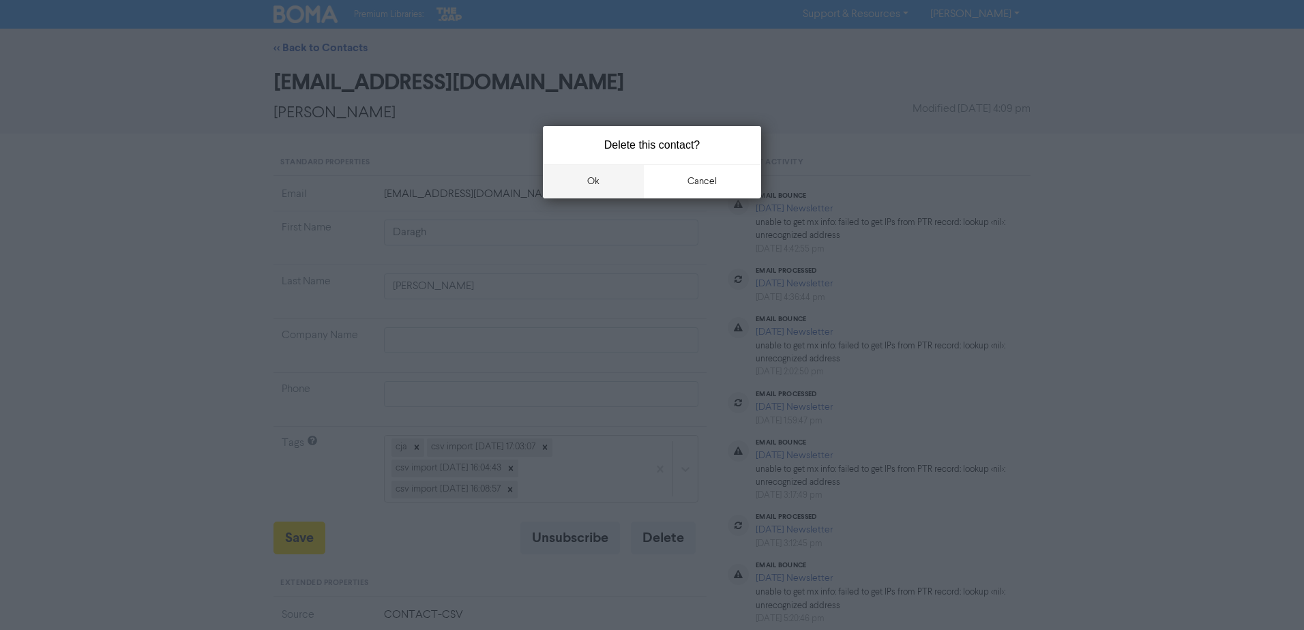
click at [609, 188] on button "ok" at bounding box center [593, 181] width 101 height 34
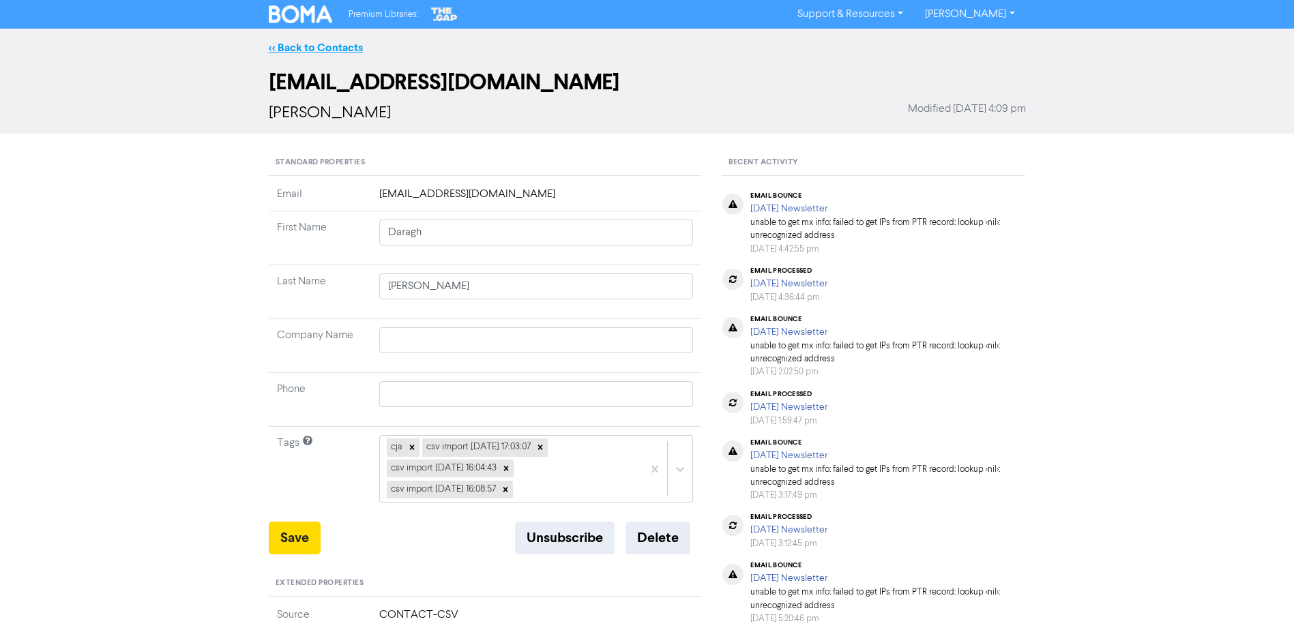
click at [303, 45] on link "<< Back to Contacts" at bounding box center [316, 48] width 94 height 14
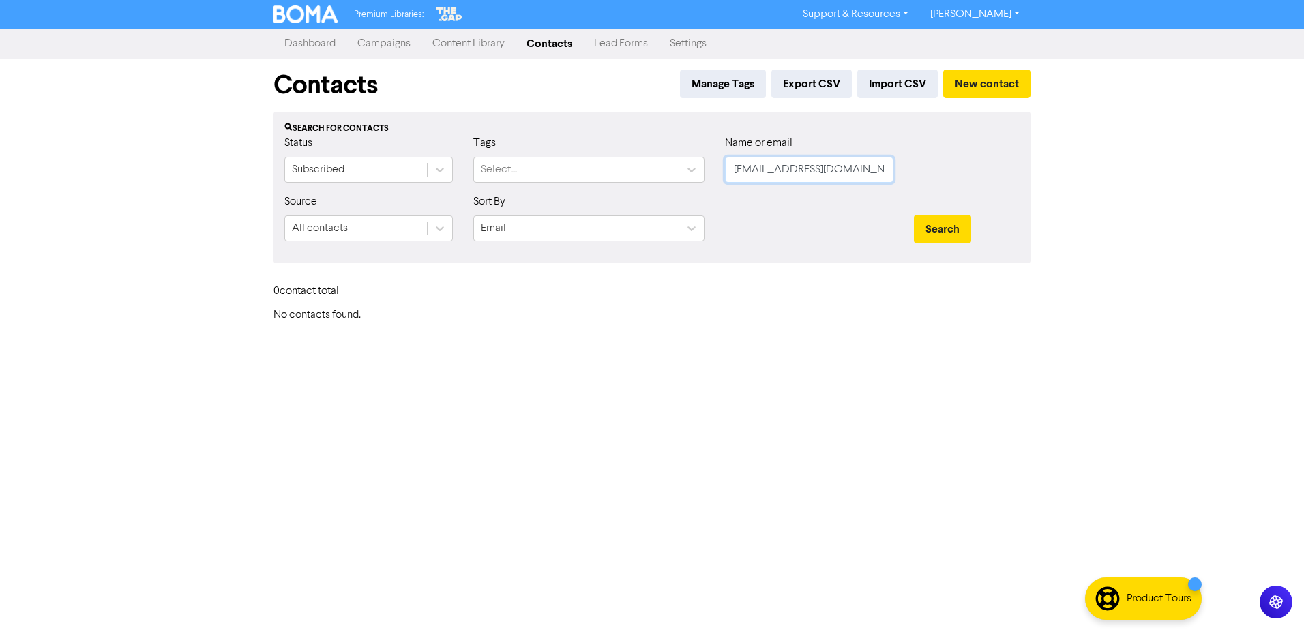
click at [833, 171] on input "daragh@noirevents.co.nz" at bounding box center [809, 170] width 168 height 26
paste input "vid.lindsay@pmplimited"
click at [914, 215] on button "Search" at bounding box center [942, 229] width 57 height 29
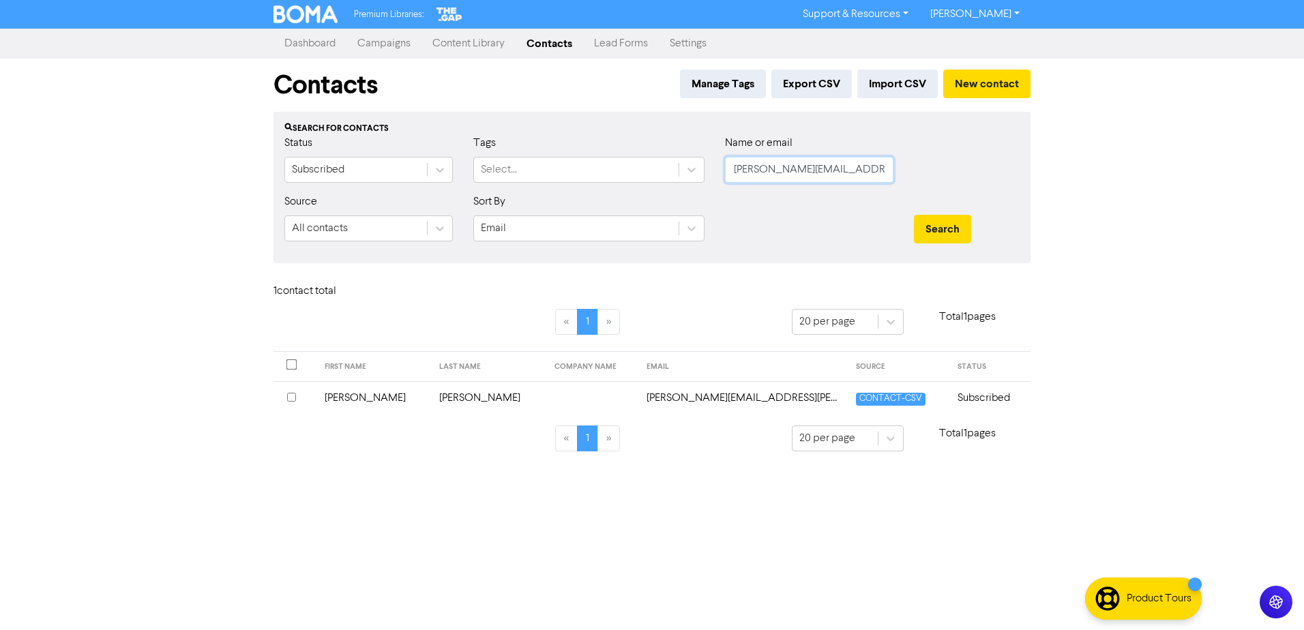
click at [914, 215] on button "Search" at bounding box center [942, 229] width 57 height 29
click at [431, 399] on td "Lindsay" at bounding box center [488, 397] width 115 height 33
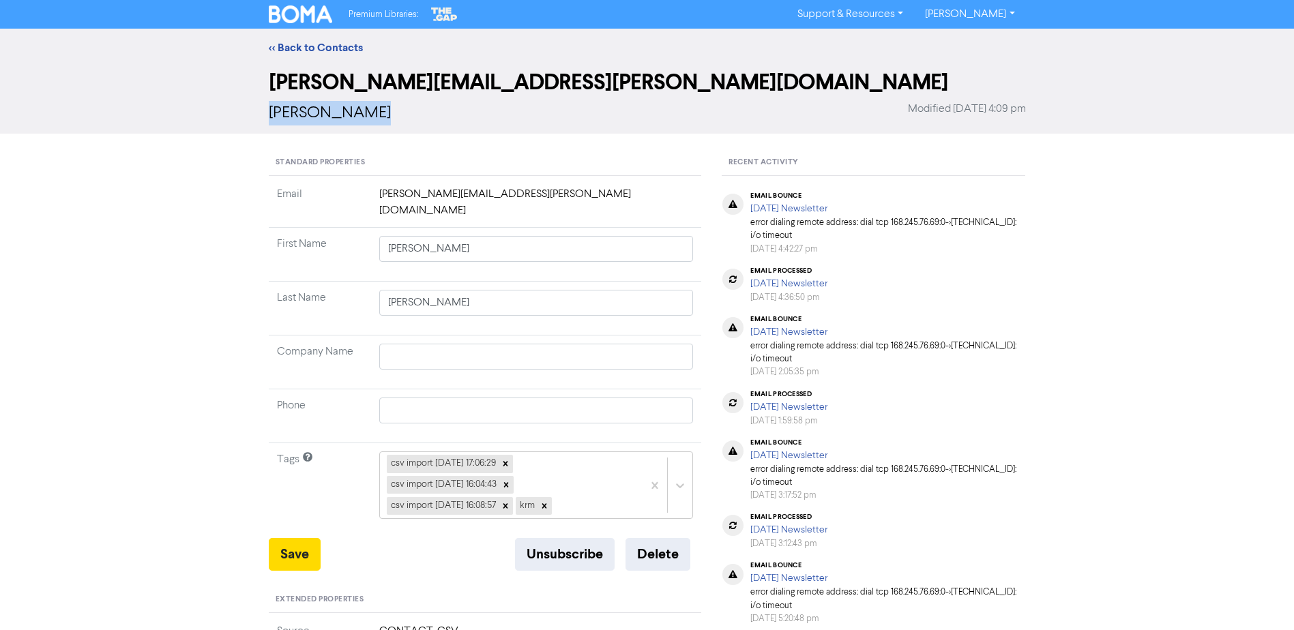
drag, startPoint x: 380, startPoint y: 123, endPoint x: 263, endPoint y: 116, distance: 116.9
click at [263, 116] on div "david.lindsay@pmplimited.co.nz David Lindsay Modified March 25th 2025, 4:09 pm" at bounding box center [646, 100] width 777 height 67
click at [651, 541] on button "Delete" at bounding box center [657, 554] width 65 height 33
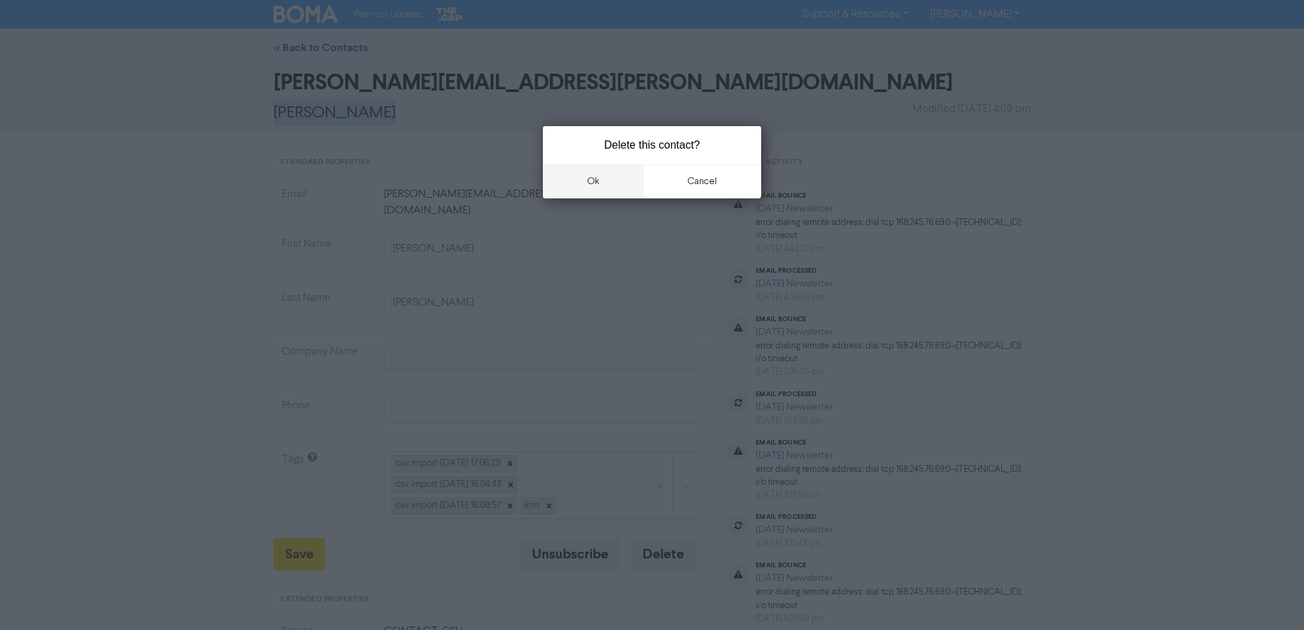
click at [557, 182] on button "ok" at bounding box center [593, 181] width 101 height 34
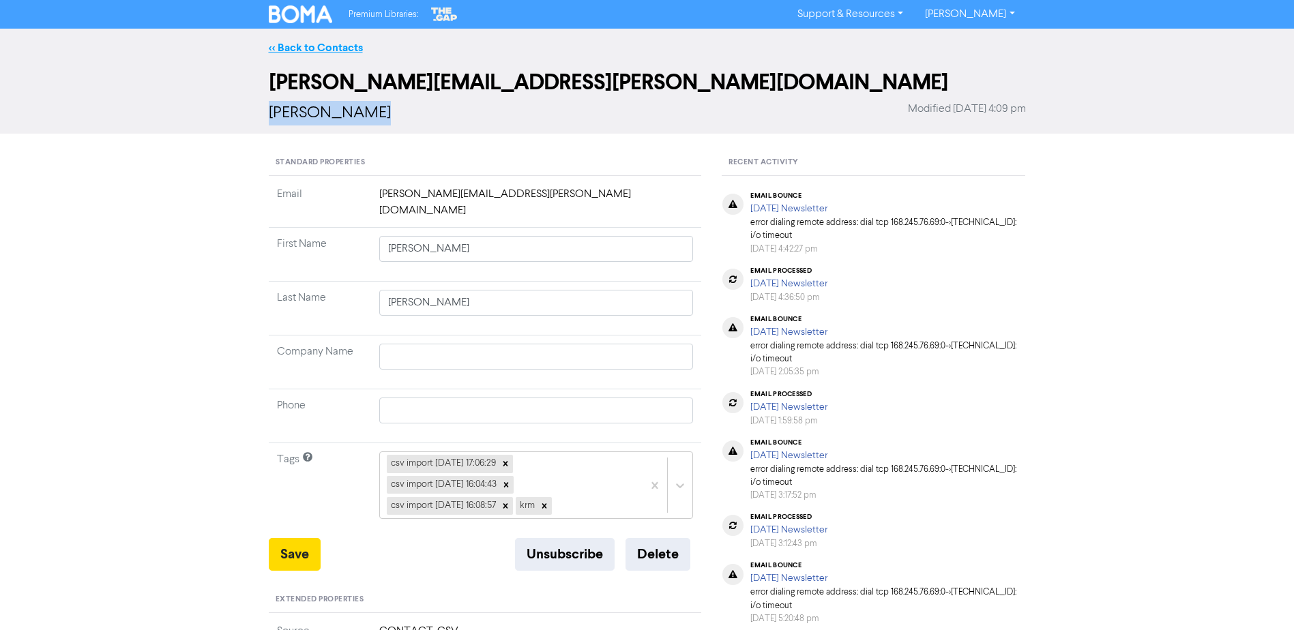
click at [303, 46] on link "<< Back to Contacts" at bounding box center [316, 48] width 94 height 14
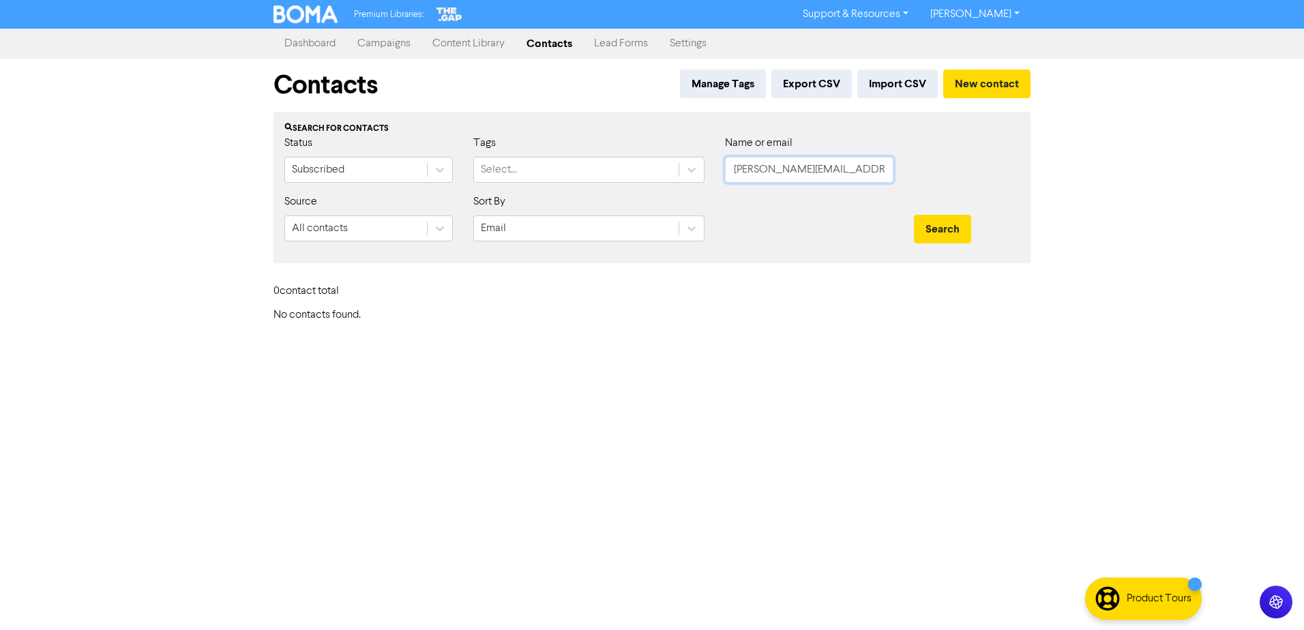
click at [772, 174] on input "david.lindsay@pmplimited.co.nz" at bounding box center [809, 170] width 168 height 26
paste input "palmer@colliers.com"
click at [932, 224] on button "Search" at bounding box center [942, 229] width 57 height 29
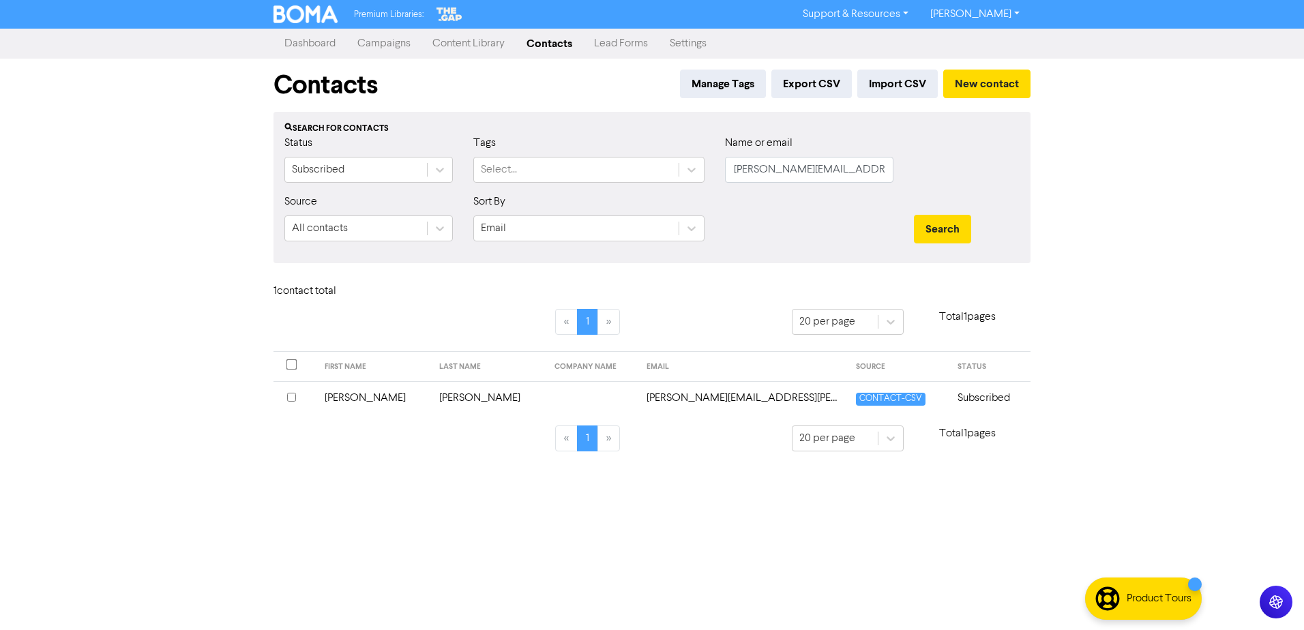
click at [406, 393] on td "David" at bounding box center [373, 397] width 115 height 33
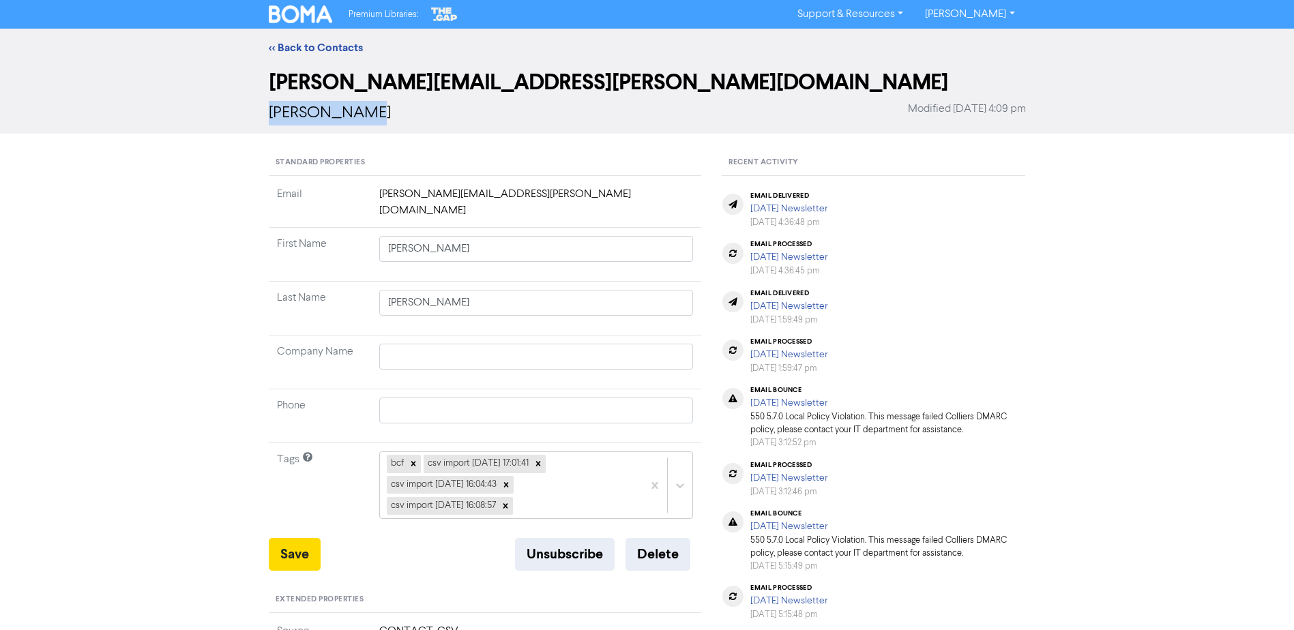
drag, startPoint x: 374, startPoint y: 108, endPoint x: 265, endPoint y: 121, distance: 109.9
click at [265, 121] on div "david.palmer@colliers.com David Palmer Modified March 25th 2025, 4:09 pm" at bounding box center [646, 100] width 777 height 67
click at [666, 538] on button "Delete" at bounding box center [657, 554] width 65 height 33
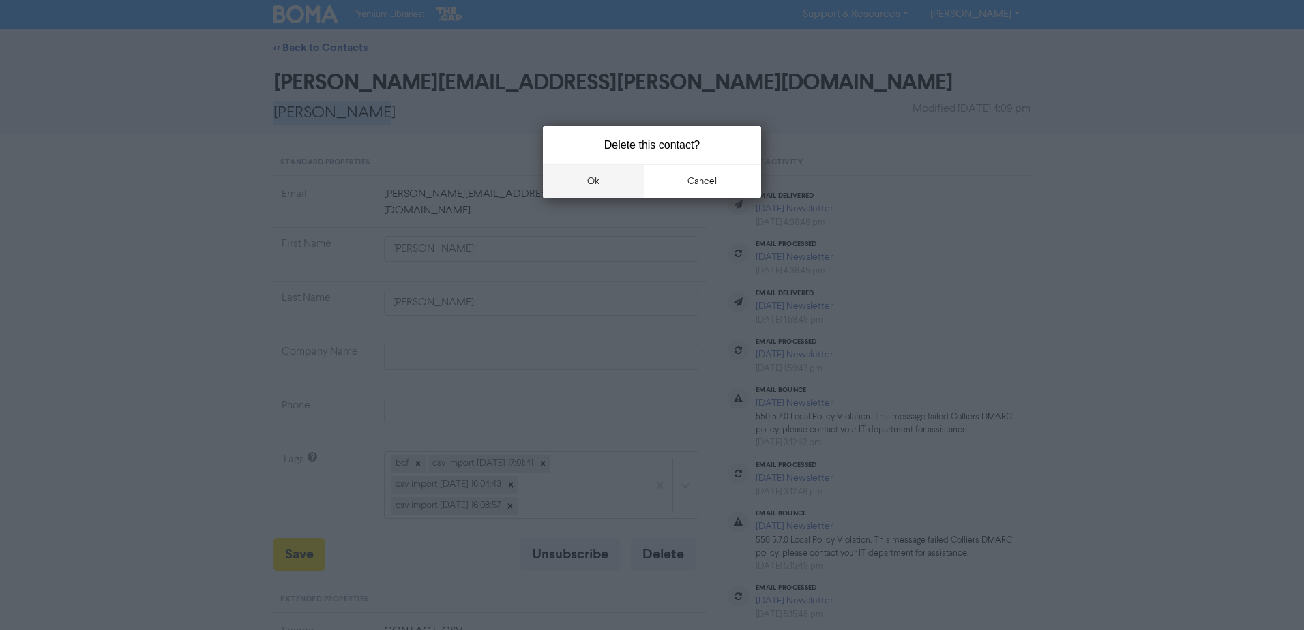
click at [599, 176] on button "ok" at bounding box center [593, 181] width 101 height 34
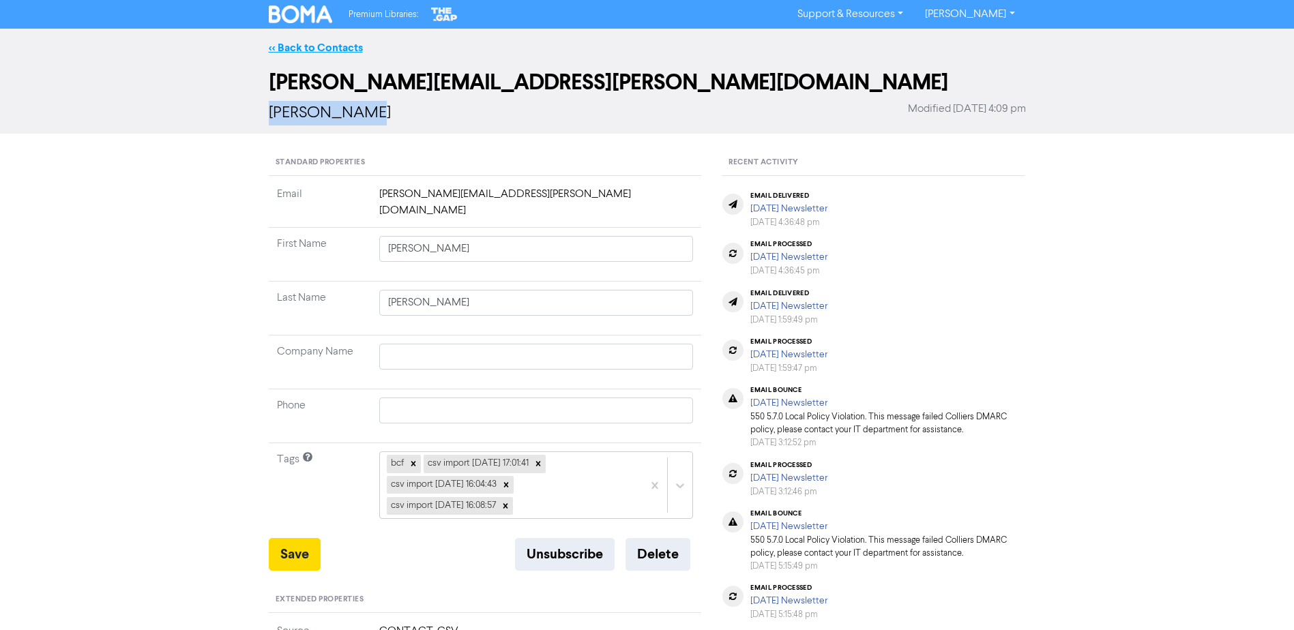
click at [318, 50] on link "<< Back to Contacts" at bounding box center [316, 48] width 94 height 14
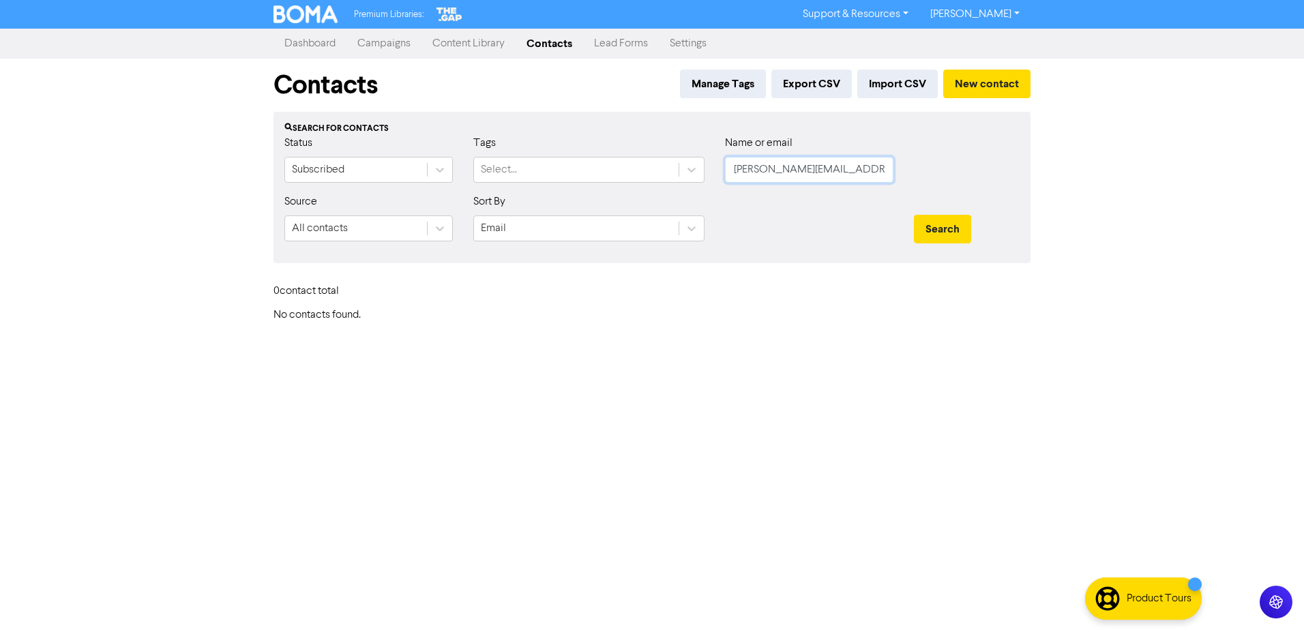
click at [760, 163] on input "david.palmer@colliers.com" at bounding box center [809, 170] width 168 height 26
paste input "stokes@education.govt.nz"
click at [914, 215] on button "Search" at bounding box center [942, 229] width 57 height 29
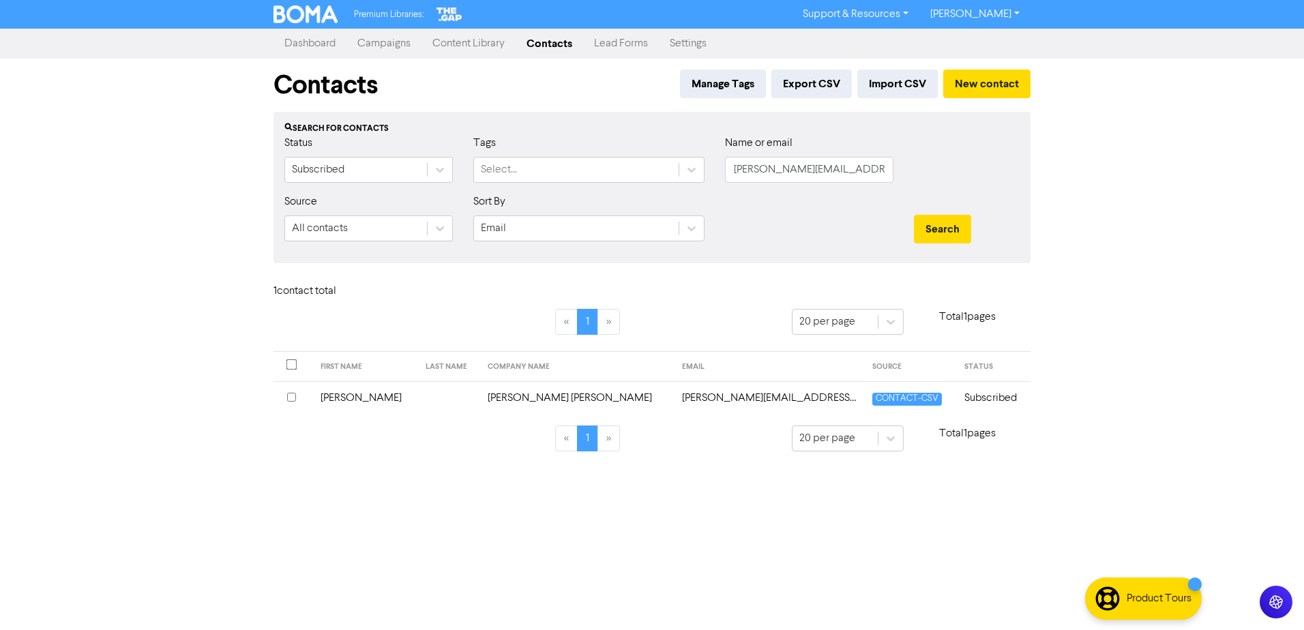
click at [417, 386] on td at bounding box center [448, 397] width 62 height 33
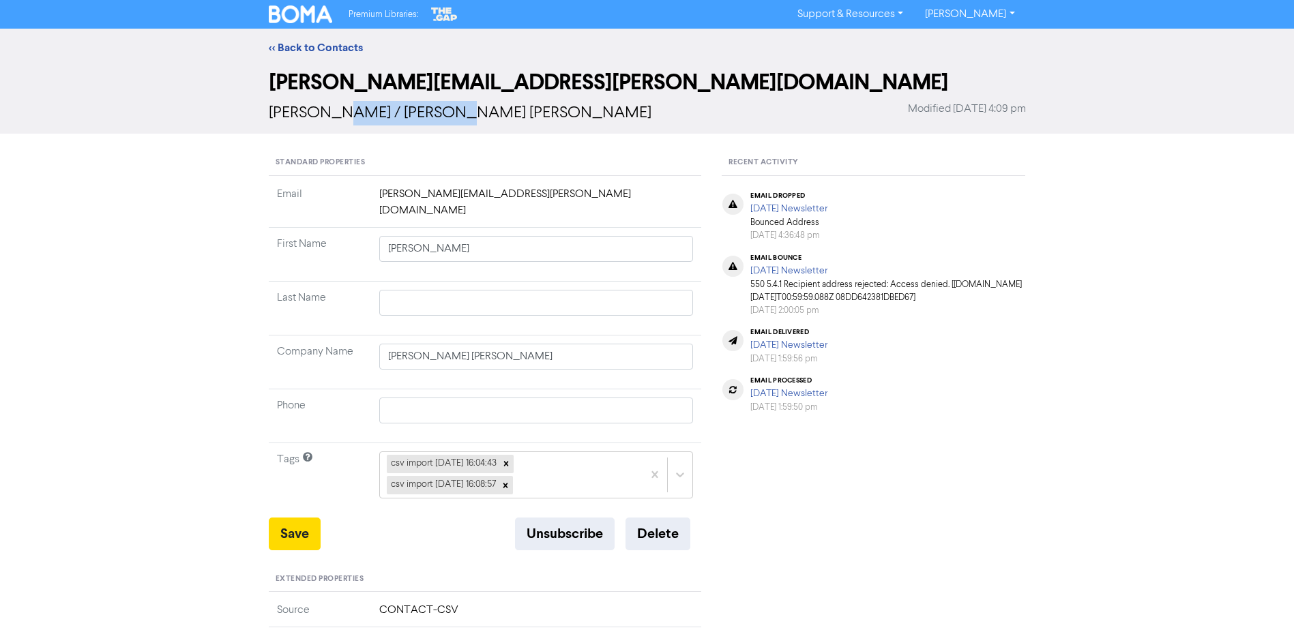
drag, startPoint x: 447, startPoint y: 116, endPoint x: 327, endPoint y: 123, distance: 119.5
click at [327, 123] on div "David / David Erl Stokes Modified March 25th 2025, 4:09 pm" at bounding box center [647, 113] width 757 height 25
click at [670, 531] on button "Delete" at bounding box center [657, 534] width 65 height 33
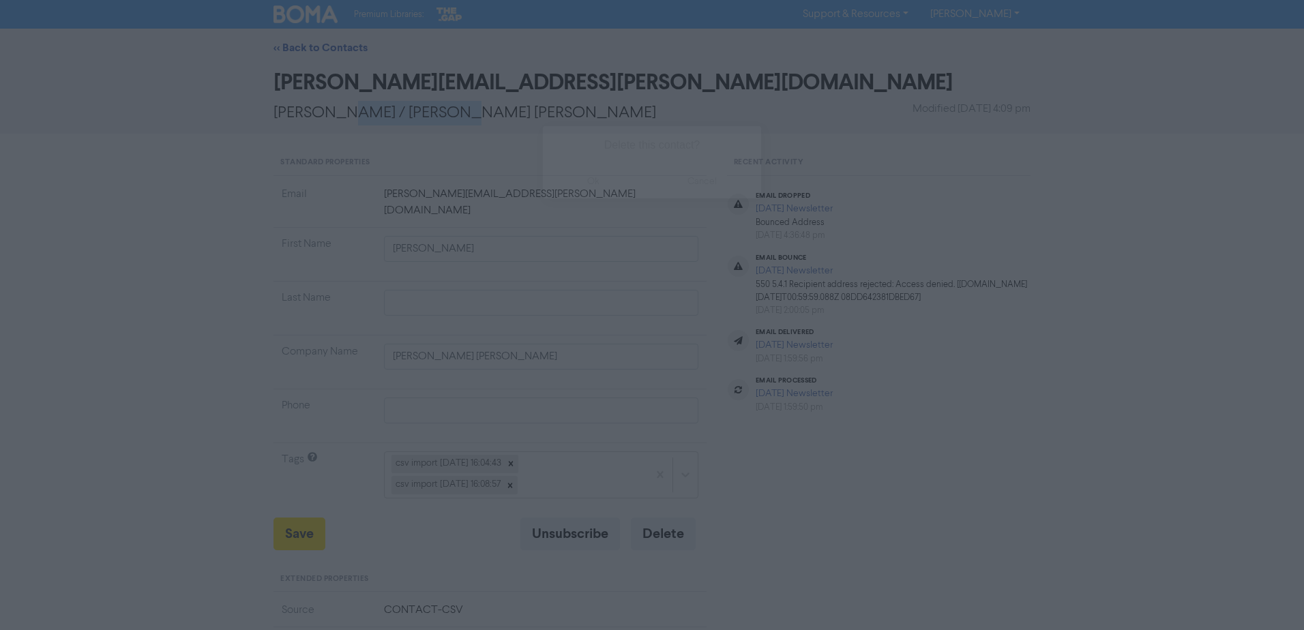
click at [572, 192] on button "ok" at bounding box center [593, 181] width 101 height 34
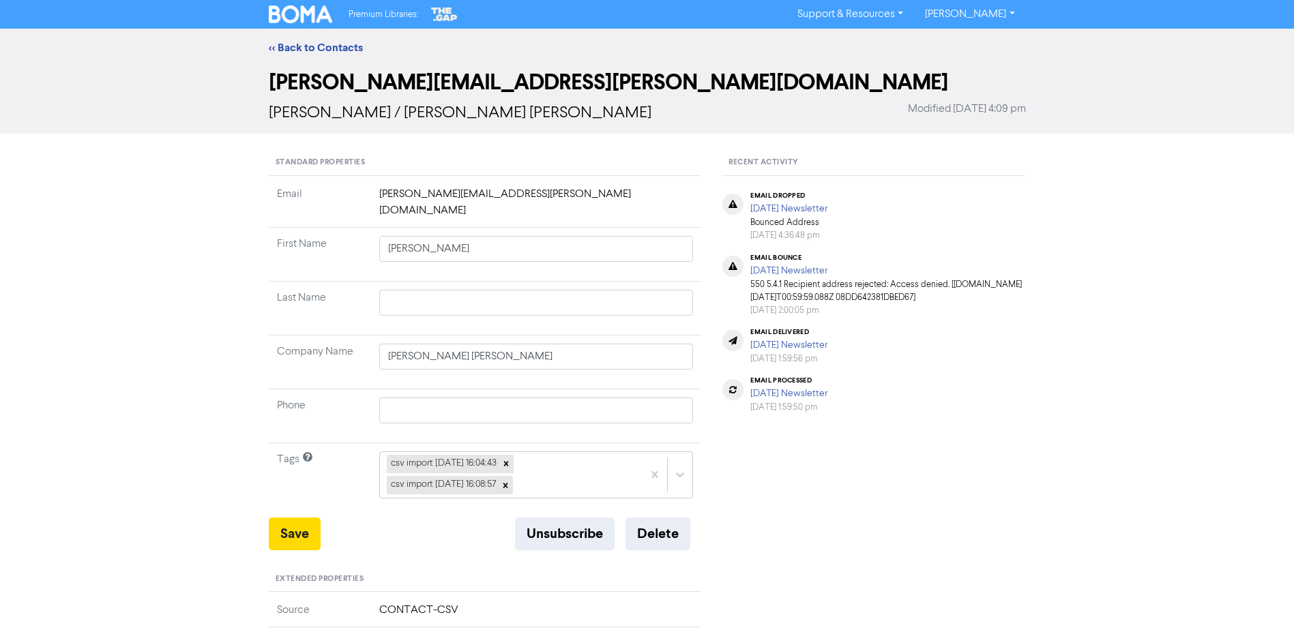
click at [316, 40] on div "<< Back to Contacts" at bounding box center [646, 48] width 777 height 16
click at [315, 45] on link "<< Back to Contacts" at bounding box center [316, 48] width 94 height 14
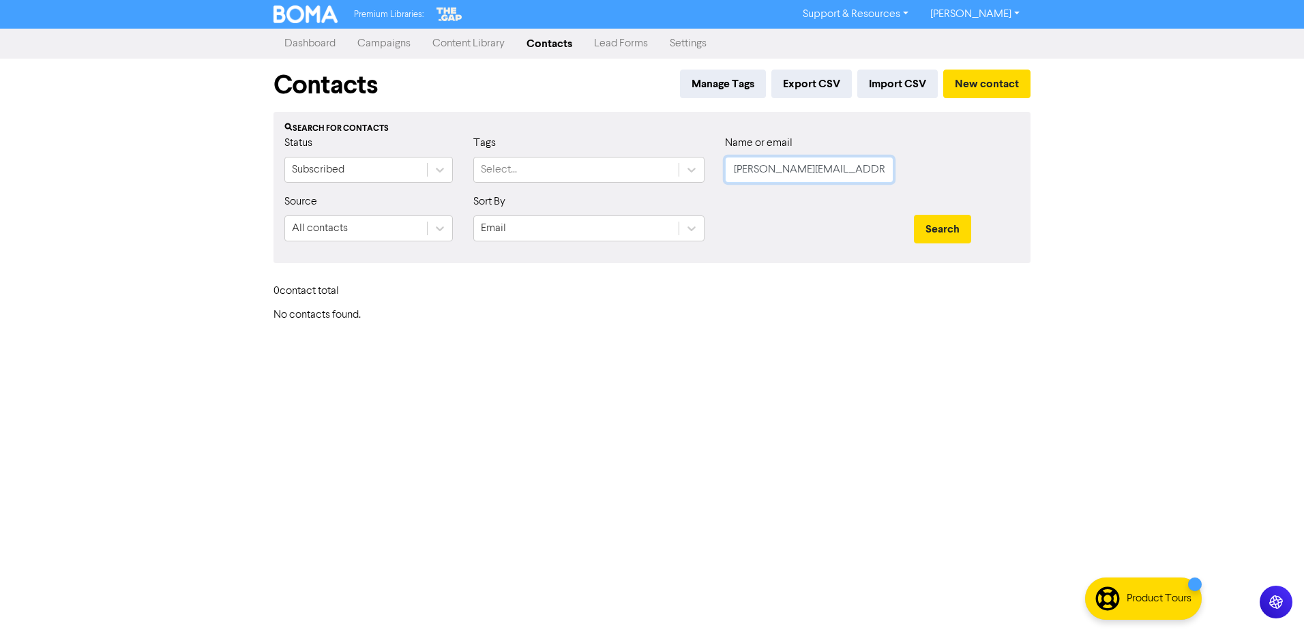
click at [791, 171] on input "david.stokes@education.govt.nz" at bounding box center [809, 170] width 168 height 26
paste input "dicker@rnzys.org"
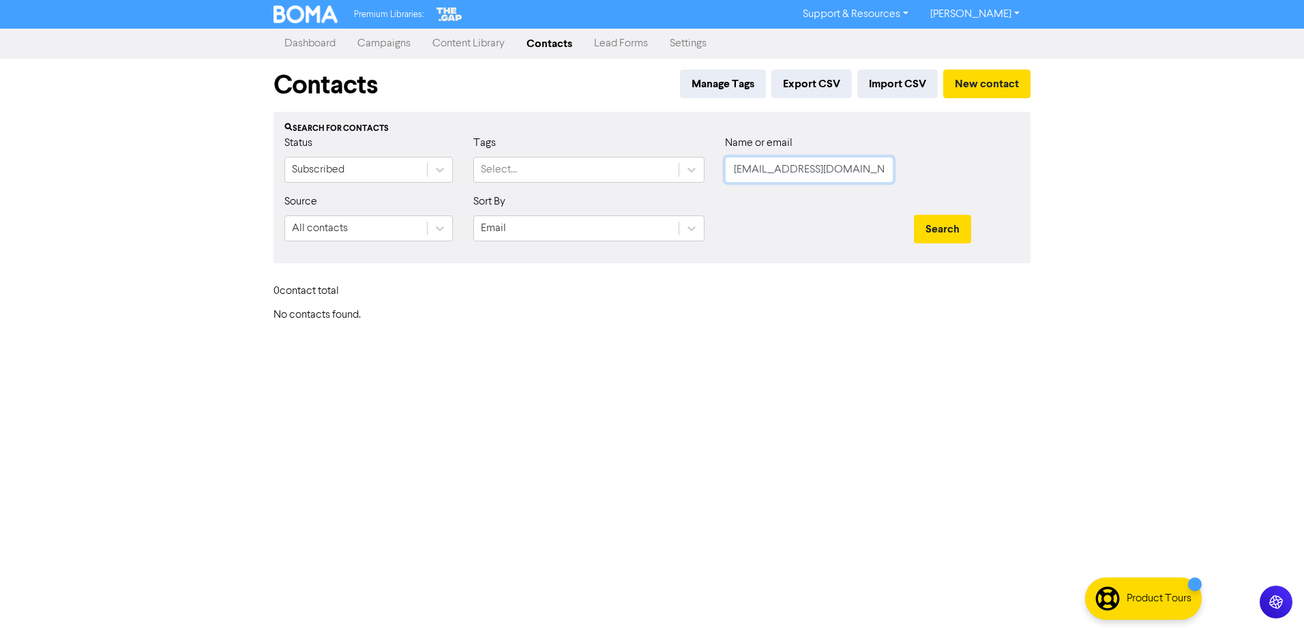
click at [914, 215] on button "Search" at bounding box center [942, 229] width 57 height 29
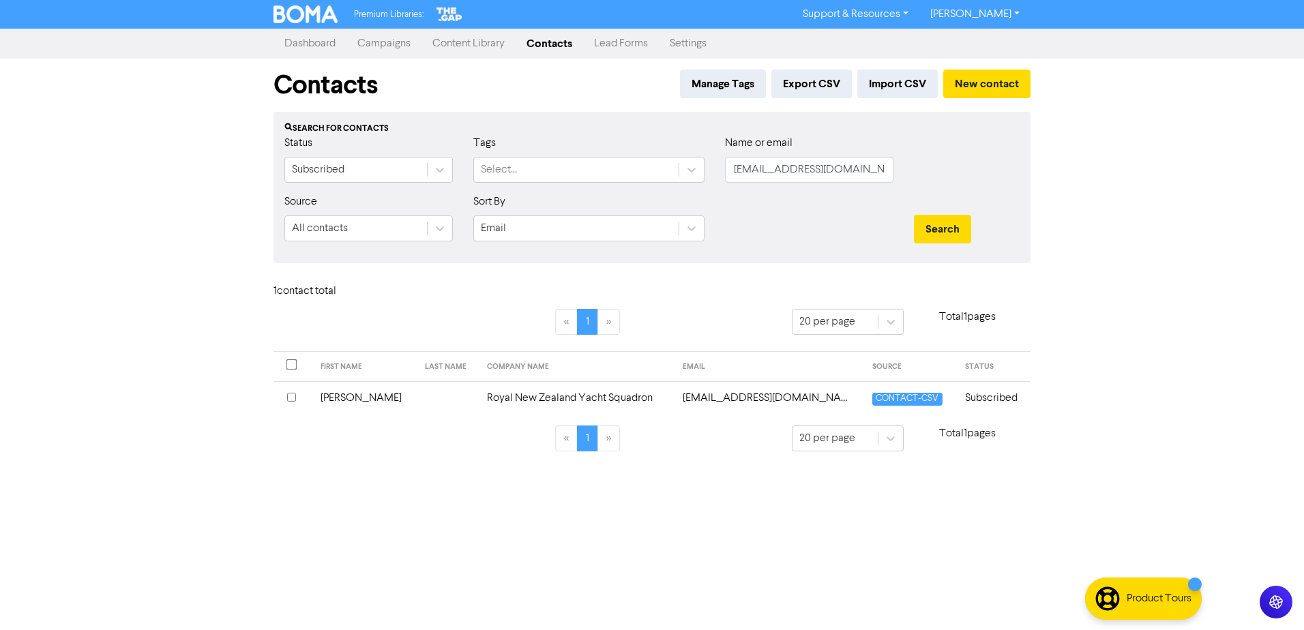
click at [390, 402] on td "Donna" at bounding box center [364, 397] width 104 height 33
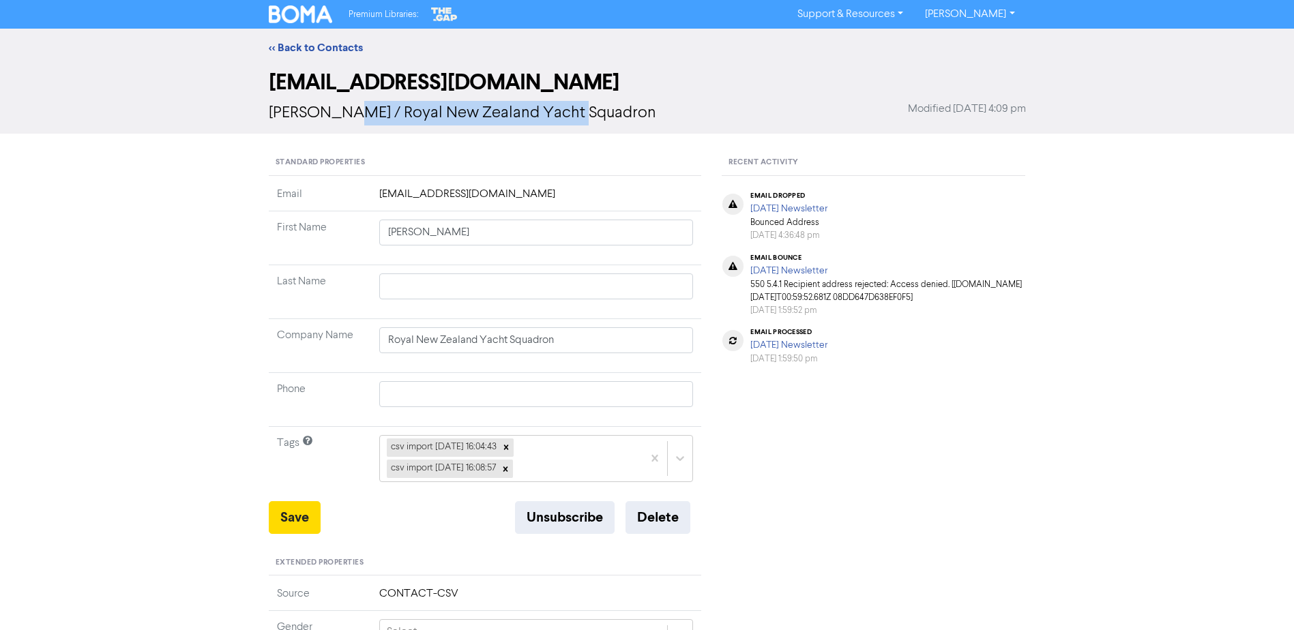
drag, startPoint x: 332, startPoint y: 115, endPoint x: 597, endPoint y: 122, distance: 264.7
click at [597, 122] on div "Donna / Royal New Zealand Yacht Squadron Modified March 25th 2025, 4:09 pm" at bounding box center [647, 113] width 757 height 25
click at [323, 115] on span "Donna / Royal New Zealand Yacht Squadron" at bounding box center [462, 113] width 387 height 16
drag, startPoint x: 323, startPoint y: 115, endPoint x: 609, endPoint y: 130, distance: 286.2
click at [609, 130] on div "ddicker@rnzys.org.nz Donna / Royal New Zealand Yacht Squadron Modified March 25…" at bounding box center [647, 99] width 757 height 64
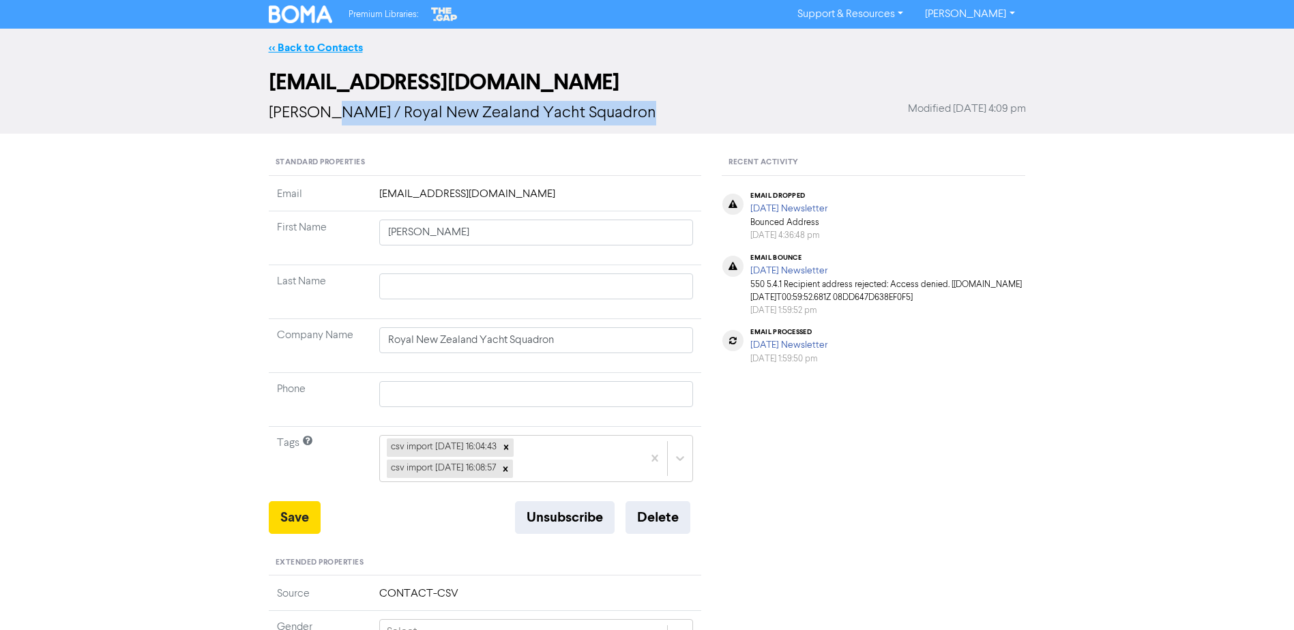
click at [288, 47] on link "<< Back to Contacts" at bounding box center [316, 48] width 94 height 14
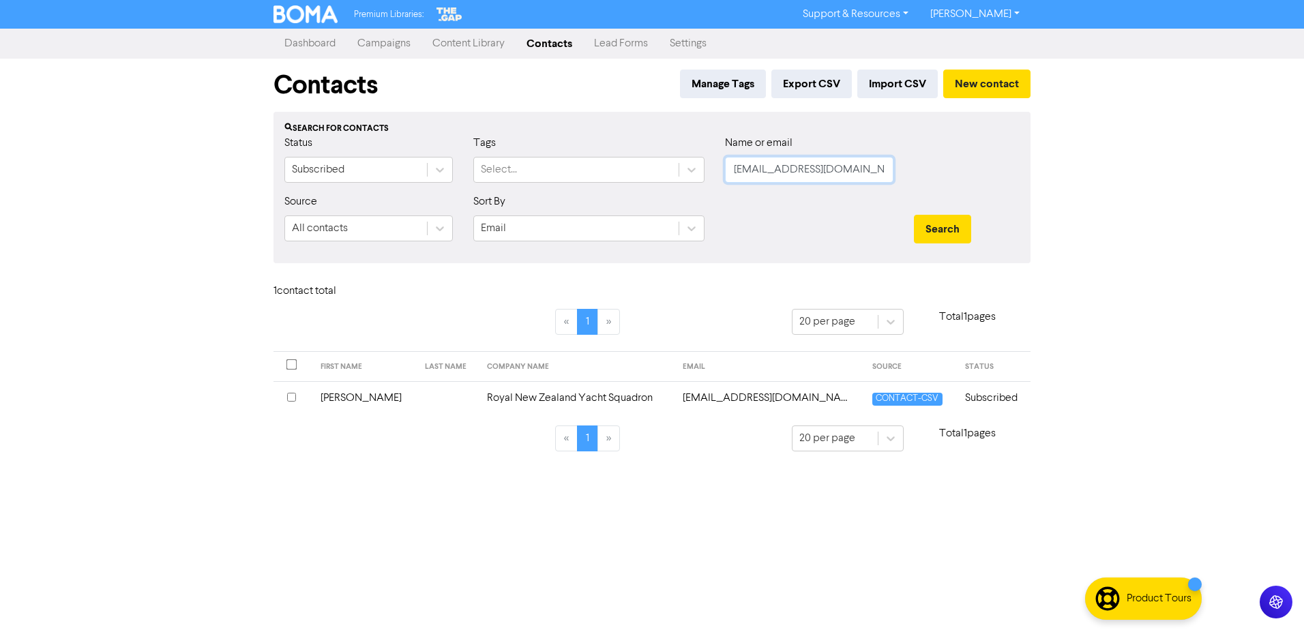
click at [799, 167] on input "ddicker@rnzys.org.nz" at bounding box center [809, 170] width 168 height 26
click at [799, 168] on input "ddicker@rnzys.org.nz" at bounding box center [809, 170] width 168 height 26
paste input "DD"
click at [914, 215] on button "Search" at bounding box center [942, 229] width 57 height 29
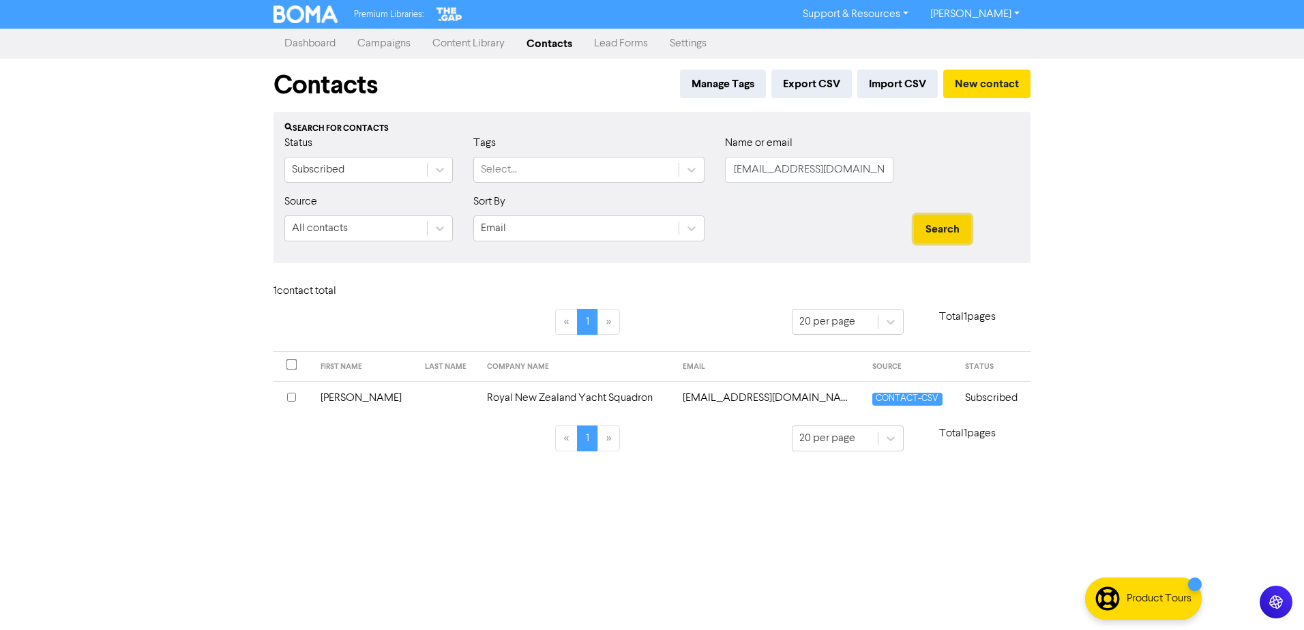
click at [940, 236] on button "Search" at bounding box center [942, 229] width 57 height 29
click at [957, 226] on button "Search" at bounding box center [942, 229] width 57 height 29
click at [794, 180] on input "DDicker@rnzys.org.nz" at bounding box center [809, 170] width 168 height 26
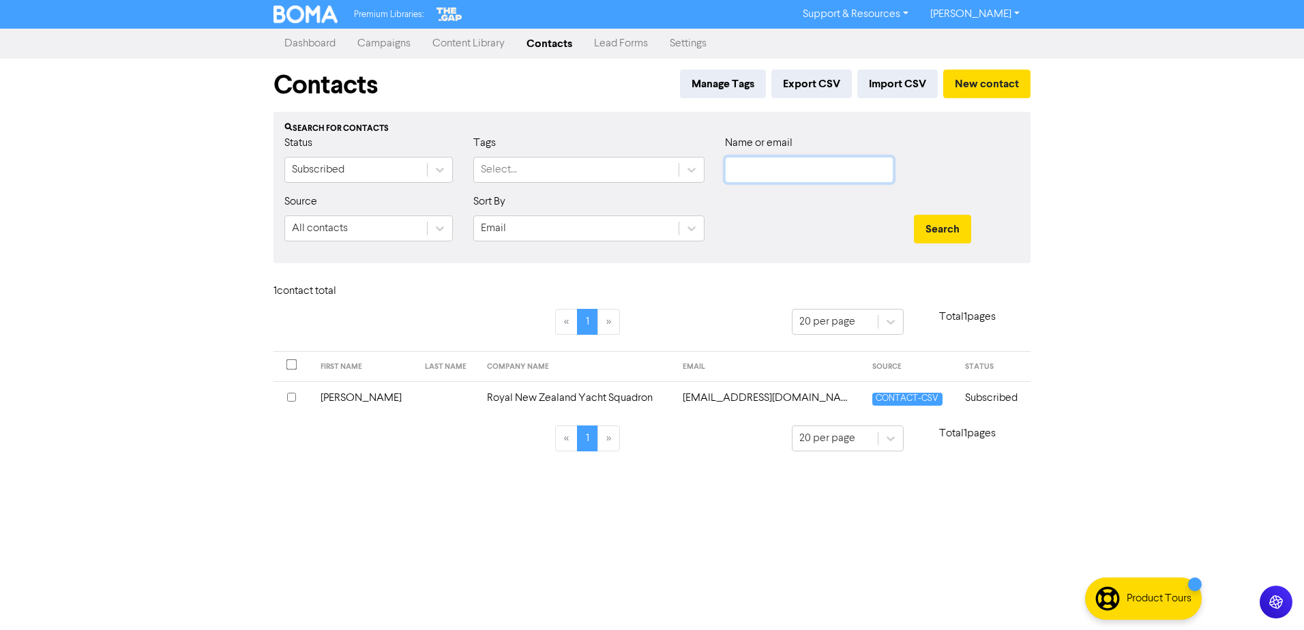
click at [841, 174] on input "text" at bounding box center [809, 170] width 168 height 26
paste input "des@epacproductions.co.nz"
click at [914, 215] on button "Search" at bounding box center [942, 229] width 57 height 29
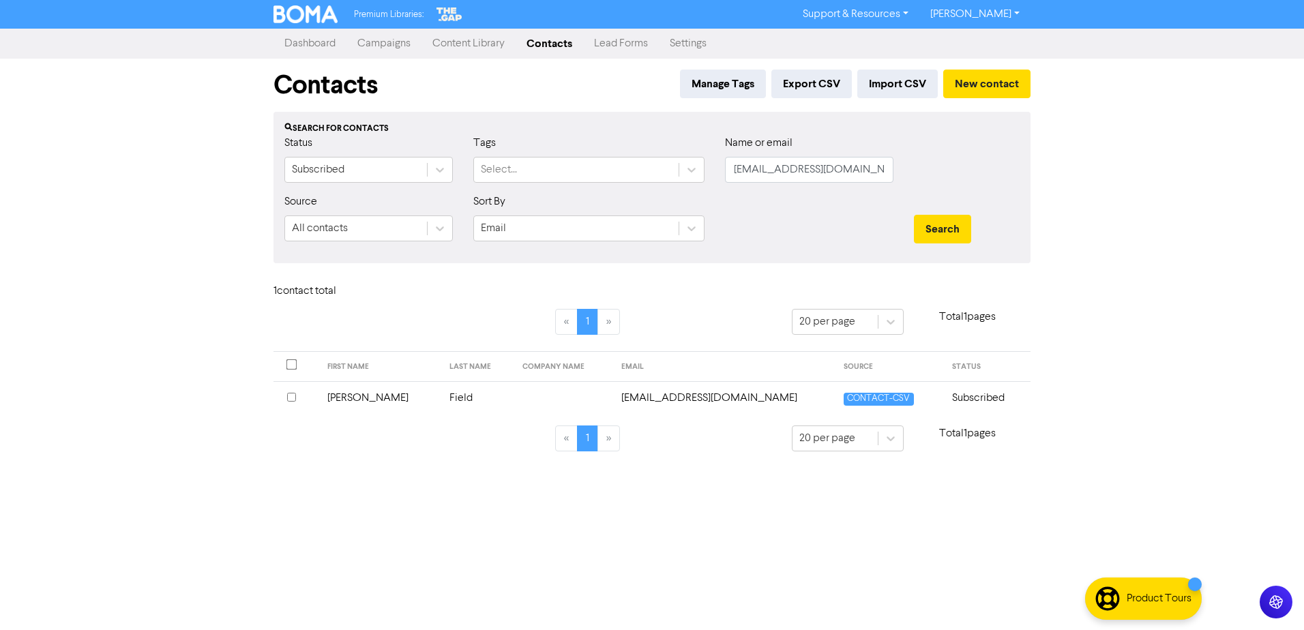
click at [441, 400] on td "Field" at bounding box center [477, 397] width 73 height 33
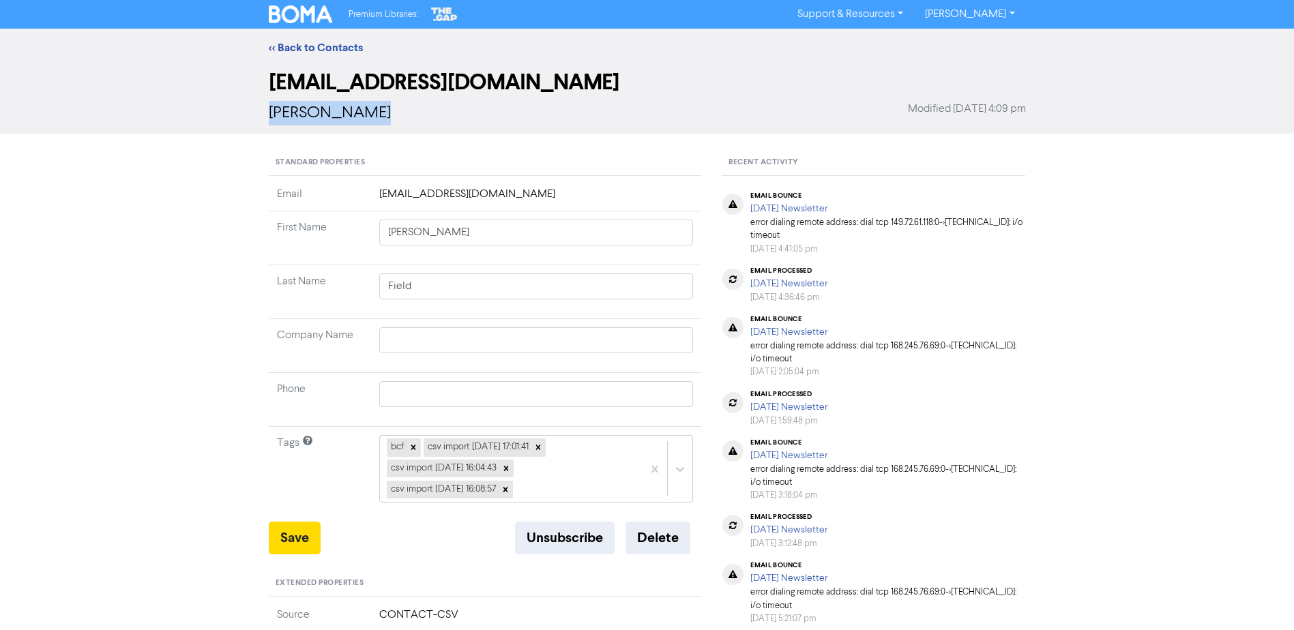
drag, startPoint x: 376, startPoint y: 114, endPoint x: 266, endPoint y: 118, distance: 109.9
click at [266, 118] on div "des@epacproductions.co.nz Desmond Field Modified March 25th 2025, 4:09 pm" at bounding box center [646, 100] width 777 height 67
click at [649, 533] on button "Delete" at bounding box center [657, 538] width 65 height 33
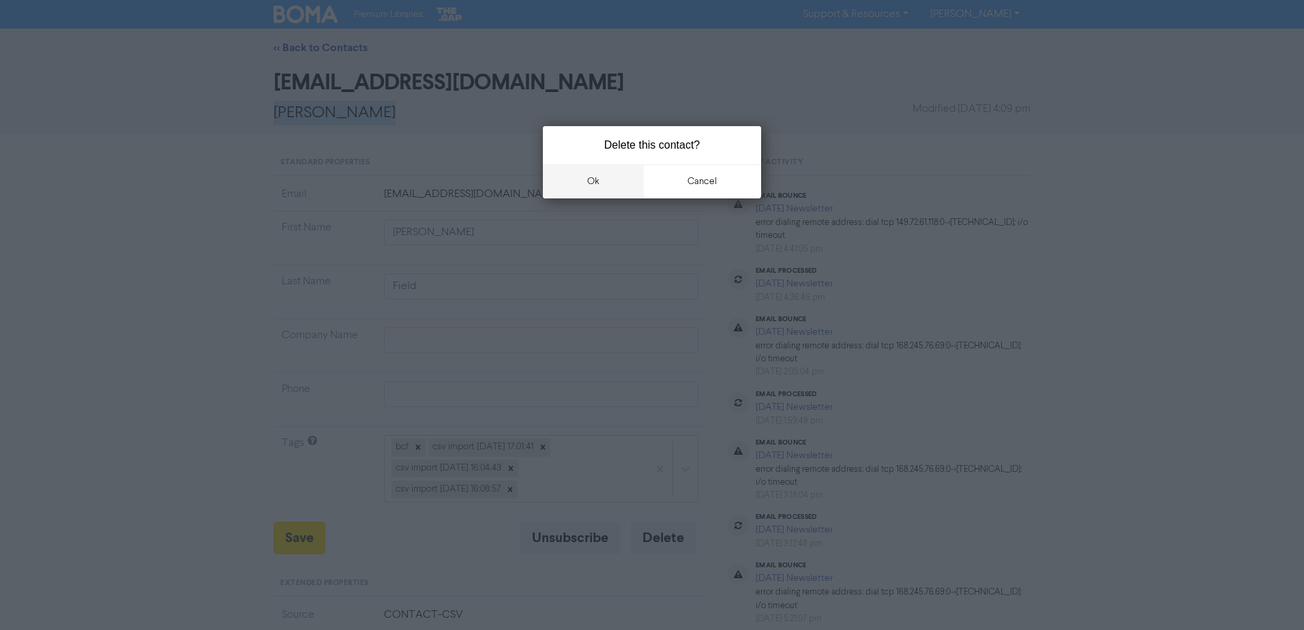
click at [589, 195] on button "ok" at bounding box center [593, 181] width 101 height 34
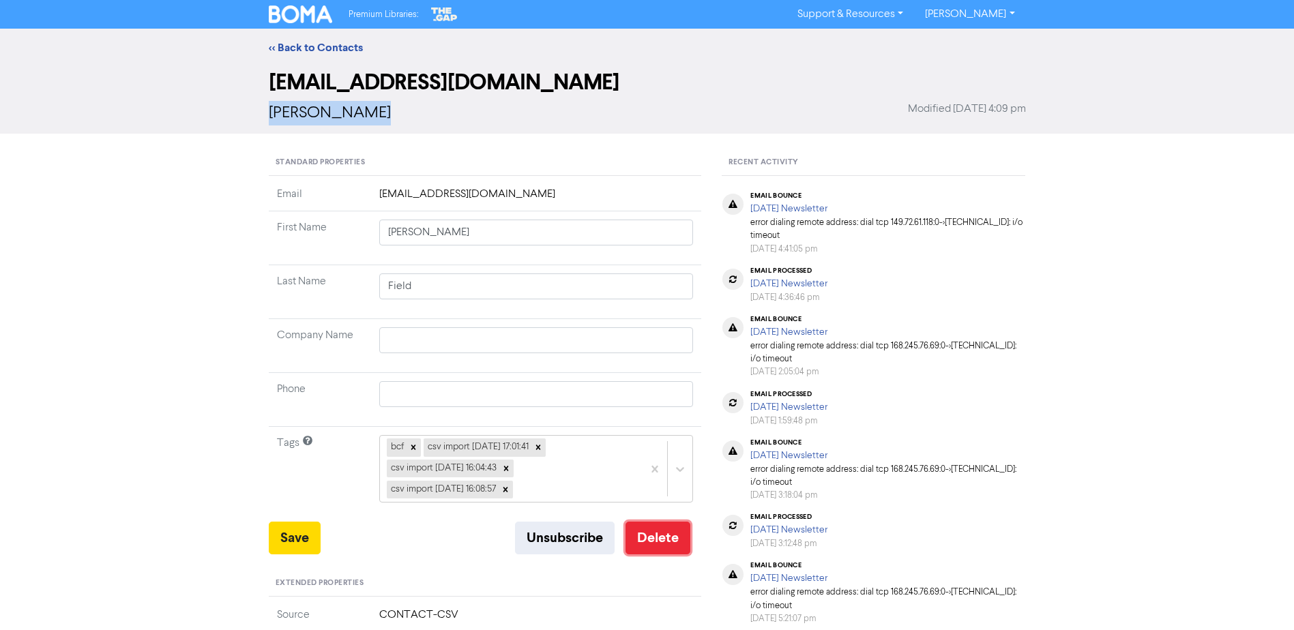
click at [652, 548] on button "Delete" at bounding box center [657, 538] width 65 height 33
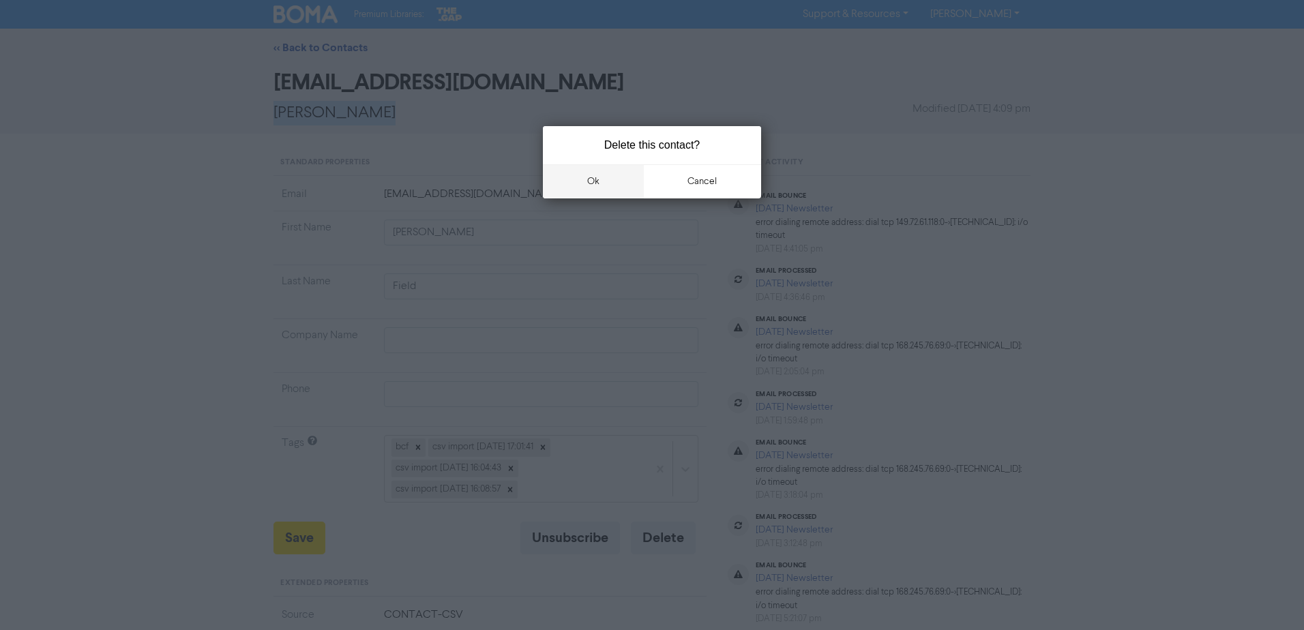
click at [613, 175] on button "ok" at bounding box center [593, 181] width 101 height 34
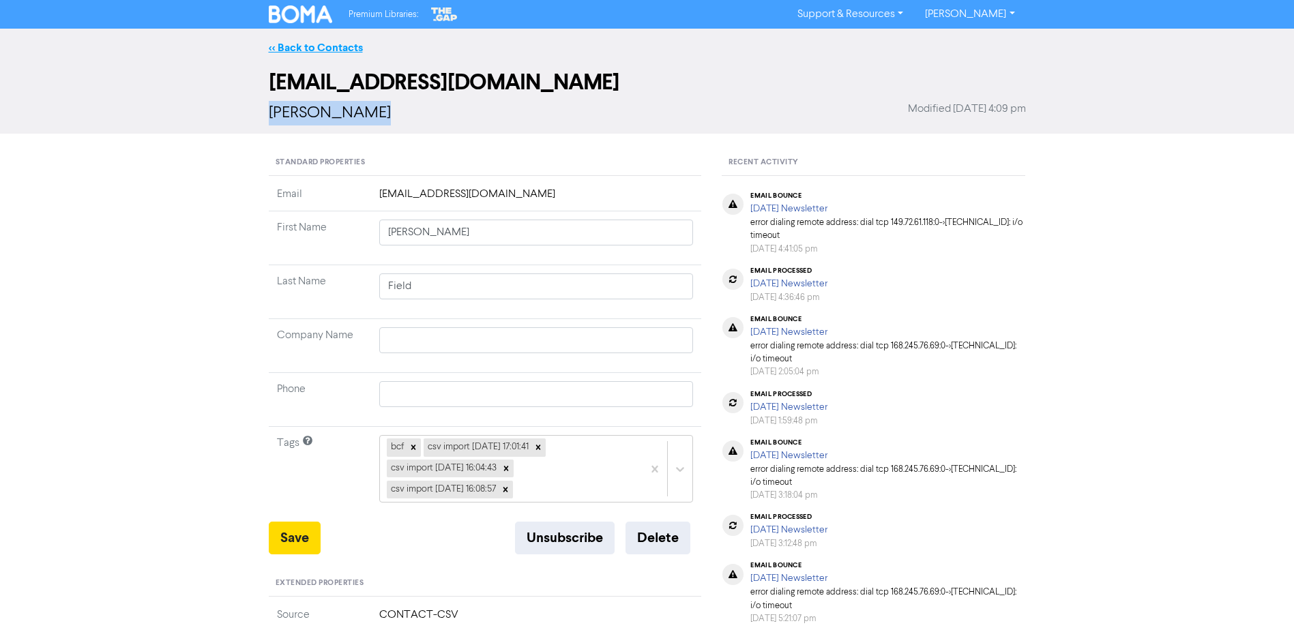
click at [285, 45] on link "<< Back to Contacts" at bounding box center [316, 48] width 94 height 14
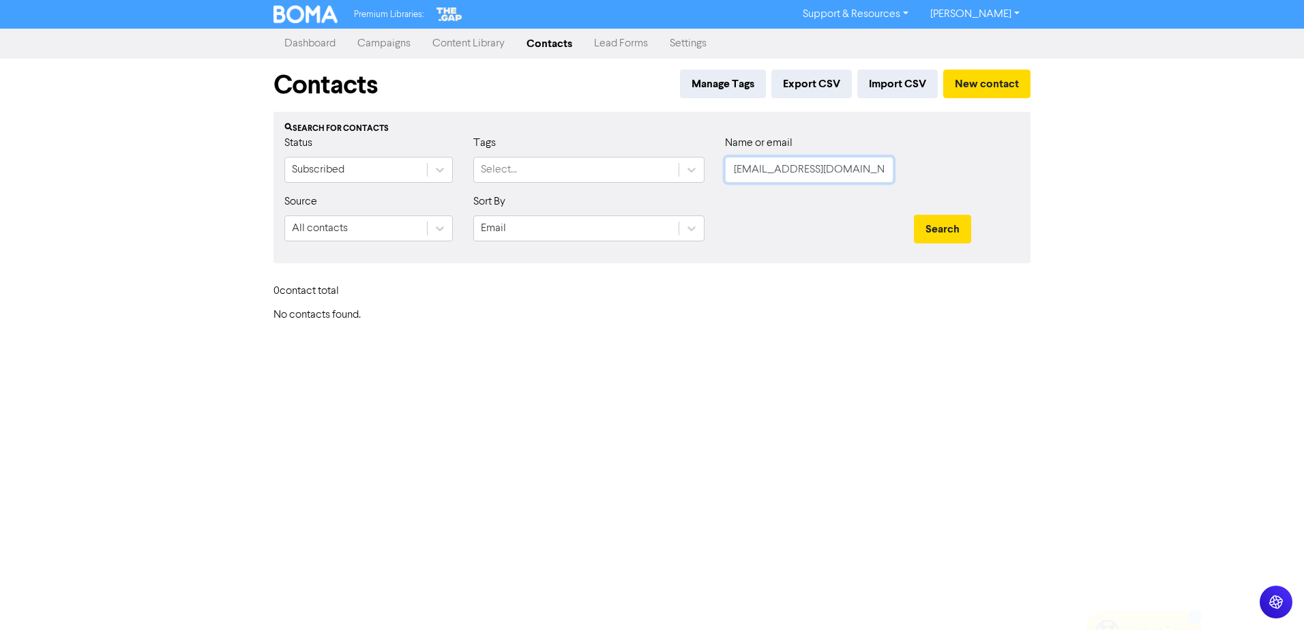
click at [827, 177] on input "des@epacproductions.co.nz" at bounding box center [809, 170] width 168 height 26
paste input "ign@pierrehadlow.com"
click at [914, 215] on button "Search" at bounding box center [942, 229] width 57 height 29
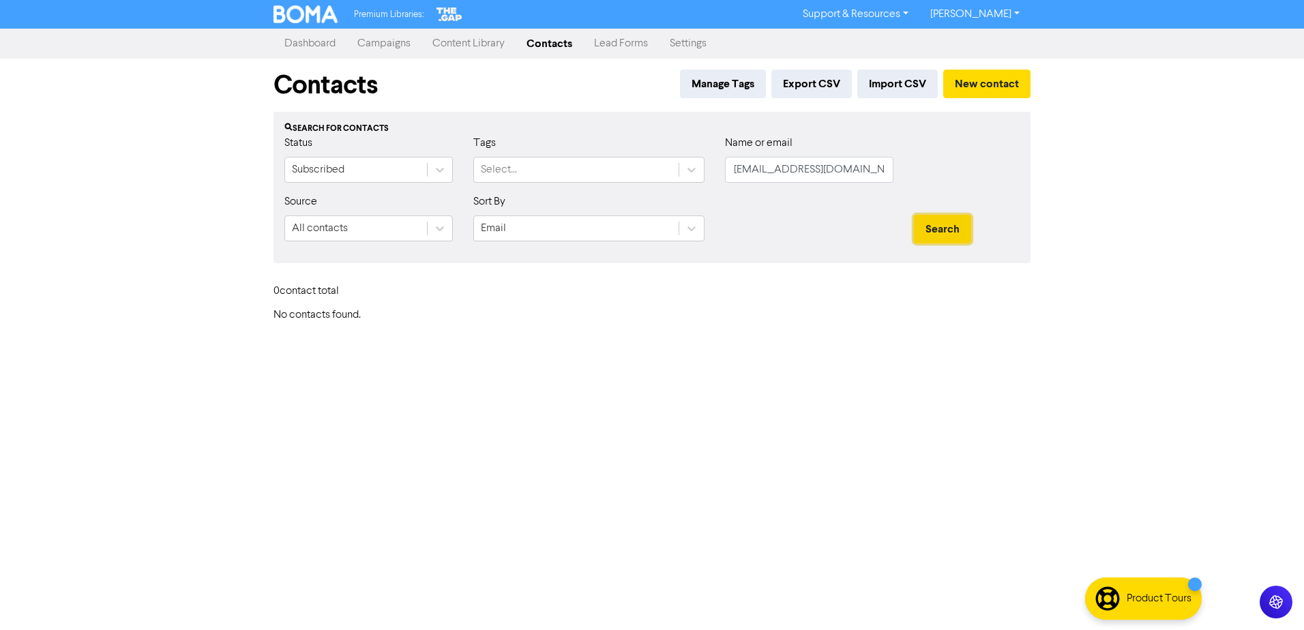
click at [917, 219] on button "Search" at bounding box center [942, 229] width 57 height 29
click at [938, 226] on button "Search" at bounding box center [942, 229] width 57 height 29
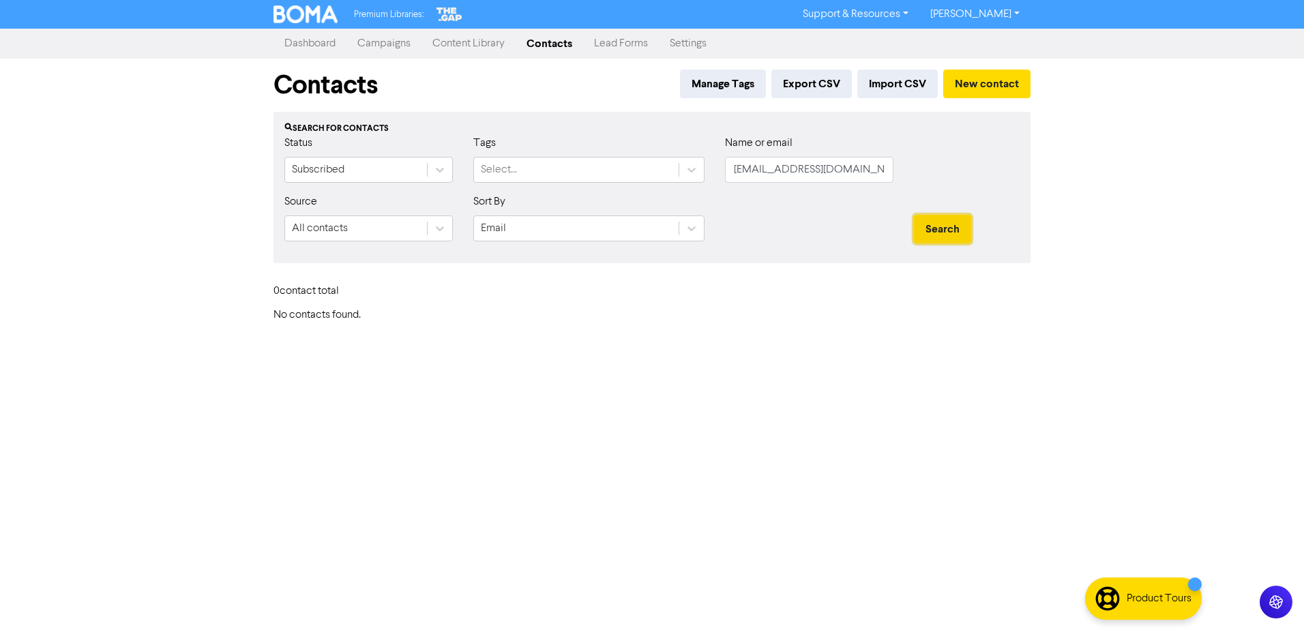
click at [938, 226] on button "Search" at bounding box center [942, 229] width 57 height 29
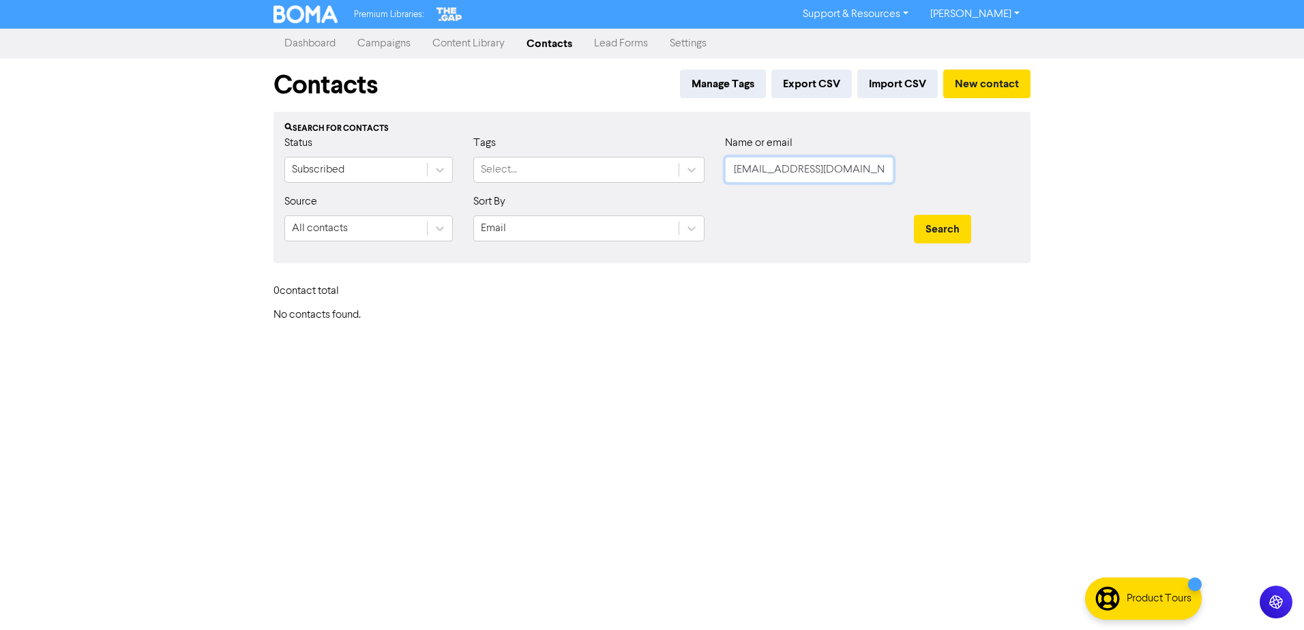
click at [845, 172] on input "design@pierrehadlow.com" at bounding box center [809, 170] width 168 height 26
click at [844, 172] on input "design@pierrehadlow.com" at bounding box center [809, 170] width 168 height 26
paste input "pierre@sweats.nz"
click at [914, 215] on button "Search" at bounding box center [942, 229] width 57 height 29
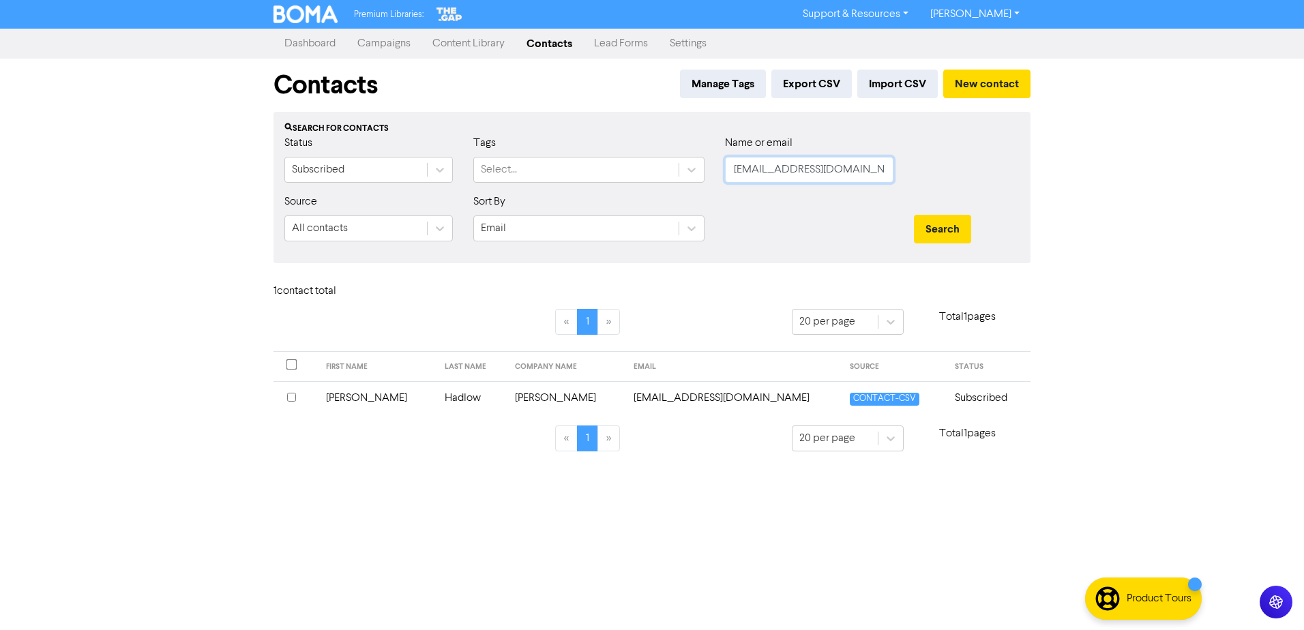
click at [829, 173] on input "pierre@sweats.nz" at bounding box center [809, 170] width 168 height 26
click at [843, 168] on input "text" at bounding box center [809, 170] width 168 height 26
paste input "edward.hosken@dko.co.nz"
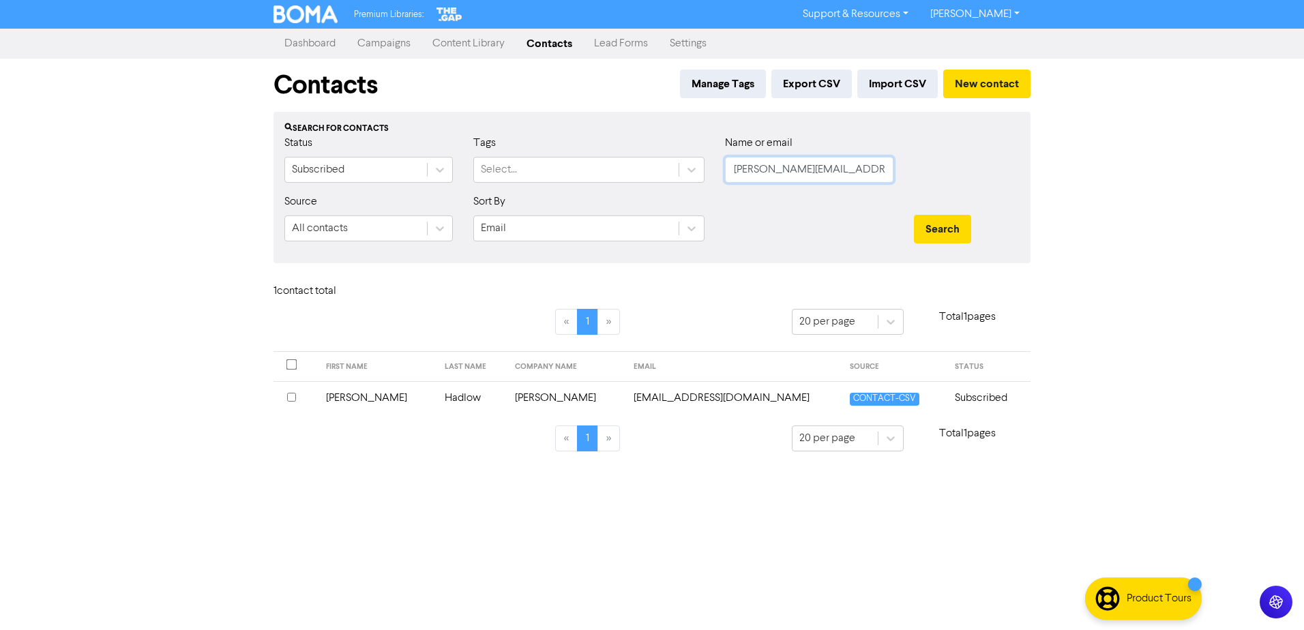
click at [914, 215] on button "Search" at bounding box center [942, 229] width 57 height 29
click at [463, 394] on td at bounding box center [439, 397] width 78 height 33
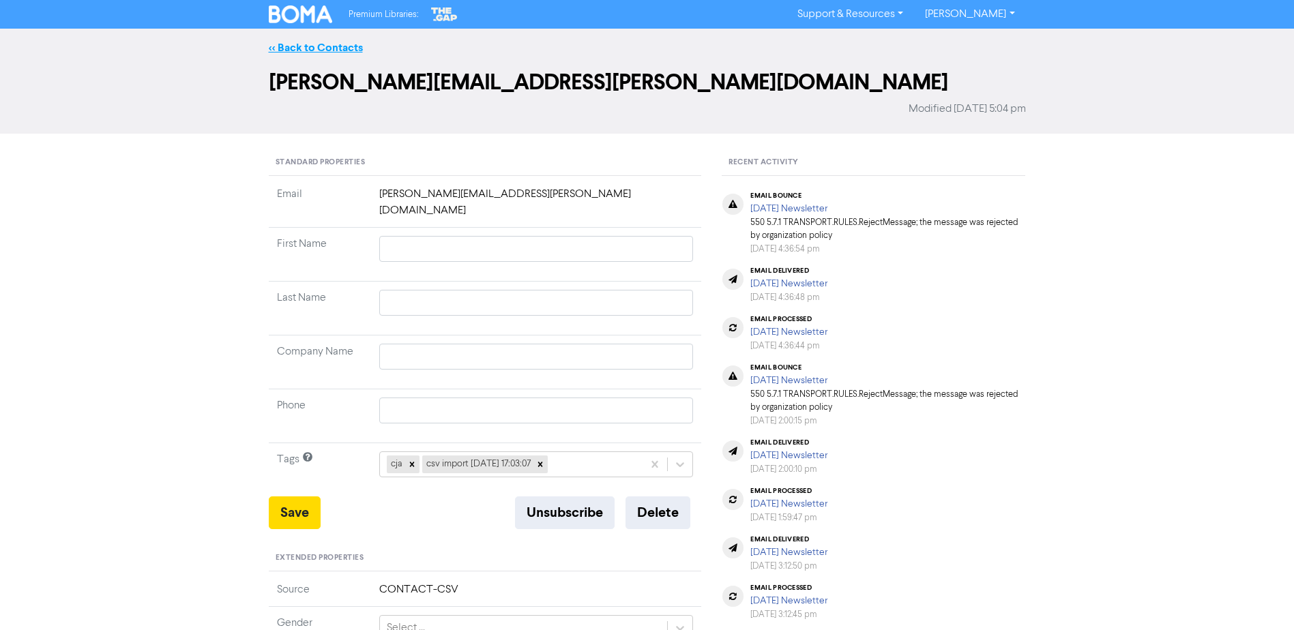
click at [332, 50] on link "<< Back to Contacts" at bounding box center [316, 48] width 94 height 14
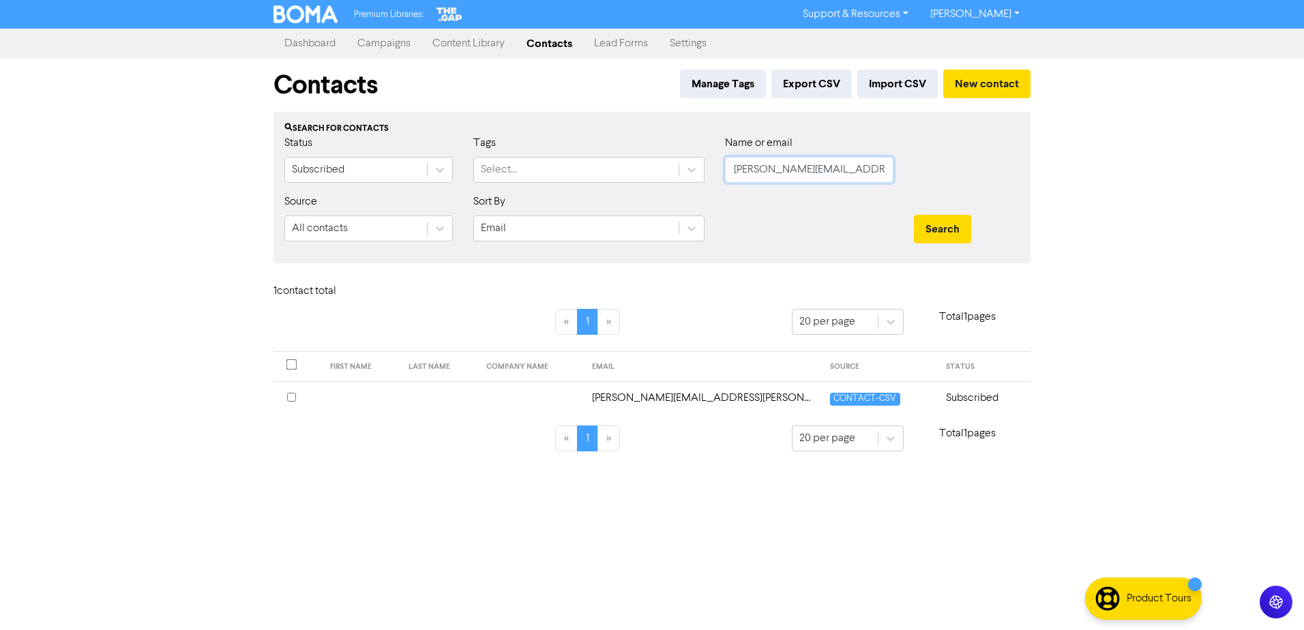
click at [787, 168] on input "edward.hosken@dko.co.nz" at bounding box center [809, 170] width 168 height 26
paste input "elisa@elisakirkphotography.com"
click at [914, 215] on button "Search" at bounding box center [942, 229] width 57 height 29
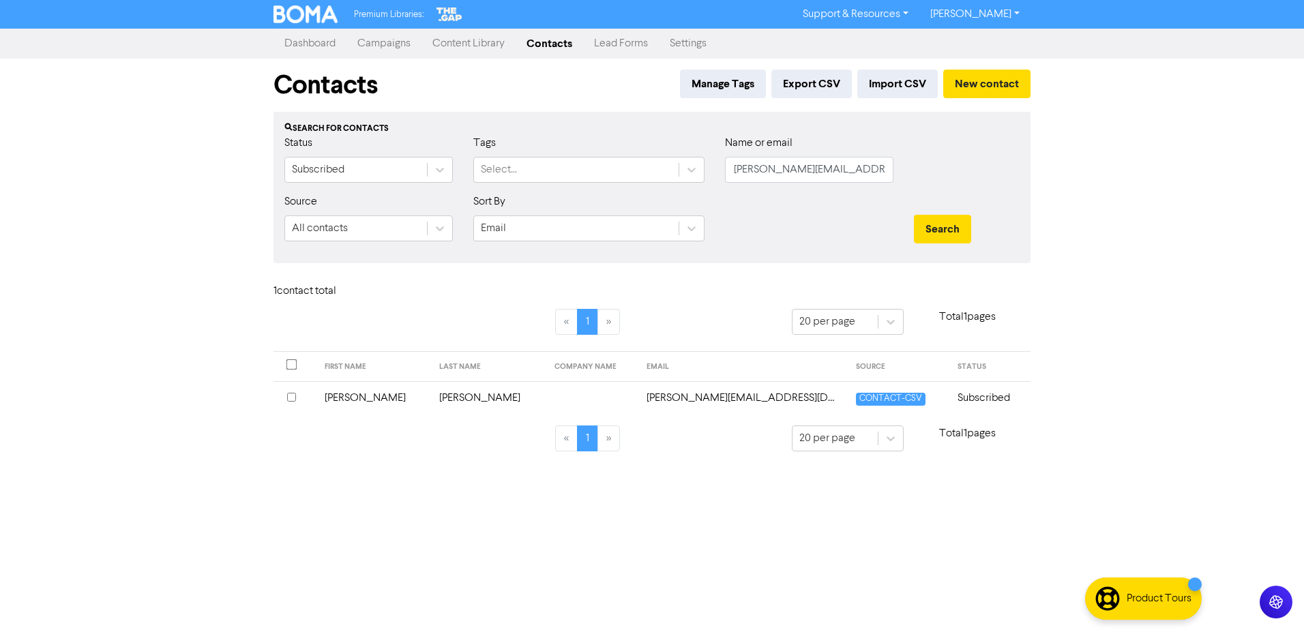
click at [345, 391] on td "Elisa" at bounding box center [373, 397] width 115 height 33
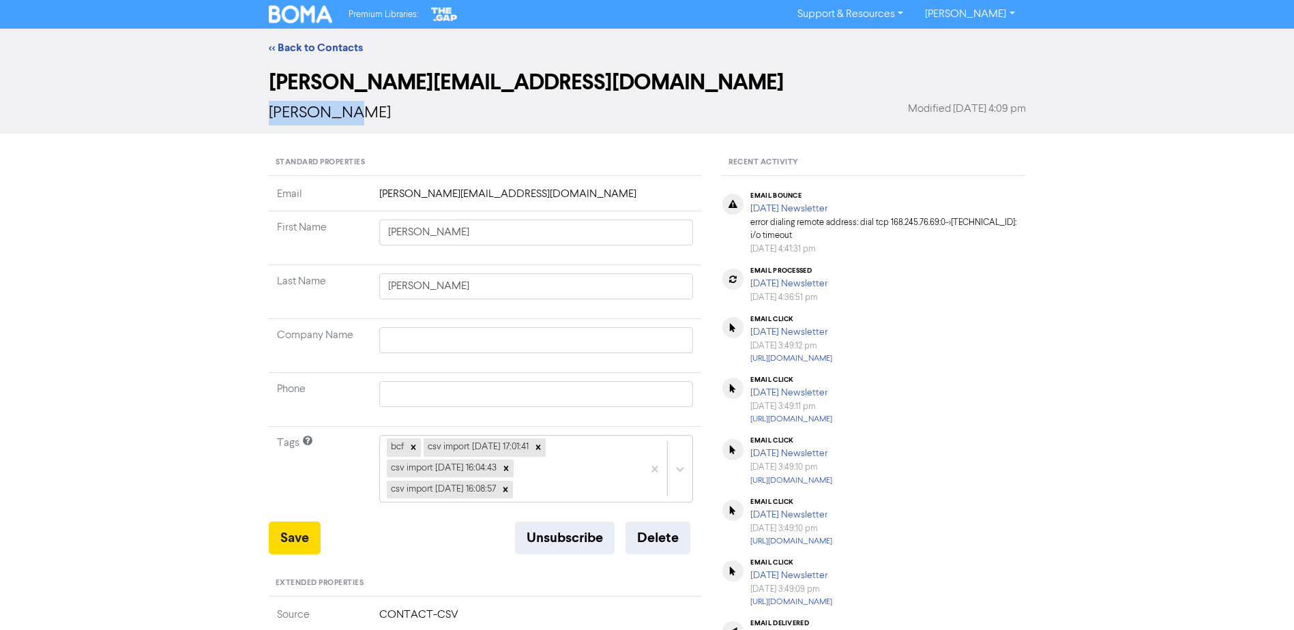
drag, startPoint x: 351, startPoint y: 119, endPoint x: 267, endPoint y: 117, distance: 84.6
click at [267, 117] on div "elisa@elisakirkphotography.com Elisa Kirk Modified March 25th 2025, 4:09 pm" at bounding box center [646, 100] width 777 height 67
click at [664, 533] on button "Delete" at bounding box center [657, 538] width 65 height 33
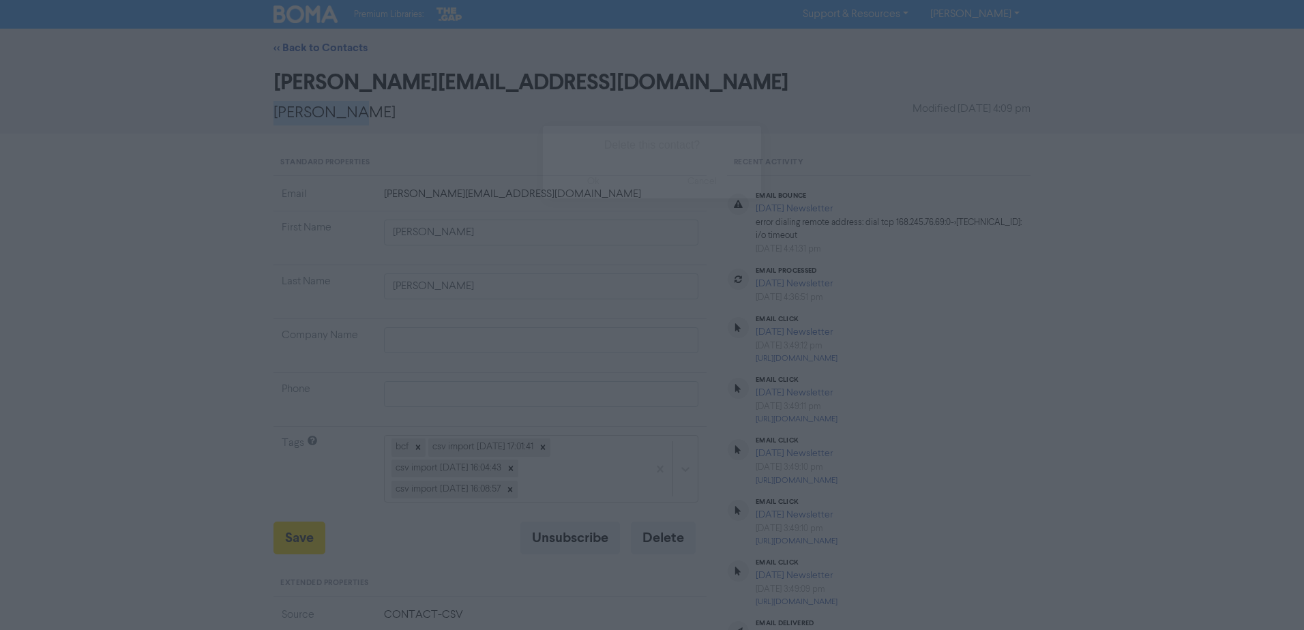
click at [603, 181] on button "ok" at bounding box center [593, 181] width 101 height 34
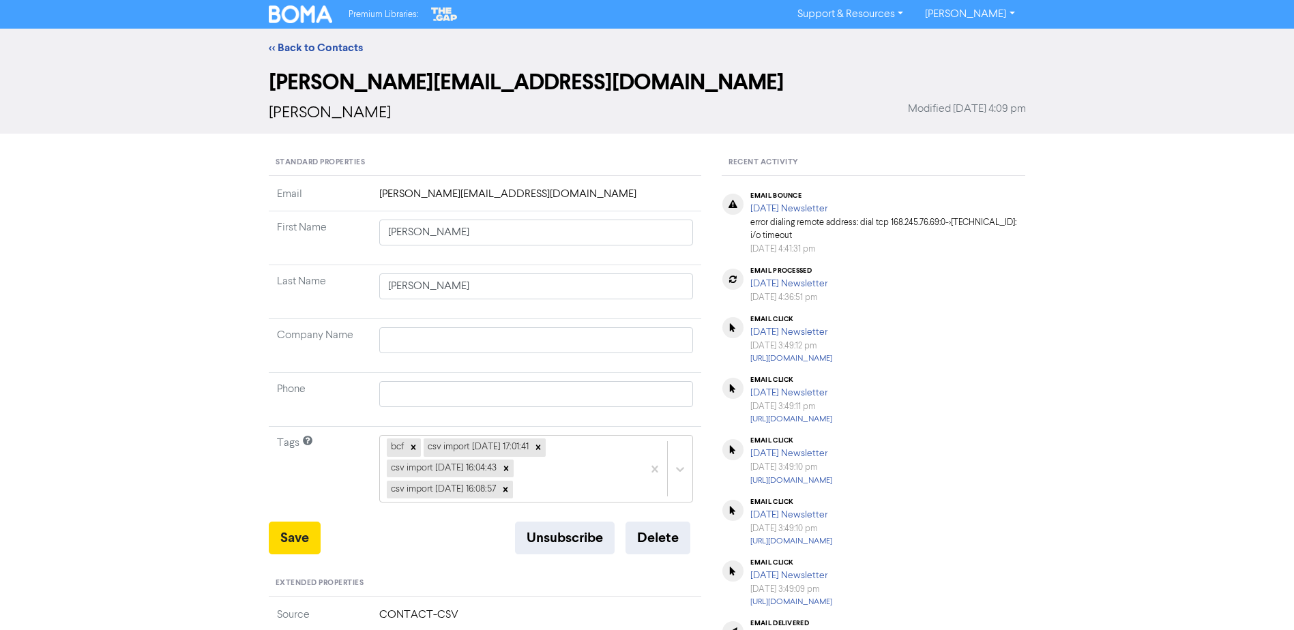
click at [329, 38] on div "<< Back to Contacts" at bounding box center [647, 48] width 1294 height 38
click at [327, 44] on link "<< Back to Contacts" at bounding box center [316, 48] width 94 height 14
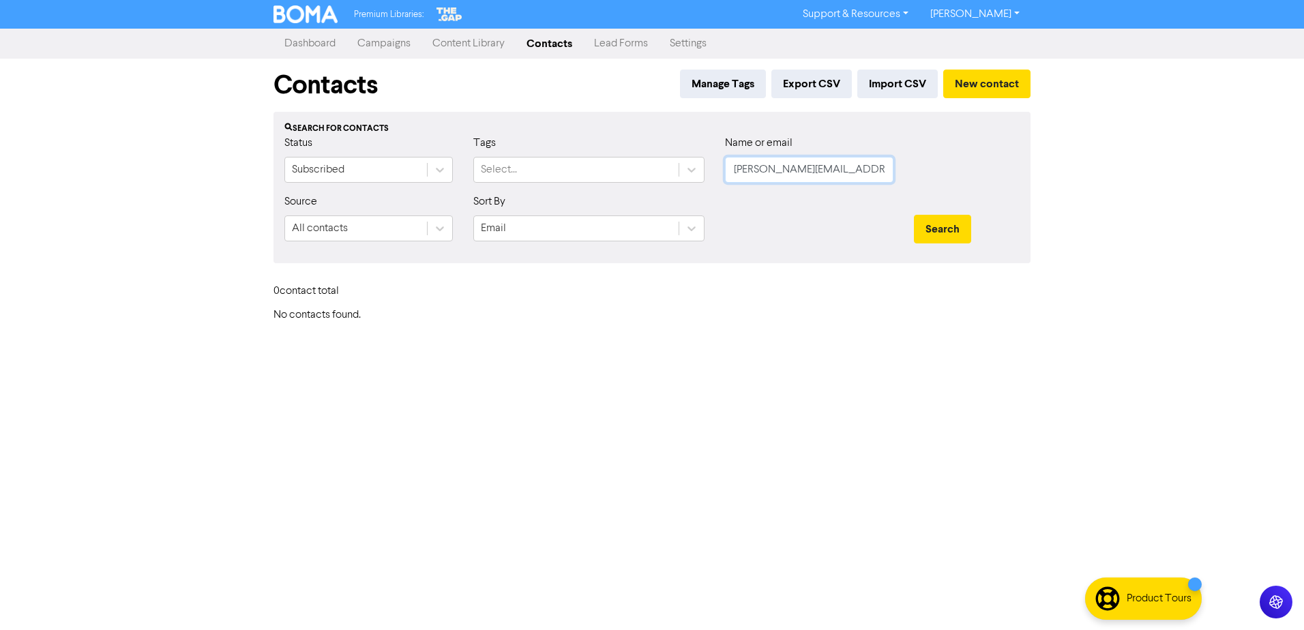
click at [756, 166] on input "elisa@elisakirkphotography.com" at bounding box center [809, 170] width 168 height 26
click at [757, 168] on input "elisa@elisakirkphotography.com" at bounding box center [809, 170] width 168 height 26
paste input "len.clark@northlanddhb.org.nz"
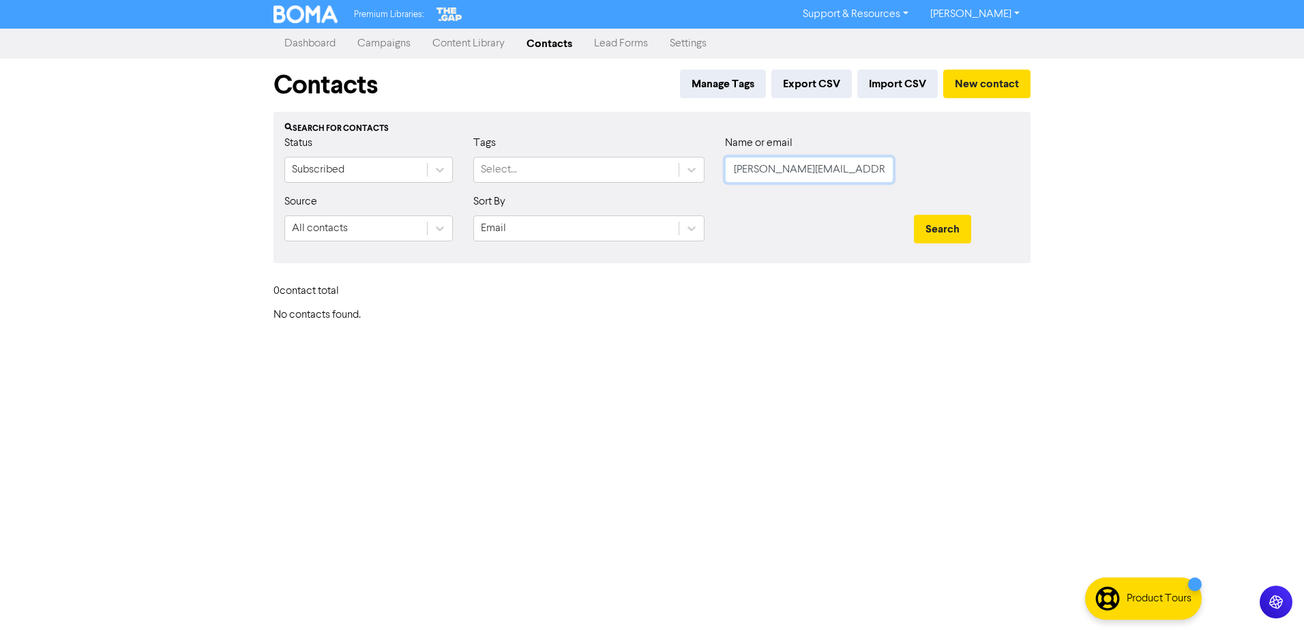
click at [914, 215] on button "Search" at bounding box center [942, 229] width 57 height 29
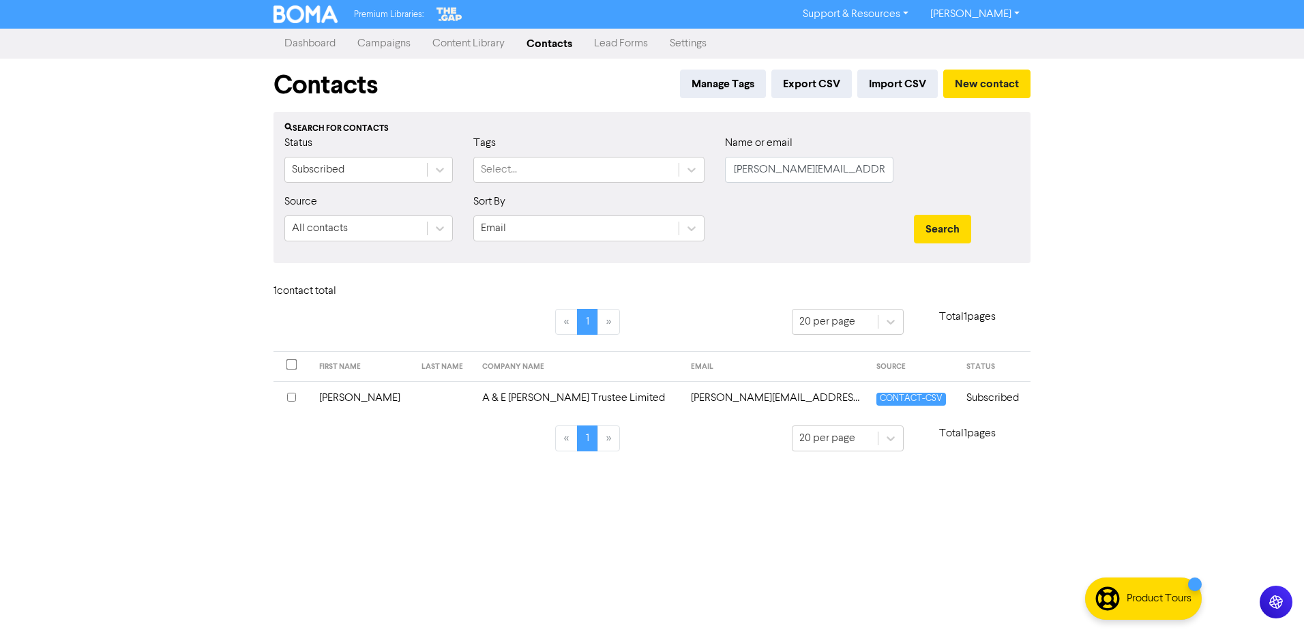
click at [507, 402] on td "A & E Clark Trustee Limited" at bounding box center [578, 397] width 209 height 33
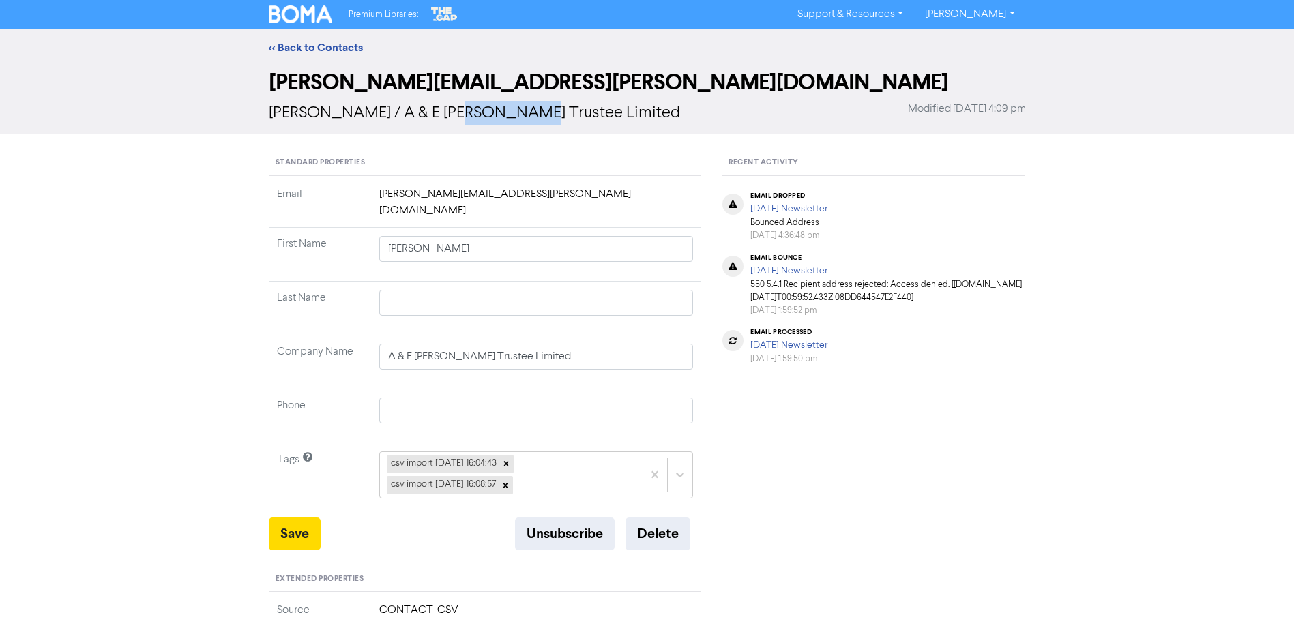
drag, startPoint x: 501, startPoint y: 113, endPoint x: 429, endPoint y: 120, distance: 72.0
click at [429, 120] on span "Ellen / A & E Clark Trustee Limited" at bounding box center [474, 113] width 411 height 16
drag, startPoint x: 429, startPoint y: 120, endPoint x: 514, endPoint y: 115, distance: 85.4
click at [514, 115] on div "Ellen / A & E Clark Trustee Limited Modified March 25th 2025, 4:09 pm" at bounding box center [647, 113] width 757 height 25
drag, startPoint x: 514, startPoint y: 115, endPoint x: 317, endPoint y: 125, distance: 197.4
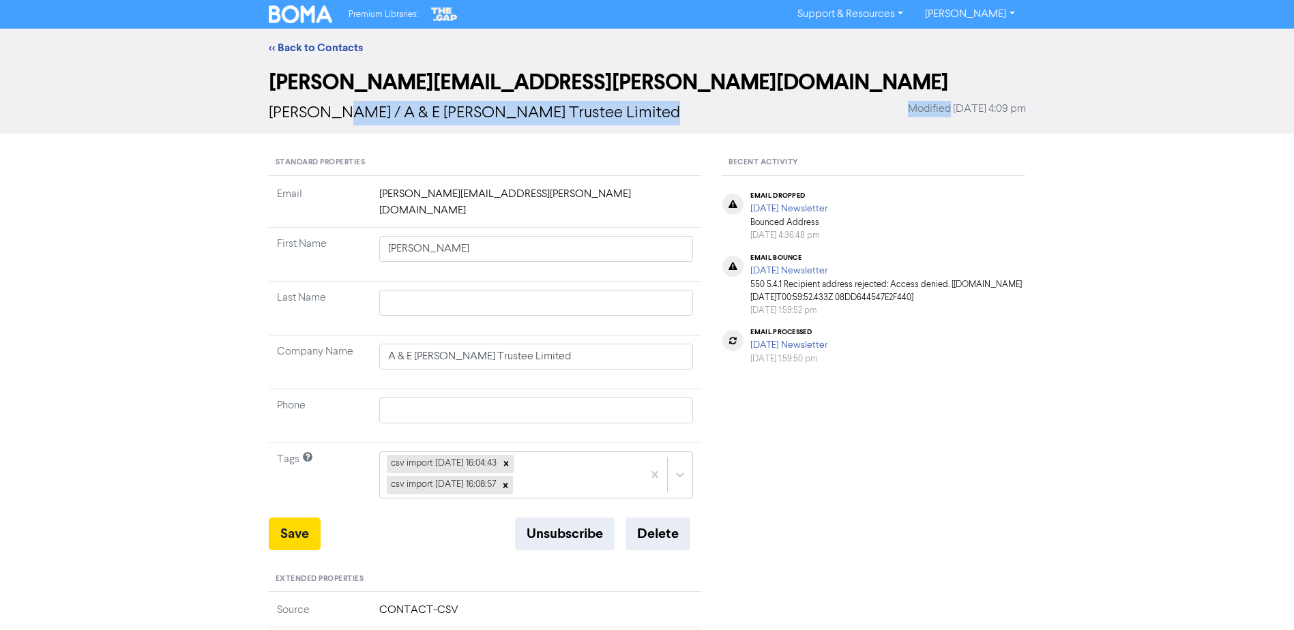
click at [317, 125] on div "Ellen / A & E Clark Trustee Limited Modified March 25th 2025, 4:09 pm" at bounding box center [647, 113] width 757 height 25
drag, startPoint x: 606, startPoint y: 111, endPoint x: 555, endPoint y: 119, distance: 51.8
click at [606, 111] on div "Ellen / A & E Clark Trustee Limited Modified March 25th 2025, 4:09 pm" at bounding box center [647, 113] width 757 height 25
click at [522, 112] on div "Ellen / A & E Clark Trustee Limited Modified March 25th 2025, 4:09 pm" at bounding box center [647, 113] width 757 height 25
drag, startPoint x: 316, startPoint y: 113, endPoint x: 503, endPoint y: 114, distance: 186.2
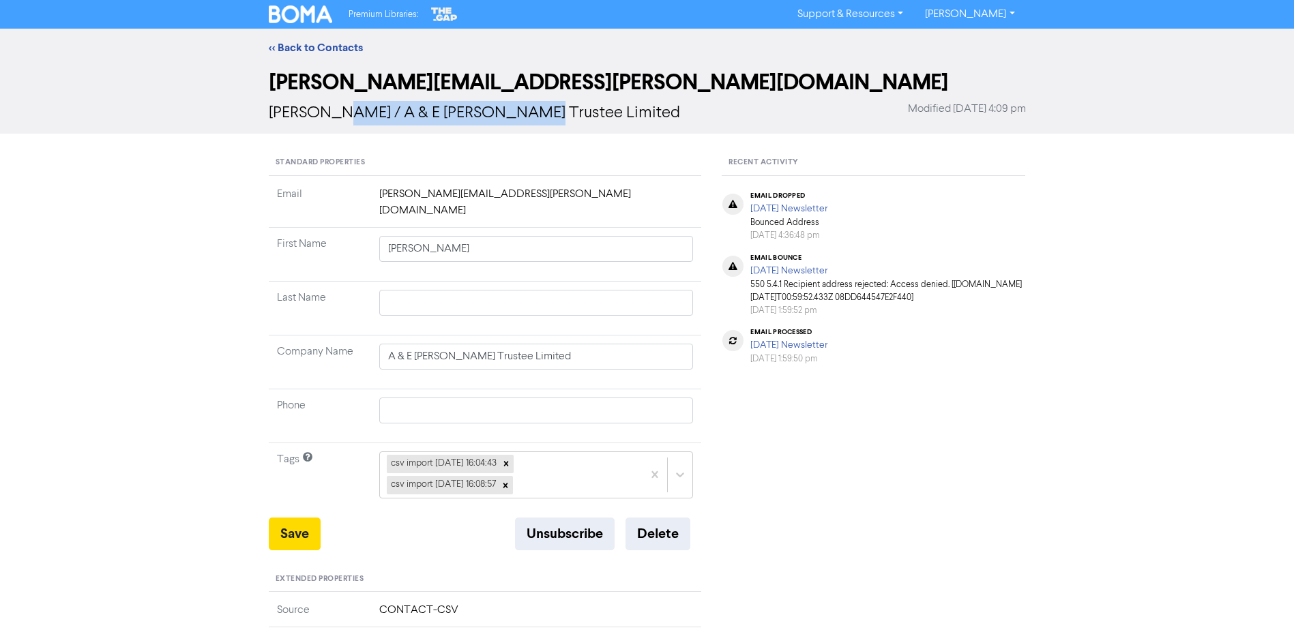
click at [503, 114] on span "Ellen / A & E Clark Trustee Limited" at bounding box center [474, 113] width 411 height 16
click at [315, 49] on link "<< Back to Contacts" at bounding box center [316, 48] width 94 height 14
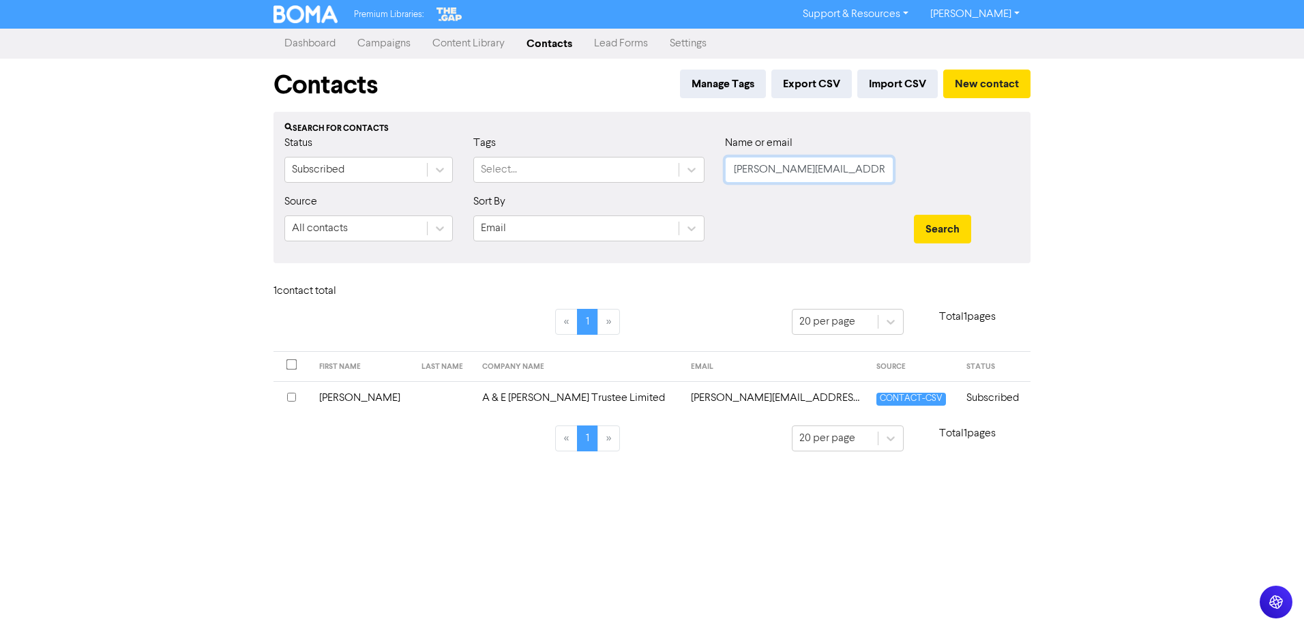
click at [830, 177] on input "ellen.clark@northlanddhb.org.nz" at bounding box center [809, 170] width 168 height 26
click at [829, 176] on input "ellen.clark@northlanddhb.org.nz" at bounding box center [809, 170] width 168 height 26
click at [829, 175] on input "ellen.clark@northlanddhb.org.nz" at bounding box center [809, 170] width 168 height 26
paste input "rica@espressoworkshop.co"
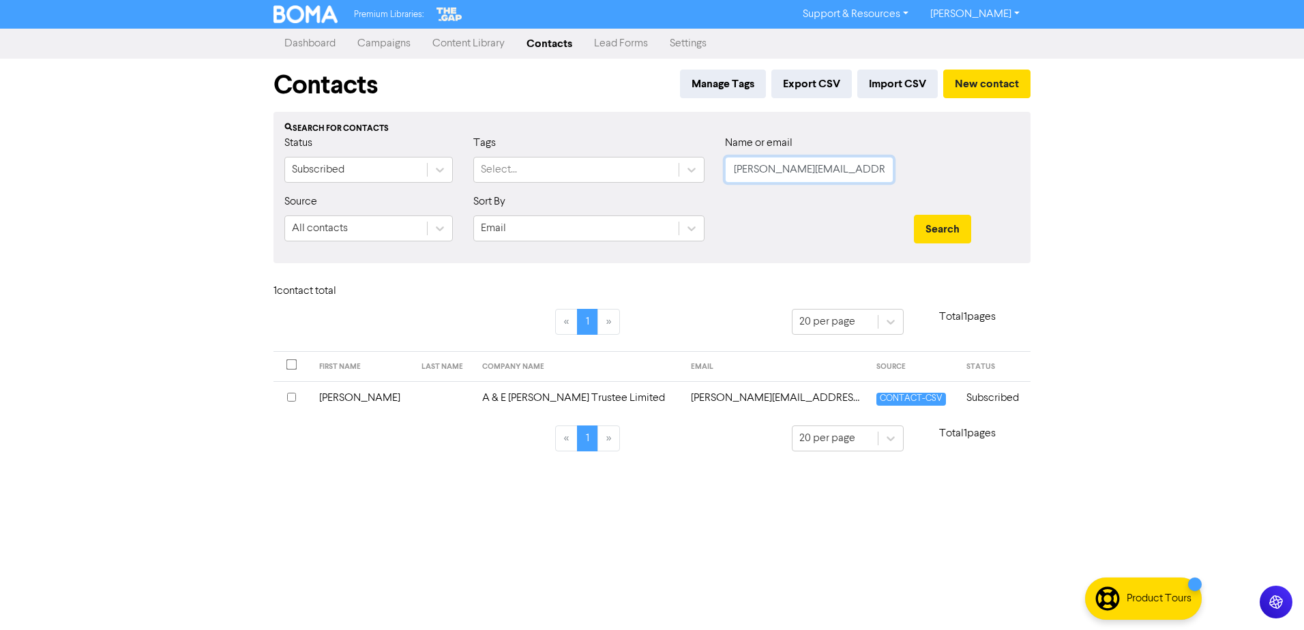
click at [914, 215] on button "Search" at bounding box center [942, 229] width 57 height 29
click at [378, 416] on div "« 1 » 20 per page Total 1 pages FIRST NAME LAST NAME COMPANY NAME EMAIL SOURCE …" at bounding box center [651, 388] width 757 height 159
click at [519, 398] on td "Erica Smart" at bounding box center [566, 397] width 119 height 33
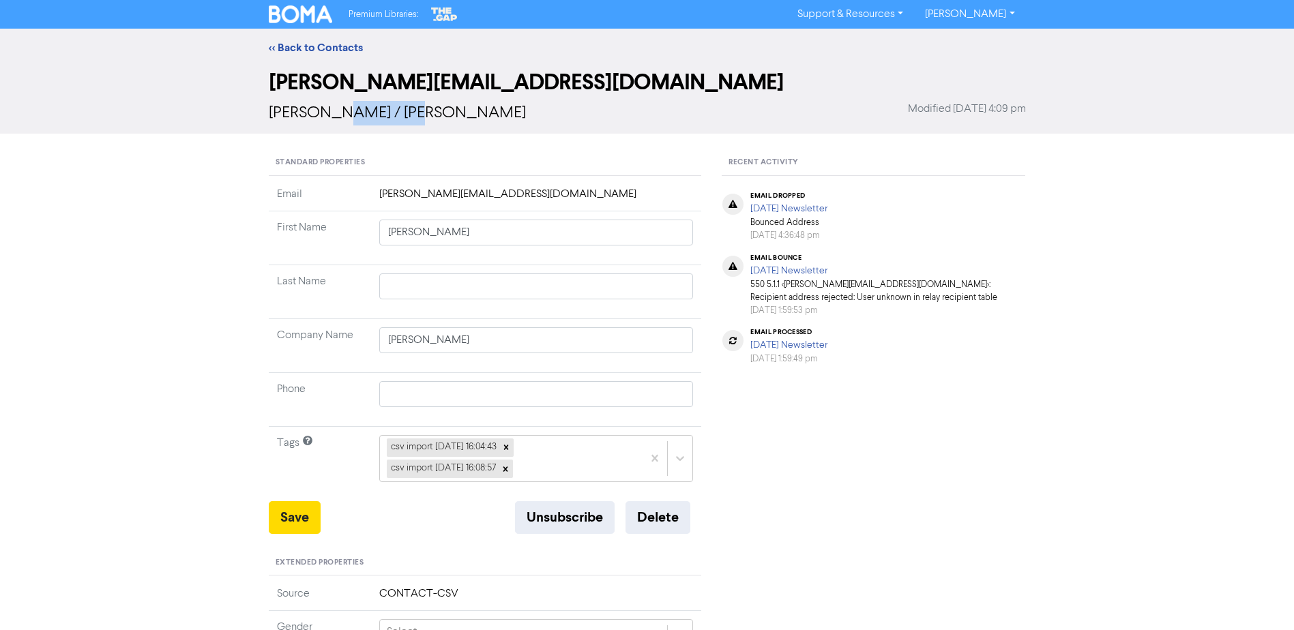
drag, startPoint x: 401, startPoint y: 116, endPoint x: 314, endPoint y: 111, distance: 86.7
click at [314, 111] on div "Erica / Erica Smart Modified March 25th 2025, 4:09 pm" at bounding box center [647, 113] width 757 height 25
click at [289, 42] on link "<< Back to Contacts" at bounding box center [316, 48] width 94 height 14
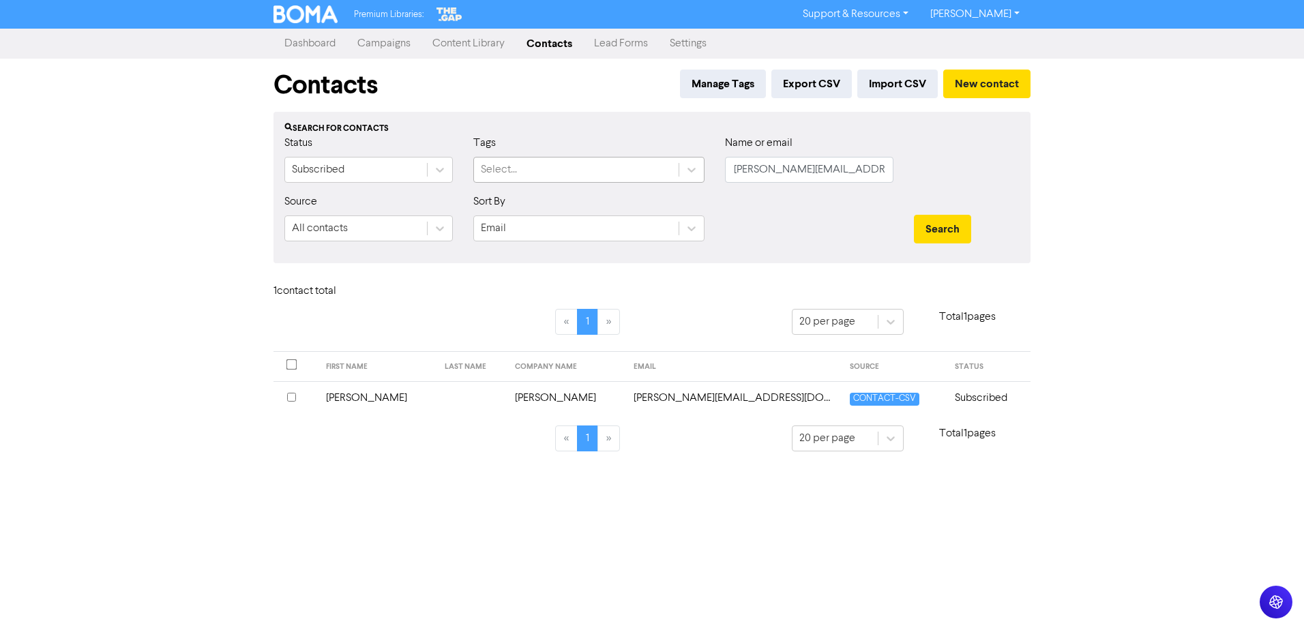
click at [551, 162] on div "Select..." at bounding box center [576, 170] width 205 height 25
click at [754, 175] on input "erica@espressoworkshop.co.nz" at bounding box center [809, 170] width 168 height 26
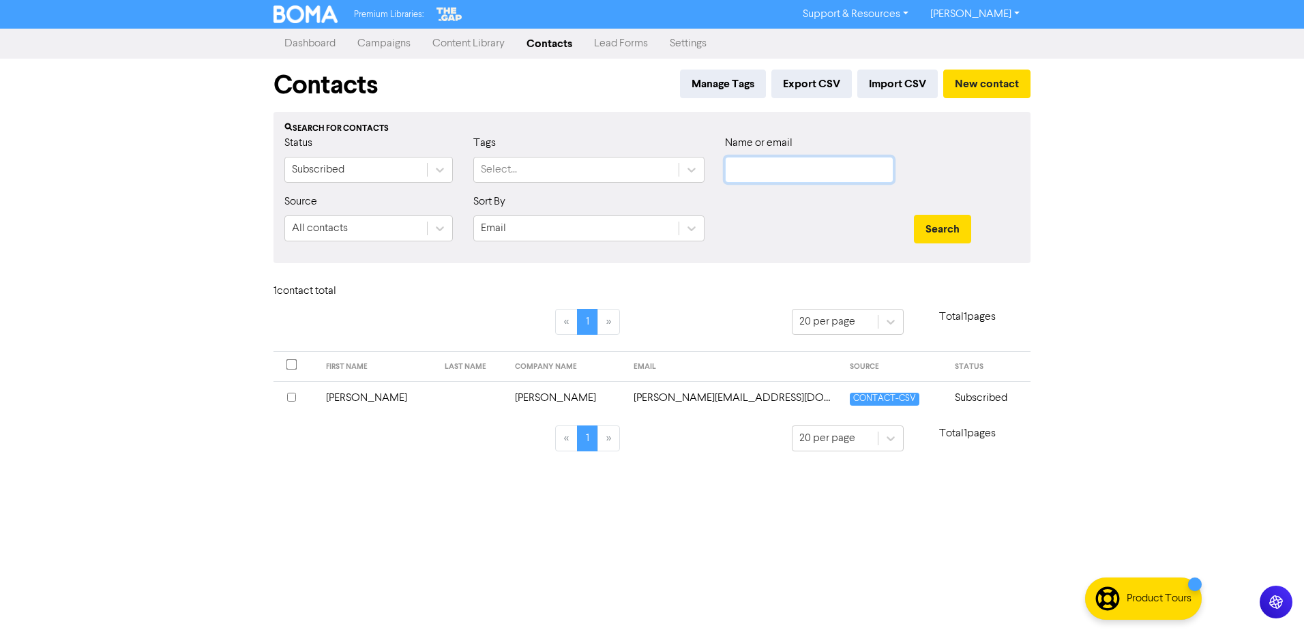
paste input "etalbot@hotmail.co.nz"
click at [949, 229] on button "Search" at bounding box center [942, 229] width 57 height 29
click at [407, 398] on td at bounding box center [436, 397] width 58 height 33
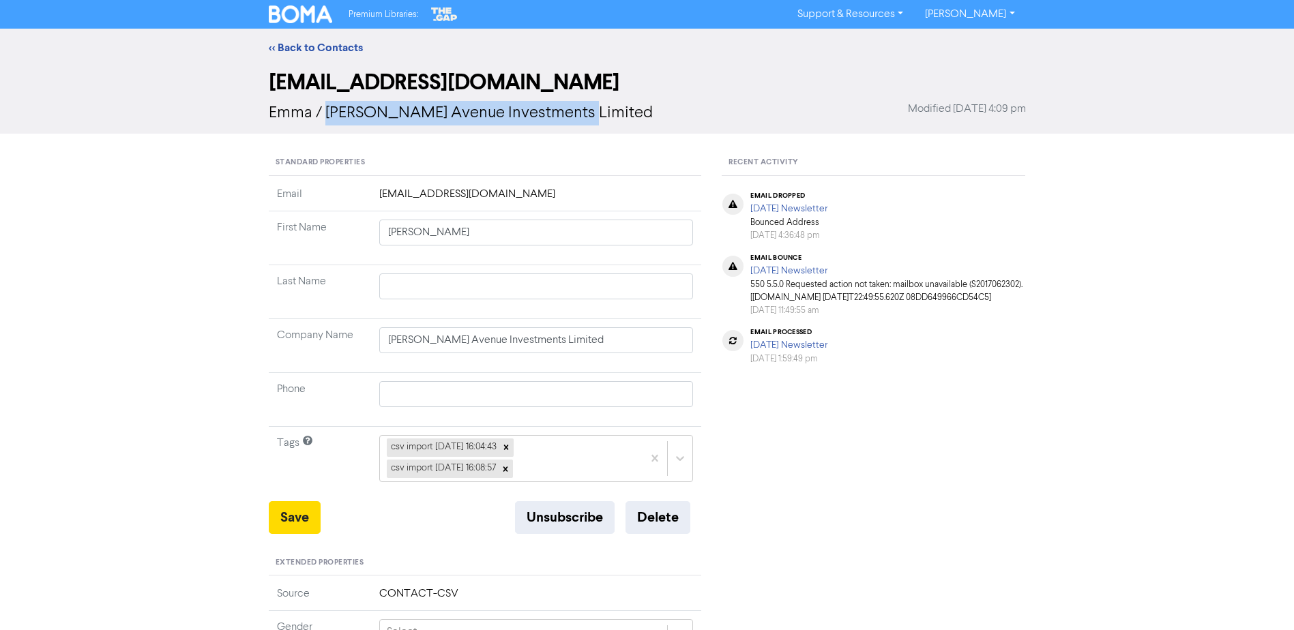
drag, startPoint x: 584, startPoint y: 117, endPoint x: 327, endPoint y: 132, distance: 256.9
click at [327, 132] on div "etalbot@hotmail.co.nz Emma / Duncan Avenue Investments Limited Modified March 2…" at bounding box center [646, 100] width 777 height 67
click at [302, 46] on link "<< Back to Contacts" at bounding box center [316, 48] width 94 height 14
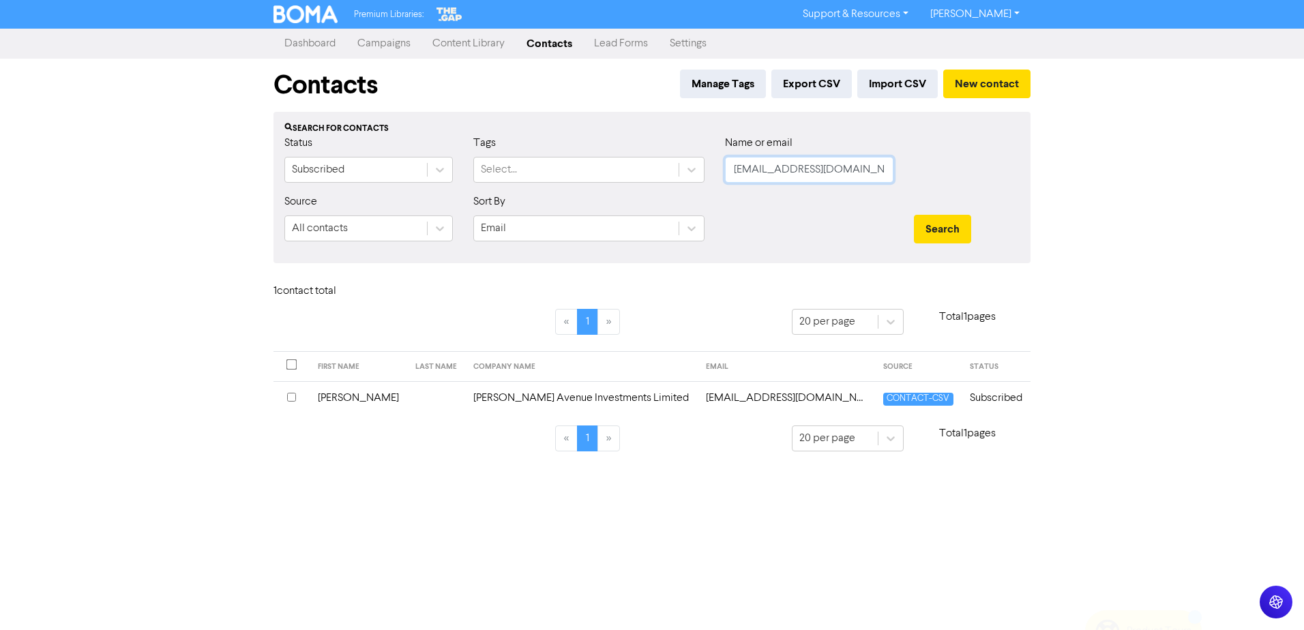
click at [840, 173] on input "etalbot@hotmail.co.nz" at bounding box center [809, 170] width 168 height 26
click at [769, 160] on input "text" at bounding box center [809, 170] width 168 height 26
paste input "geoff@parkerandco.nz"
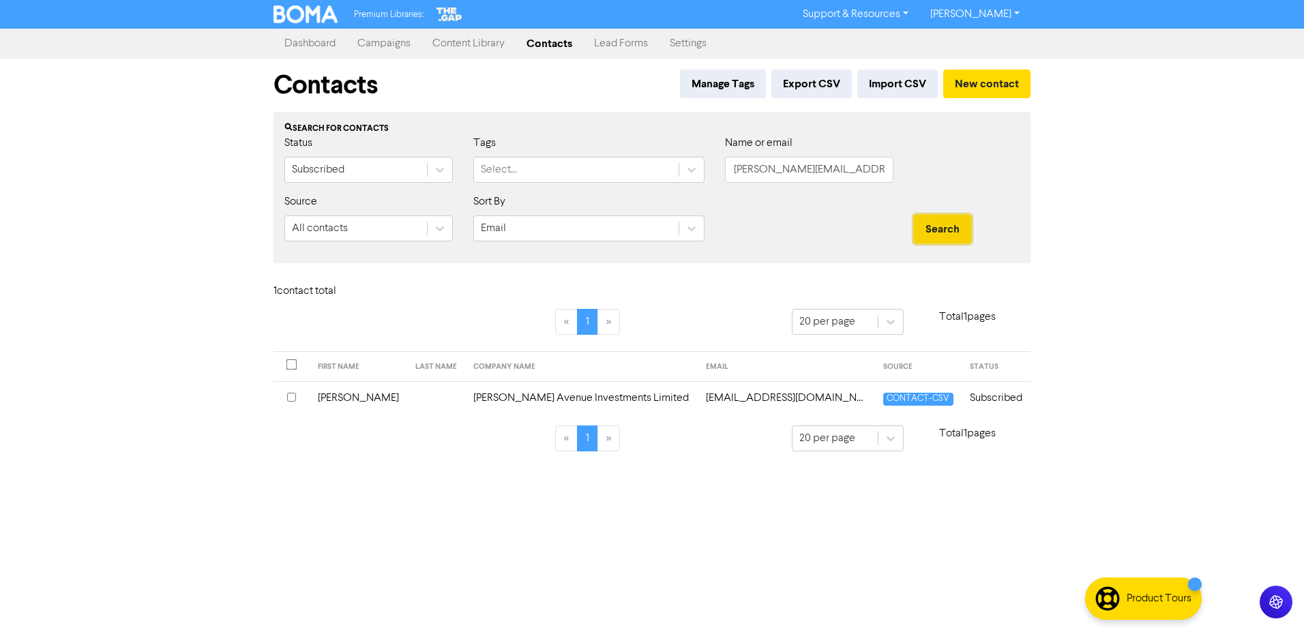
click at [966, 232] on button "Search" at bounding box center [942, 229] width 57 height 29
click at [355, 402] on td "Geoff" at bounding box center [374, 397] width 117 height 33
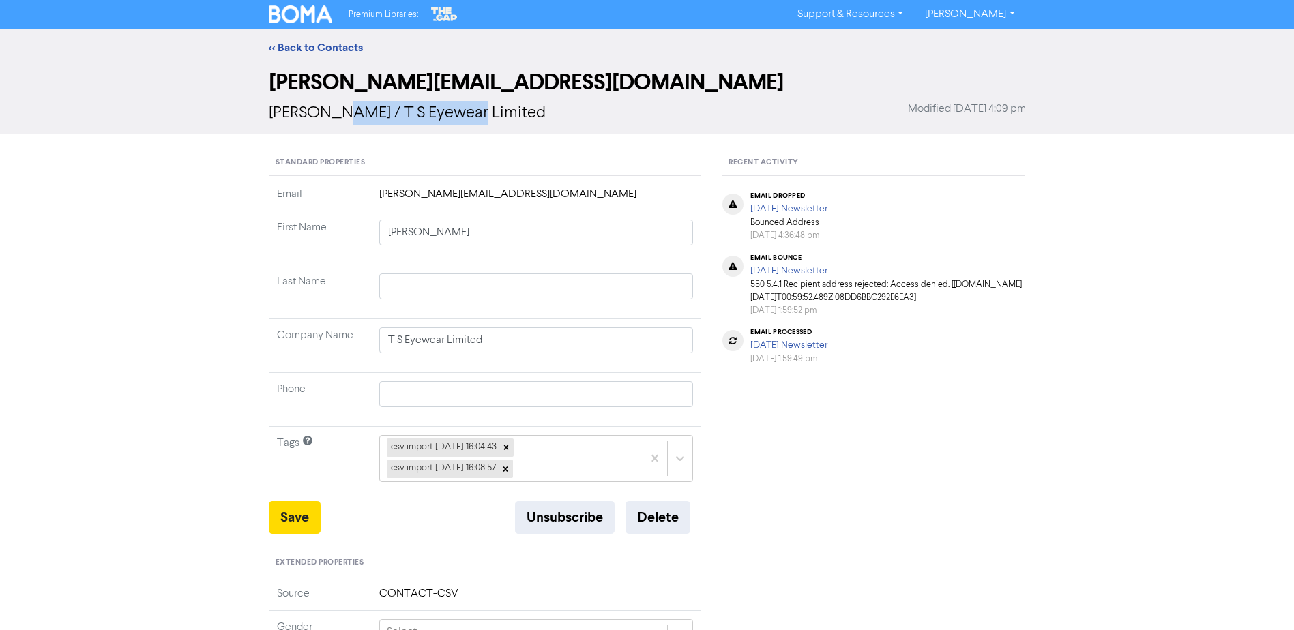
drag, startPoint x: 477, startPoint y: 118, endPoint x: 321, endPoint y: 106, distance: 155.9
click at [321, 106] on div "Geoff / T S Eyewear Limited Modified March 25th 2025, 4:09 pm" at bounding box center [647, 113] width 757 height 25
click at [281, 44] on link "<< Back to Contacts" at bounding box center [316, 48] width 94 height 14
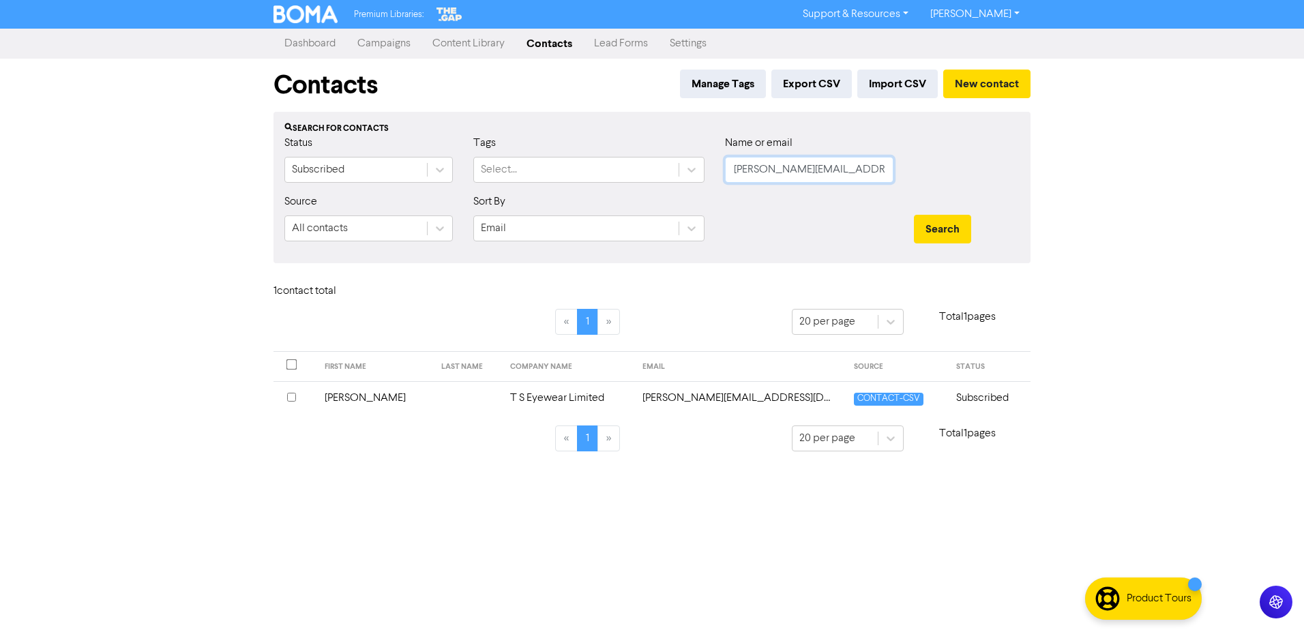
click at [793, 179] on input "geoff@parkerandco.nz" at bounding box center [809, 170] width 168 height 26
paste input "ina@gnautos."
click at [914, 215] on button "Search" at bounding box center [942, 229] width 57 height 29
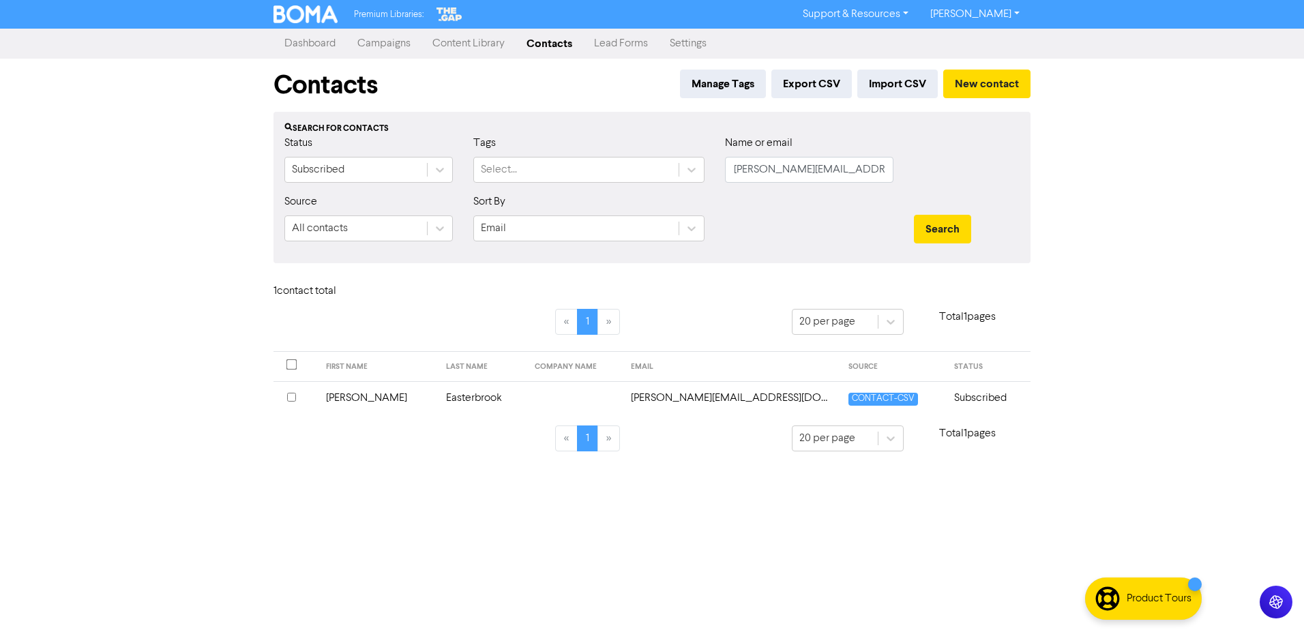
click at [438, 393] on td "Easterbrook" at bounding box center [482, 397] width 89 height 33
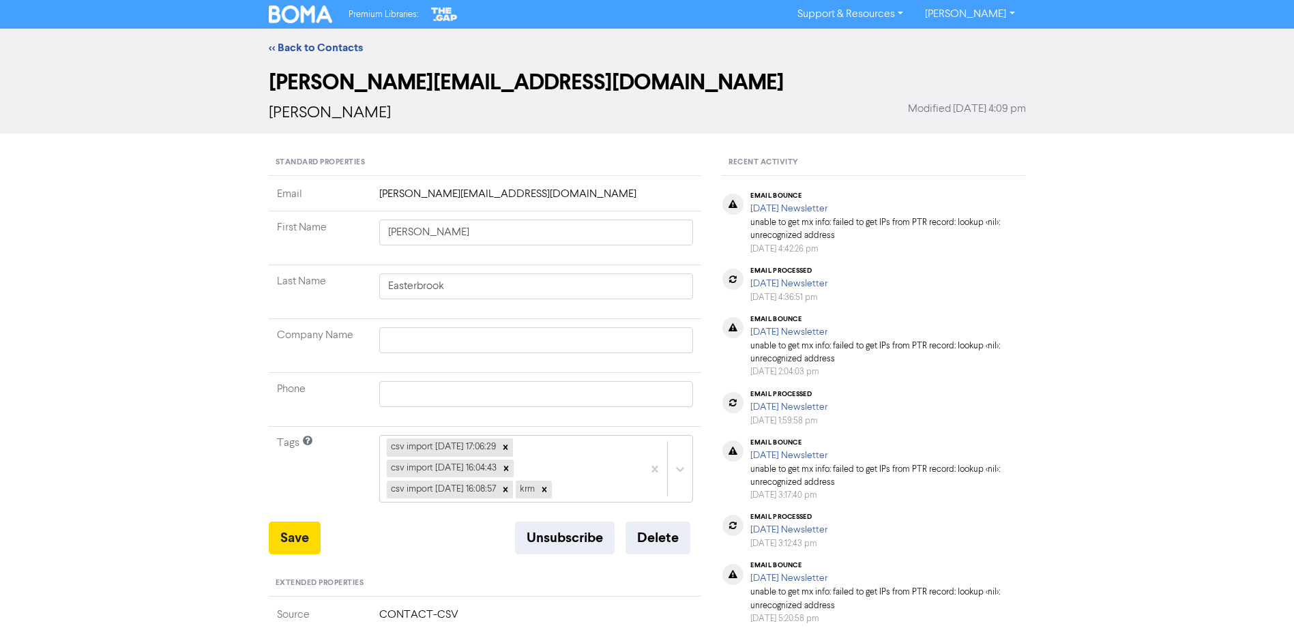
drag, startPoint x: 409, startPoint y: 115, endPoint x: 216, endPoint y: 136, distance: 194.8
click at [216, 136] on div "<< Back to Contacts gina@gnautos.co.nz Gina Easterbrook Modified March 25th 202…" at bounding box center [647, 538] width 1294 height 1019
click at [371, 115] on span "Gina Easterbrook" at bounding box center [330, 113] width 122 height 16
drag, startPoint x: 411, startPoint y: 115, endPoint x: 404, endPoint y: 117, distance: 7.1
click at [404, 117] on div "Gina Easterbrook Modified March 25th 2025, 4:09 pm" at bounding box center [647, 113] width 757 height 25
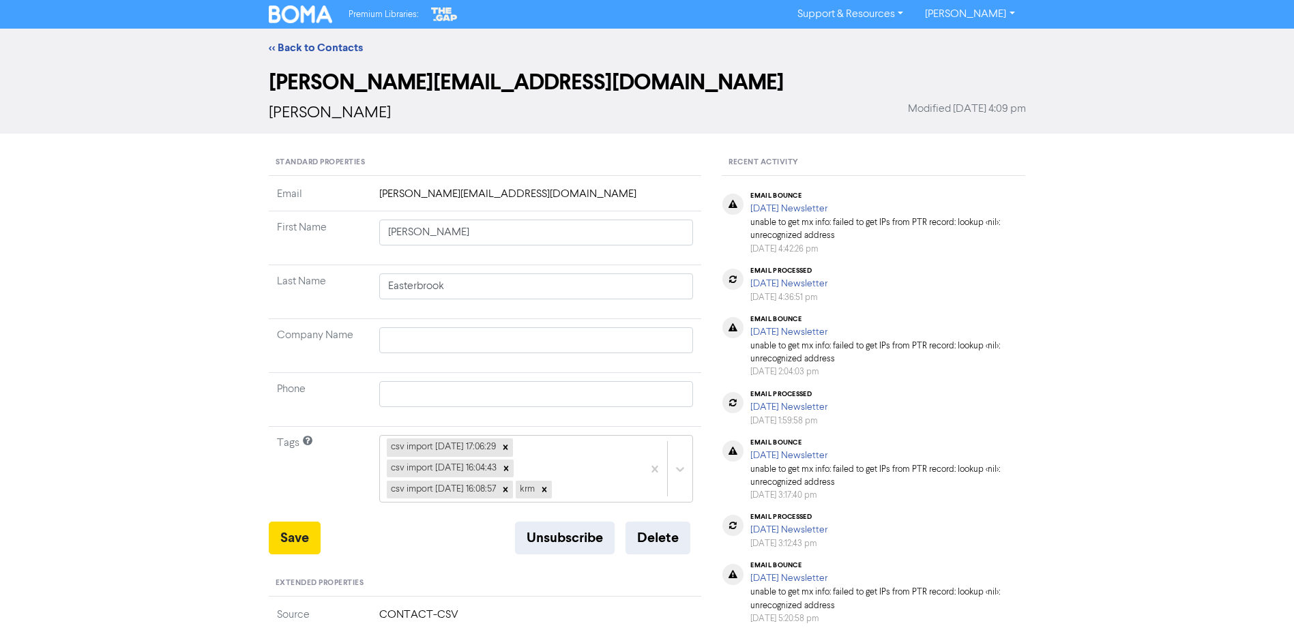
drag, startPoint x: 389, startPoint y: 118, endPoint x: 261, endPoint y: 120, distance: 128.2
click at [261, 120] on div "gina@gnautos.co.nz Gina Easterbrook Modified March 25th 2025, 4:09 pm" at bounding box center [646, 100] width 777 height 67
click at [666, 550] on button "Delete" at bounding box center [657, 538] width 65 height 33
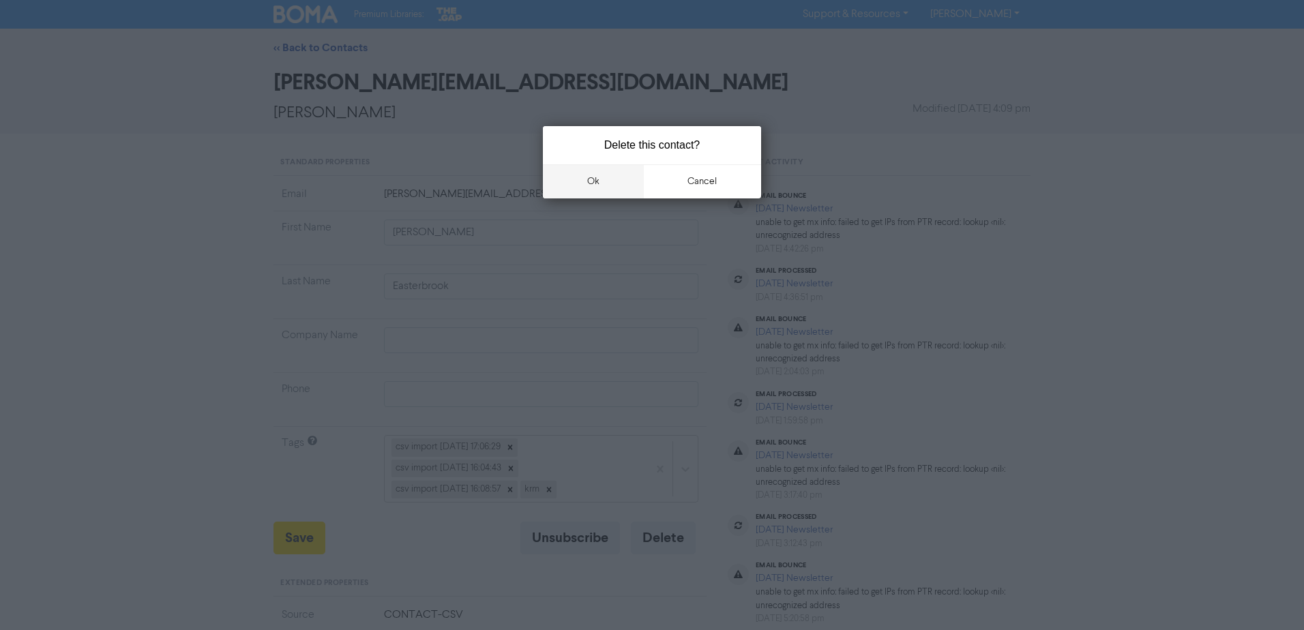
click at [623, 186] on button "ok" at bounding box center [593, 181] width 101 height 34
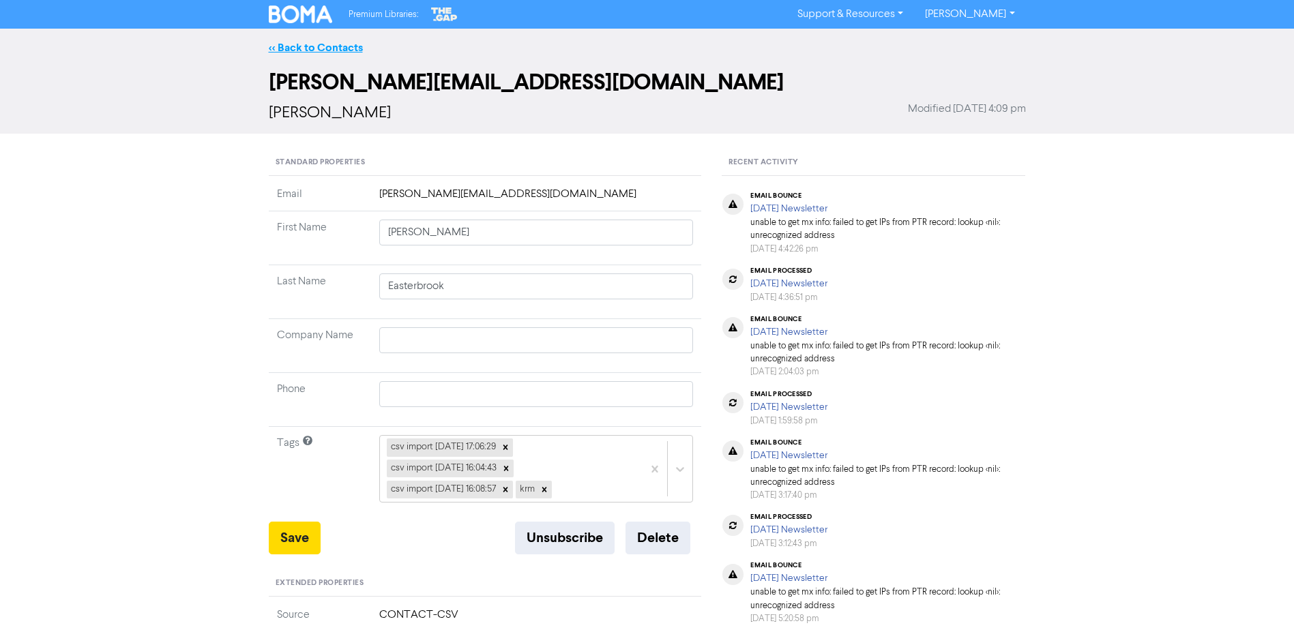
click at [326, 48] on link "<< Back to Contacts" at bounding box center [316, 48] width 94 height 14
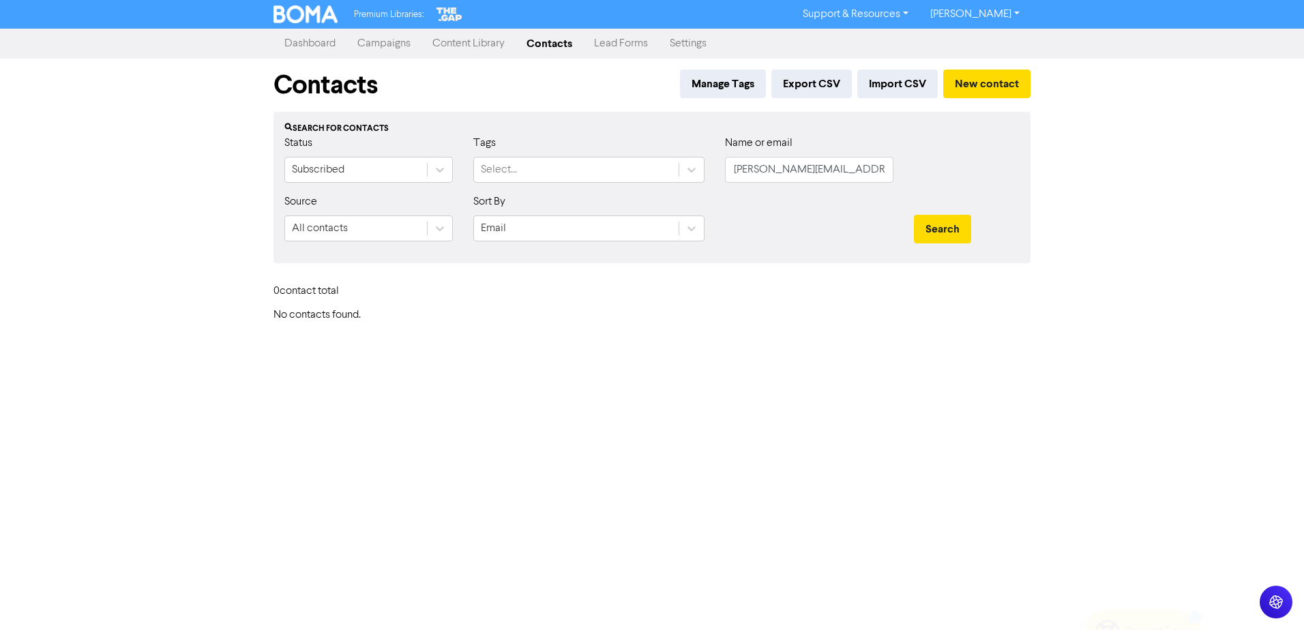
click at [719, 179] on div "Name or email gina@gnautos.co.nz" at bounding box center [809, 164] width 189 height 59
click at [758, 160] on input "gina@gnautos.co.nz" at bounding box center [809, 170] width 168 height 26
click at [758, 164] on input "gina@gnautos.co.nz" at bounding box center [809, 170] width 168 height 26
paste input "oddessalive@hotmail.com"
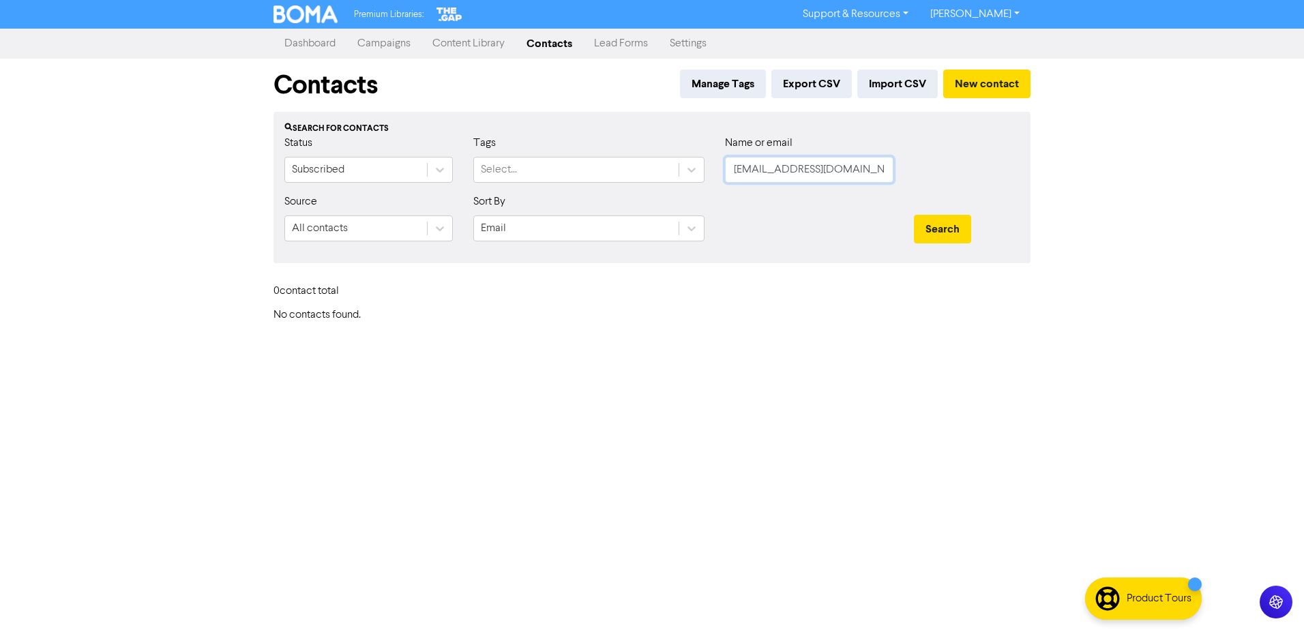
click at [914, 215] on button "Search" at bounding box center [942, 229] width 57 height 29
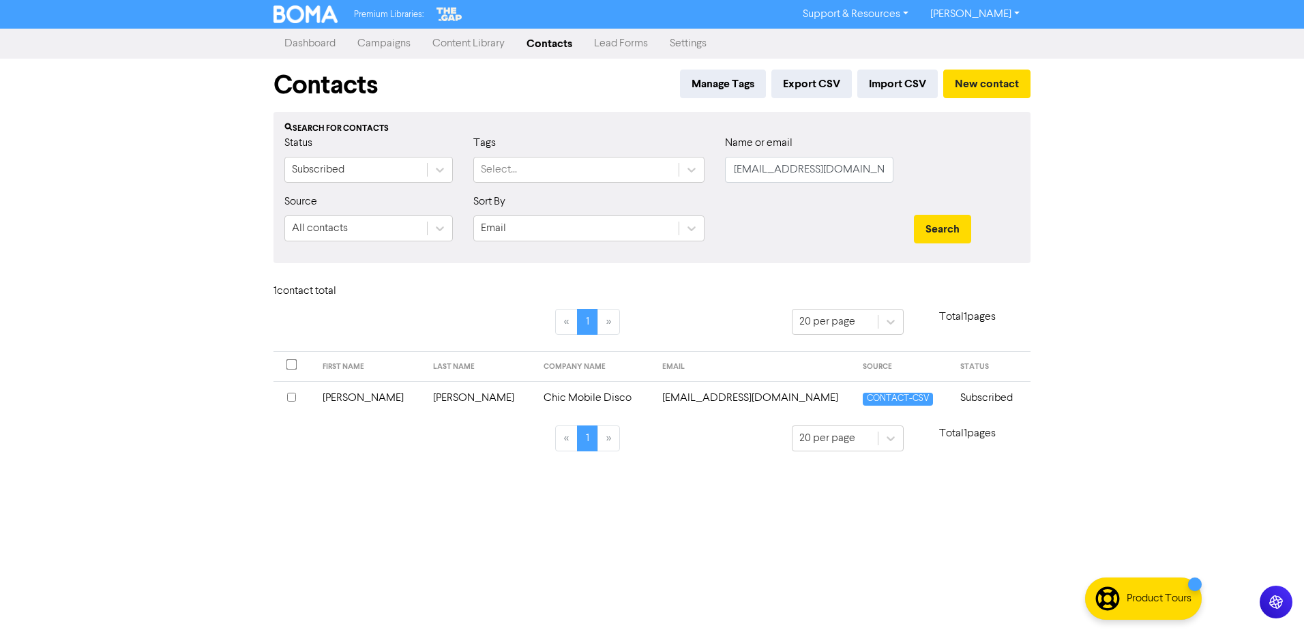
click at [431, 400] on td "Kahui McConnell" at bounding box center [480, 397] width 110 height 33
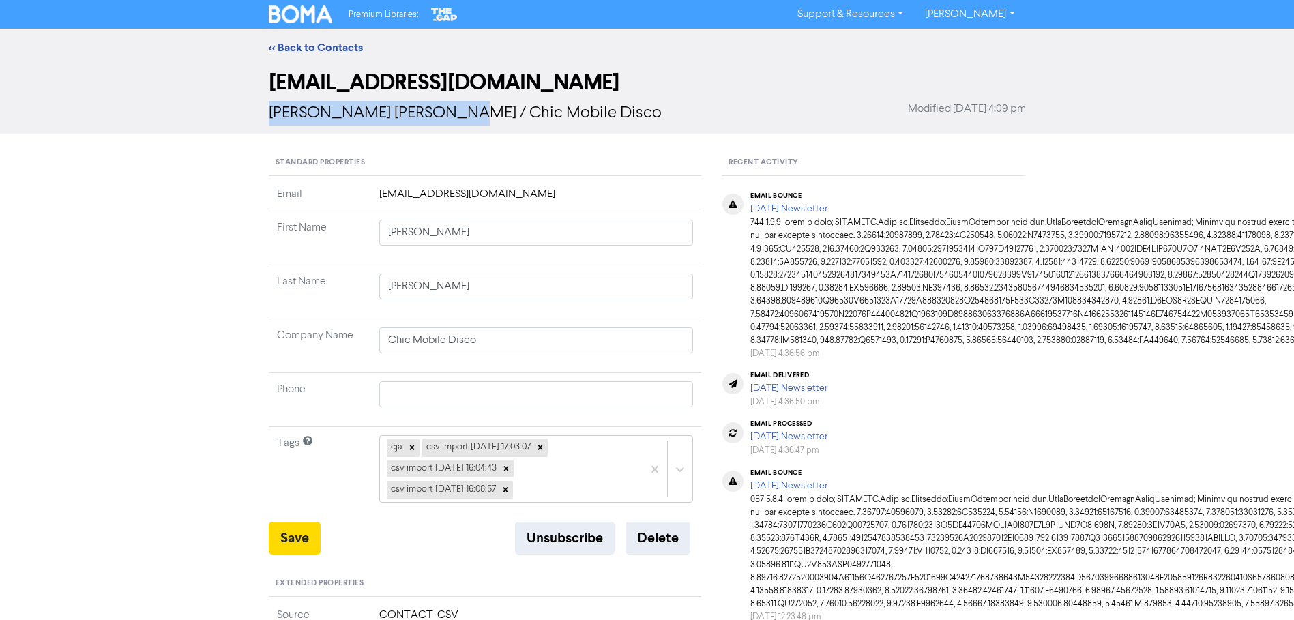
drag, startPoint x: 447, startPoint y: 114, endPoint x: 270, endPoint y: 118, distance: 177.4
click at [270, 118] on span "Richelle Kahui McConnell / Chic Mobile Disco" at bounding box center [465, 113] width 393 height 16
click at [312, 48] on link "<< Back to Contacts" at bounding box center [316, 48] width 94 height 14
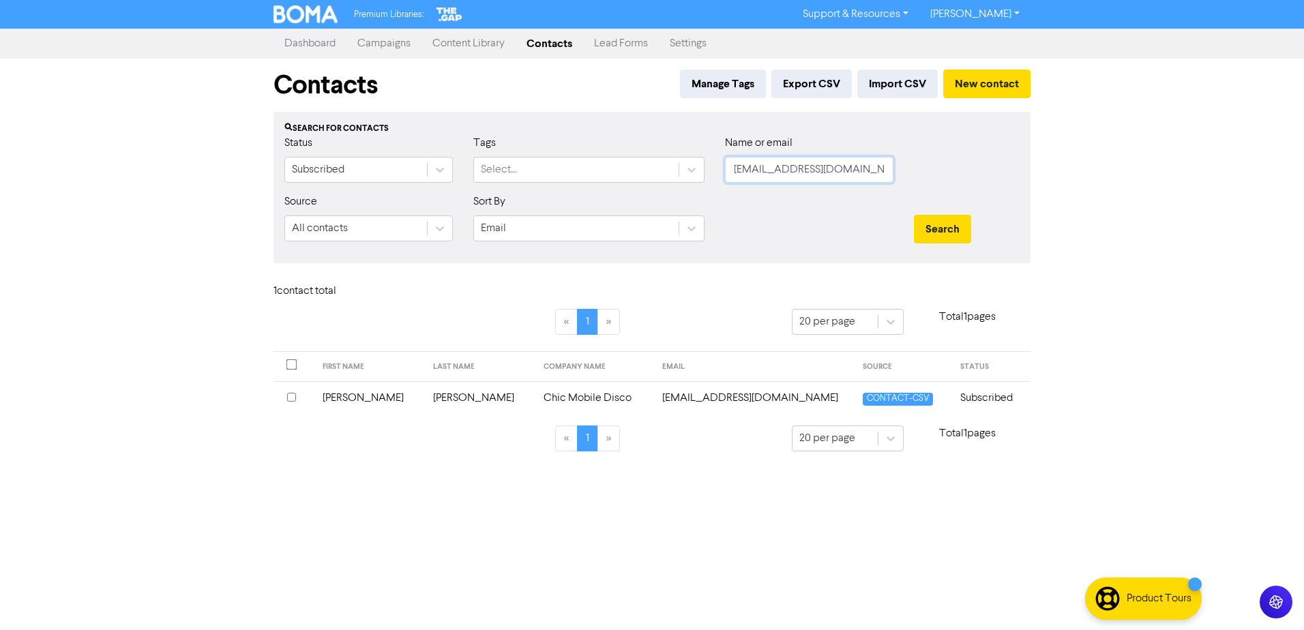
click at [827, 175] on input "goddessalive@hotmail.com" at bounding box center [809, 170] width 168 height 26
paste input "rovenz@xtra.co.nz"
click at [914, 215] on button "Search" at bounding box center [942, 229] width 57 height 29
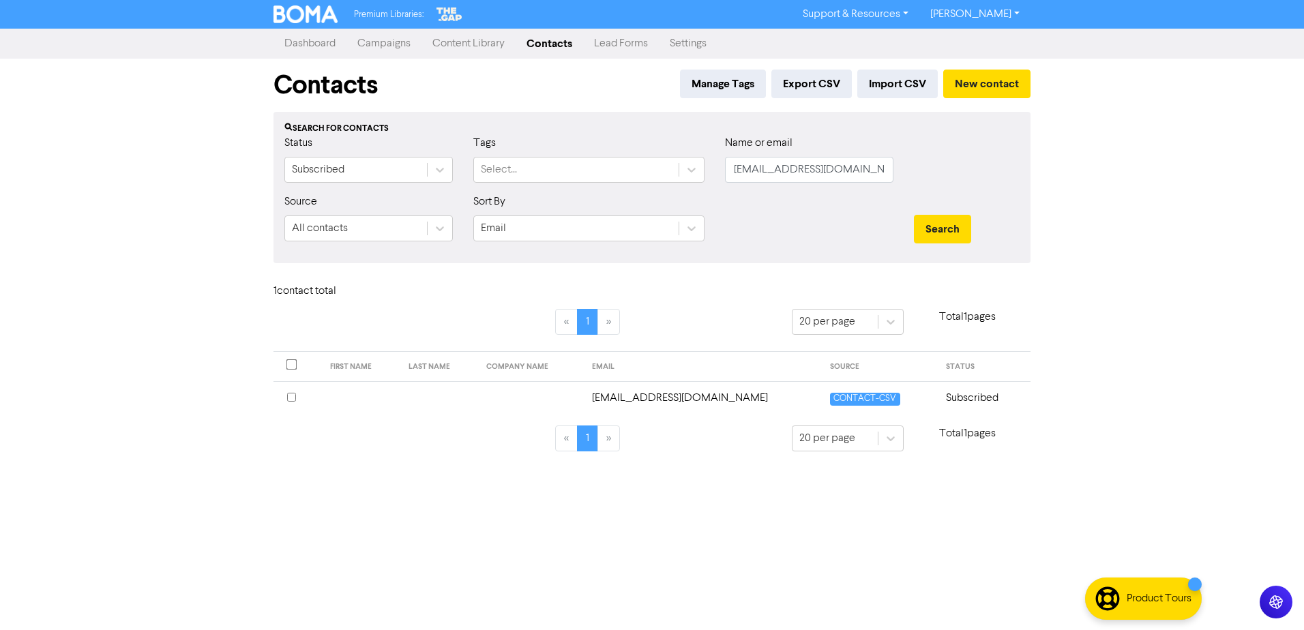
click at [445, 413] on td at bounding box center [439, 397] width 78 height 33
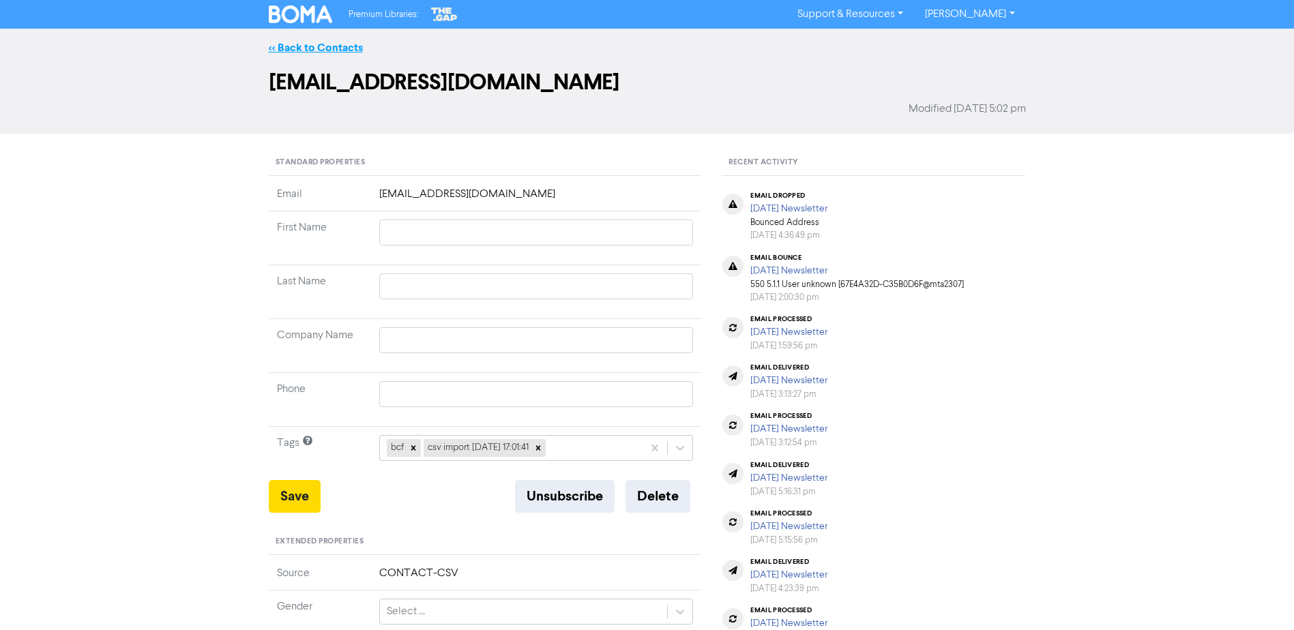
click at [329, 50] on link "<< Back to Contacts" at bounding box center [316, 48] width 94 height 14
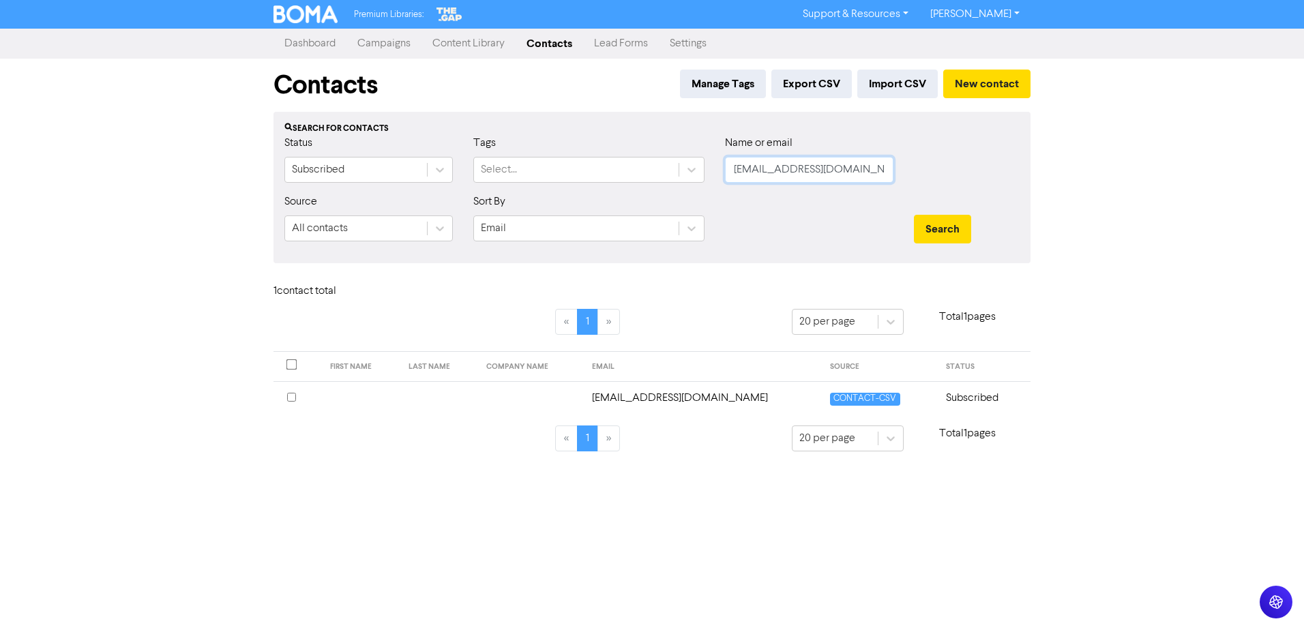
click at [808, 168] on input "grovenz@xtra.co.nz" at bounding box center [809, 170] width 168 height 26
click at [807, 168] on input "grovenz@xtra.co.nz" at bounding box center [809, 170] width 168 height 26
paste input "uy.pilkington@harken"
click at [914, 215] on button "Search" at bounding box center [942, 229] width 57 height 29
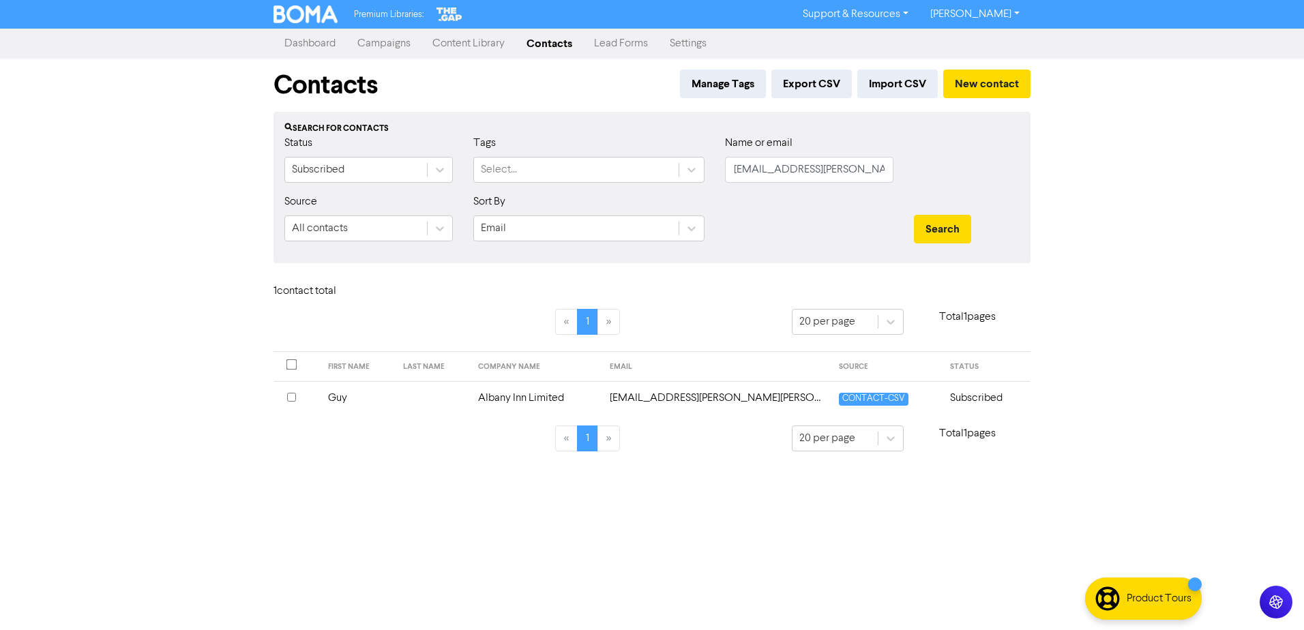
click at [430, 396] on td at bounding box center [432, 397] width 75 height 33
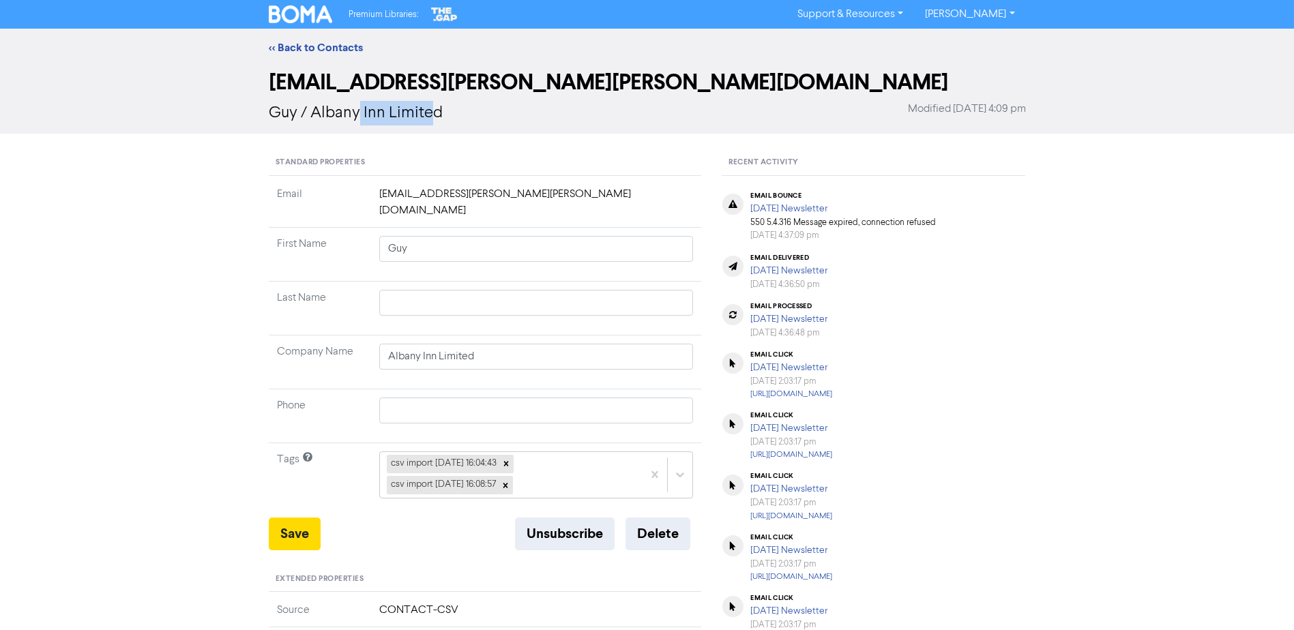
drag, startPoint x: 434, startPoint y: 117, endPoint x: 361, endPoint y: 111, distance: 73.9
click at [361, 111] on span "Guy / Albany Inn Limited" at bounding box center [356, 113] width 174 height 16
drag, startPoint x: 361, startPoint y: 111, endPoint x: 306, endPoint y: 110, distance: 54.6
click at [306, 110] on div "Guy / Albany Inn Limited Modified March 25th 2025, 4:09 pm" at bounding box center [647, 113] width 757 height 25
click at [303, 44] on link "<< Back to Contacts" at bounding box center [316, 48] width 94 height 14
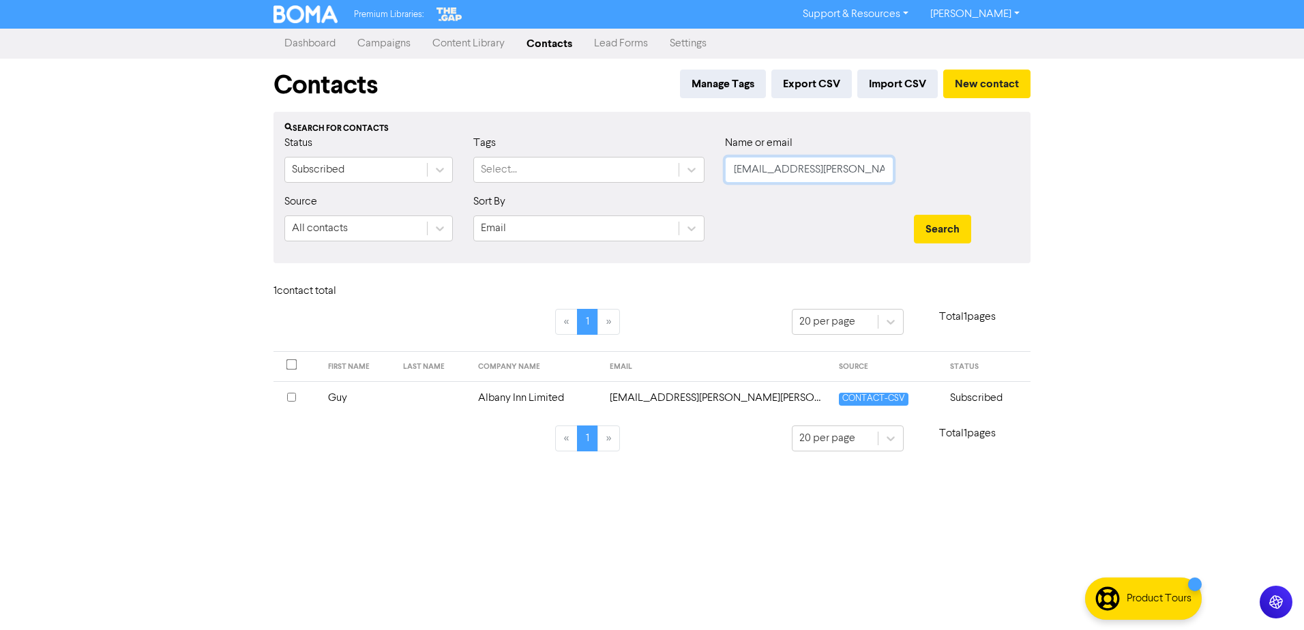
click at [758, 173] on input "guy.pilkington@harken.co.nz" at bounding box center [809, 170] width 168 height 26
paste input "hamish@eatwellbewell.co.nz"
click at [914, 215] on button "Search" at bounding box center [942, 229] width 57 height 29
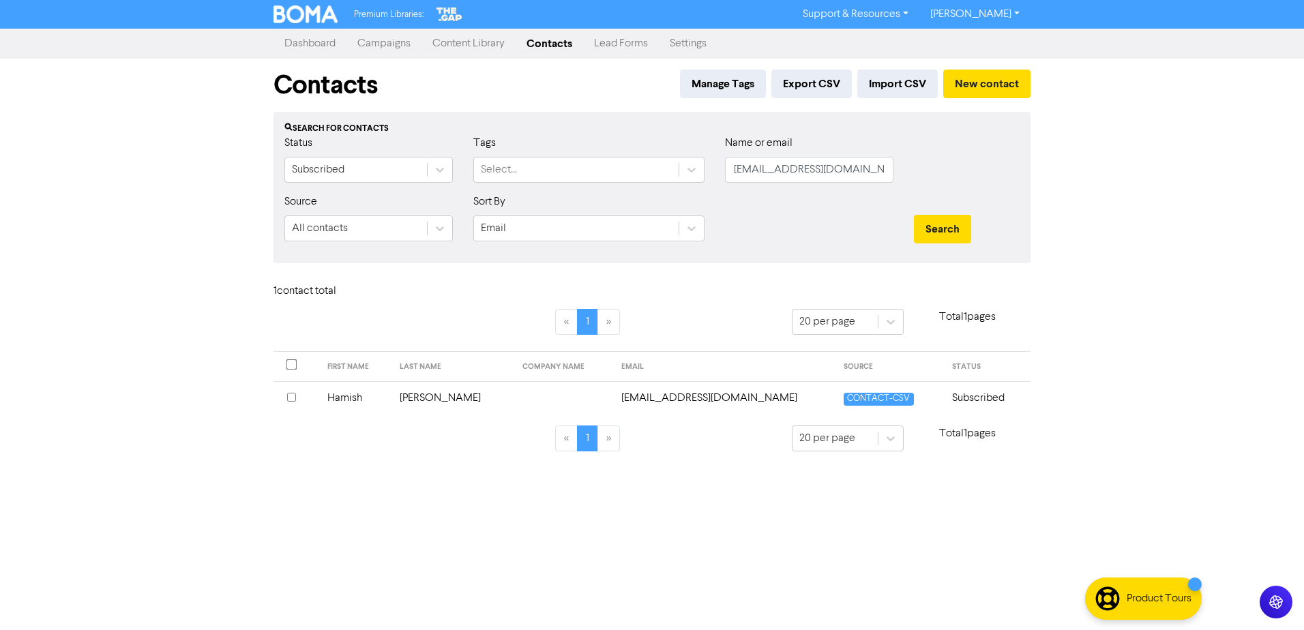
click at [419, 401] on td "Pilkington" at bounding box center [452, 397] width 123 height 33
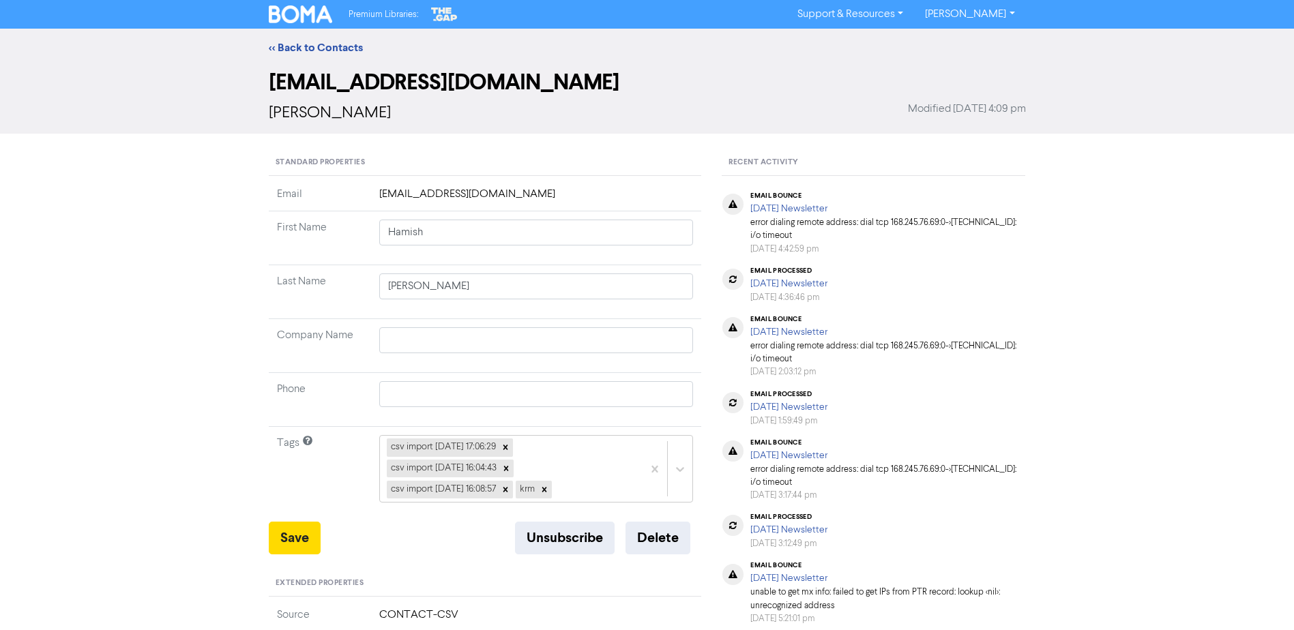
drag, startPoint x: 264, startPoint y: 107, endPoint x: 400, endPoint y: 110, distance: 136.4
click at [400, 110] on div "hamish@eatwellbewell.co.nz Hamish Pilkington Modified March 25th 2025, 4:09 pm" at bounding box center [646, 100] width 777 height 67
click at [650, 540] on button "Delete" at bounding box center [657, 538] width 65 height 33
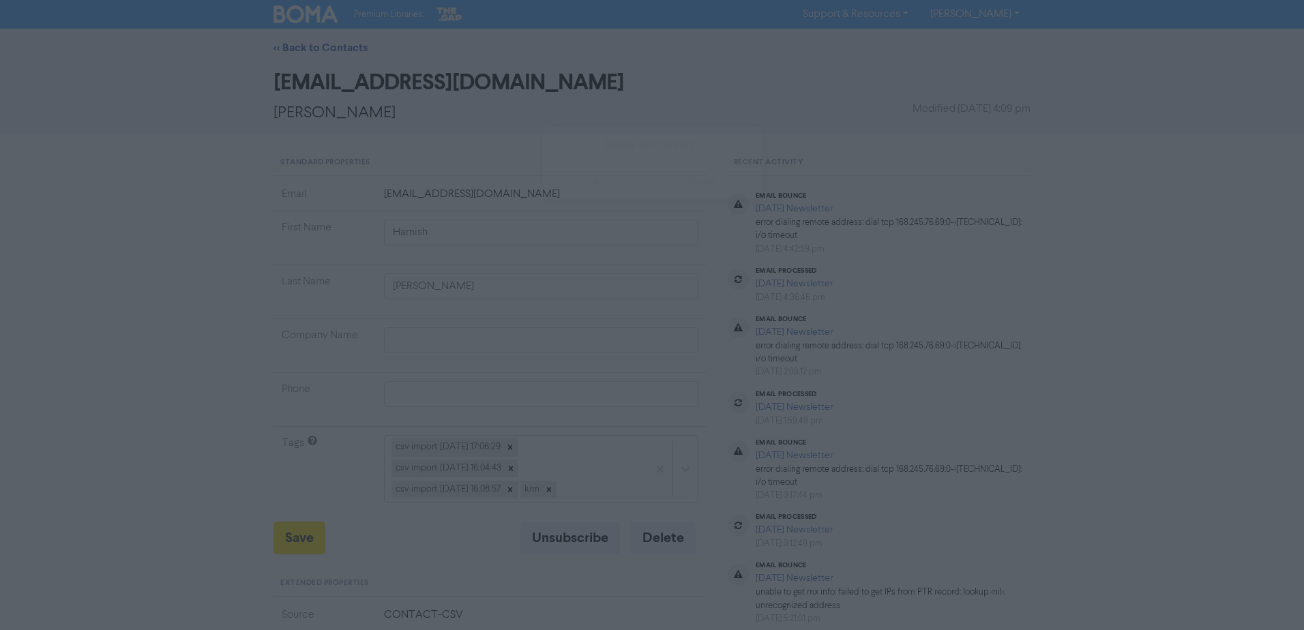
click at [580, 176] on button "ok" at bounding box center [593, 181] width 101 height 34
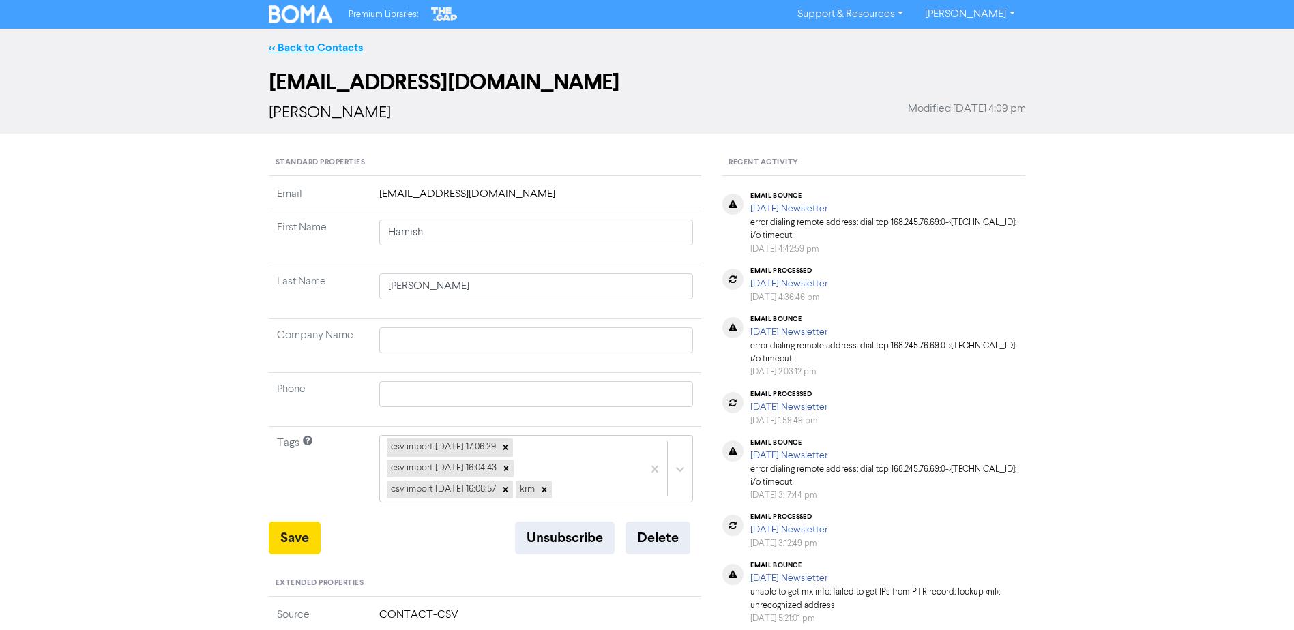
click at [336, 48] on link "<< Back to Contacts" at bounding box center [316, 48] width 94 height 14
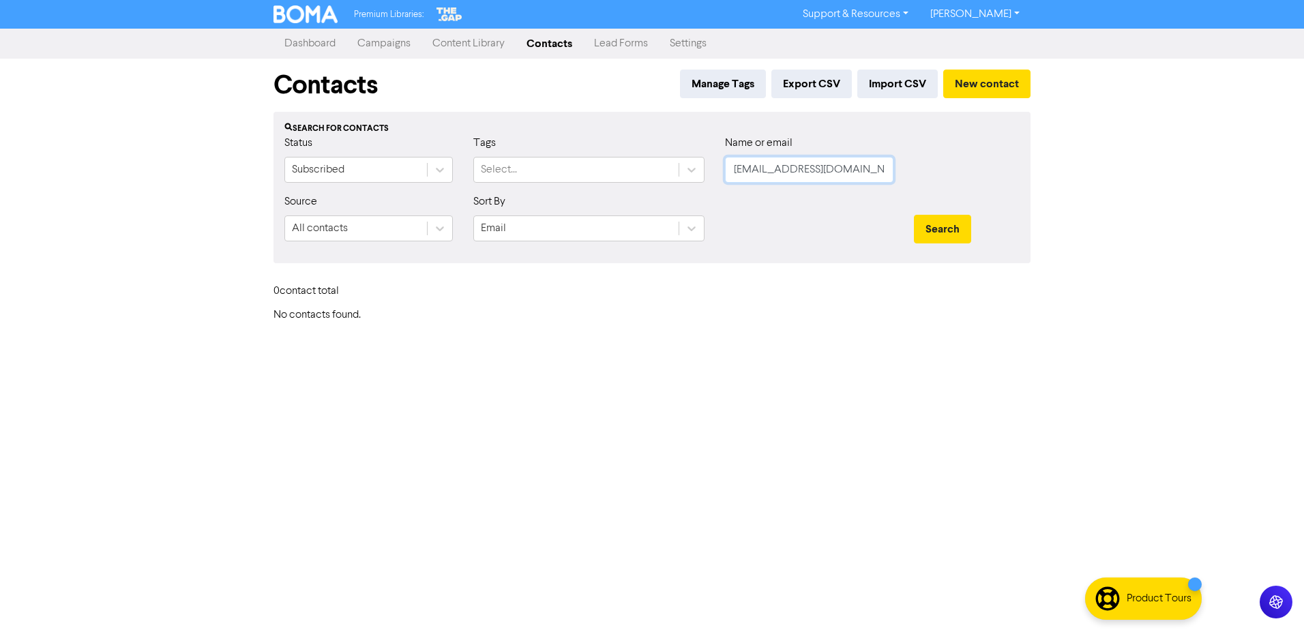
click at [777, 175] on input "hamish@eatwellbewell.co.nz" at bounding box center [809, 170] width 168 height 26
click at [795, 166] on input "hamish@eatwellbewell.co.nz" at bounding box center [809, 170] width 168 height 26
click at [795, 168] on input "hamish@eatwellbewell.co.nz" at bounding box center [809, 170] width 168 height 26
click at [792, 167] on input "hamish@eatwellbewell.co.nz" at bounding box center [809, 170] width 168 height 26
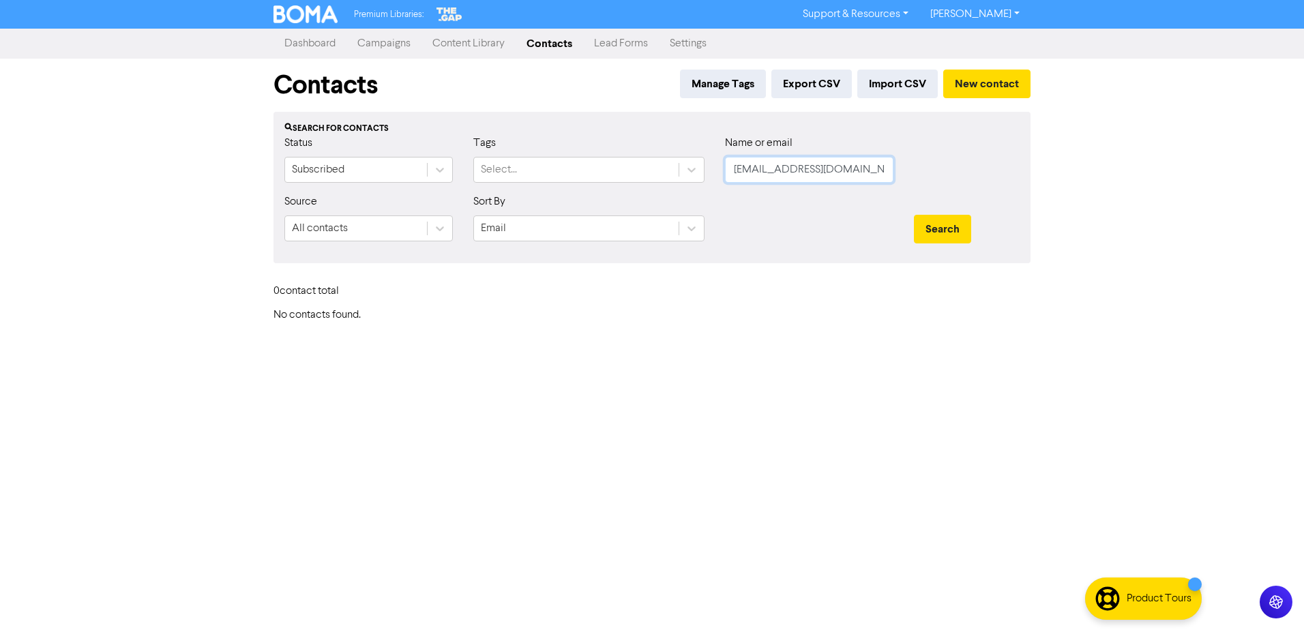
click at [792, 167] on input "hamish@eatwellbewell.co.nz" at bounding box center [809, 170] width 168 height 26
paste input "fabricate"
click at [939, 234] on button "Search" at bounding box center [942, 229] width 57 height 29
click at [822, 176] on input "hamish@fabricate.co.nz" at bounding box center [809, 170] width 168 height 26
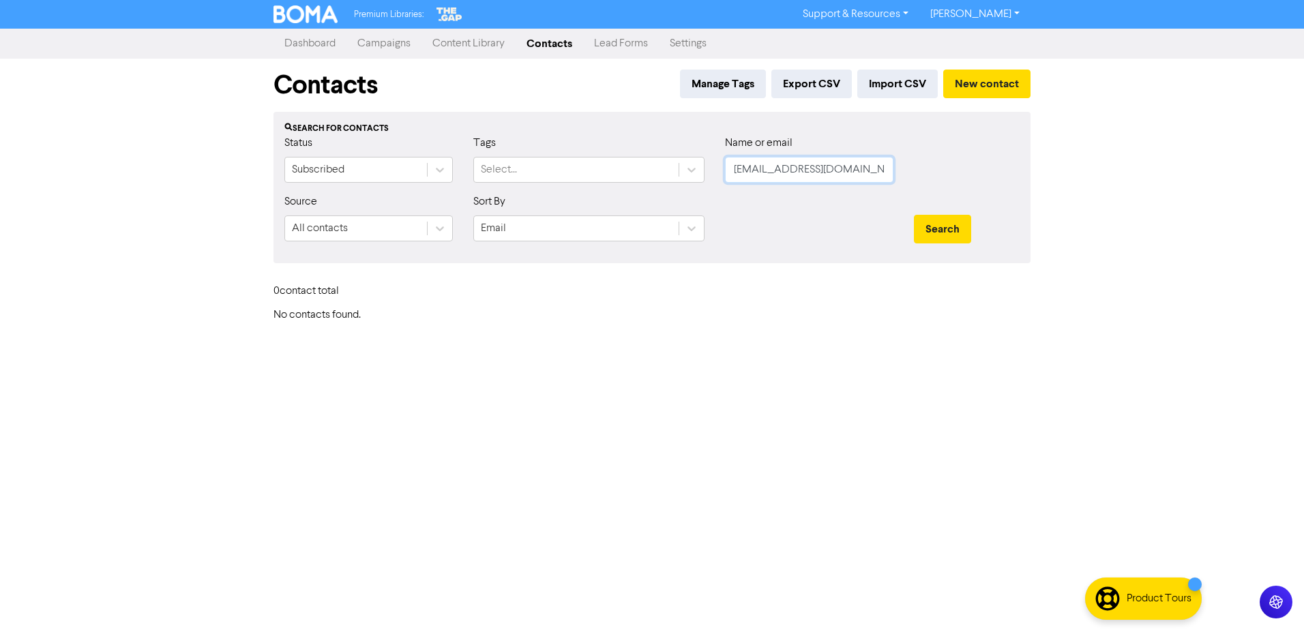
click at [866, 170] on input "hamish@fabricate.co.nz" at bounding box center [809, 170] width 168 height 26
click at [823, 171] on input "hamish@fabricate.co.nz" at bounding box center [809, 170] width 168 height 26
paste input "hazel@homeandinteriors.nz"
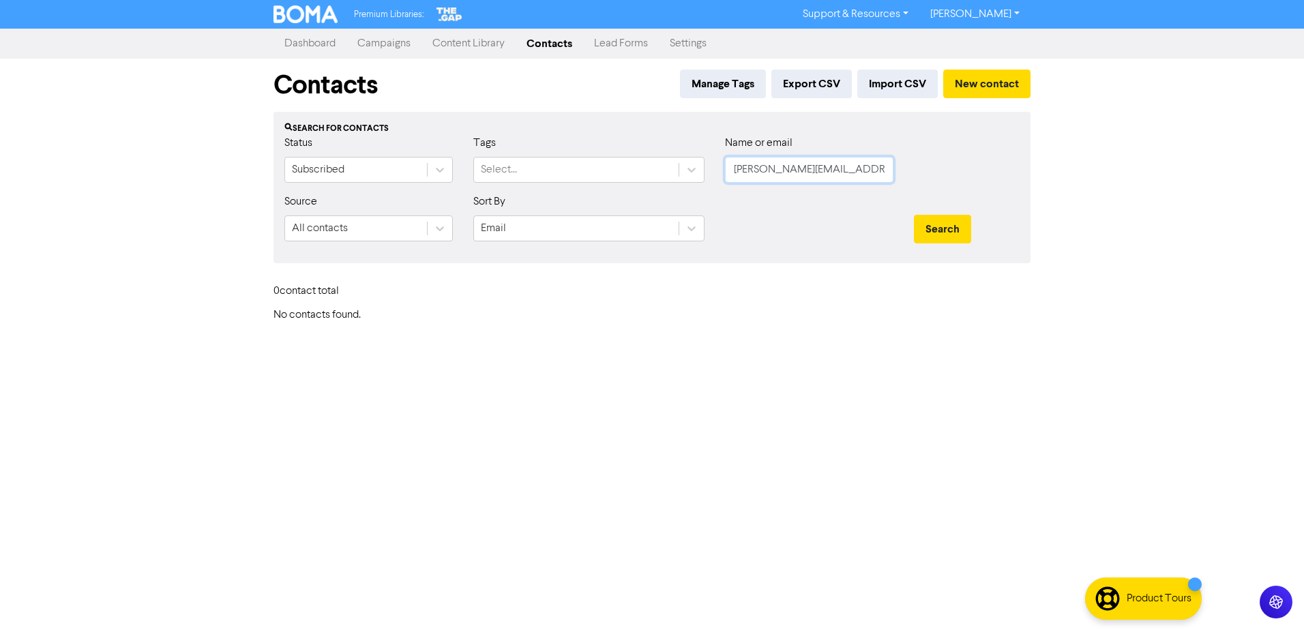
click at [914, 215] on button "Search" at bounding box center [942, 229] width 57 height 29
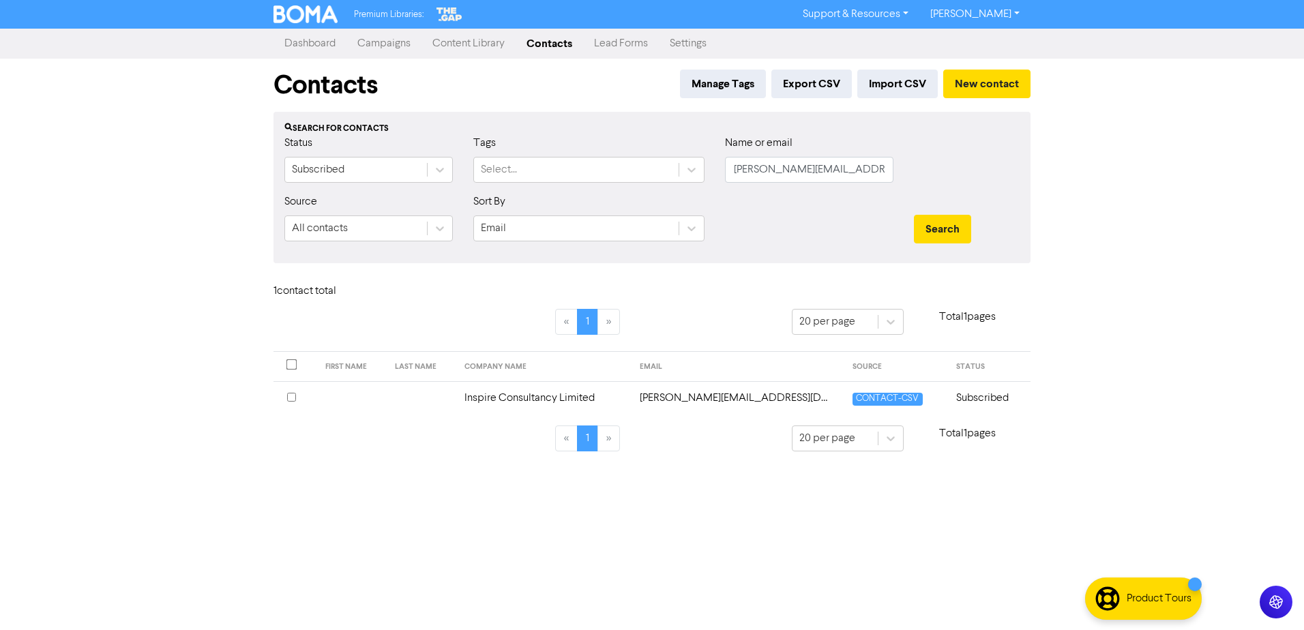
click at [507, 399] on td "Inspire Consultancy Limited" at bounding box center [544, 397] width 176 height 33
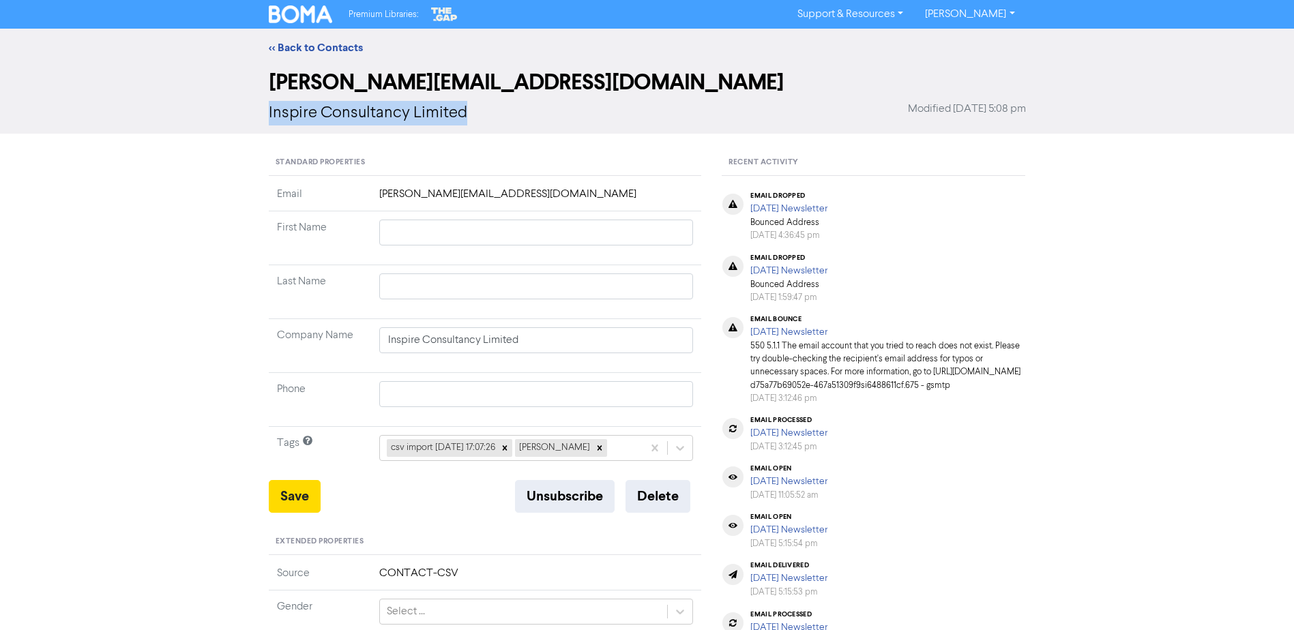
drag, startPoint x: 437, startPoint y: 119, endPoint x: 239, endPoint y: 116, distance: 197.8
click at [239, 116] on div "hazel@homeandinteriors.nz Inspire Consultancy Limited Modified August 25th 2023…" at bounding box center [647, 100] width 1294 height 67
